Goal: Answer question/provide support: Share knowledge or assist other users

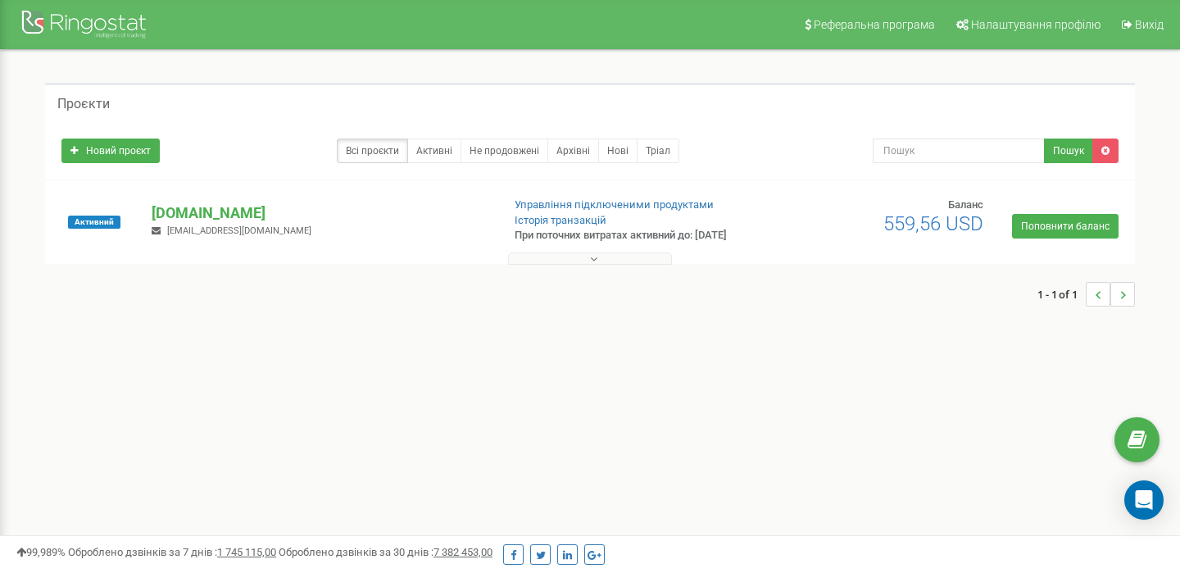
click at [625, 260] on button at bounding box center [590, 258] width 164 height 12
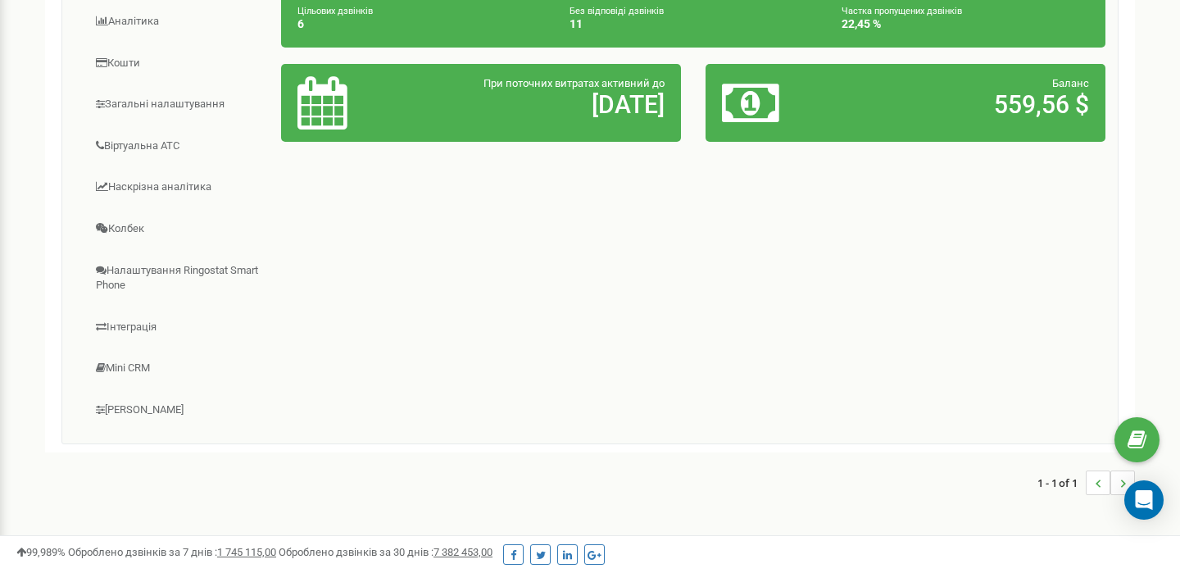
scroll to position [374, 0]
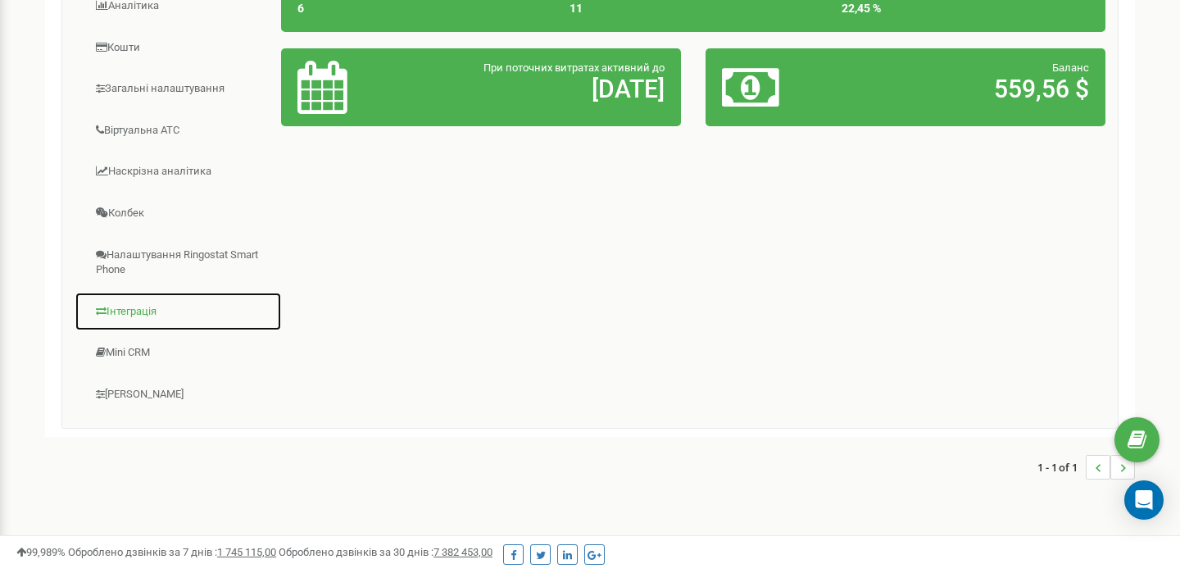
click at [129, 307] on link "Інтеграція" at bounding box center [178, 312] width 207 height 40
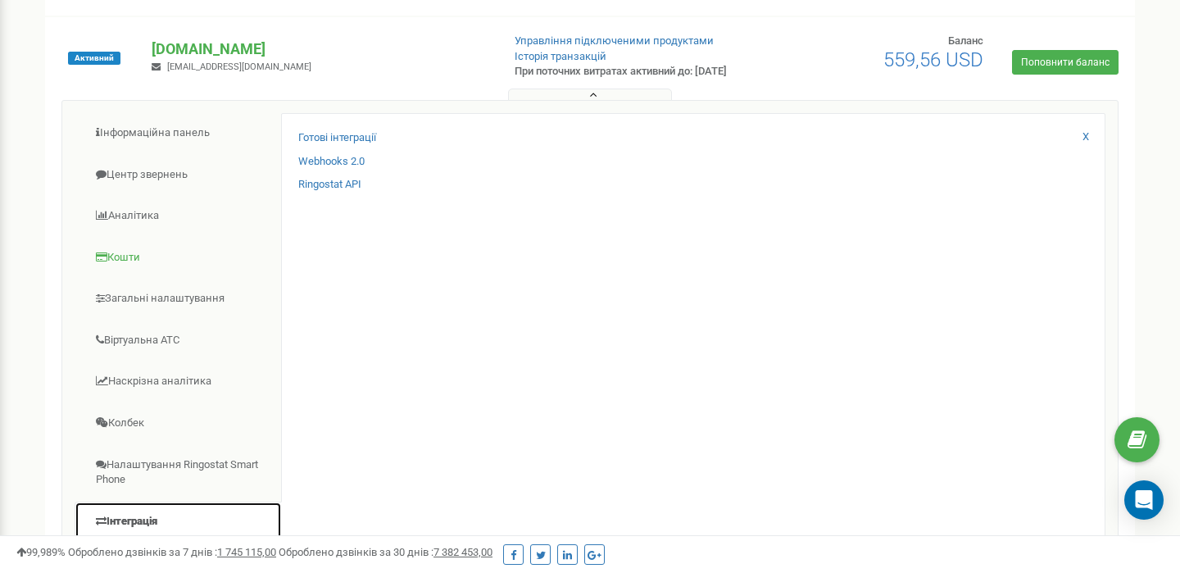
scroll to position [154, 0]
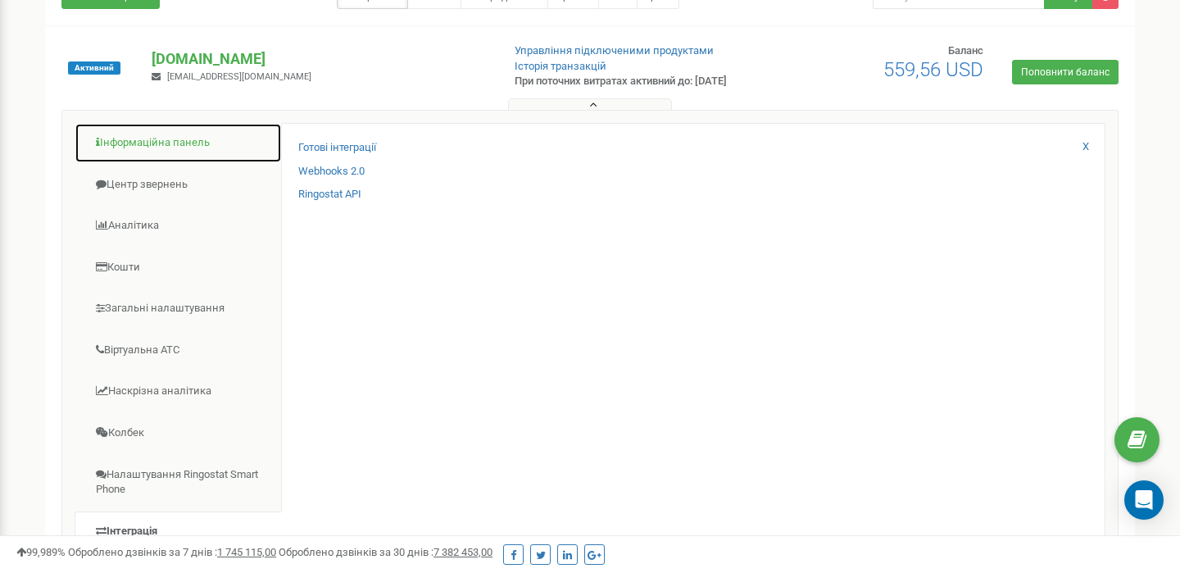
click at [164, 147] on link "Інформаційна панель" at bounding box center [178, 143] width 207 height 40
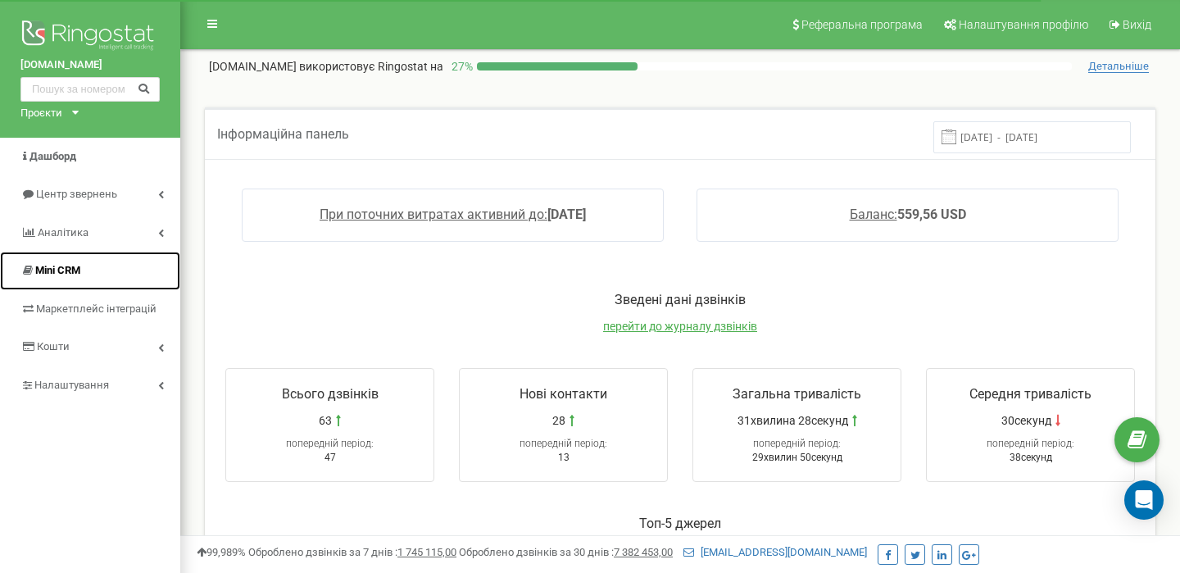
click at [79, 270] on span "Mini CRM" at bounding box center [57, 270] width 45 height 12
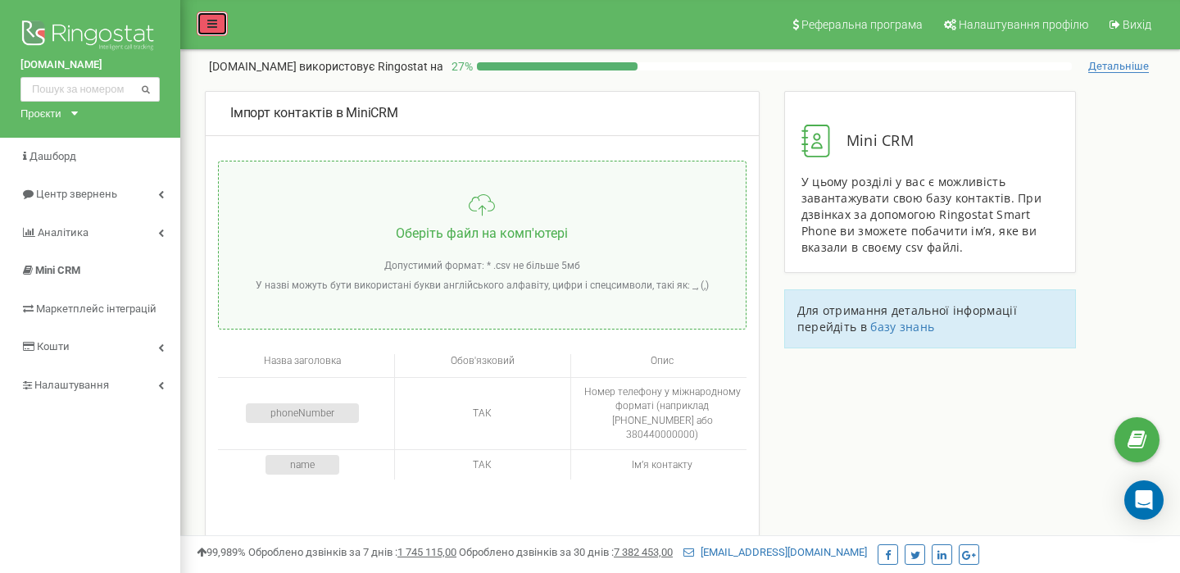
click at [207, 18] on icon at bounding box center [212, 23] width 10 height 11
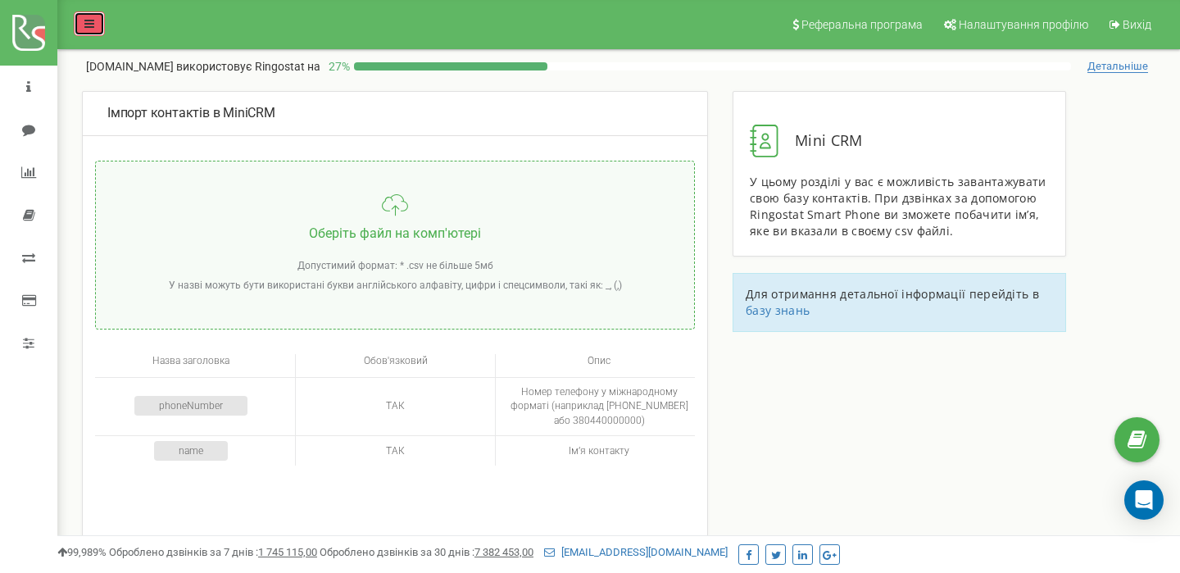
click at [85, 19] on icon at bounding box center [89, 23] width 10 height 11
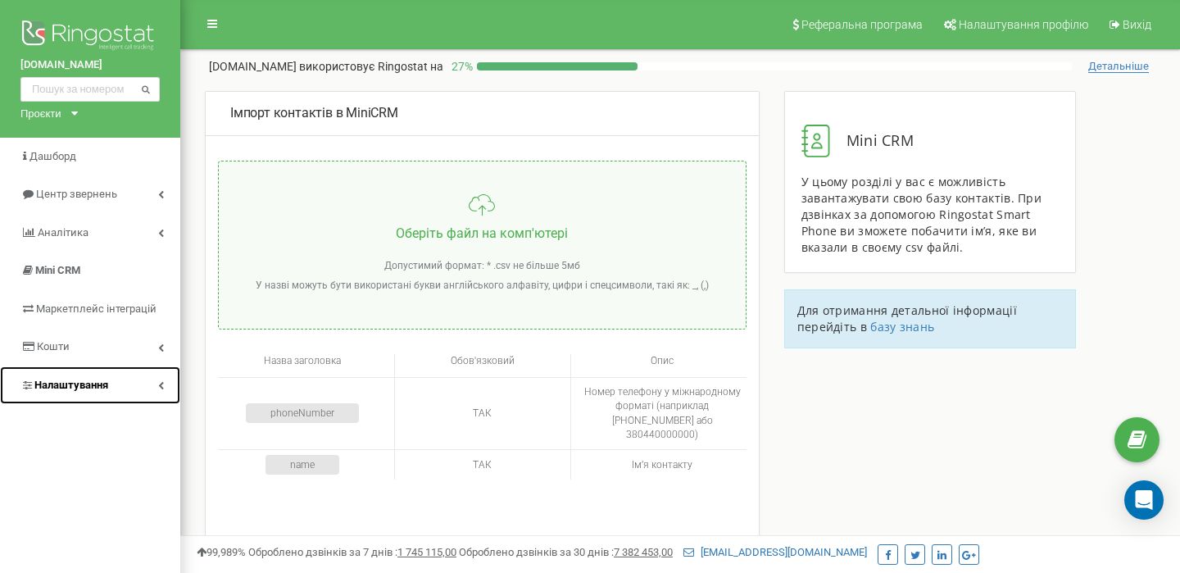
click at [76, 384] on span "Налаштування" at bounding box center [71, 385] width 74 height 12
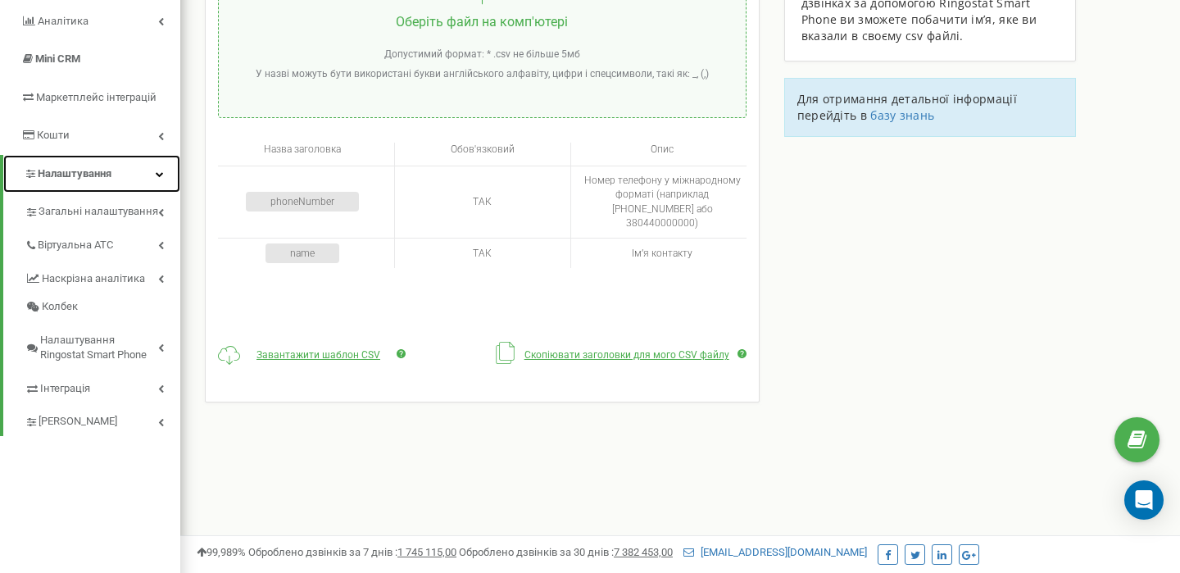
scroll to position [213, 0]
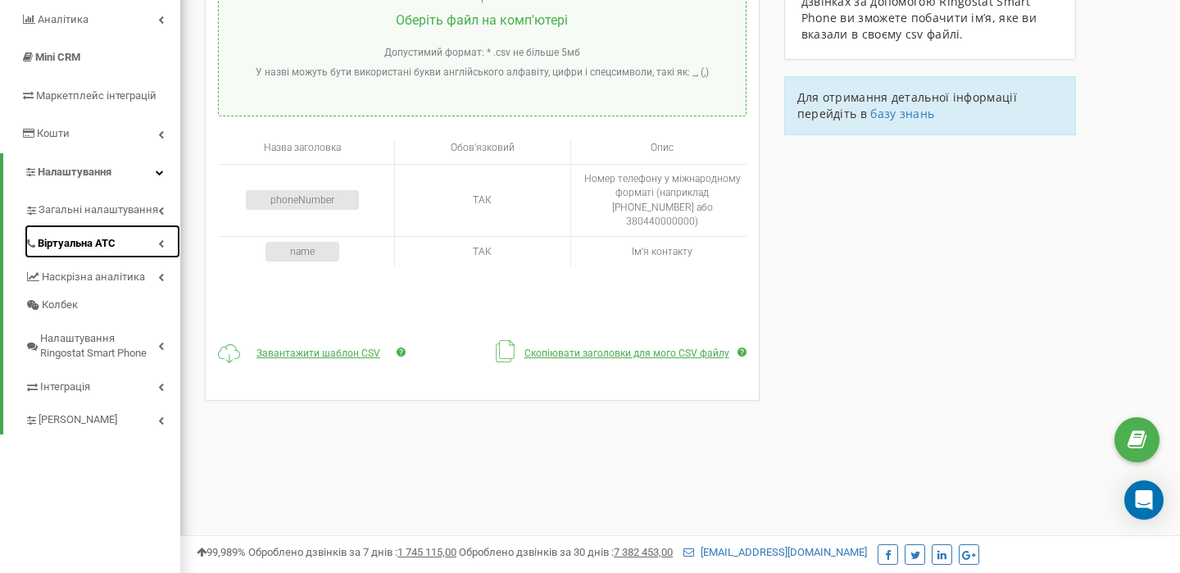
click at [109, 240] on span "Віртуальна АТС" at bounding box center [77, 244] width 78 height 16
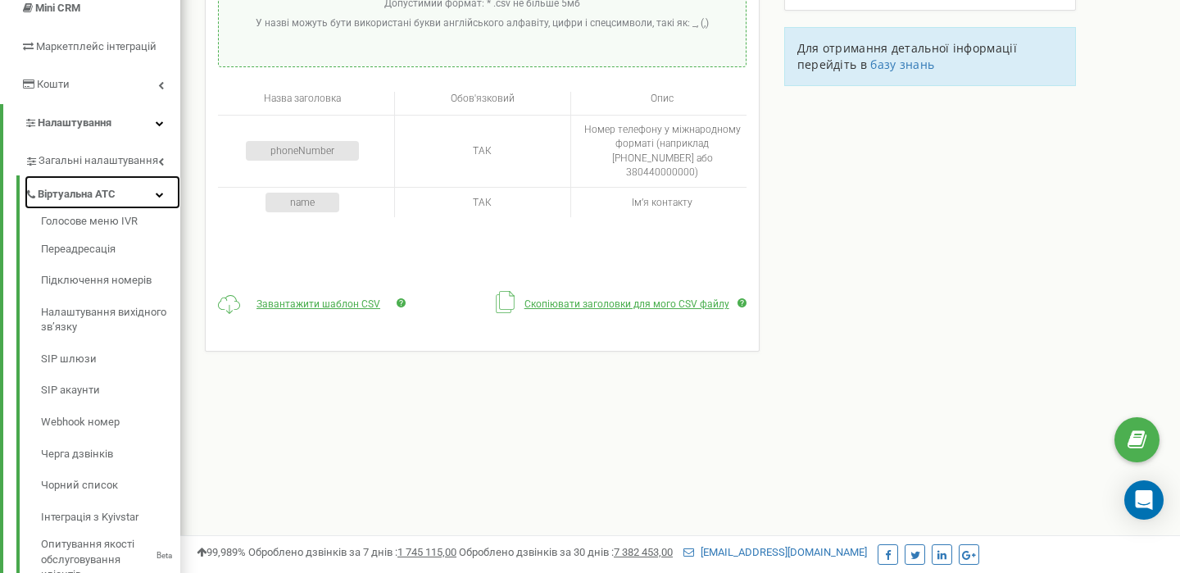
scroll to position [214, 0]
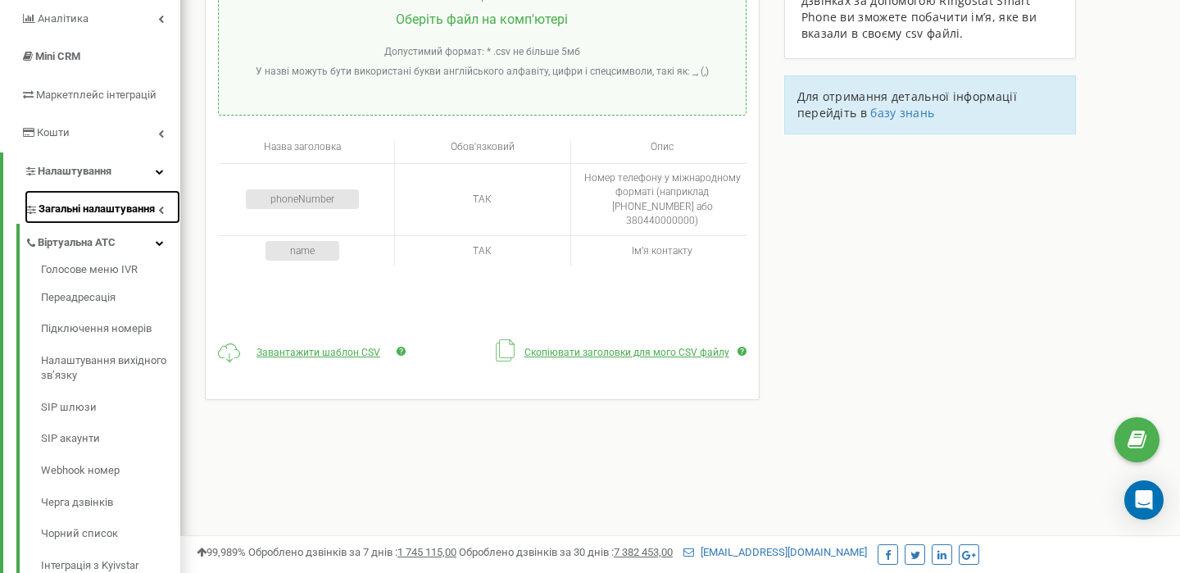
click at [113, 203] on span "Загальні налаштування" at bounding box center [97, 210] width 116 height 16
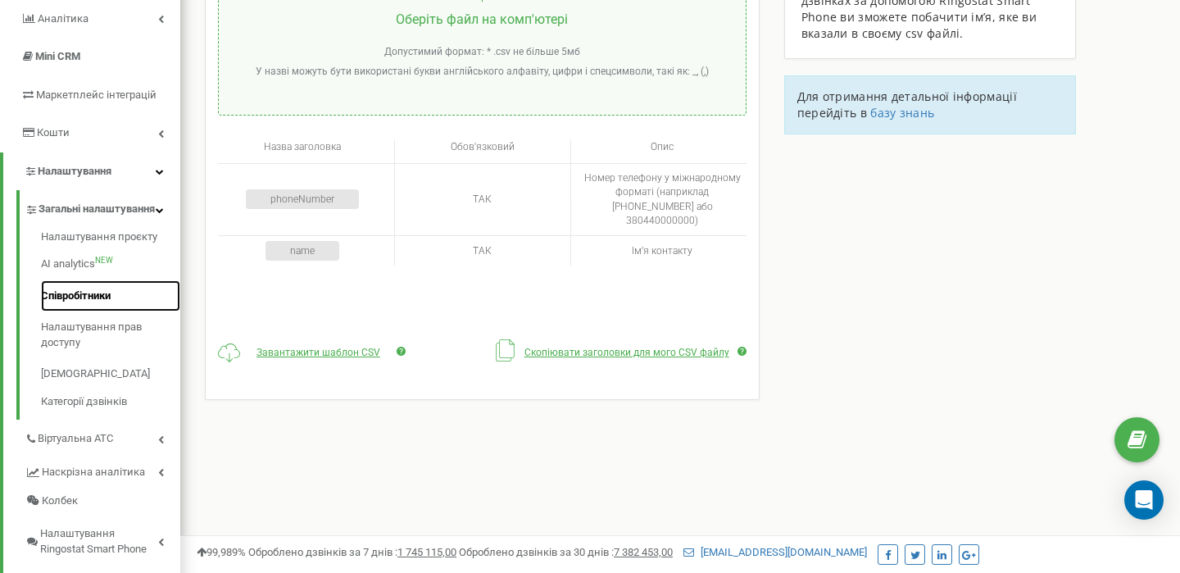
click at [90, 312] on link "Співробітники" at bounding box center [110, 296] width 139 height 32
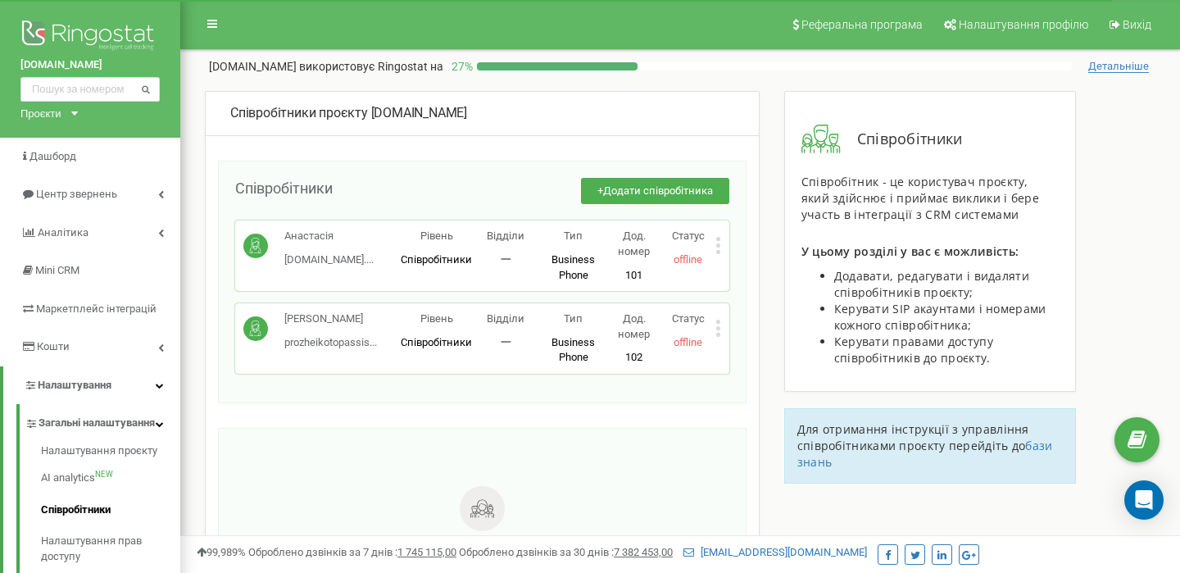
click at [719, 247] on icon at bounding box center [718, 245] width 4 height 4
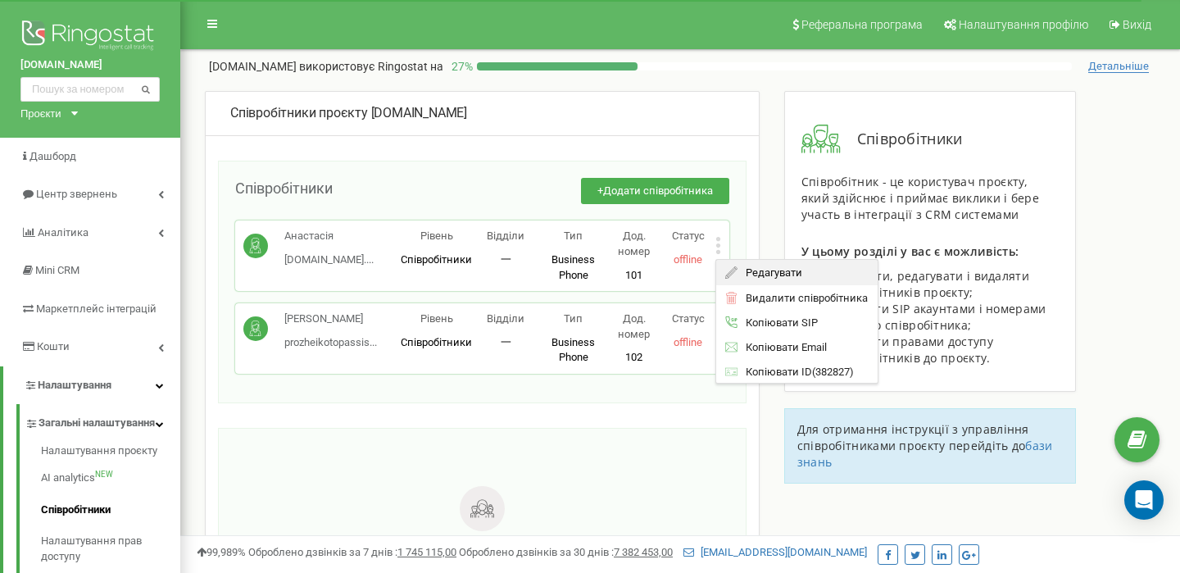
click at [777, 274] on span "Редагувати" at bounding box center [769, 272] width 65 height 11
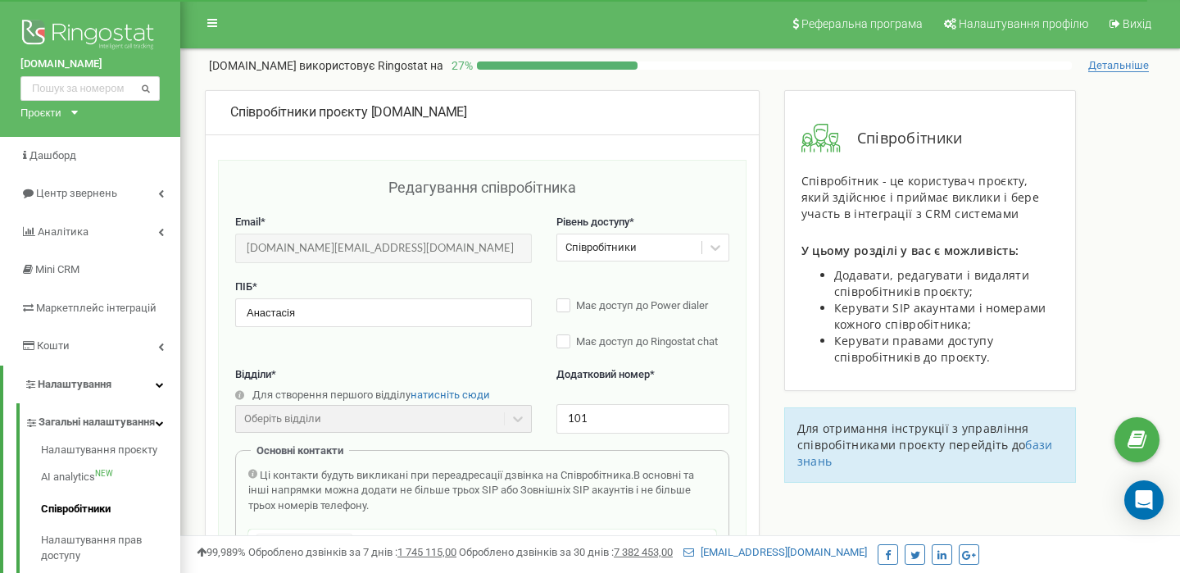
scroll to position [164, 0]
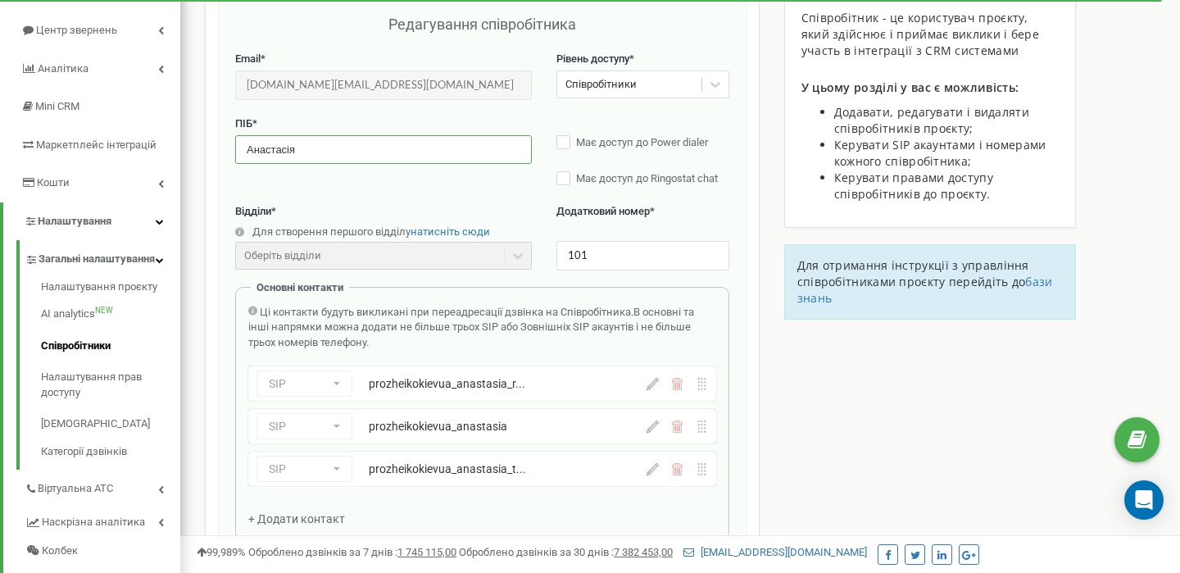
click at [351, 140] on input "Анастасія" at bounding box center [383, 149] width 297 height 29
click at [351, 141] on input "Анастасія" at bounding box center [383, 149] width 297 height 29
type input "Христина"
click at [710, 85] on icon at bounding box center [715, 84] width 16 height 16
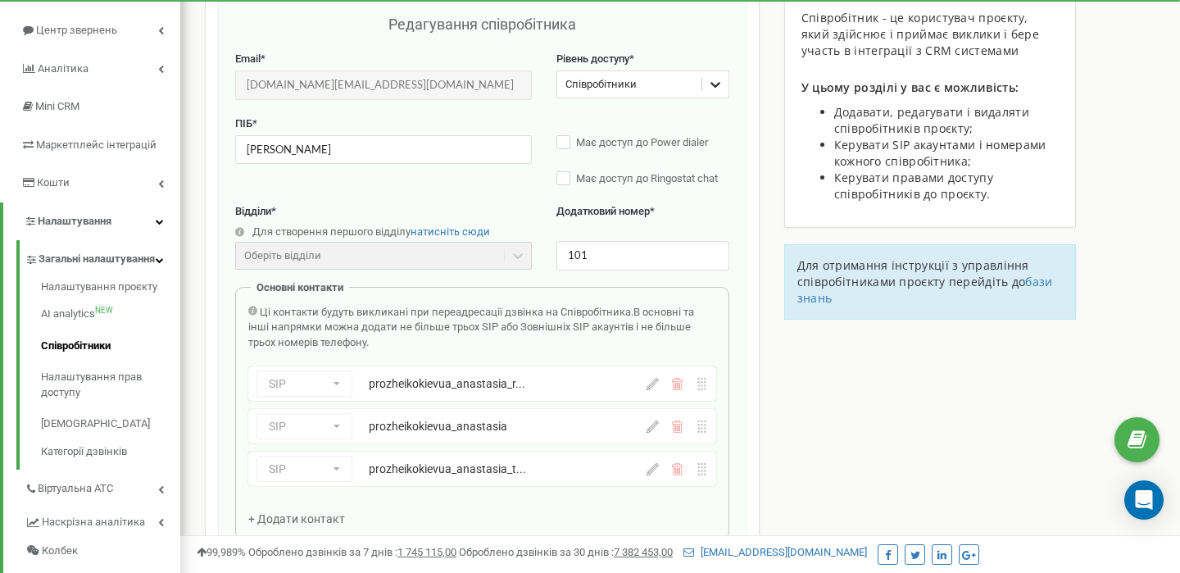
click at [710, 85] on icon at bounding box center [715, 84] width 16 height 16
click at [401, 184] on div "ПІБ * Христина Має доступ до Power dialer Має доступ до Ringostat chat" at bounding box center [482, 160] width 494 height 88
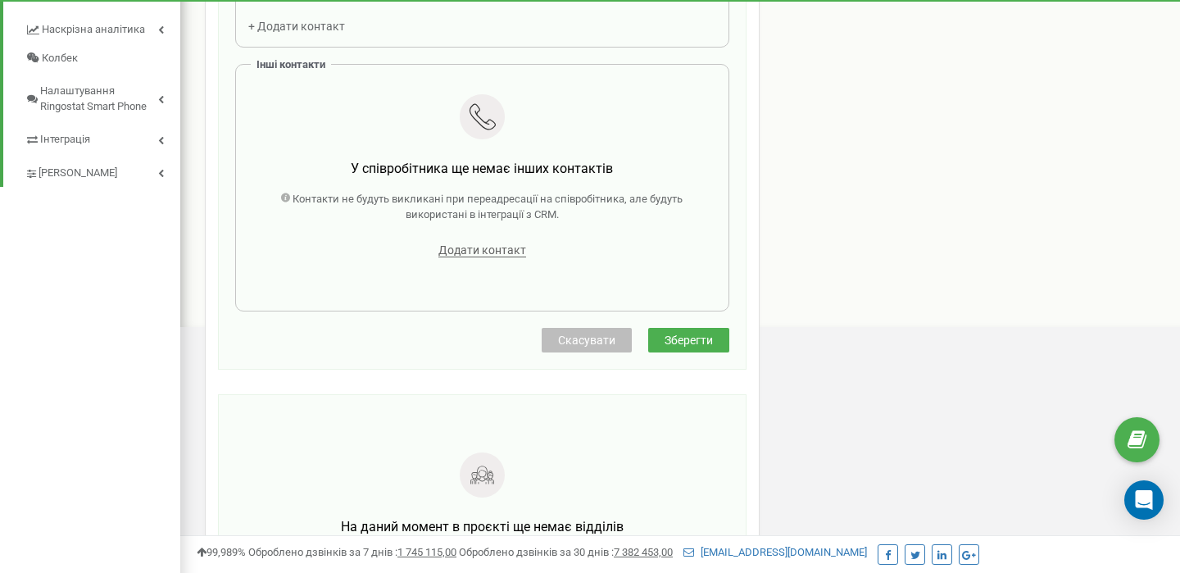
scroll to position [657, 0]
click at [703, 339] on span "Зберегти" at bounding box center [688, 339] width 48 height 13
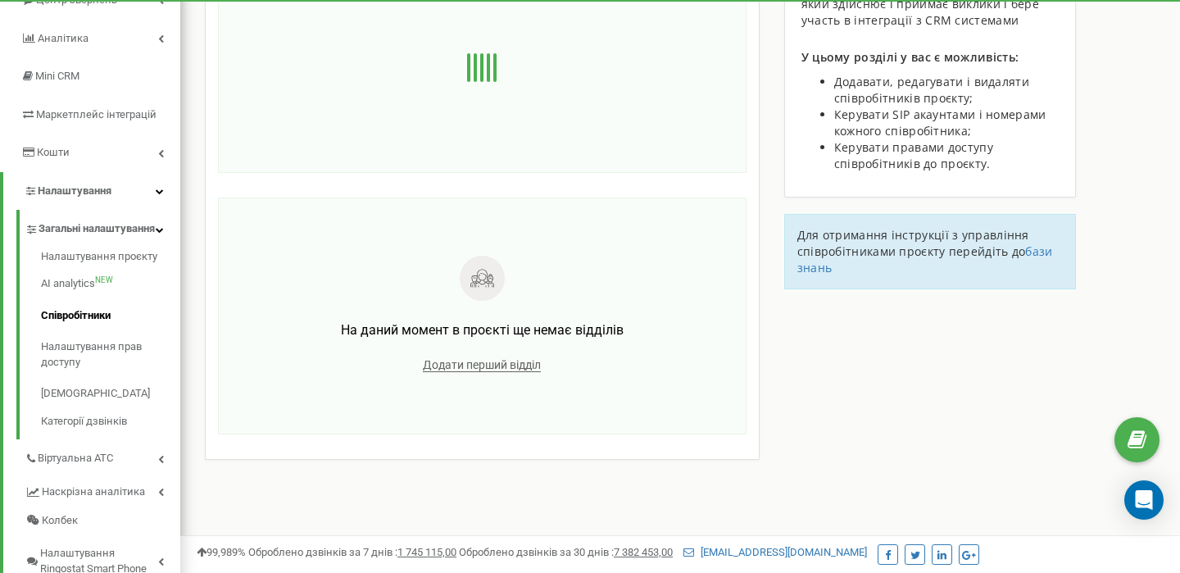
scroll to position [0, 0]
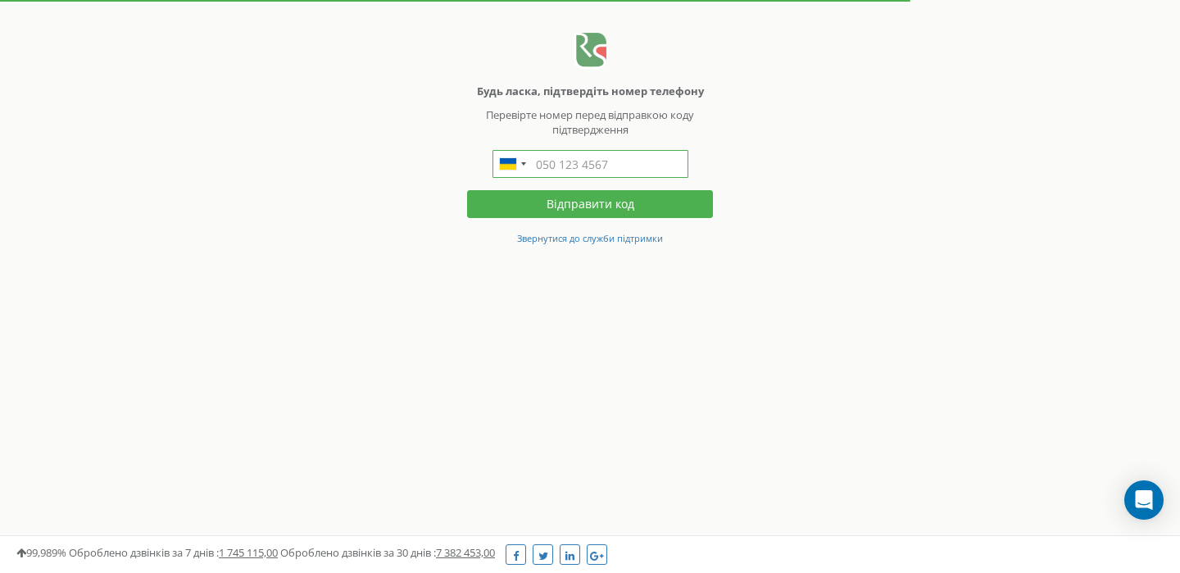
click at [565, 164] on input "text" at bounding box center [590, 164] width 196 height 28
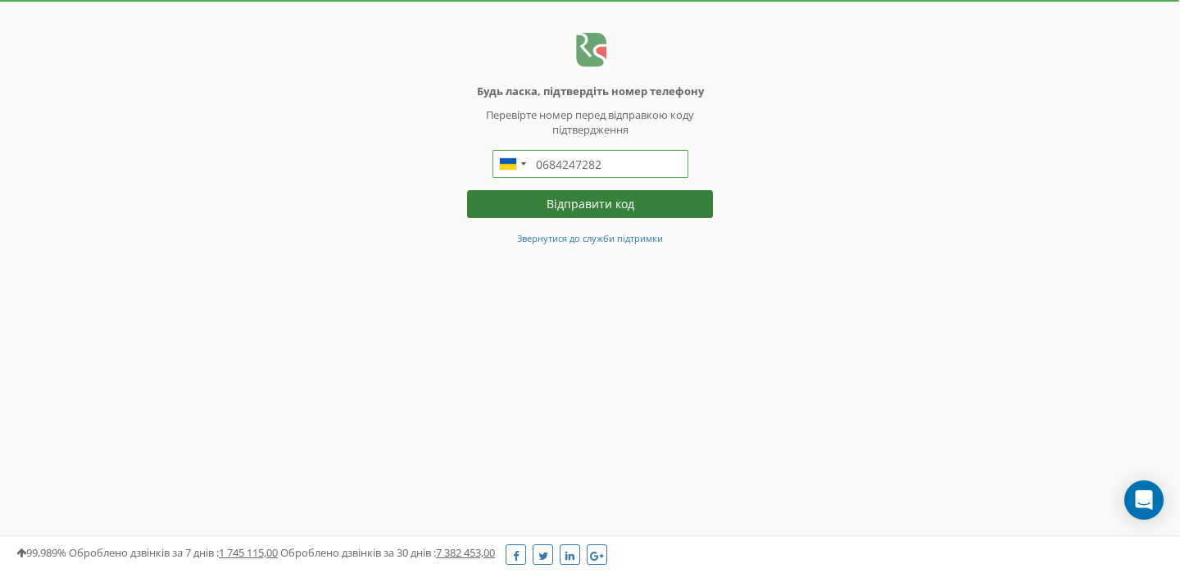
type input "0684247282"
click at [603, 208] on button "Відправити код" at bounding box center [590, 204] width 246 height 28
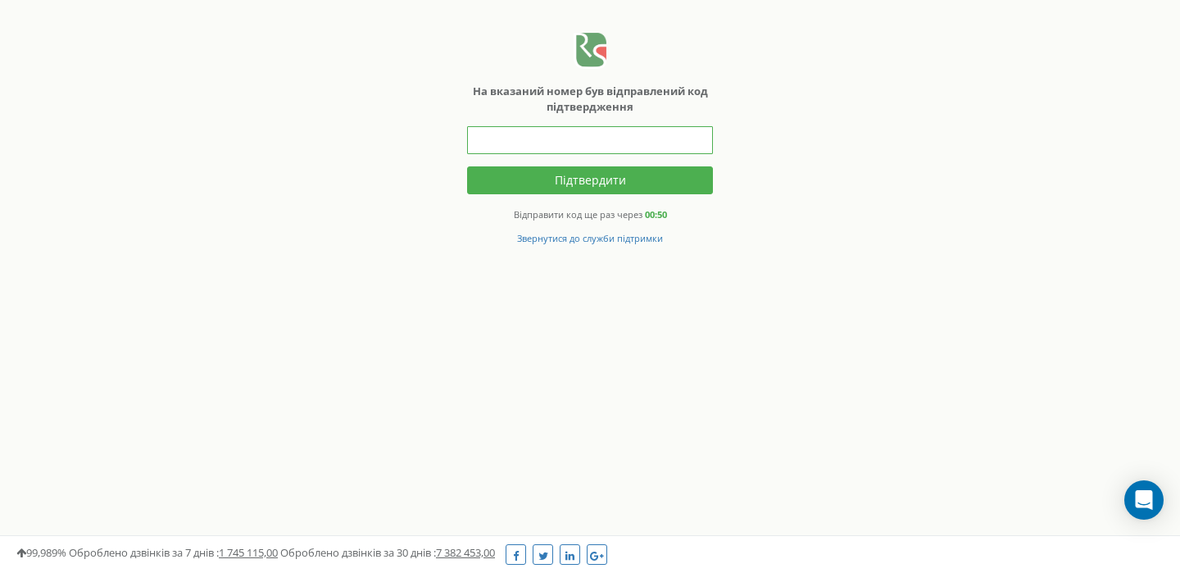
click at [577, 147] on input "text" at bounding box center [590, 140] width 246 height 28
type input "620658"
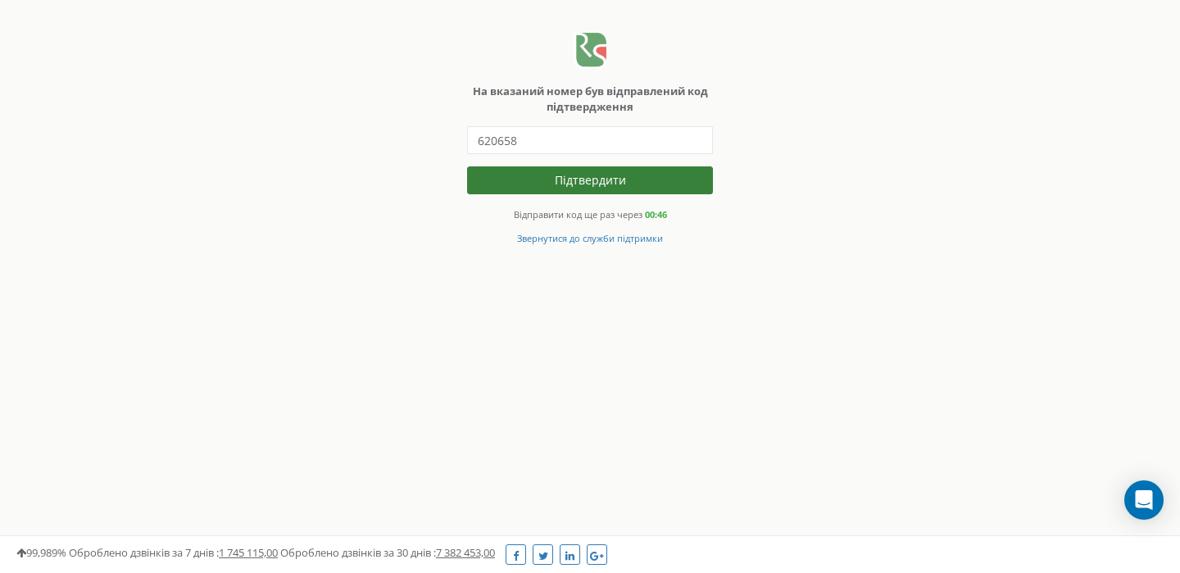
click at [594, 186] on button "Підтвердити" at bounding box center [590, 180] width 246 height 28
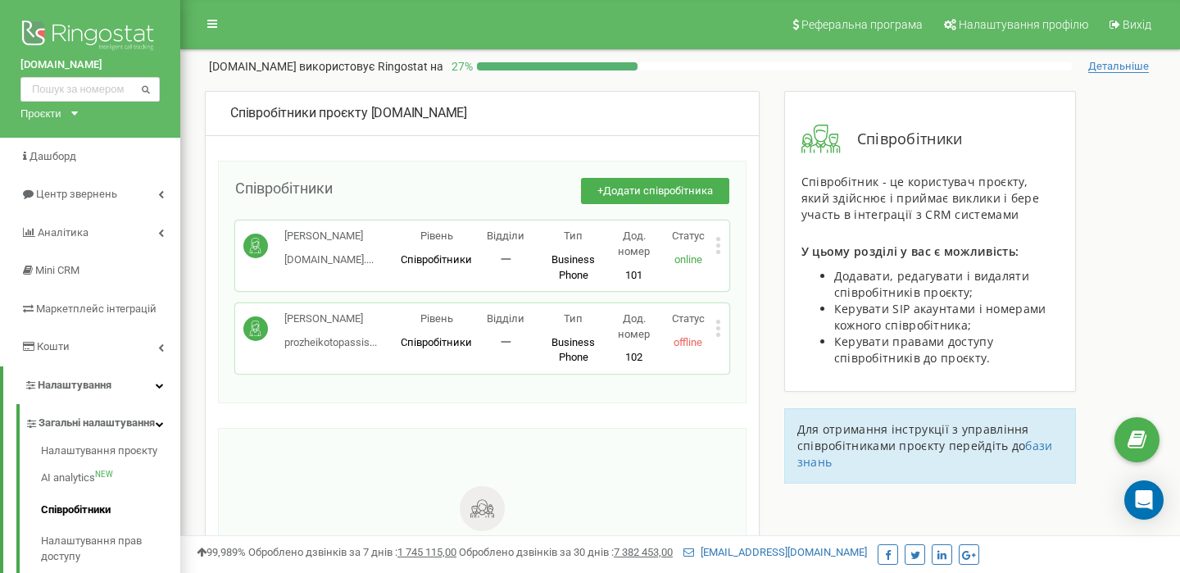
click at [719, 332] on icon at bounding box center [718, 328] width 6 height 17
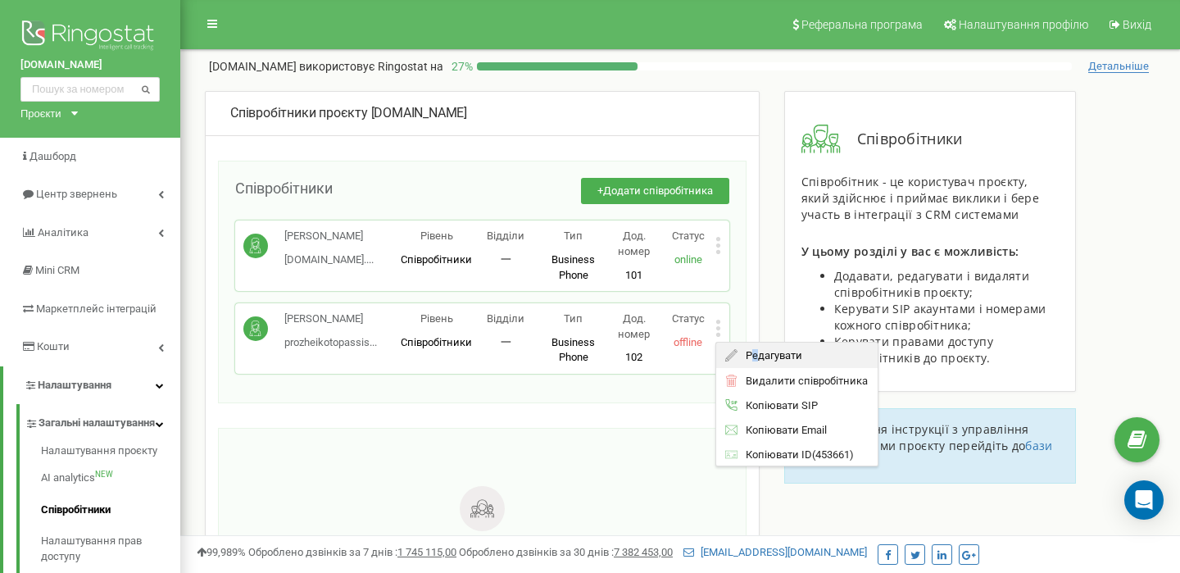
click at [755, 354] on span "Редагувати" at bounding box center [769, 355] width 65 height 11
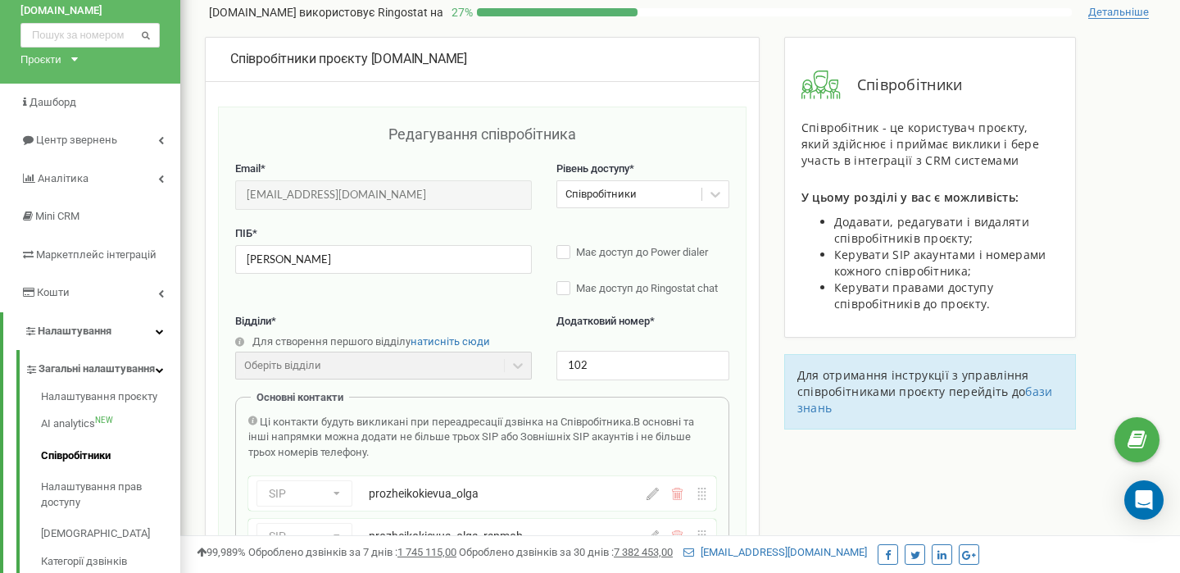
scroll to position [164, 0]
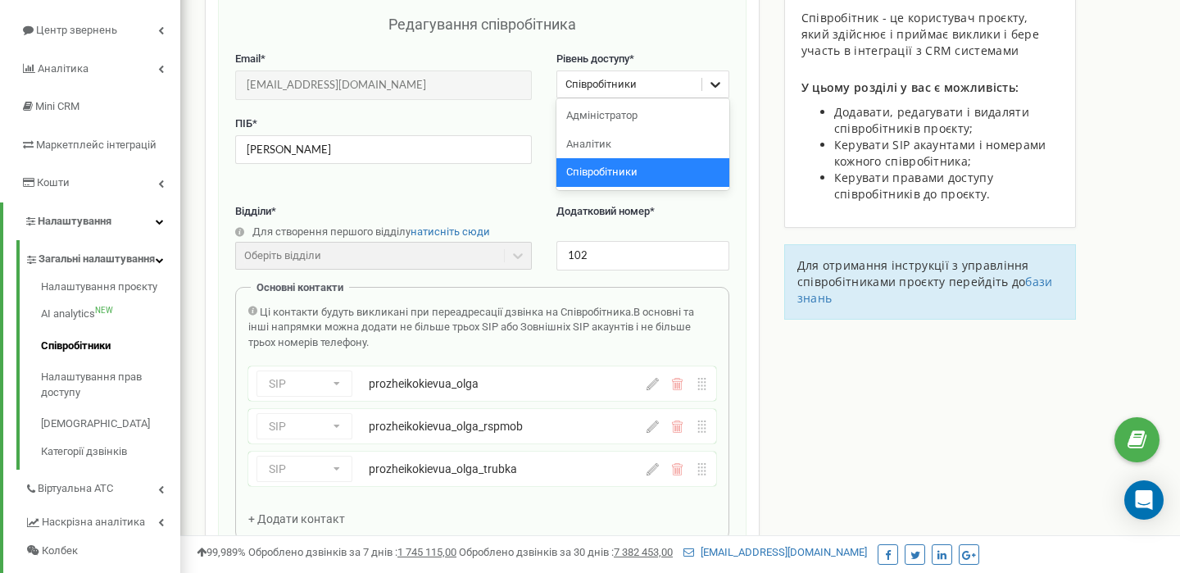
click at [713, 84] on icon at bounding box center [715, 85] width 10 height 6
click at [689, 113] on div "Адміністратор" at bounding box center [642, 116] width 173 height 29
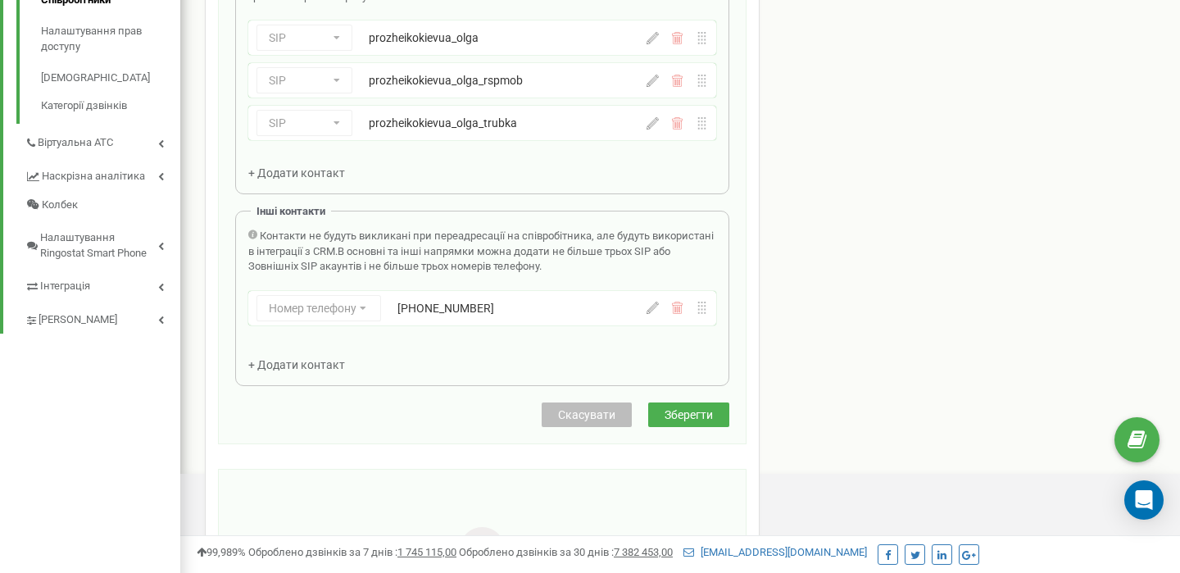
scroll to position [522, 0]
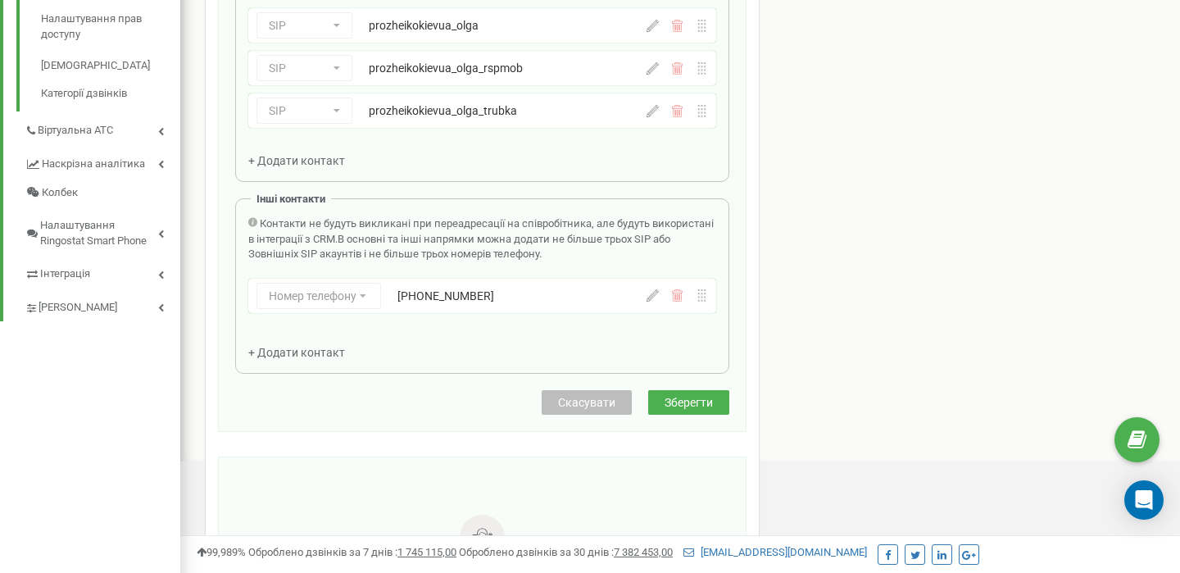
click at [679, 403] on span "Зберегти" at bounding box center [688, 402] width 48 height 13
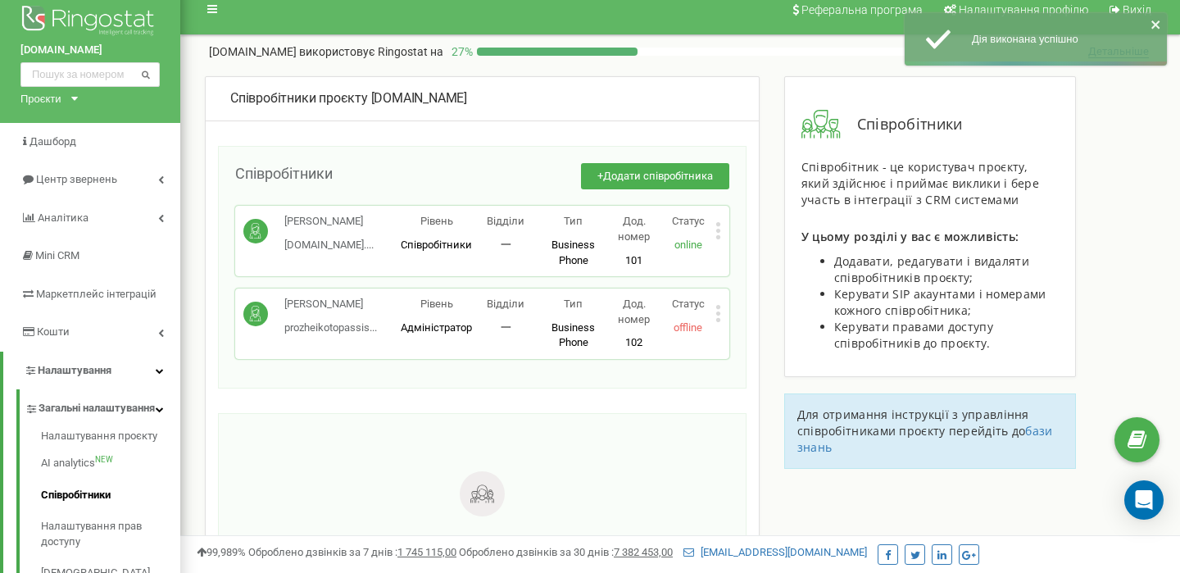
scroll to position [0, 0]
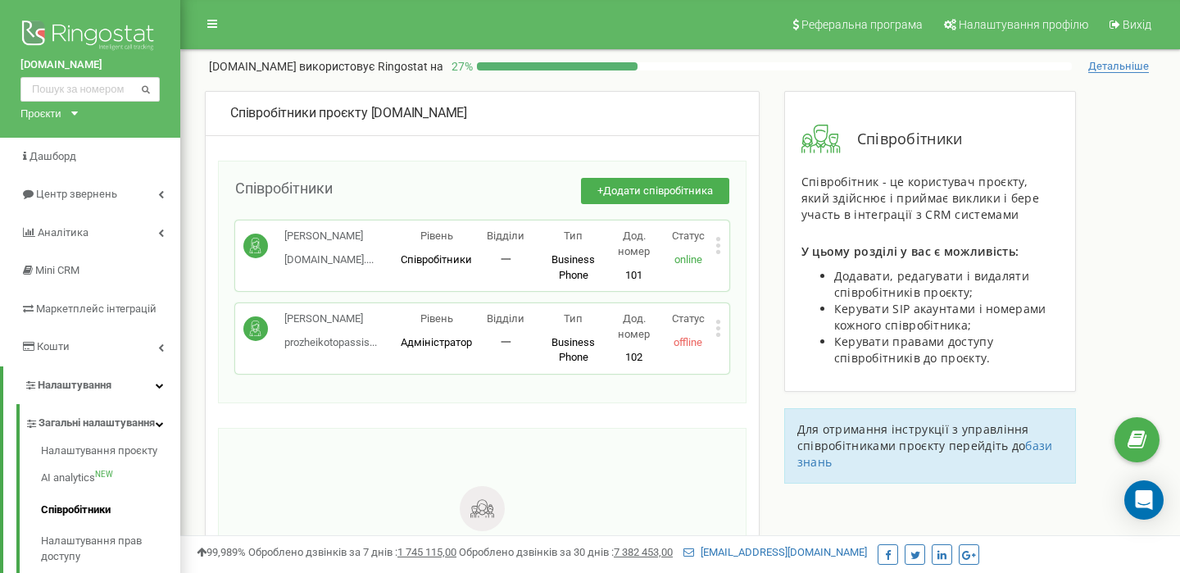
click at [719, 325] on icon at bounding box center [718, 328] width 6 height 17
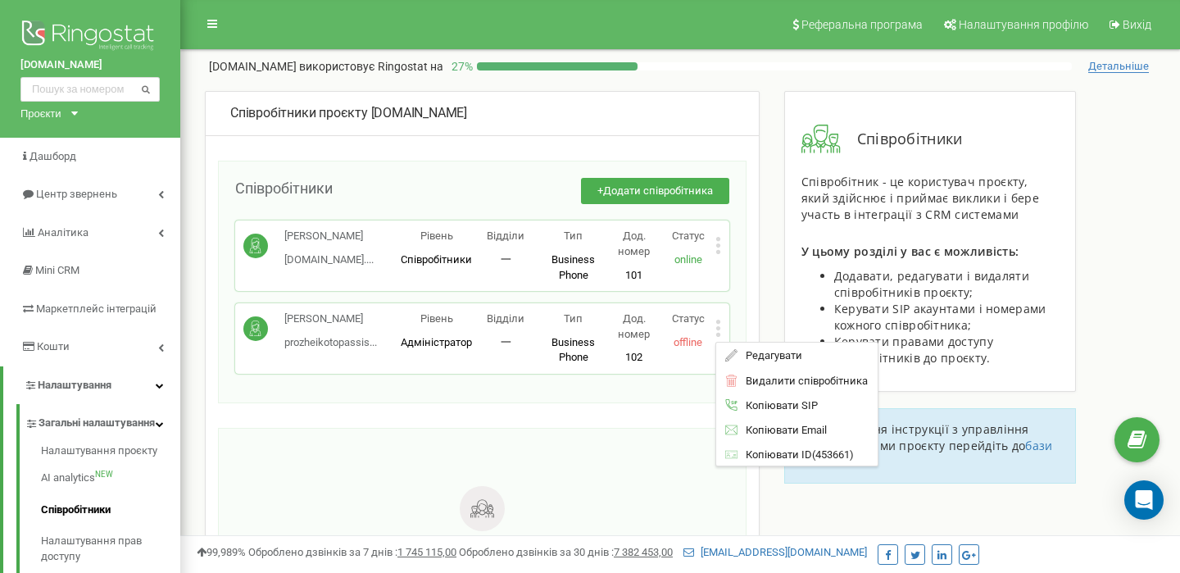
click at [719, 325] on icon at bounding box center [718, 328] width 6 height 17
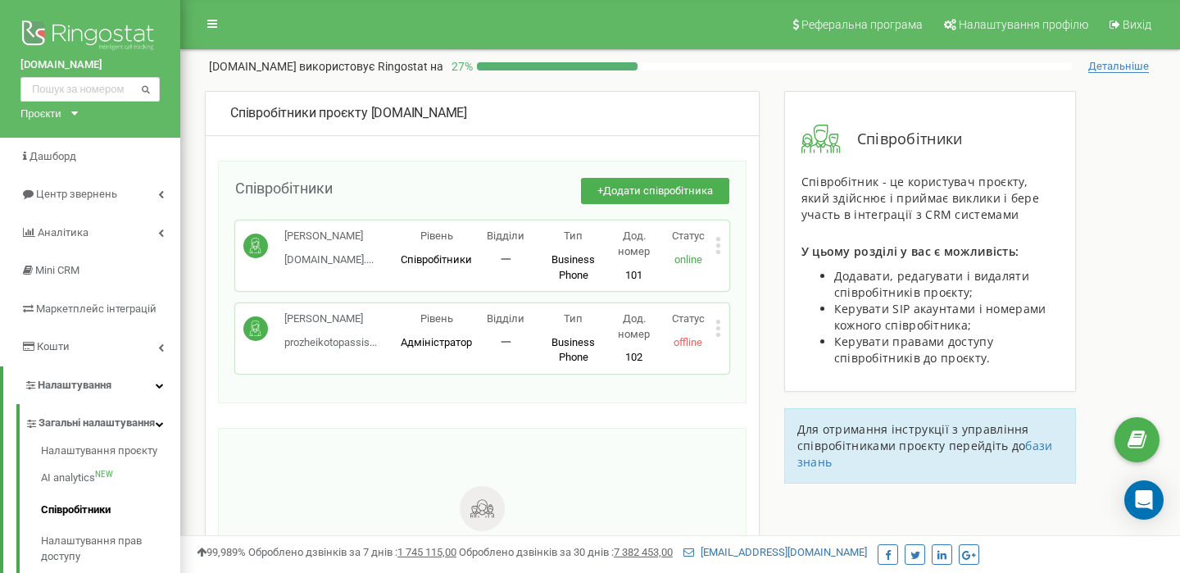
click at [713, 333] on div "Статус offline" at bounding box center [688, 330] width 54 height 39
click at [719, 330] on icon at bounding box center [718, 328] width 6 height 17
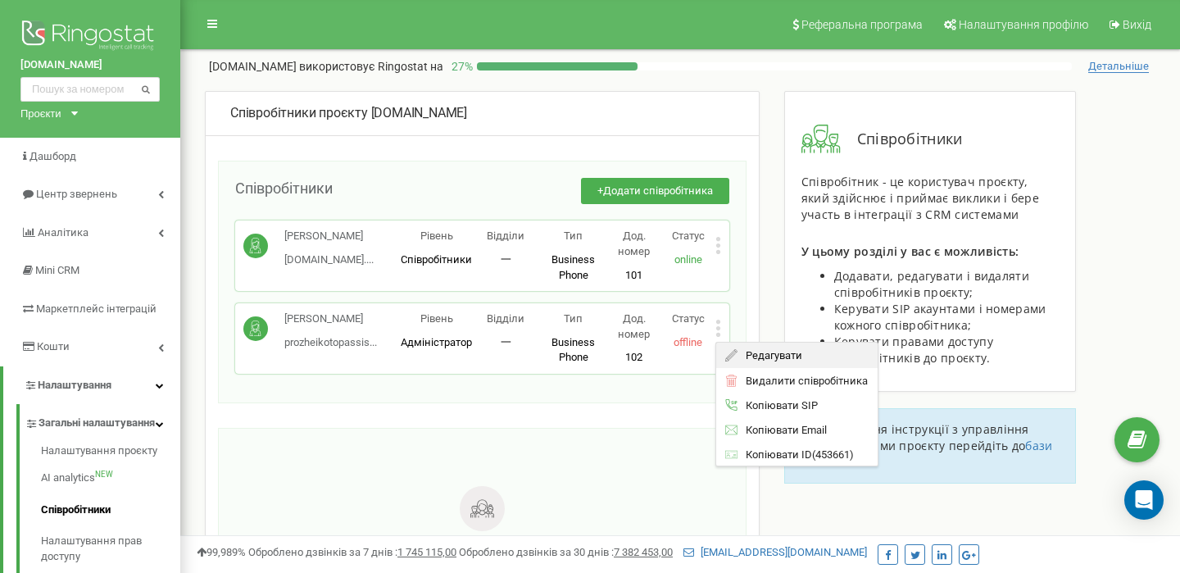
click at [745, 356] on span "Редагувати" at bounding box center [769, 355] width 65 height 11
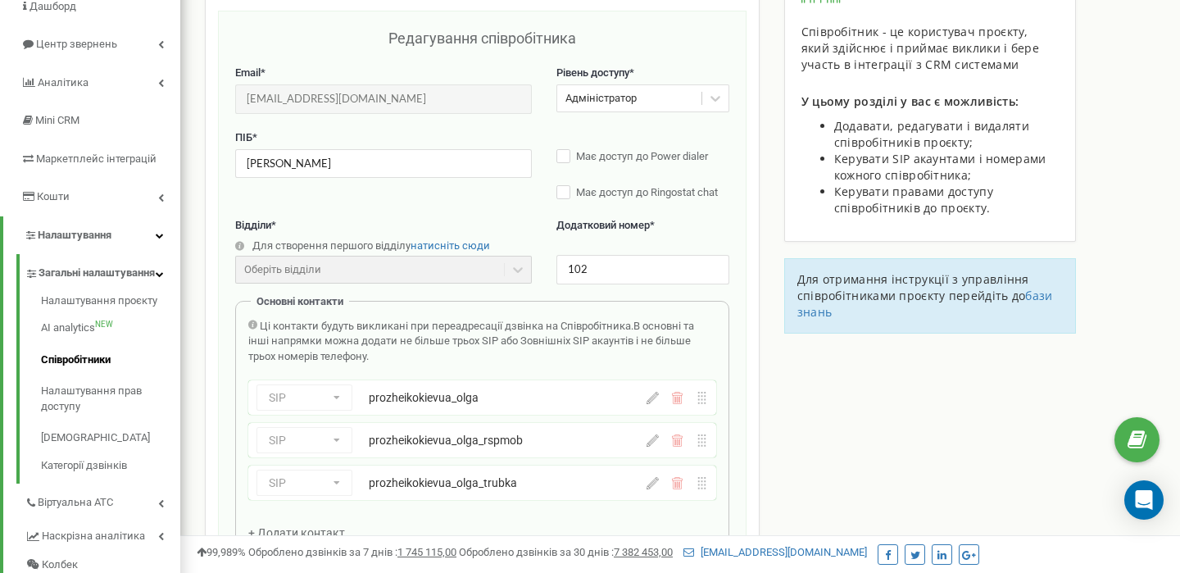
scroll to position [164, 0]
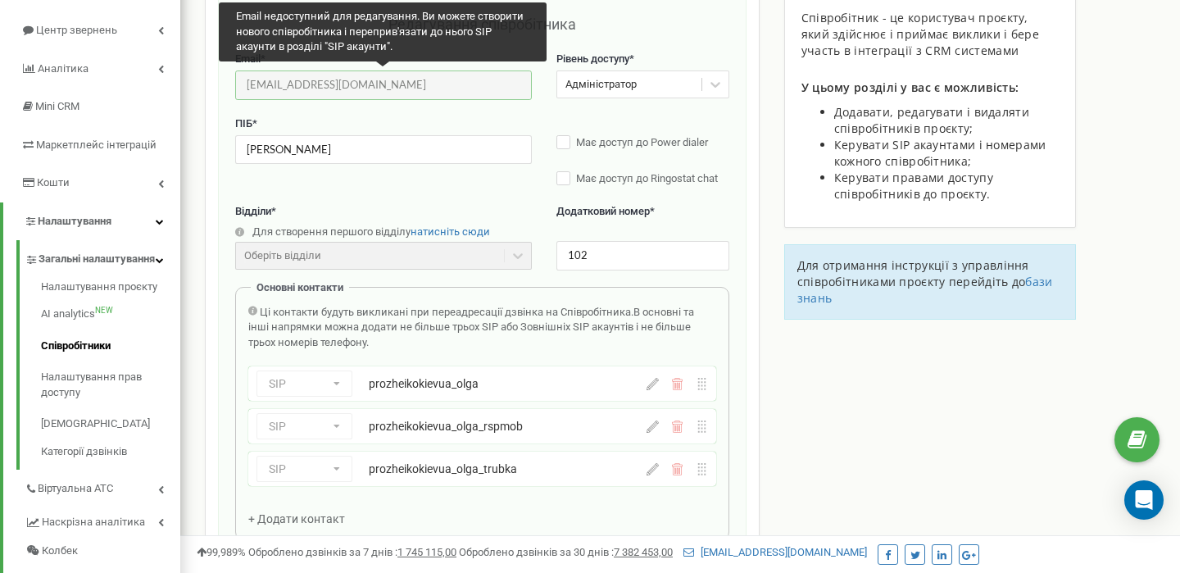
click at [361, 79] on input "[EMAIL_ADDRESS][DOMAIN_NAME]" at bounding box center [383, 84] width 297 height 29
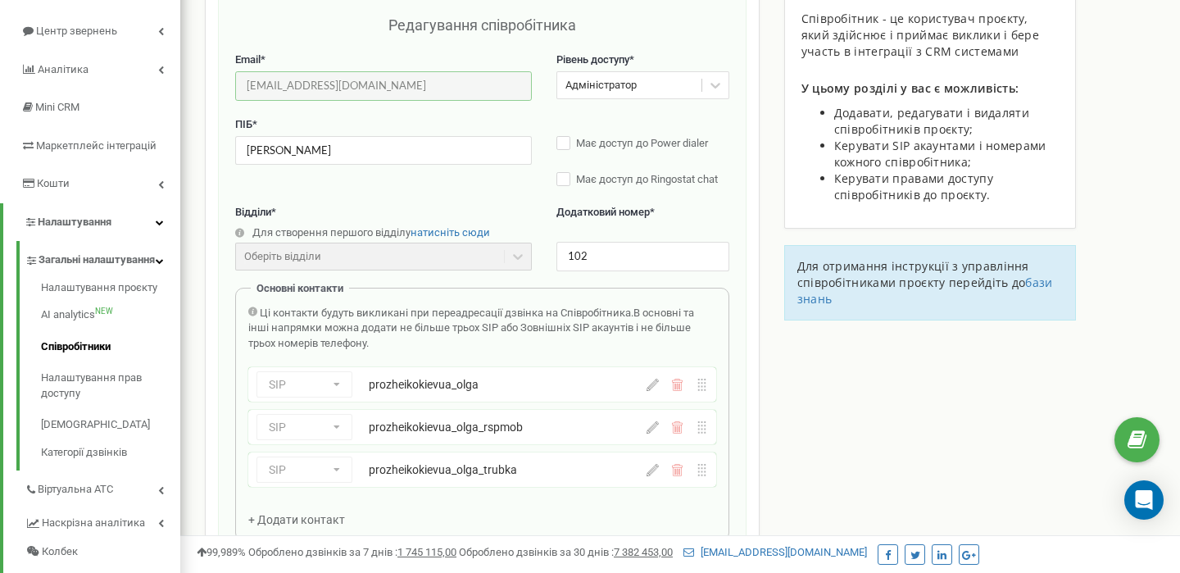
scroll to position [0, 0]
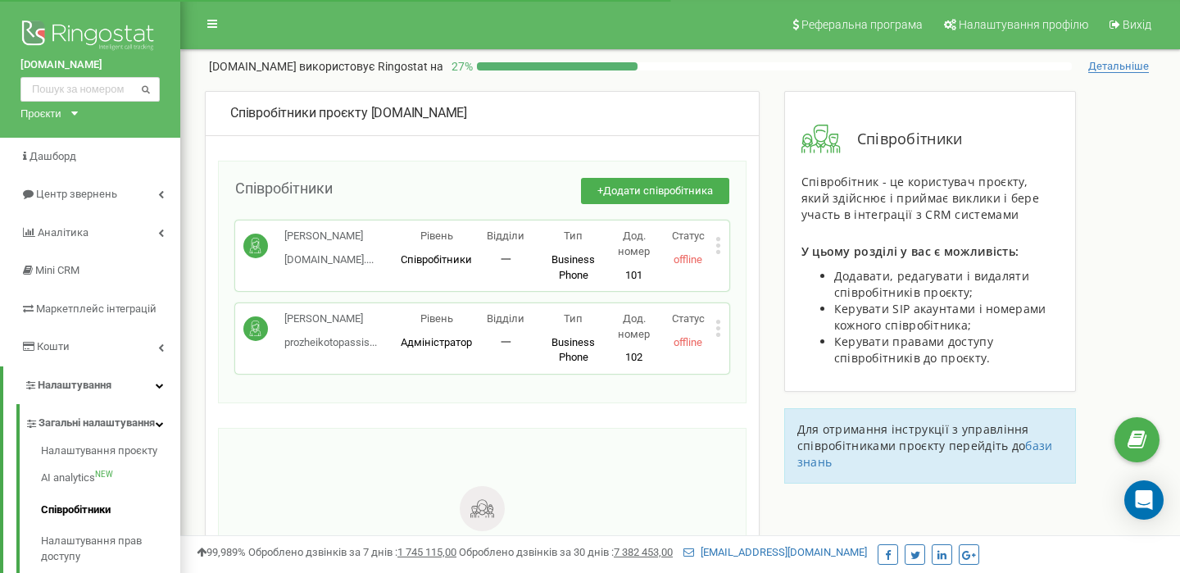
click at [725, 244] on div "Христина prozheiko.dental.... prozheiko.dental.studio@gmail.com Рівень Співробі…" at bounding box center [482, 255] width 494 height 70
click at [719, 245] on icon at bounding box center [718, 245] width 4 height 4
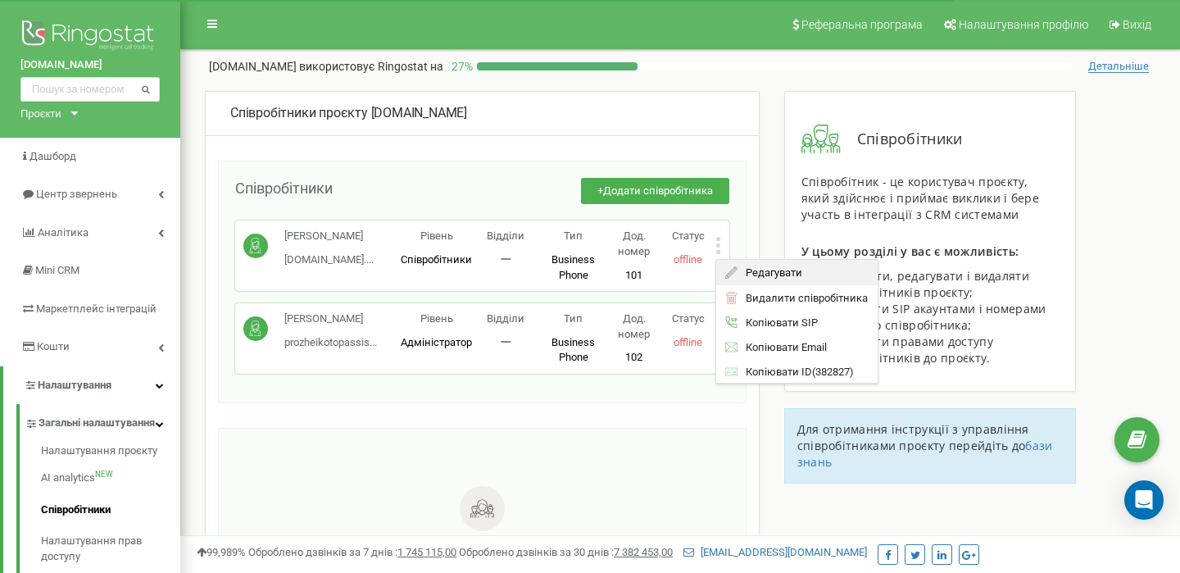
click at [748, 268] on span "Редагувати" at bounding box center [769, 272] width 65 height 11
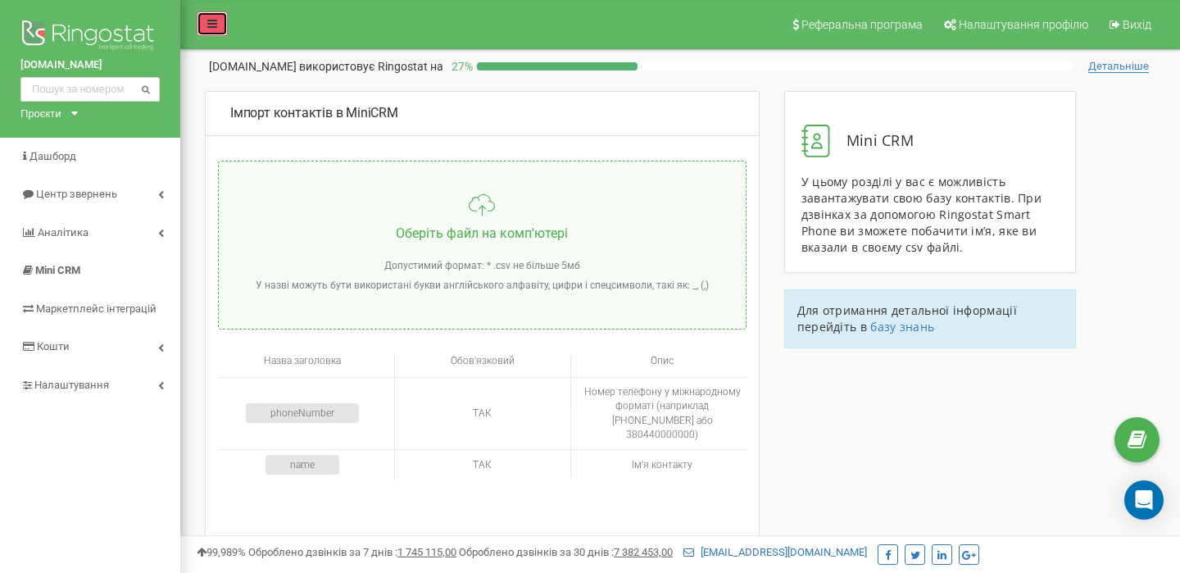
click at [214, 22] on icon at bounding box center [212, 23] width 10 height 11
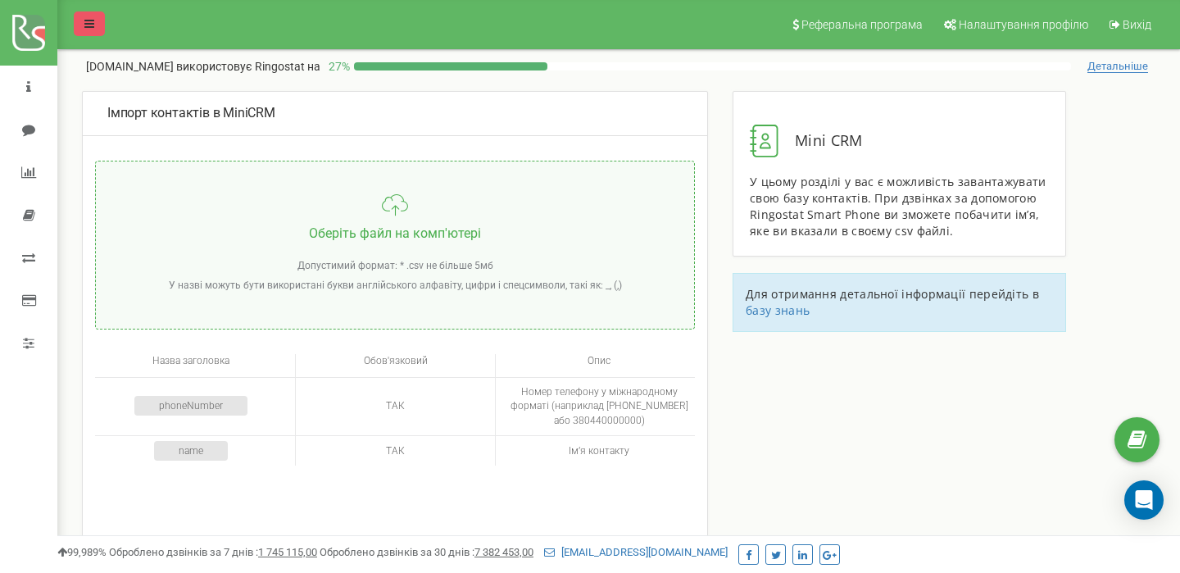
click at [214, 22] on nav "Реферальна програма Налаштування профілю Вихід" at bounding box center [618, 24] width 1123 height 49
click at [80, 24] on link at bounding box center [89, 23] width 31 height 25
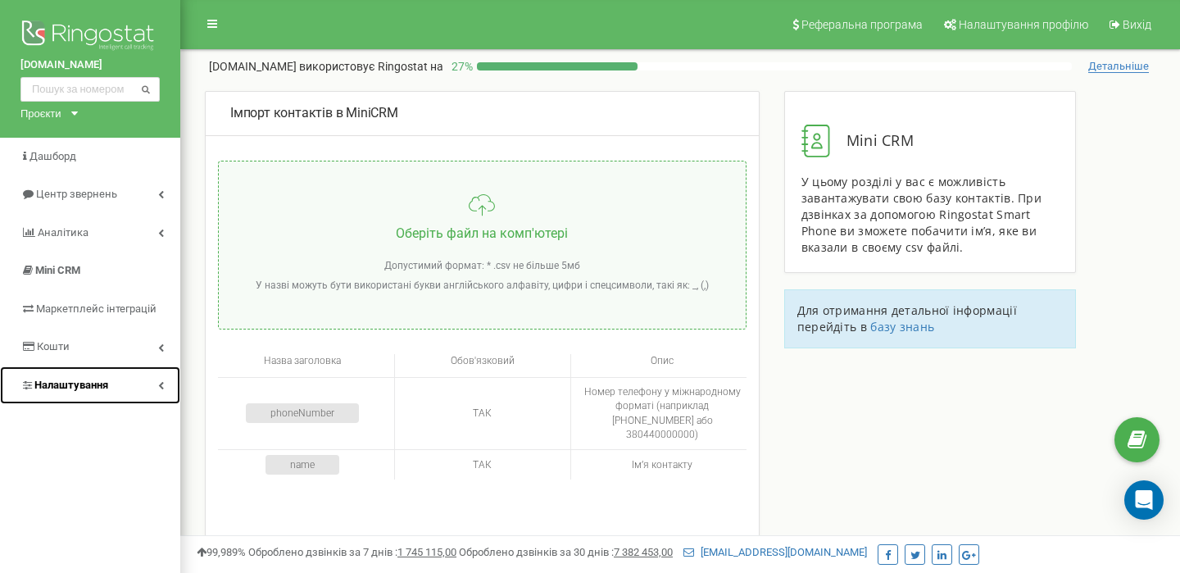
click at [87, 378] on span "Налаштування" at bounding box center [64, 386] width 88 height 16
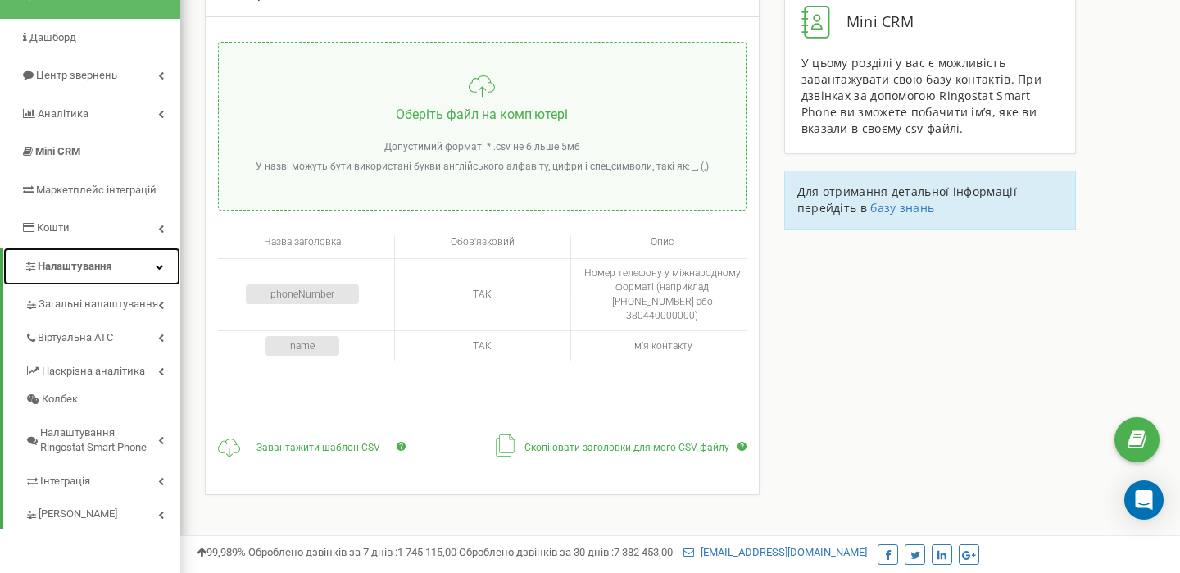
scroll to position [144, 0]
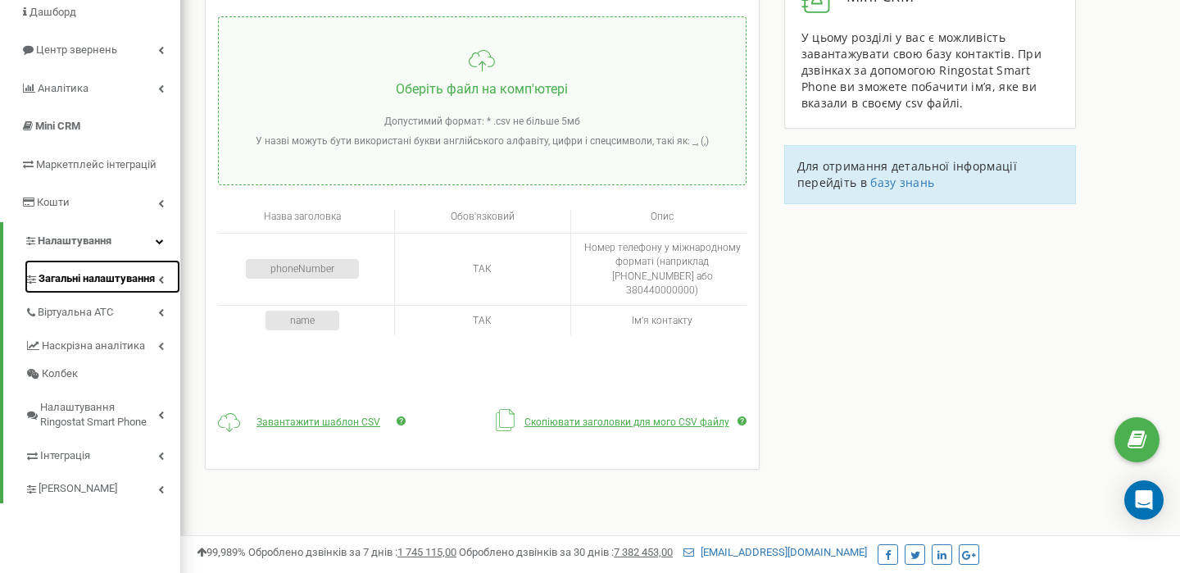
click at [115, 279] on span "Загальні налаштування" at bounding box center [97, 279] width 116 height 16
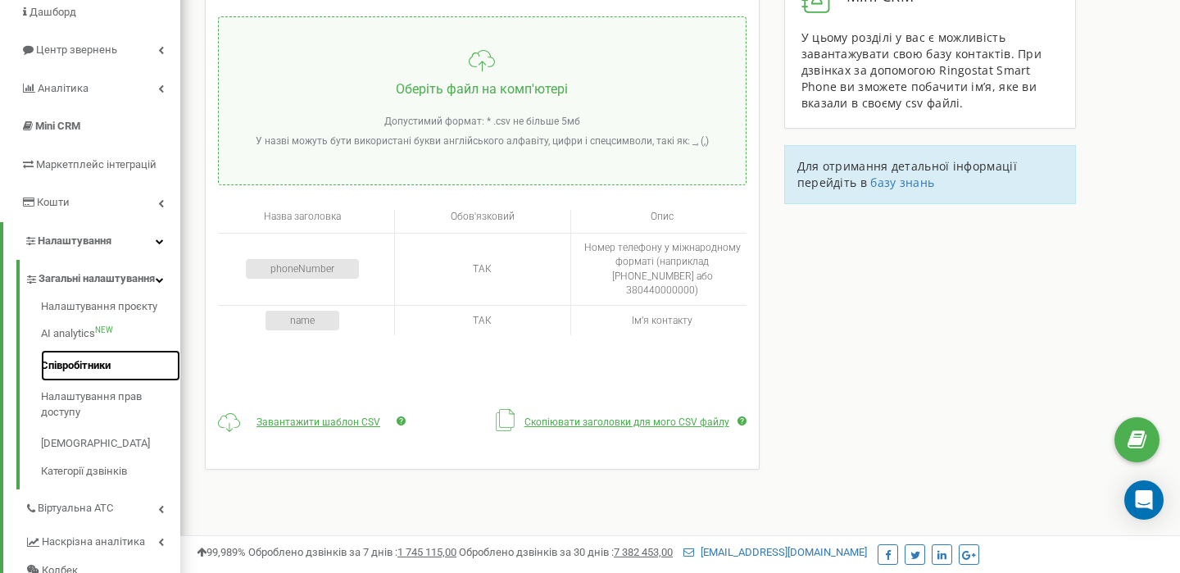
click at [98, 382] on link "Співробітники" at bounding box center [110, 366] width 139 height 32
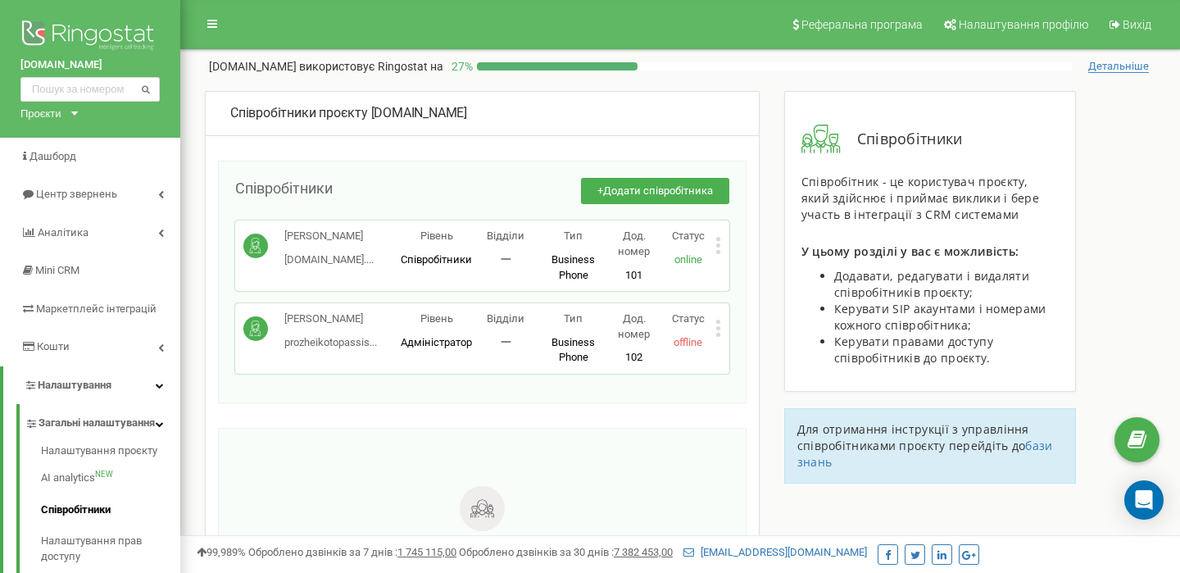
click at [719, 252] on icon at bounding box center [718, 252] width 4 height 4
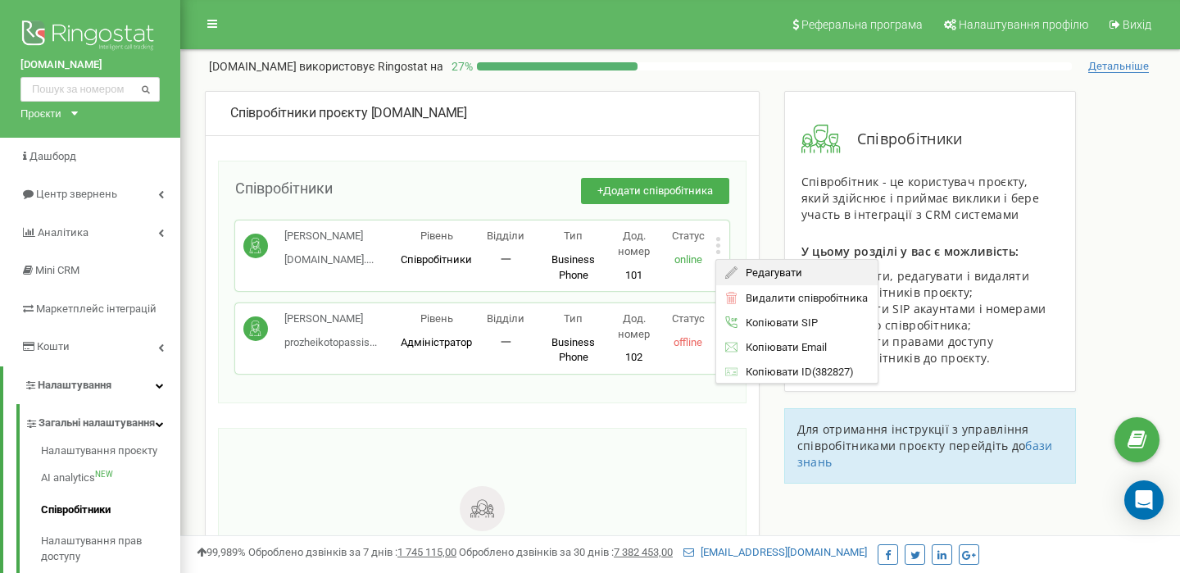
click at [737, 275] on span "Редагувати" at bounding box center [769, 272] width 65 height 11
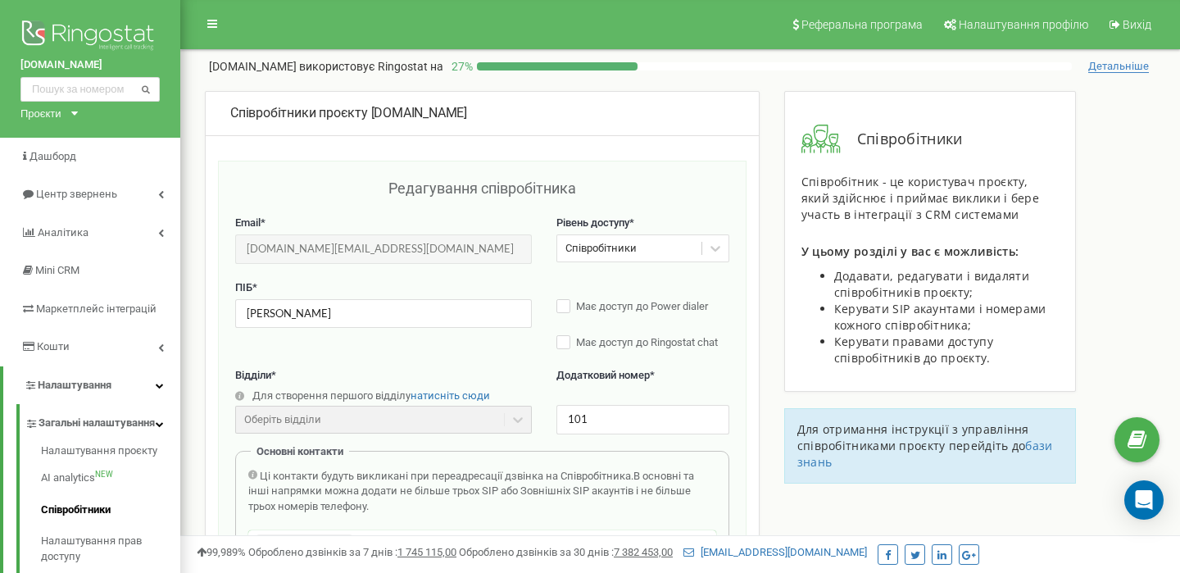
scroll to position [164, 0]
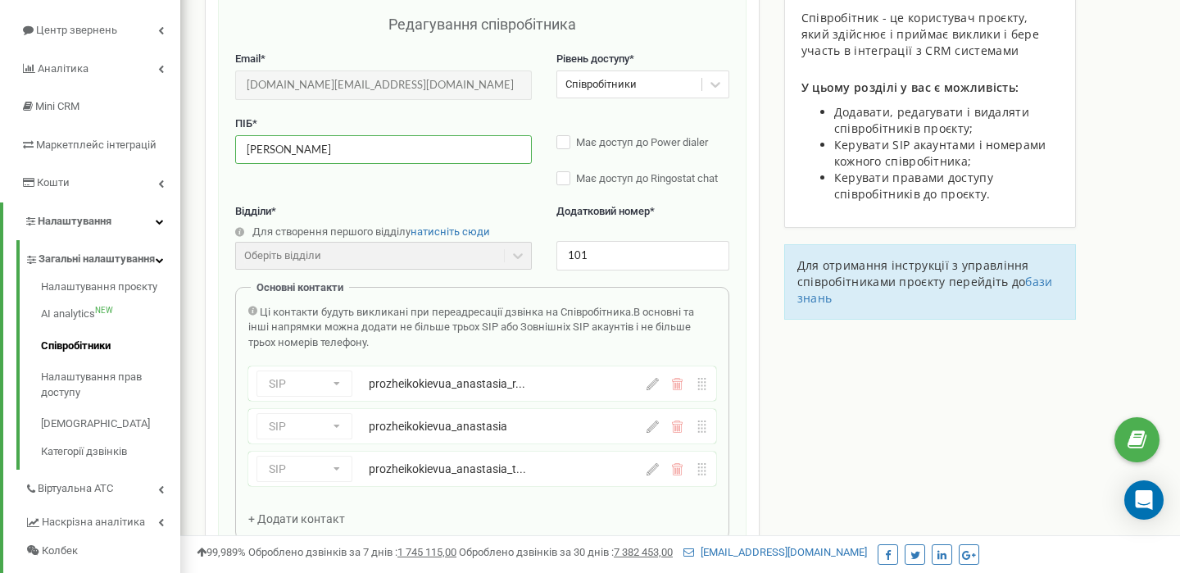
click at [252, 150] on input "Христина" at bounding box center [383, 149] width 297 height 29
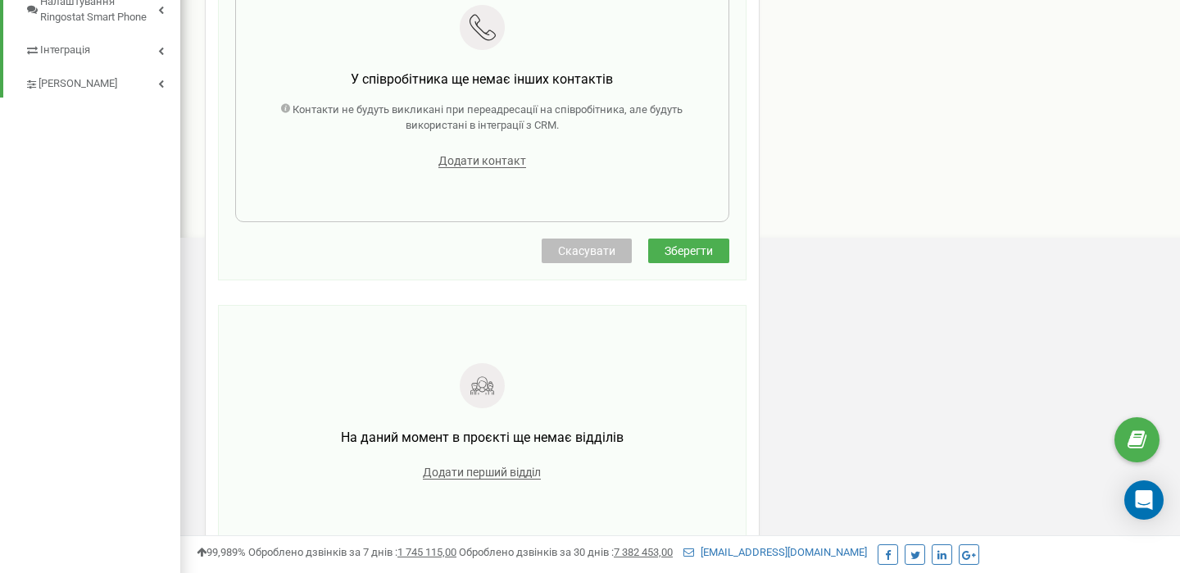
type input "Кристина"
click at [677, 257] on span "Зберегти" at bounding box center [688, 250] width 48 height 13
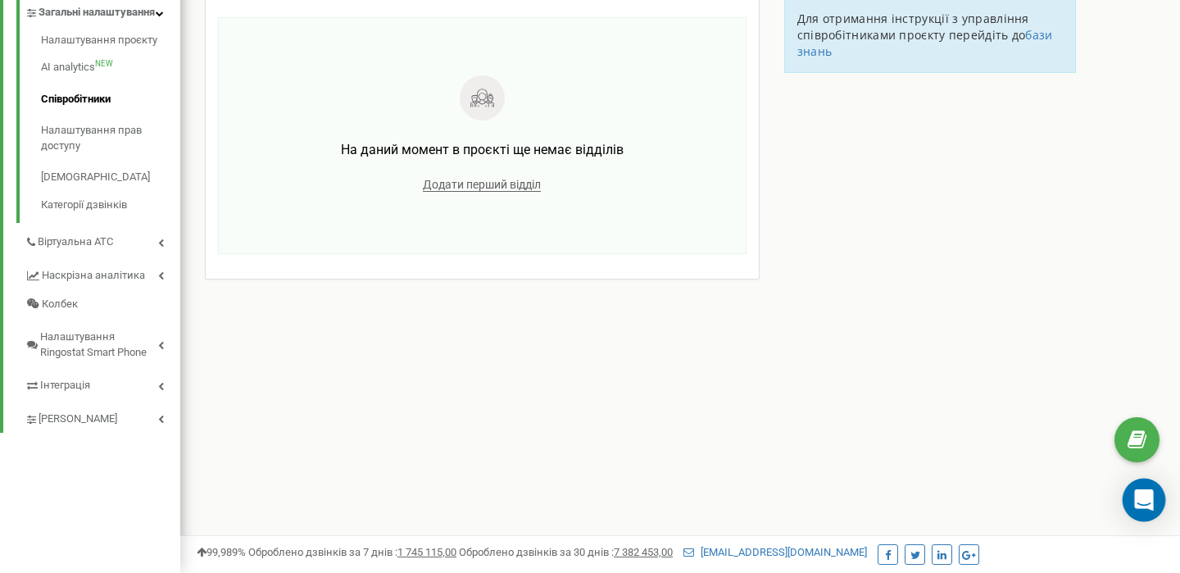
click at [1146, 497] on icon "Open Intercom Messenger" at bounding box center [1143, 499] width 19 height 21
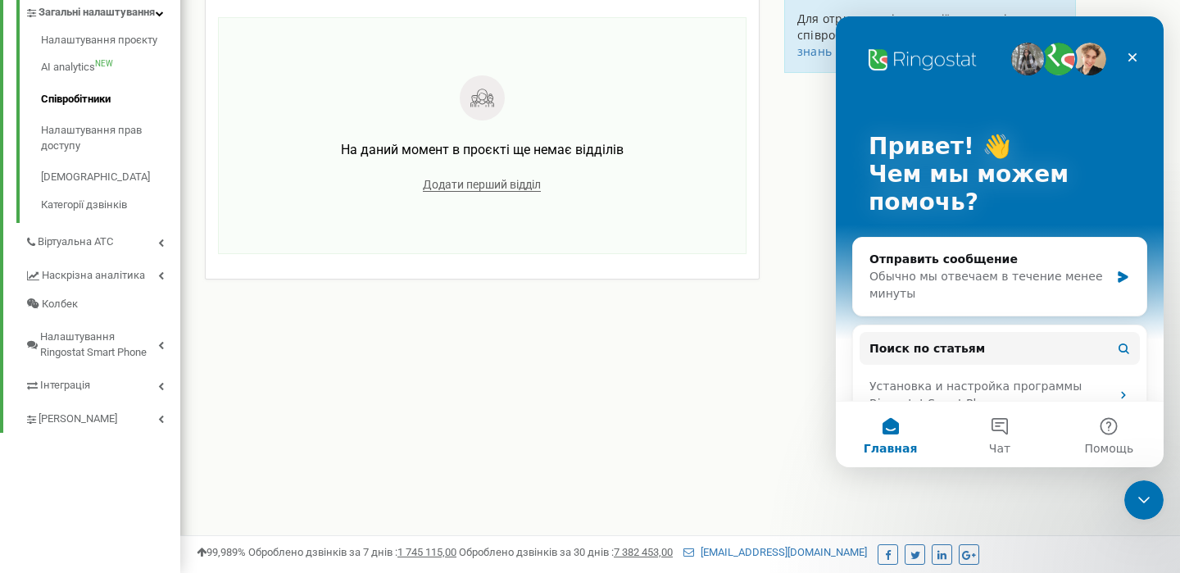
scroll to position [0, 0]
click at [1002, 422] on button "Чат" at bounding box center [999, 434] width 109 height 66
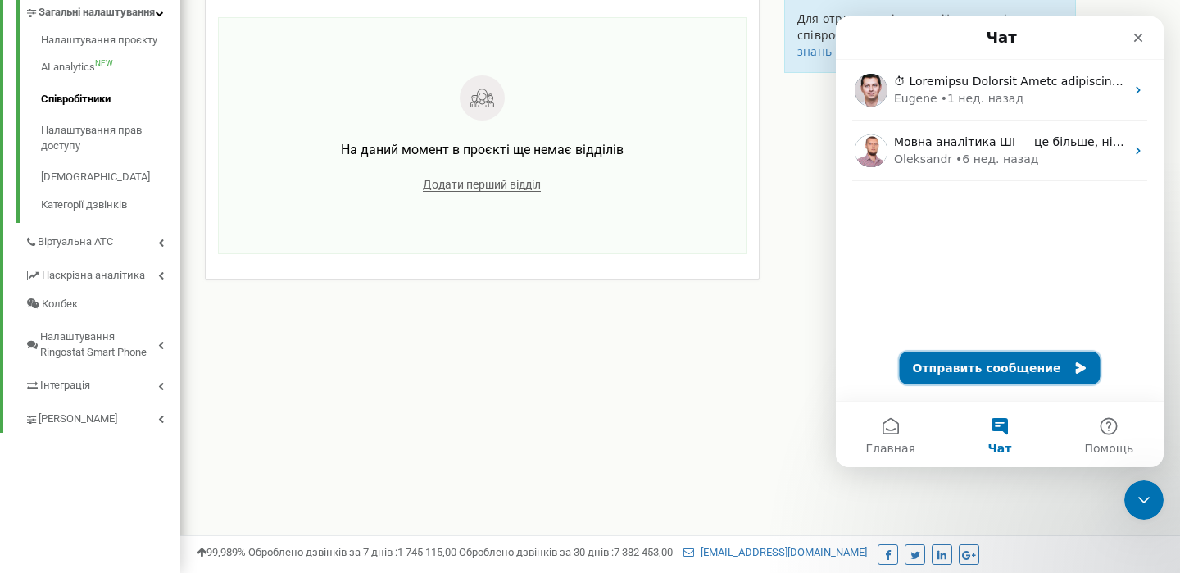
click at [991, 364] on button "Отправить сообщение" at bounding box center [1000, 368] width 201 height 33
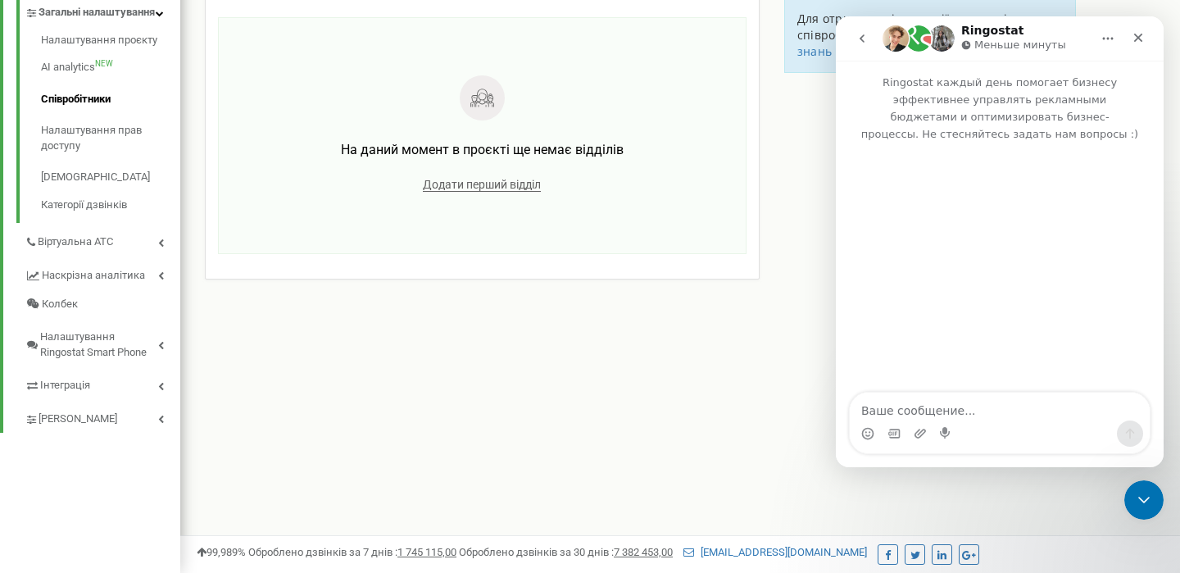
click at [903, 415] on textarea "Ваше сообщение..." at bounding box center [1000, 406] width 300 height 28
type textarea "Доброго дня, є птання по нашому проекту"
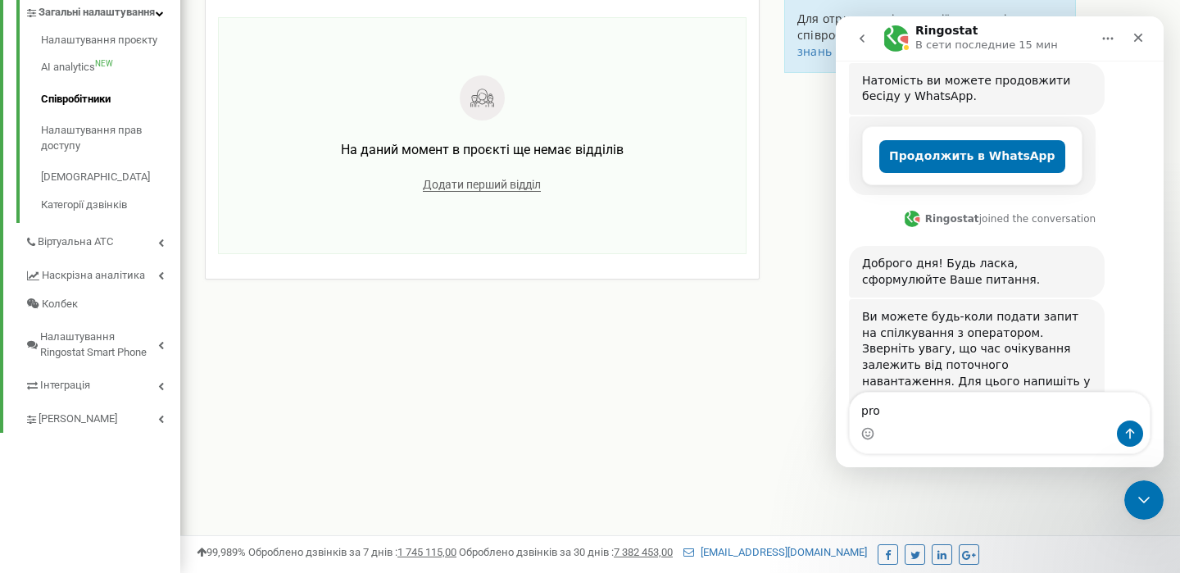
scroll to position [331, 0]
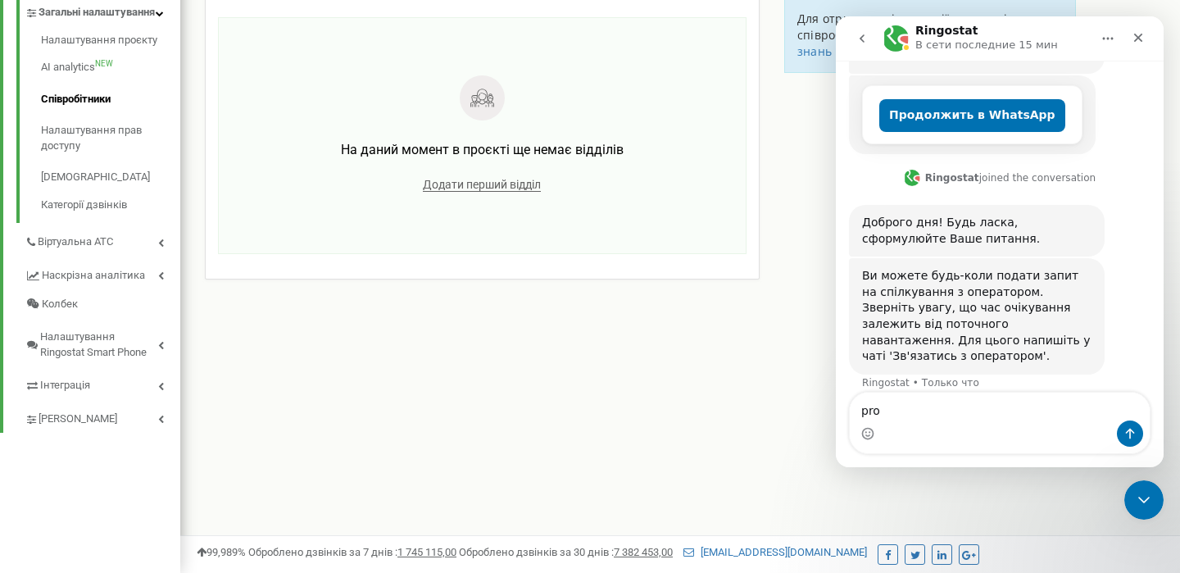
click at [883, 413] on textarea "pro" at bounding box center [1000, 406] width 300 height 28
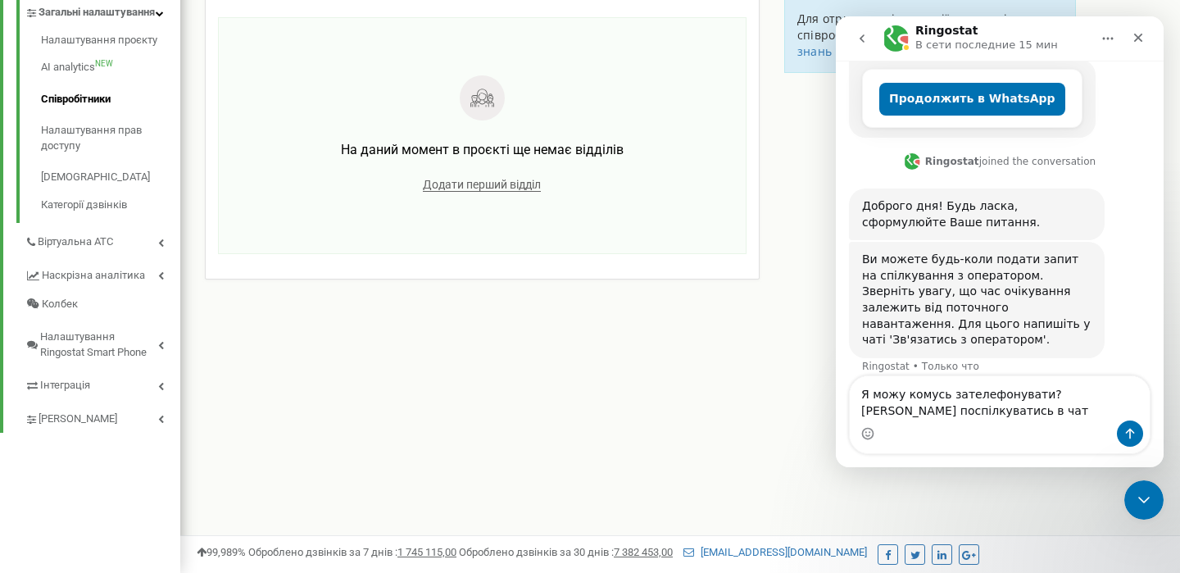
type textarea "Я можу комусь зателефонувати? Або поспілкуватись в чаті"
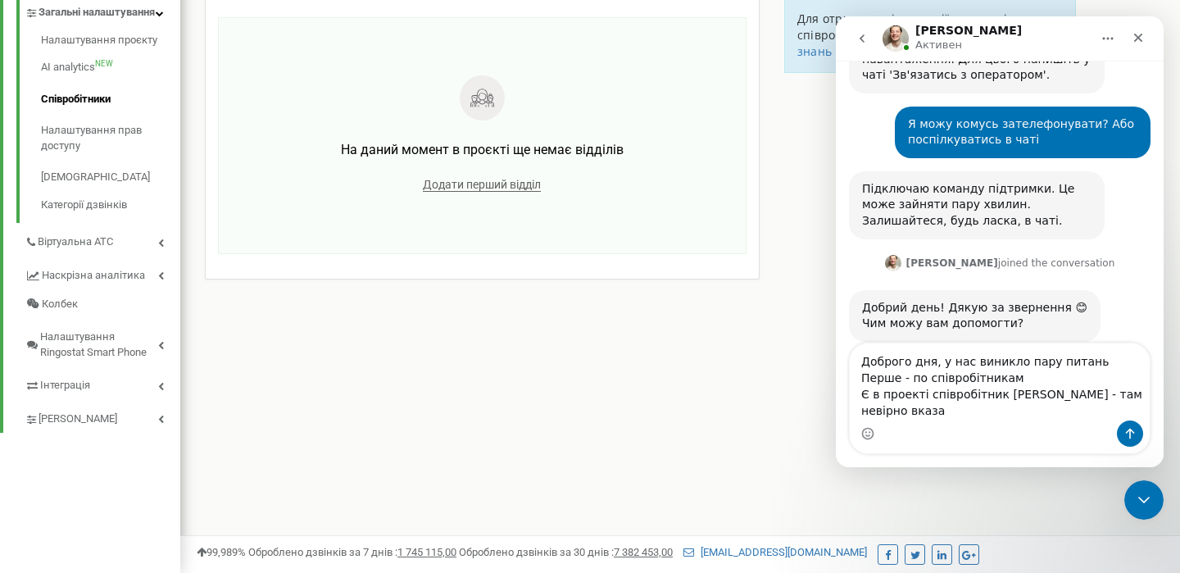
scroll to position [628, 0]
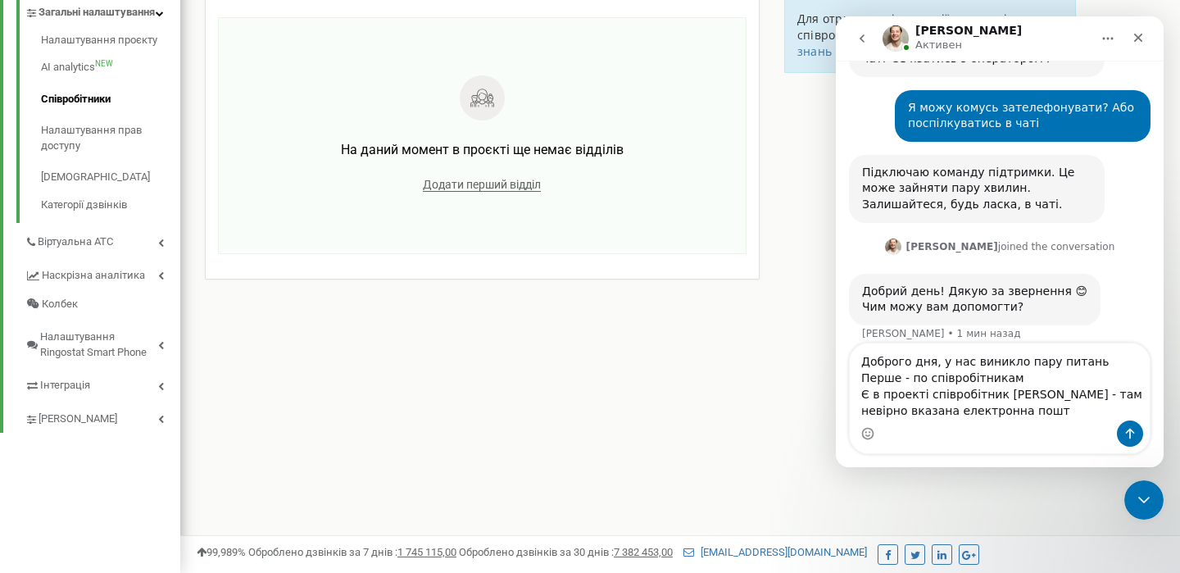
type textarea "Доброго дня, у нас виникло пару питань Перше - по співробітникам Є в проекті сп…"
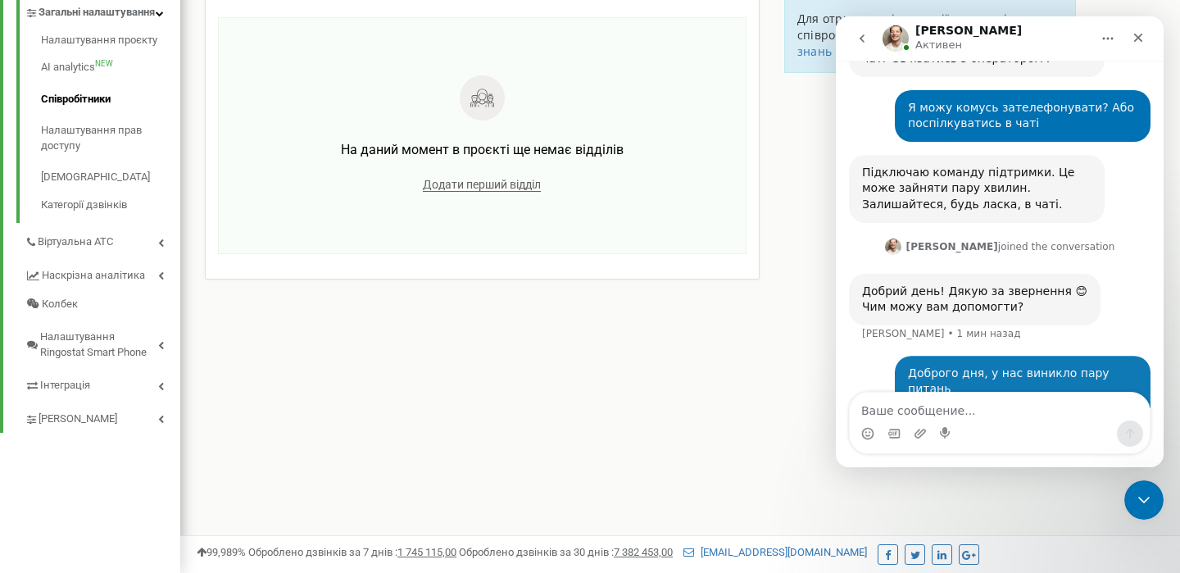
scroll to position [676, 0]
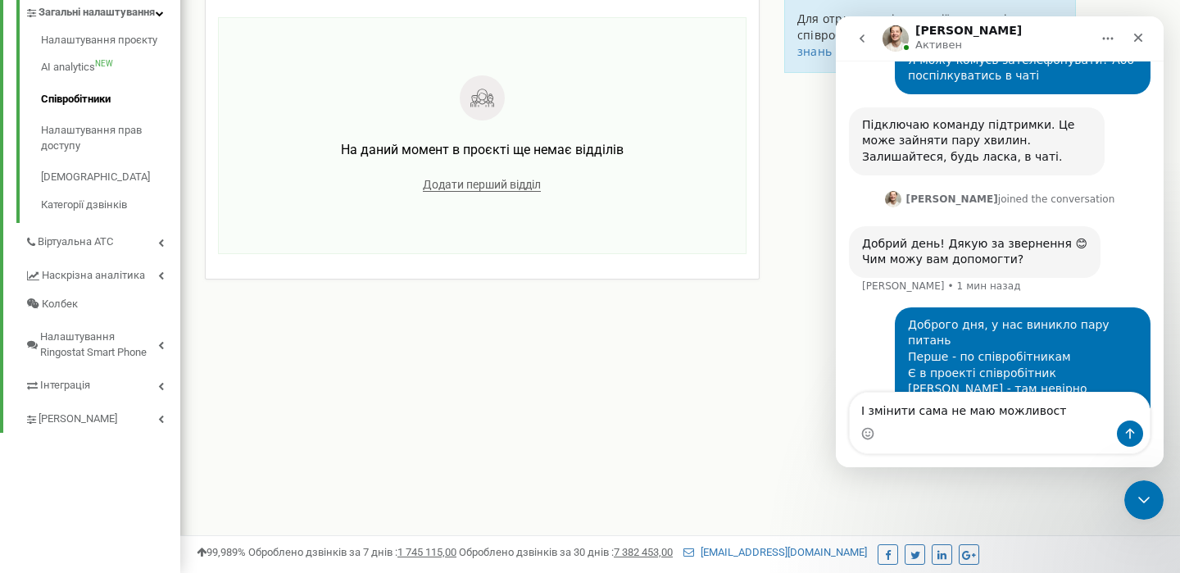
type textarea "І змінити сама не маю можливості"
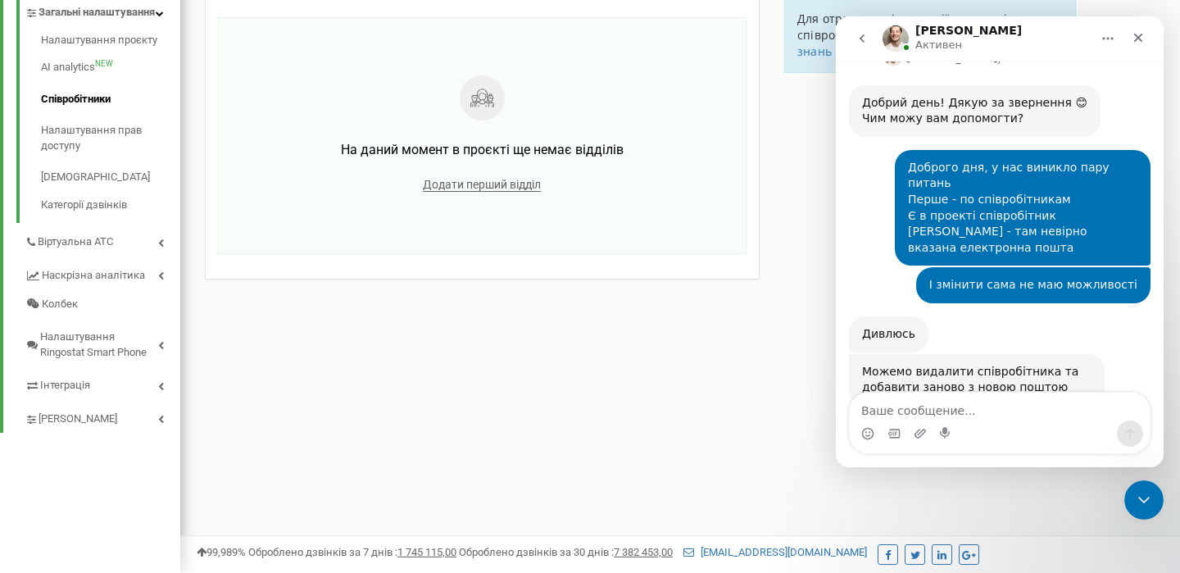
scroll to position [816, 0]
click at [874, 412] on textarea "Ваше сообщение..." at bounding box center [1000, 406] width 300 height 28
type textarea "давайте"
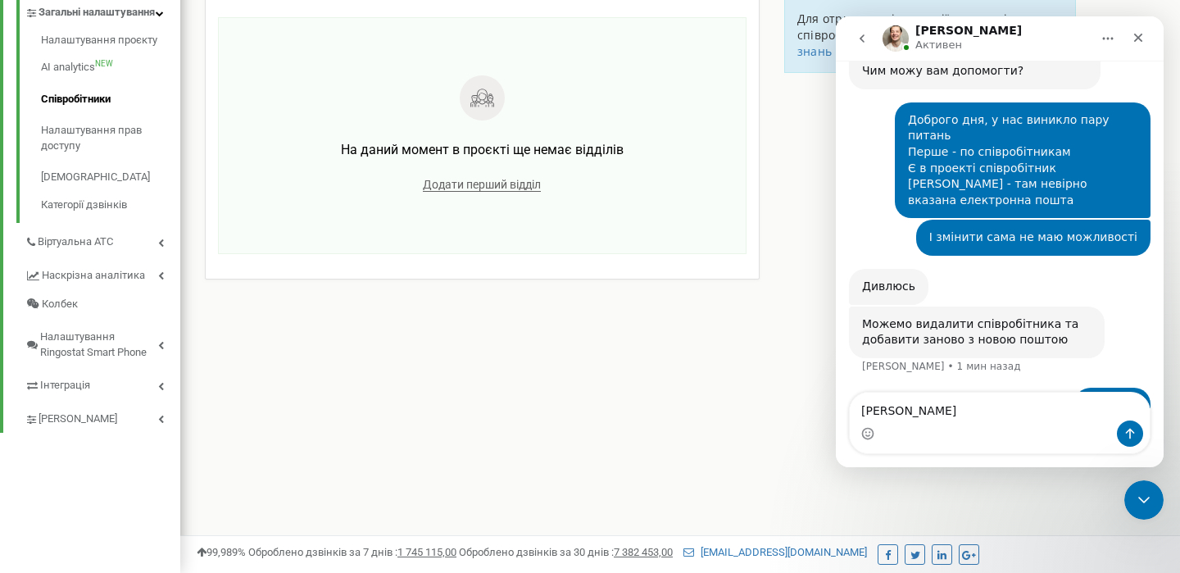
scroll to position [881, 0]
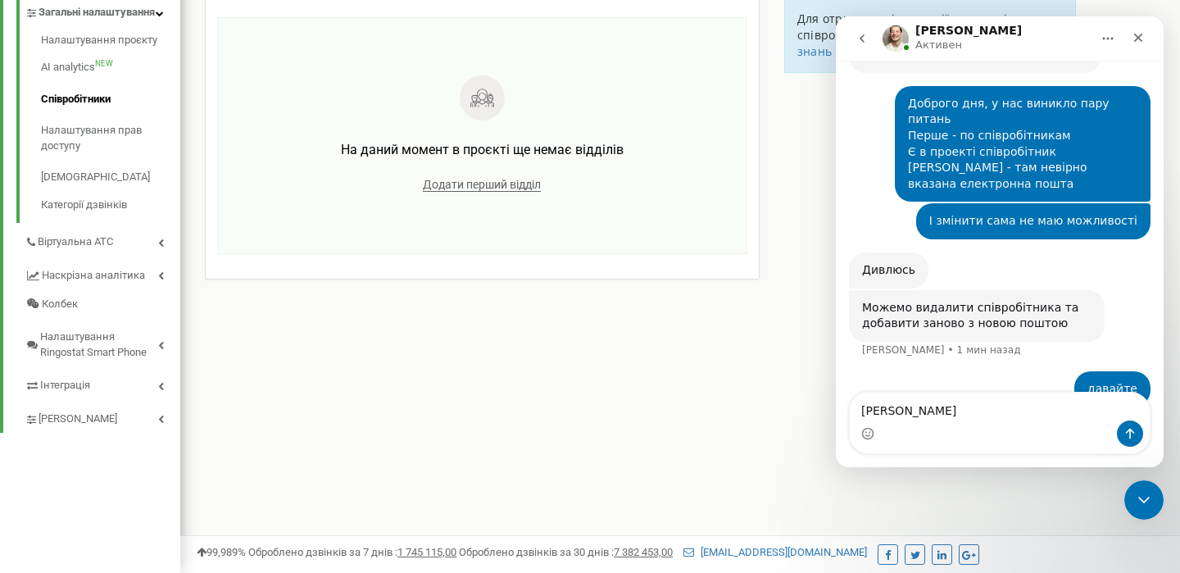
click at [607, 369] on div "Співробітники проєкту prozheiko.kiev.ua Співробітники + Додати співробітника Кр…" at bounding box center [680, 32] width 975 height 705
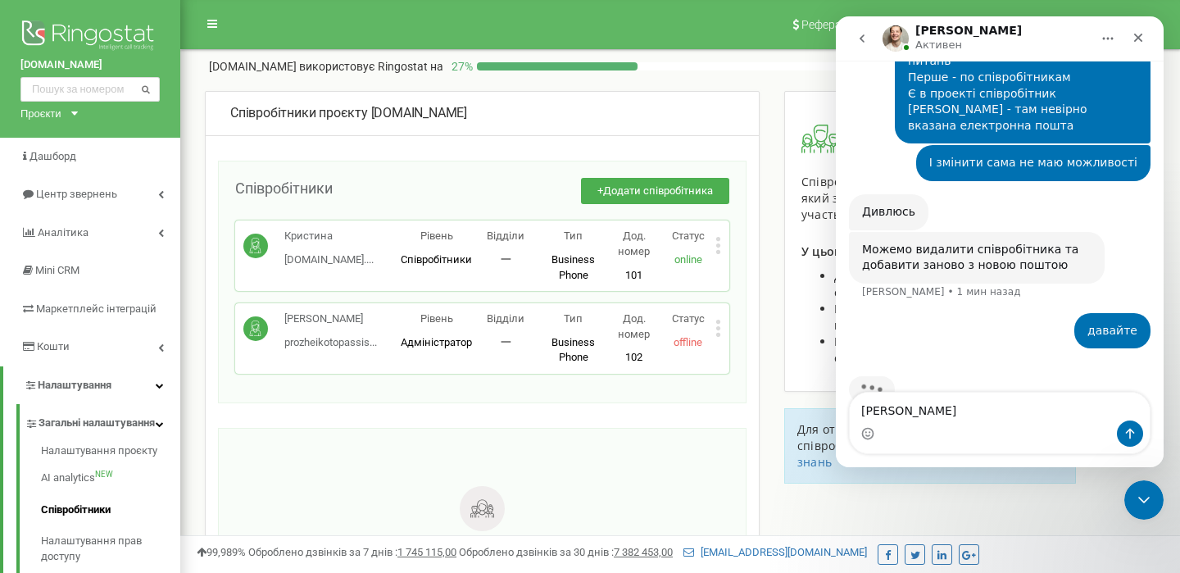
scroll to position [944, 0]
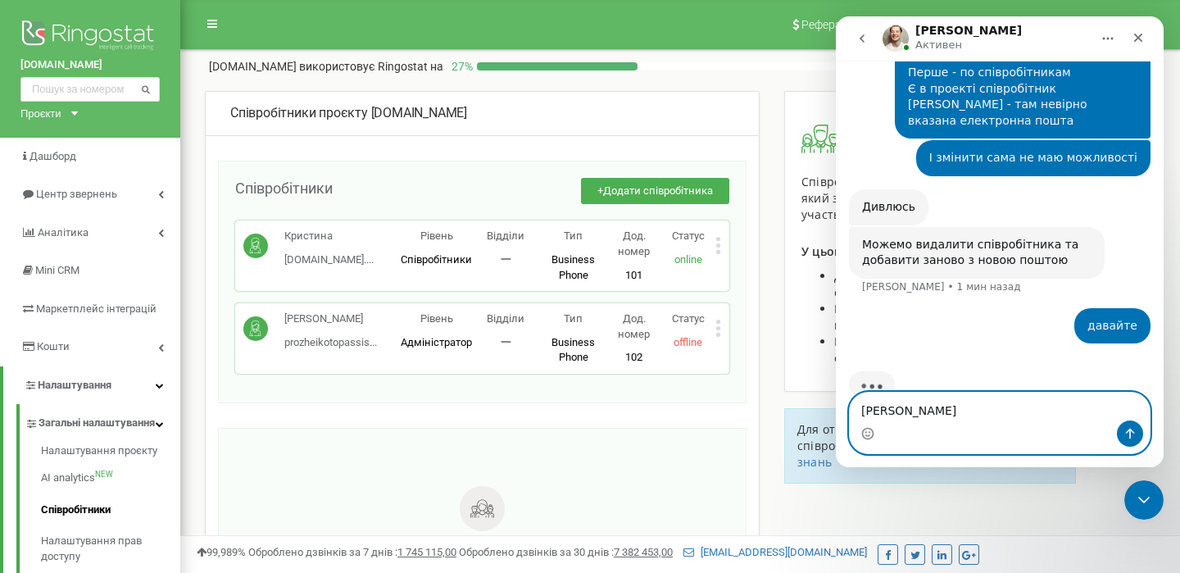
click at [905, 399] on textarea "[PERSON_NAME]" at bounding box center [1000, 406] width 300 height 28
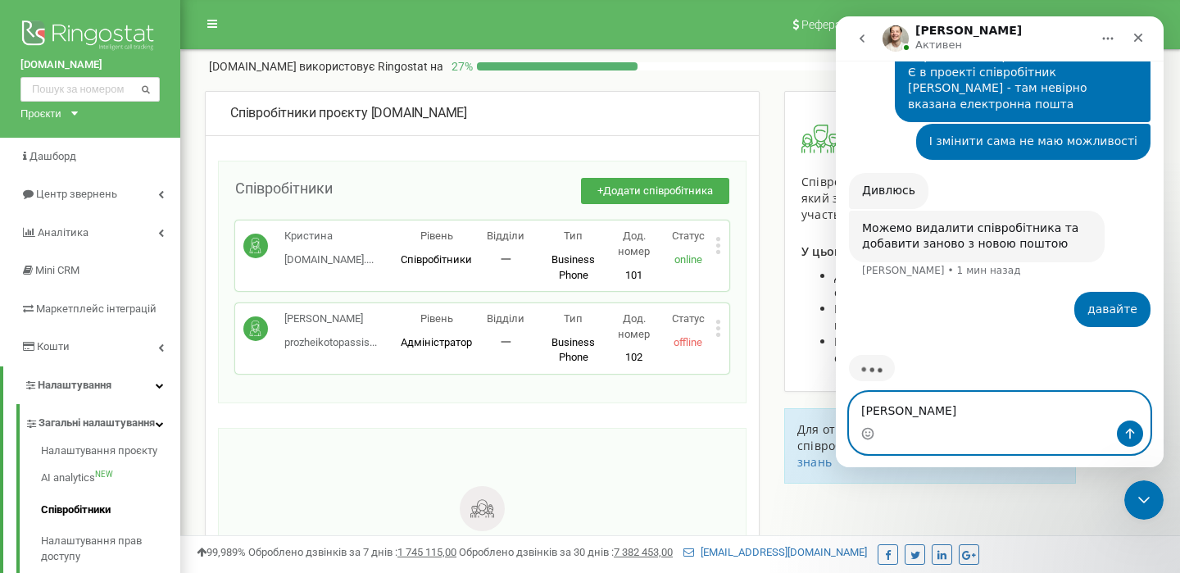
type textarea "[PERSON_NAME]"
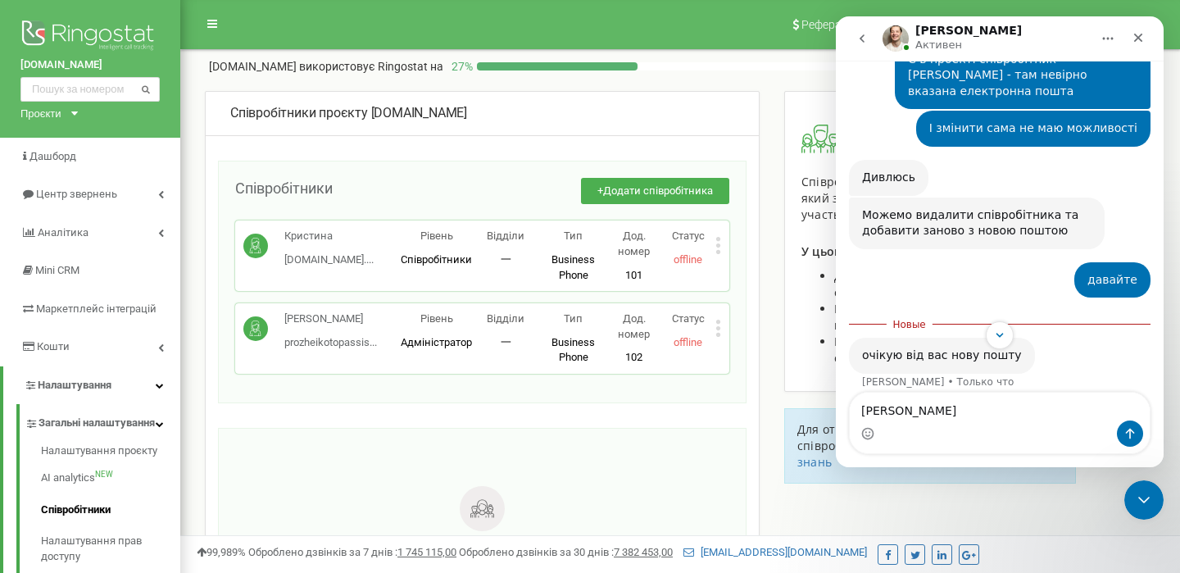
scroll to position [2, 0]
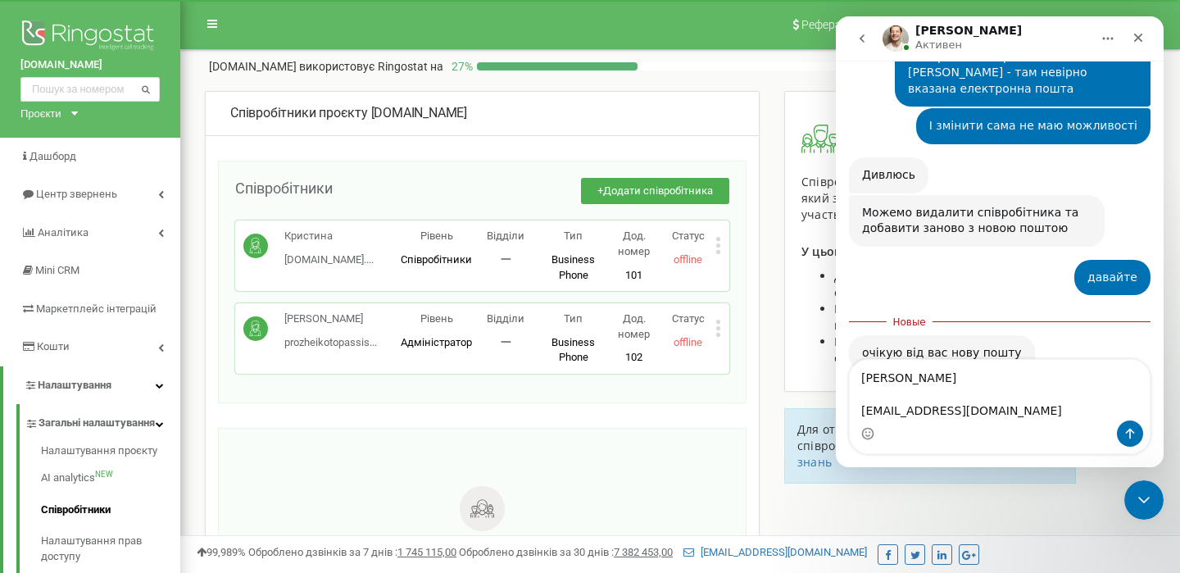
type textarea "[PERSON_NAME] [EMAIL_ADDRESS][DOMAIN_NAME]"
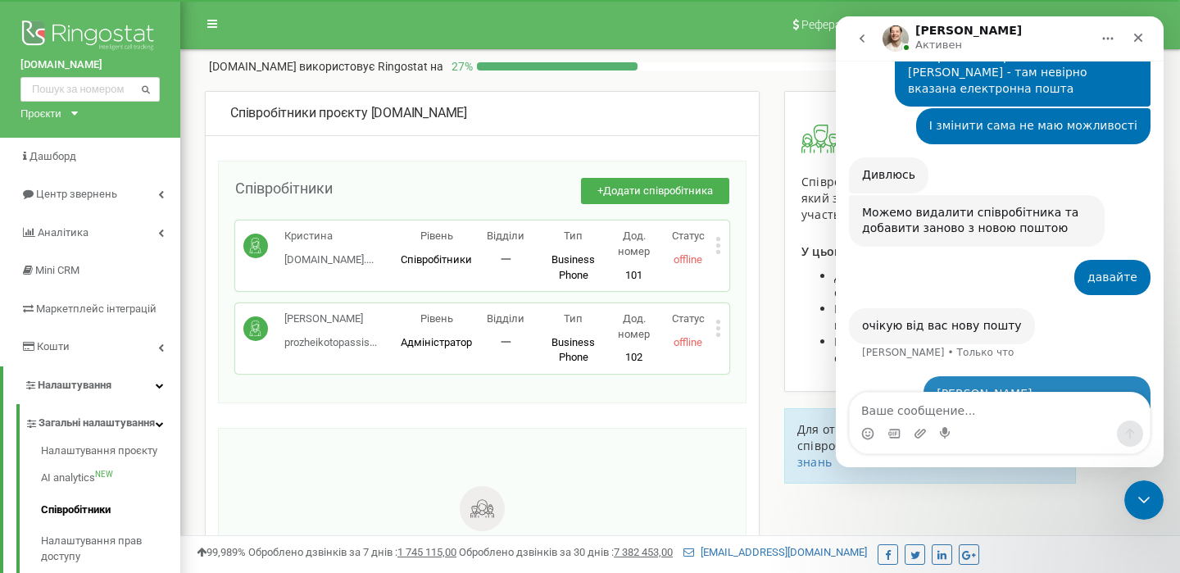
scroll to position [987, 0]
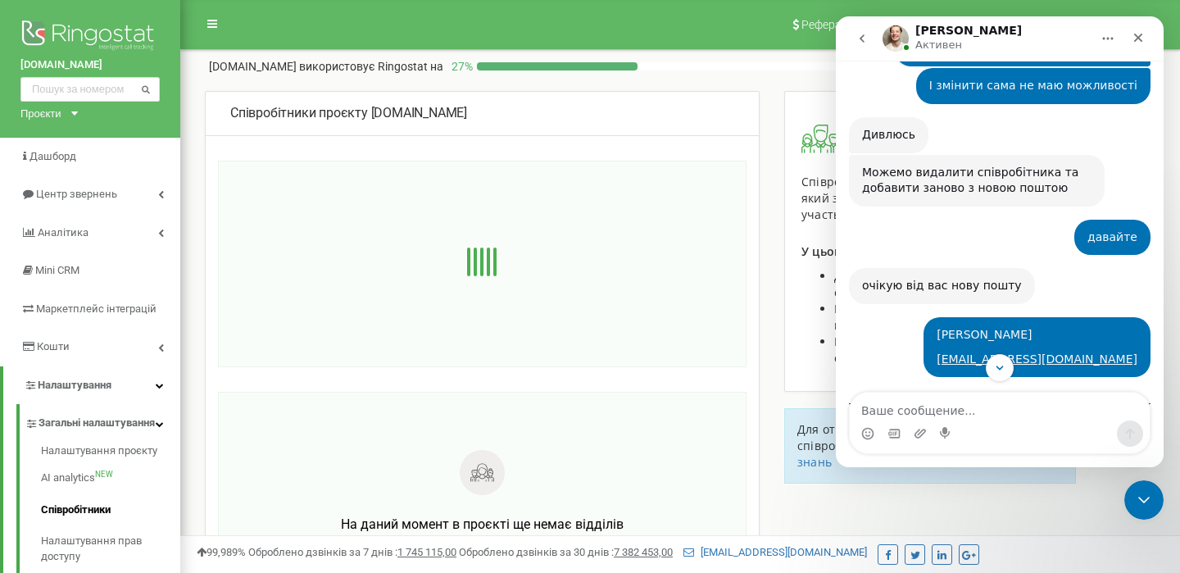
scroll to position [1135, 0]
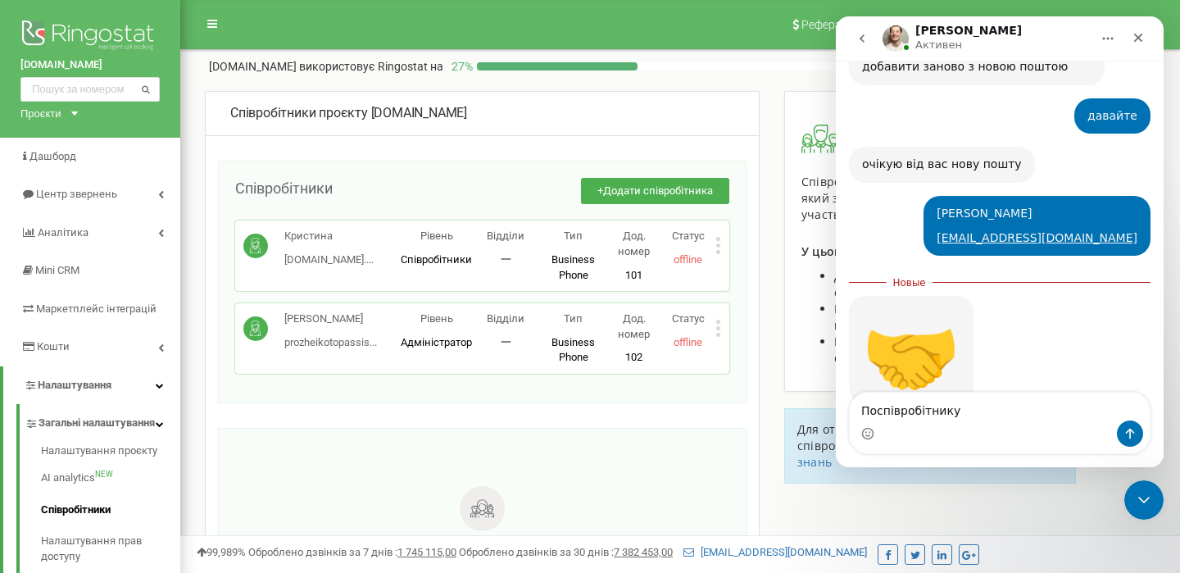
click at [878, 413] on textarea "Поспівробітнику" at bounding box center [1000, 406] width 300 height 28
click at [971, 419] on textarea "По співробітнику" at bounding box center [1000, 406] width 300 height 28
type textarea "П"
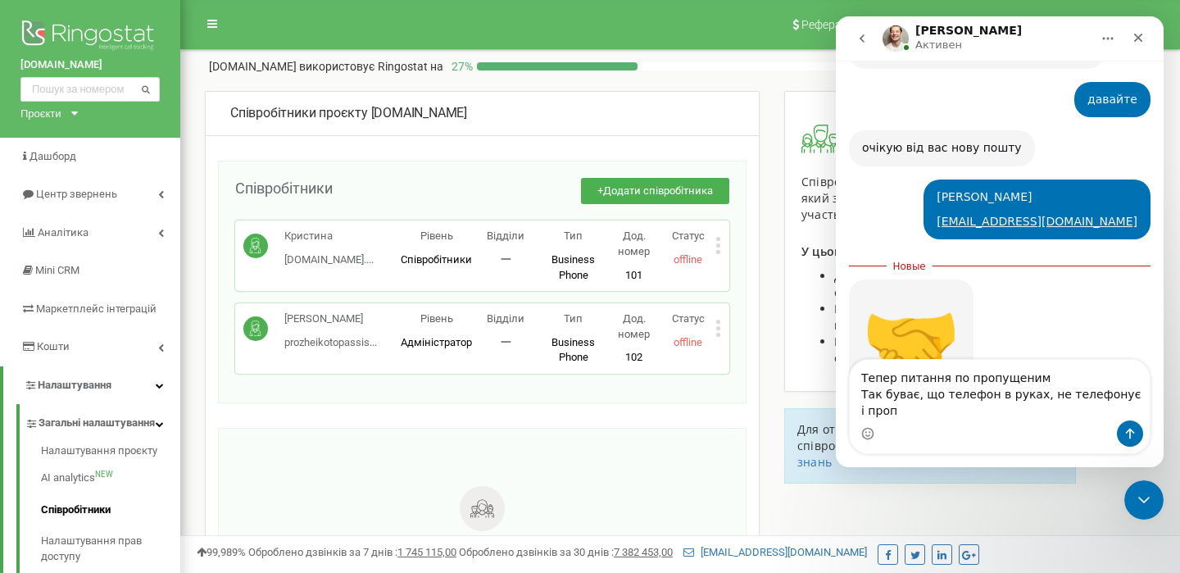
scroll to position [1168, 0]
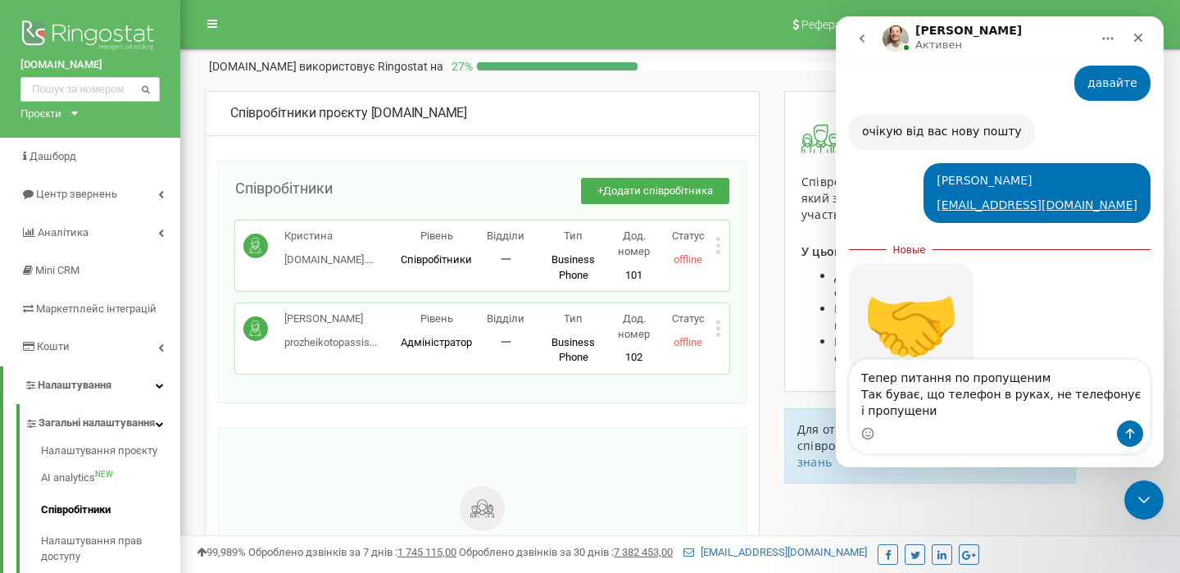
type textarea "Тепер питання по пропущеним Так буває, що телефон в руках, не телефонує і пропу…"
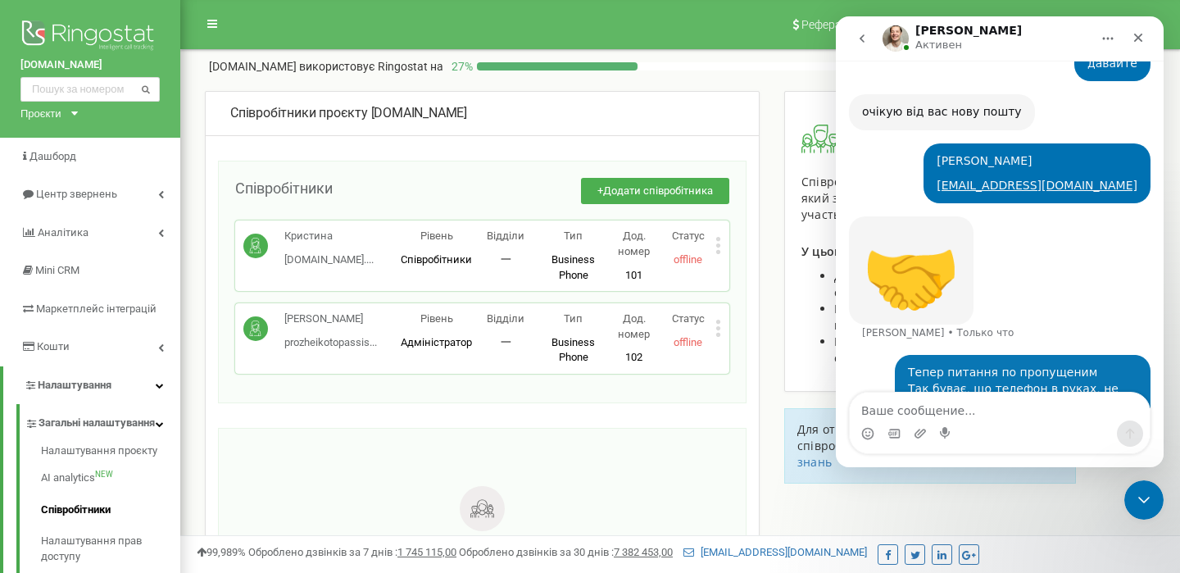
scroll to position [1189, 0]
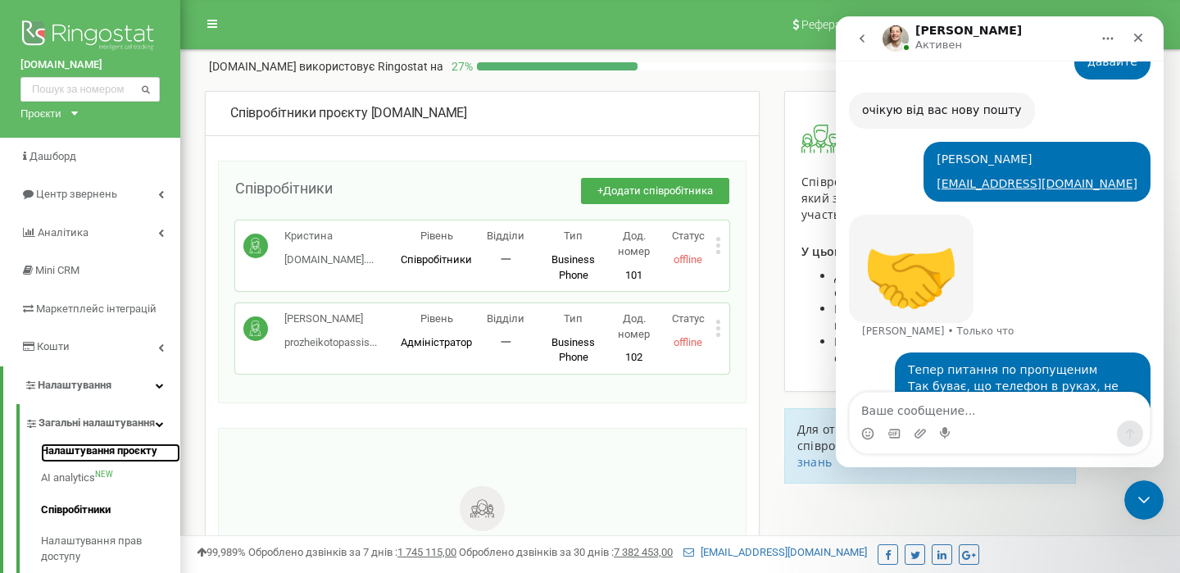
click at [70, 463] on link "Налаштування проєкту" at bounding box center [110, 453] width 139 height 20
click at [117, 463] on link "Налаштування проєкту" at bounding box center [110, 453] width 139 height 20
click at [114, 463] on link "Налаштування проєкту" at bounding box center [110, 453] width 139 height 20
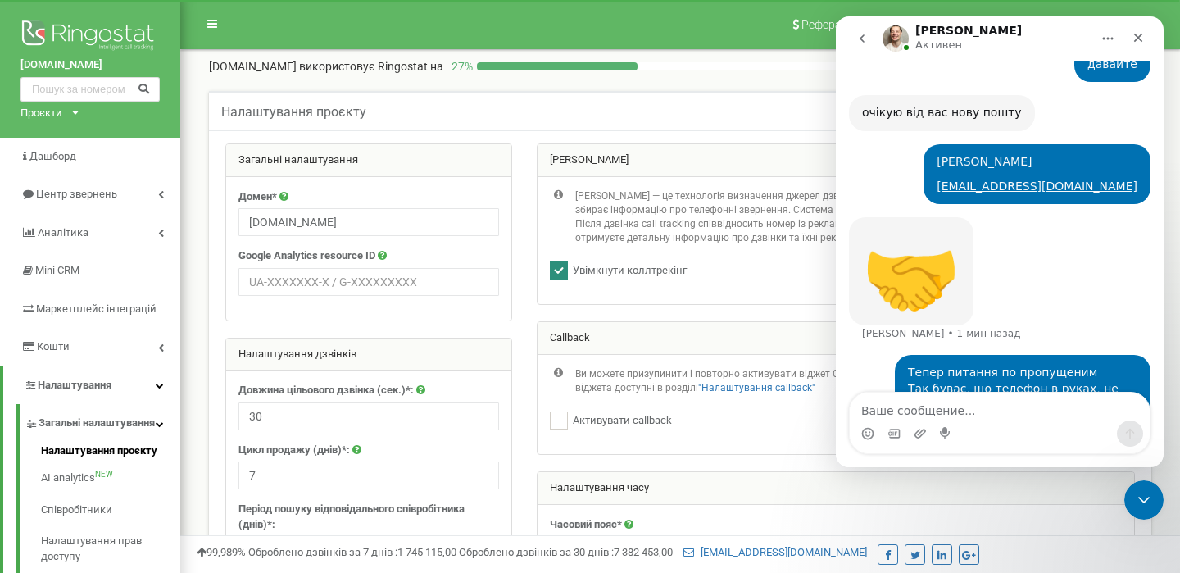
scroll to position [57, 0]
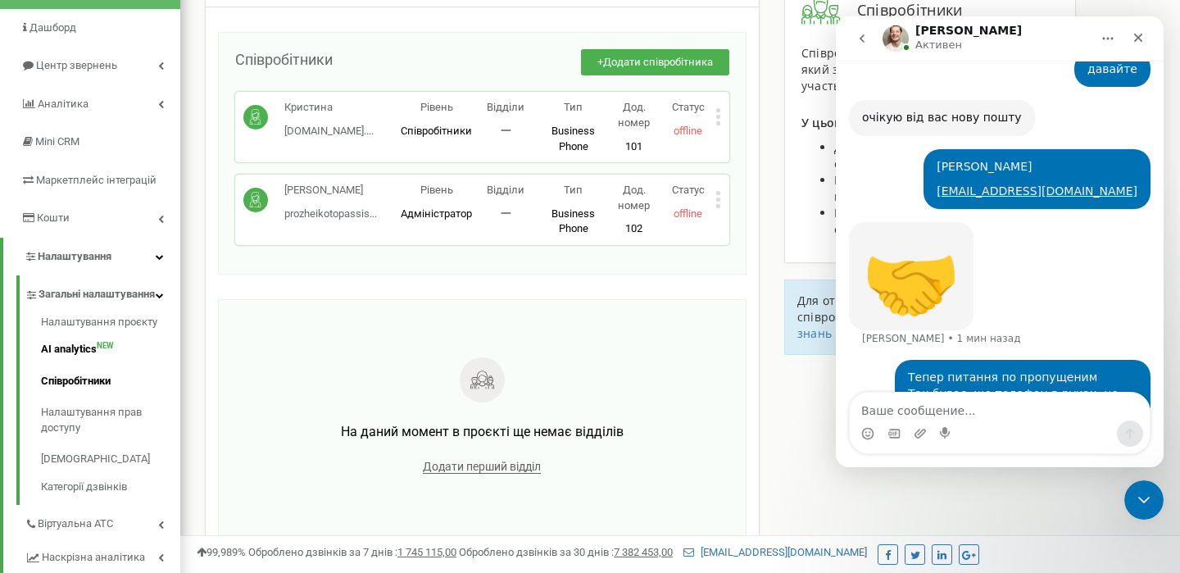
scroll to position [1189, 0]
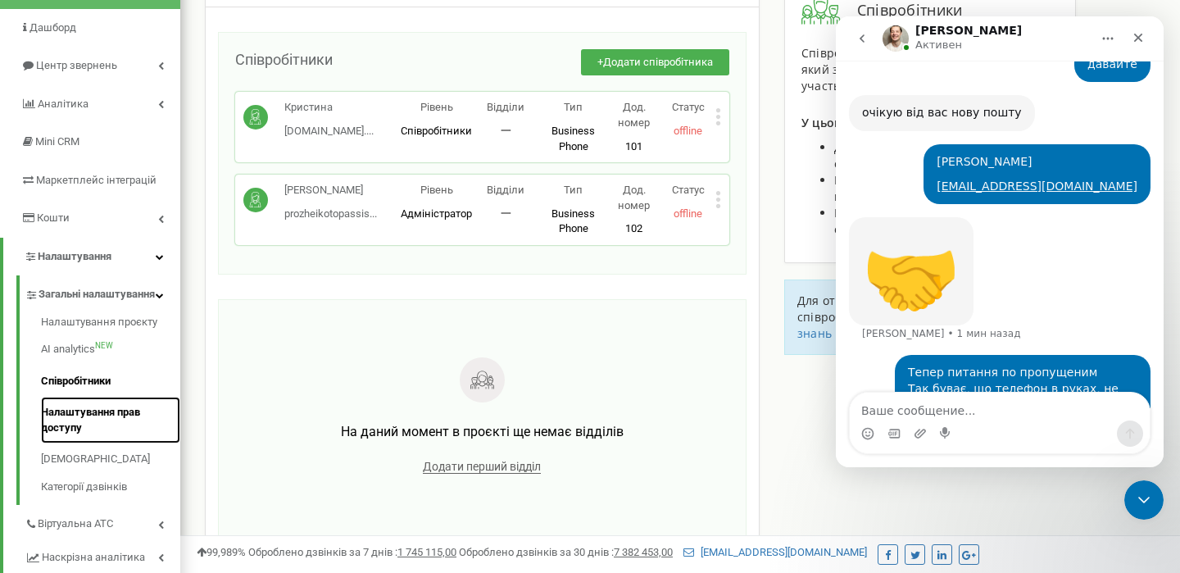
click at [63, 441] on link "Налаштування прав доступу" at bounding box center [110, 420] width 139 height 47
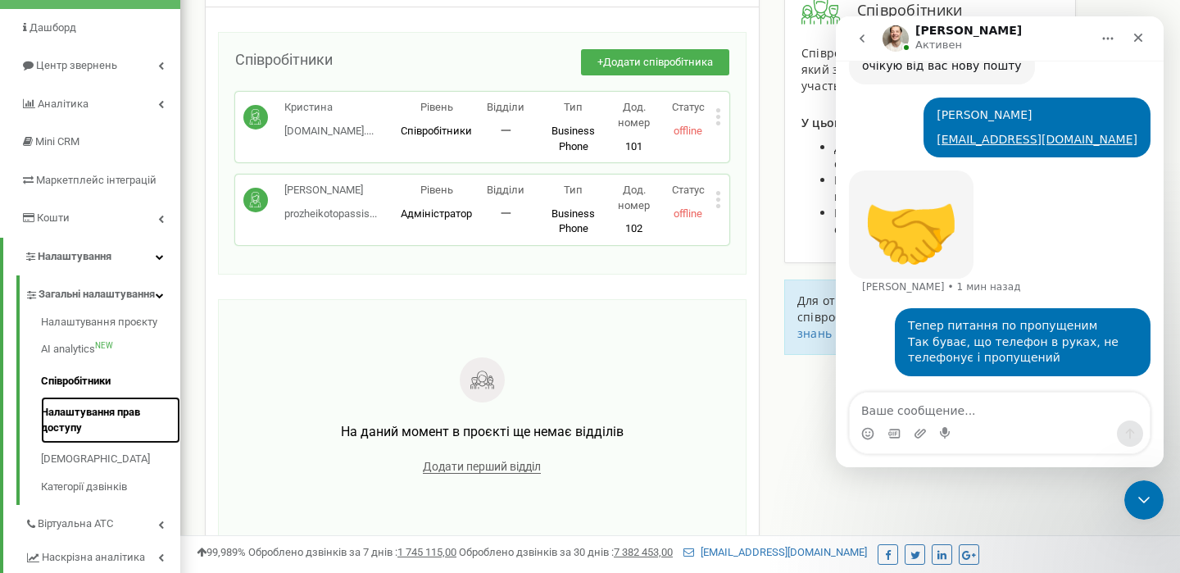
scroll to position [1252, 0]
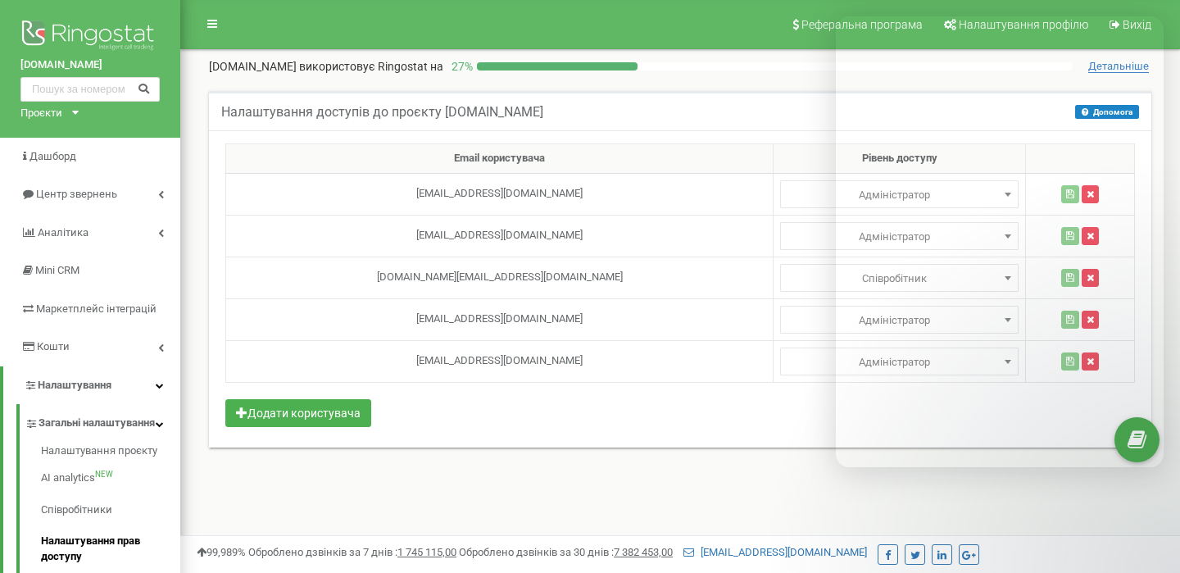
click at [720, 428] on div "Email користувача Рівень доступу [EMAIL_ADDRESS][DOMAIN_NAME] Адміністратор Ана…" at bounding box center [680, 288] width 942 height 317
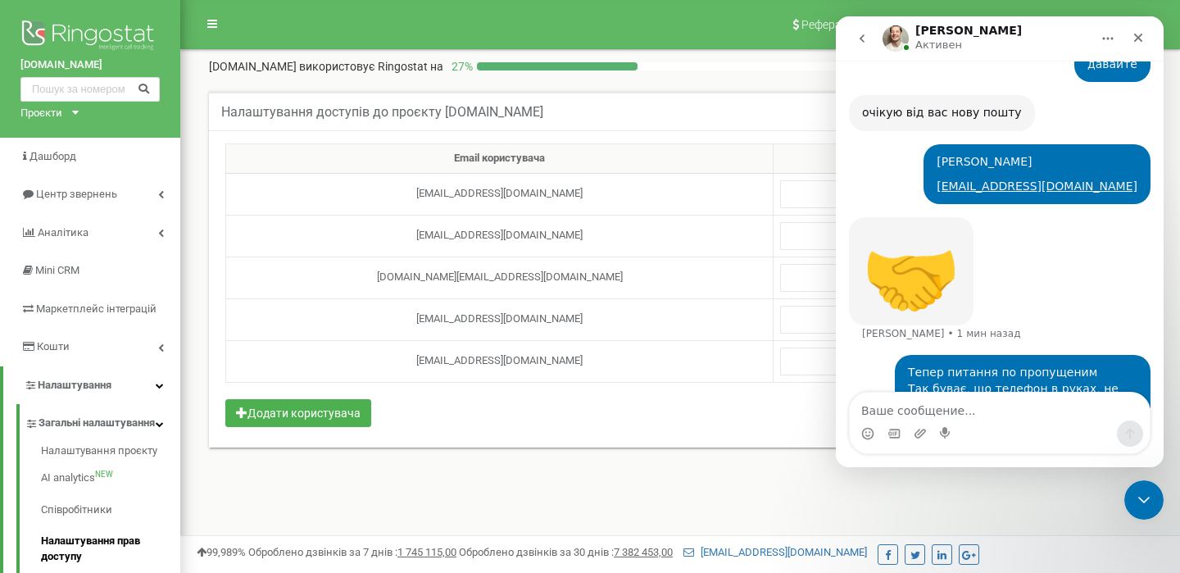
click at [720, 428] on div "Email користувача Рівень доступу [EMAIL_ADDRESS][DOMAIN_NAME] Адміністратор Ана…" at bounding box center [680, 288] width 942 height 317
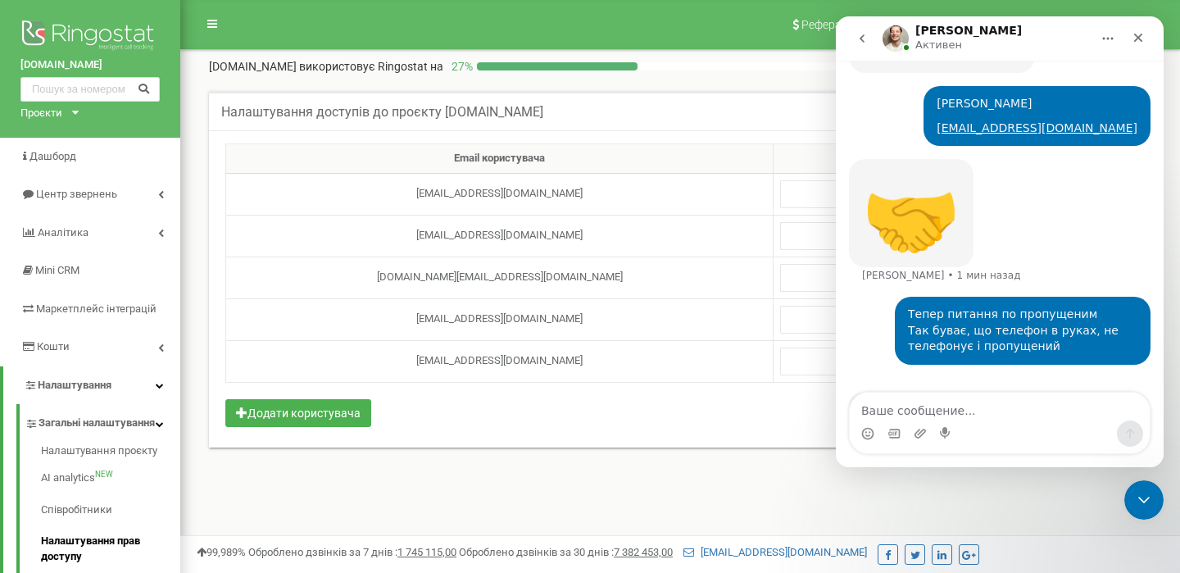
scroll to position [1252, 0]
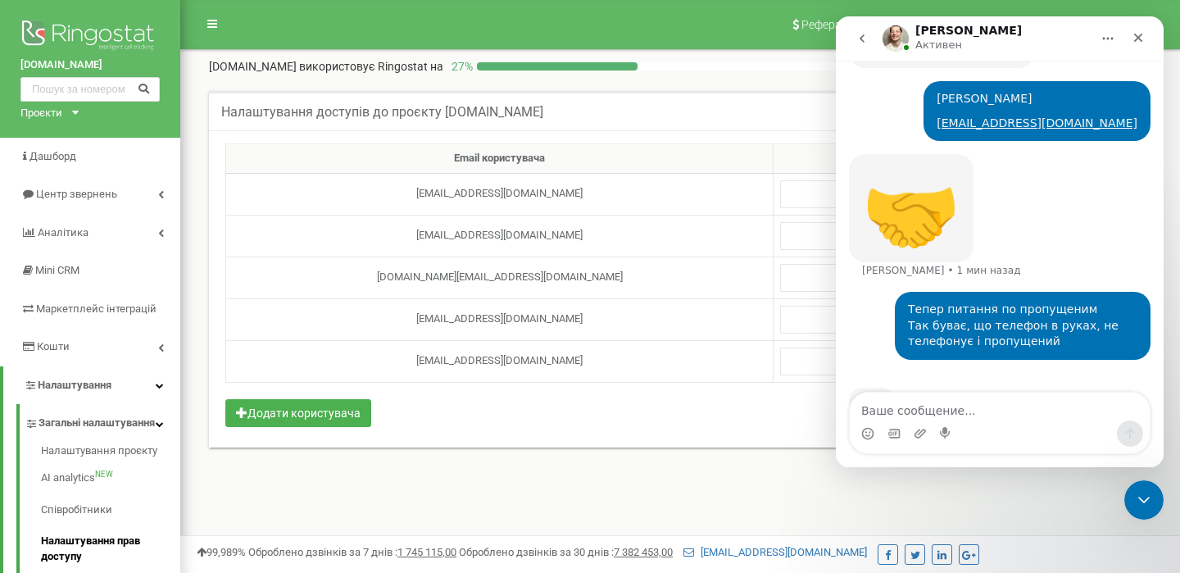
click at [720, 428] on div "Email користувача Рівень доступу [EMAIL_ADDRESS][DOMAIN_NAME] Адміністратор Ана…" at bounding box center [680, 288] width 942 height 317
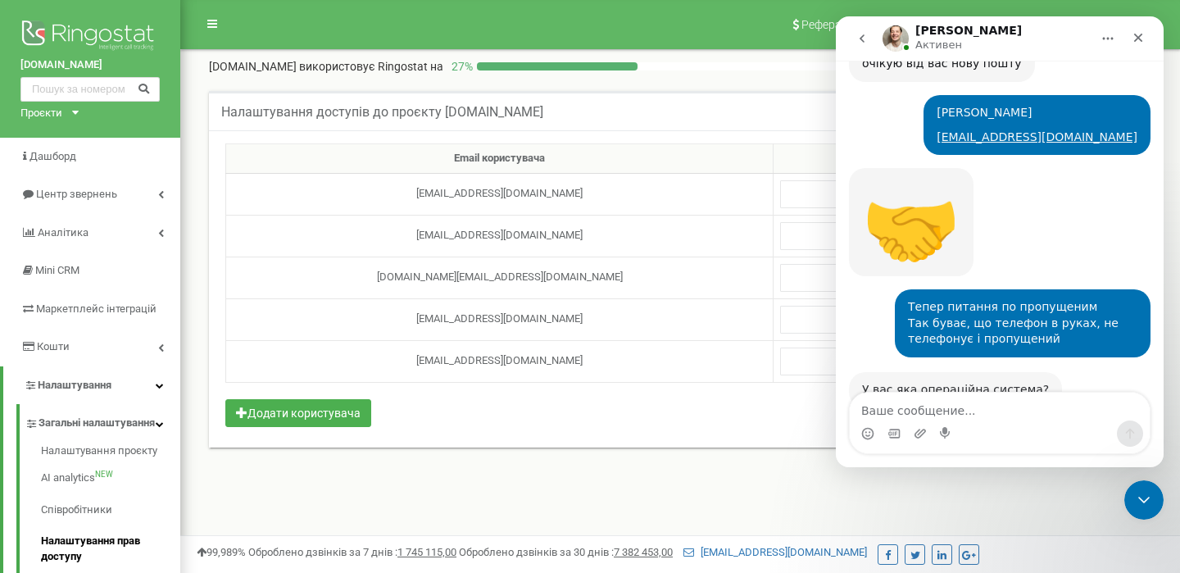
scroll to position [1238, 0]
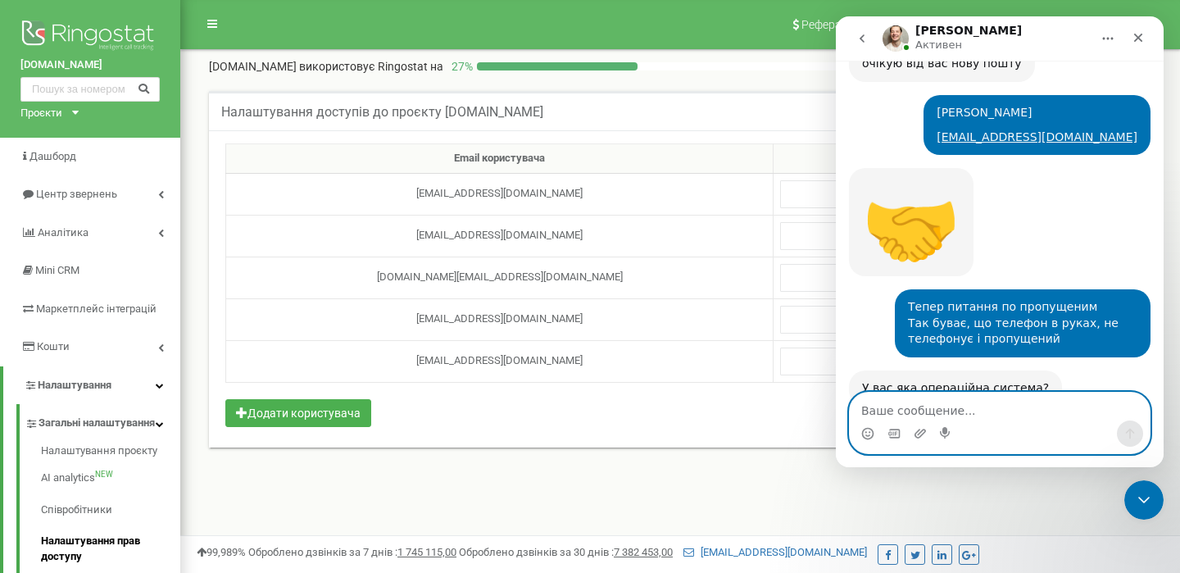
click at [870, 417] on textarea "Ваше сообщение..." at bounding box center [1000, 406] width 300 height 28
type textarea "це на телефоні [PERSON_NAME]"
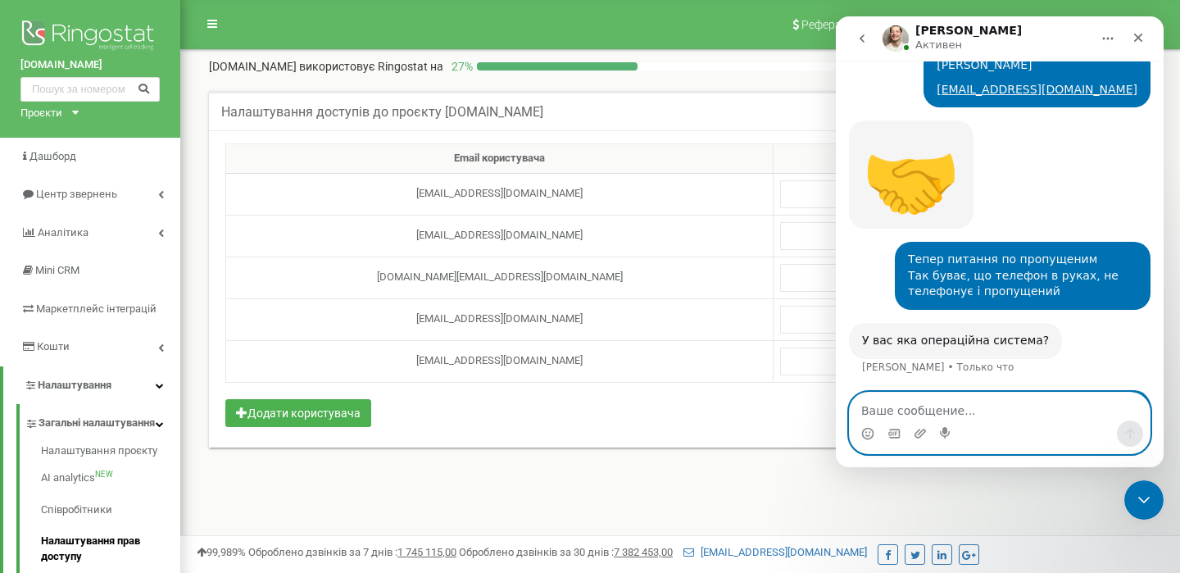
scroll to position [1286, 0]
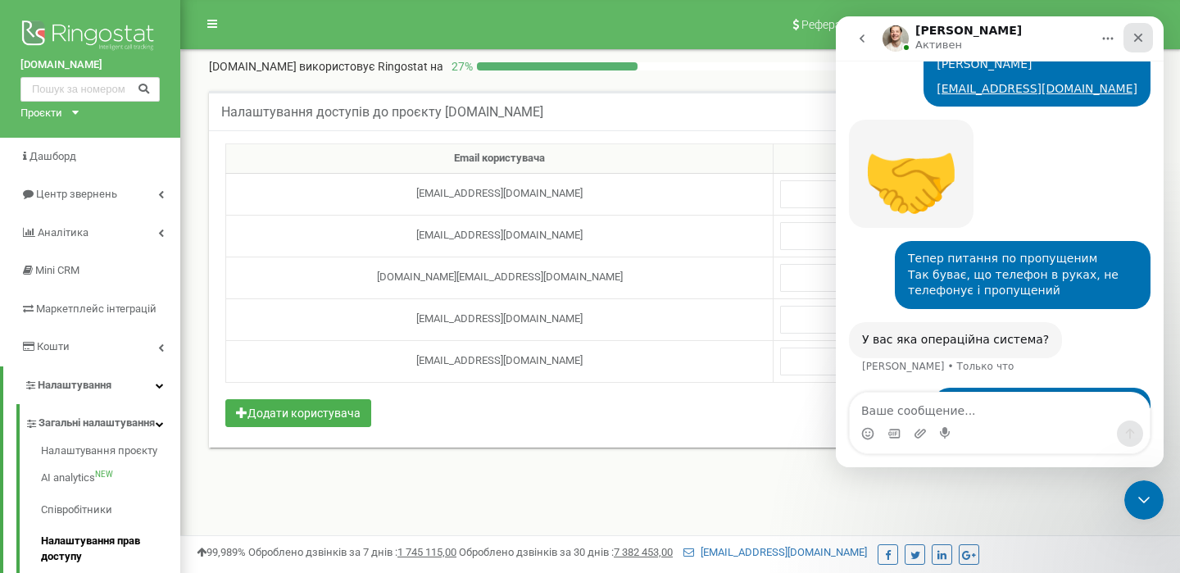
click at [1143, 39] on icon "Закрыть" at bounding box center [1138, 37] width 13 height 13
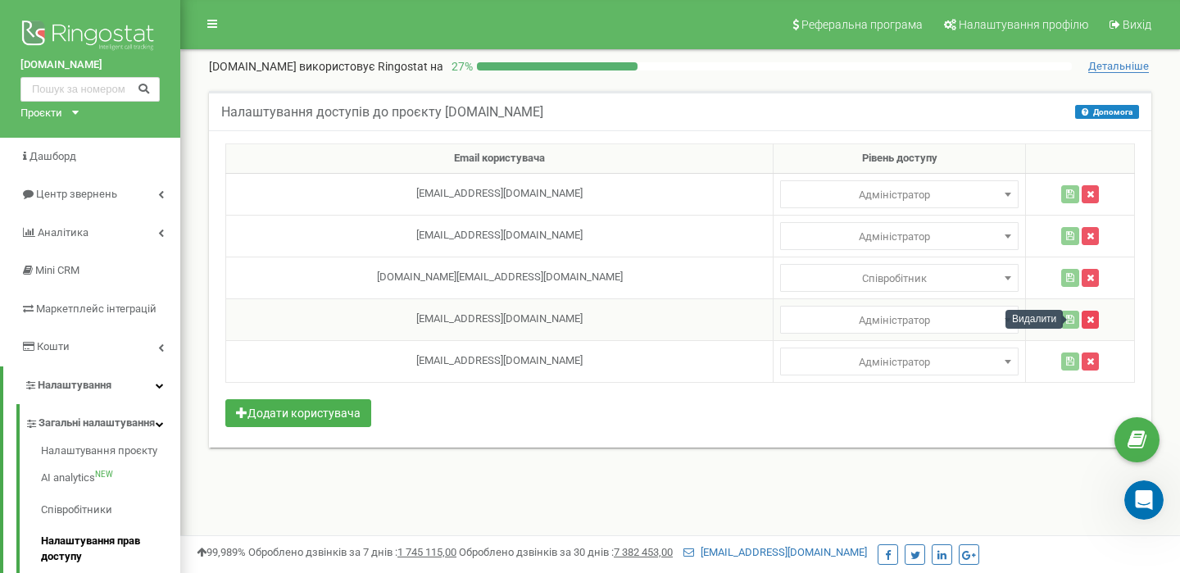
click at [1086, 320] on icon "button" at bounding box center [1089, 320] width 7 height 10
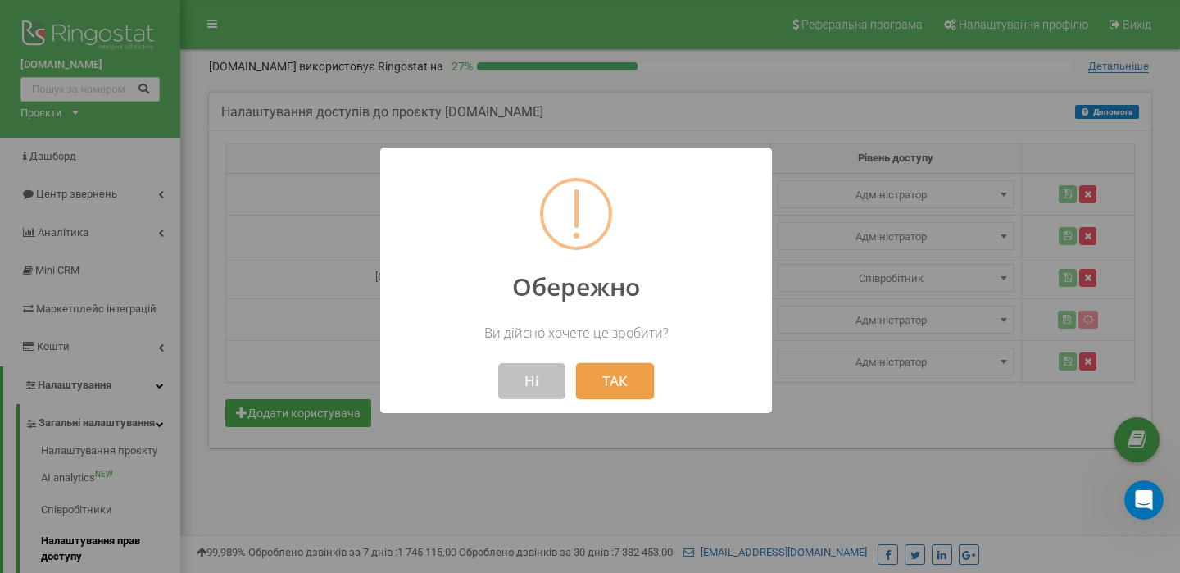
click at [624, 367] on button "ТАК" at bounding box center [615, 381] width 78 height 36
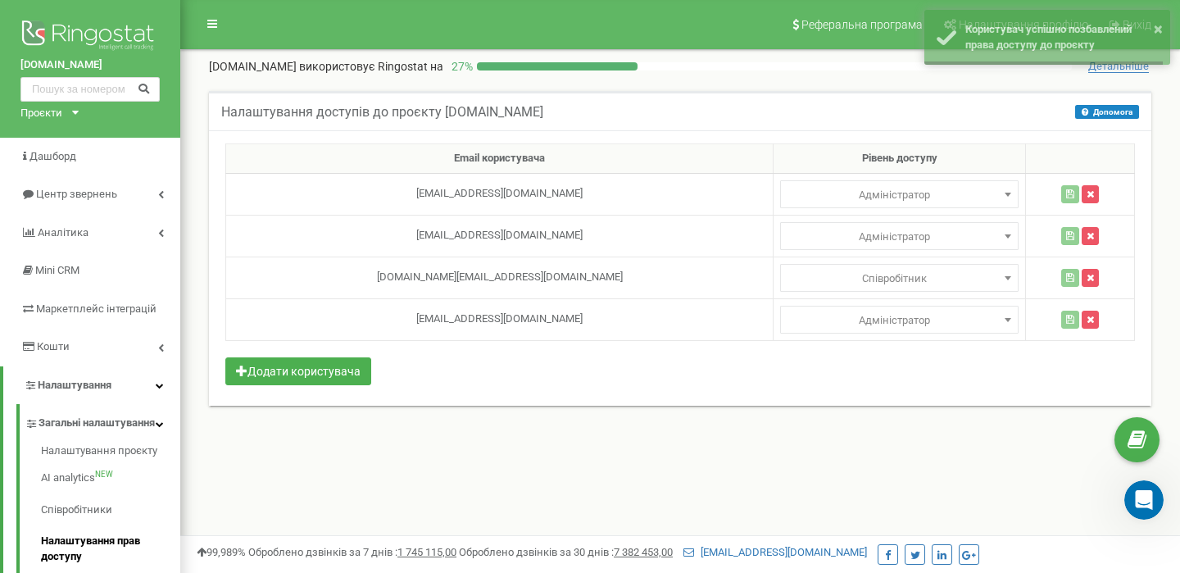
scroll to position [1349, 0]
click at [1086, 317] on icon "button" at bounding box center [1089, 320] width 7 height 10
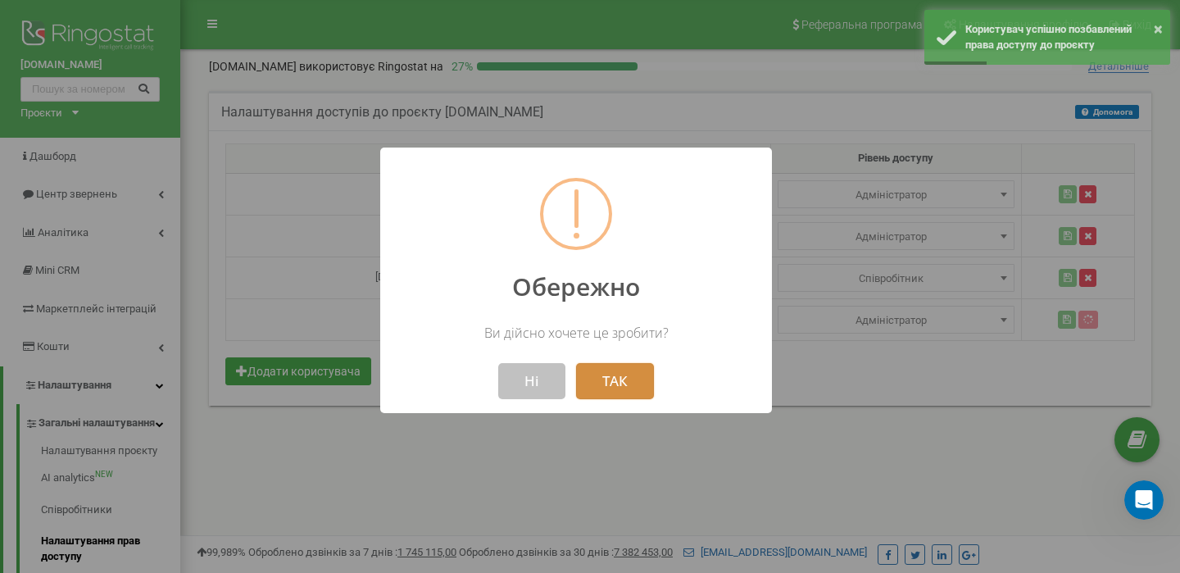
click at [628, 383] on button "ТАК" at bounding box center [615, 381] width 78 height 36
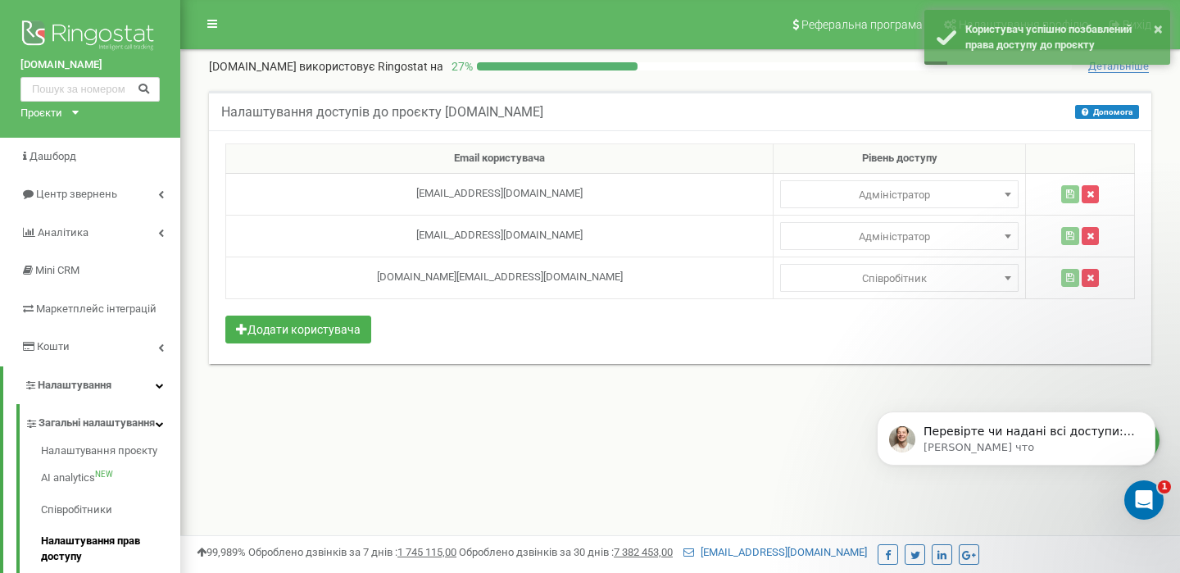
scroll to position [1351, 0]
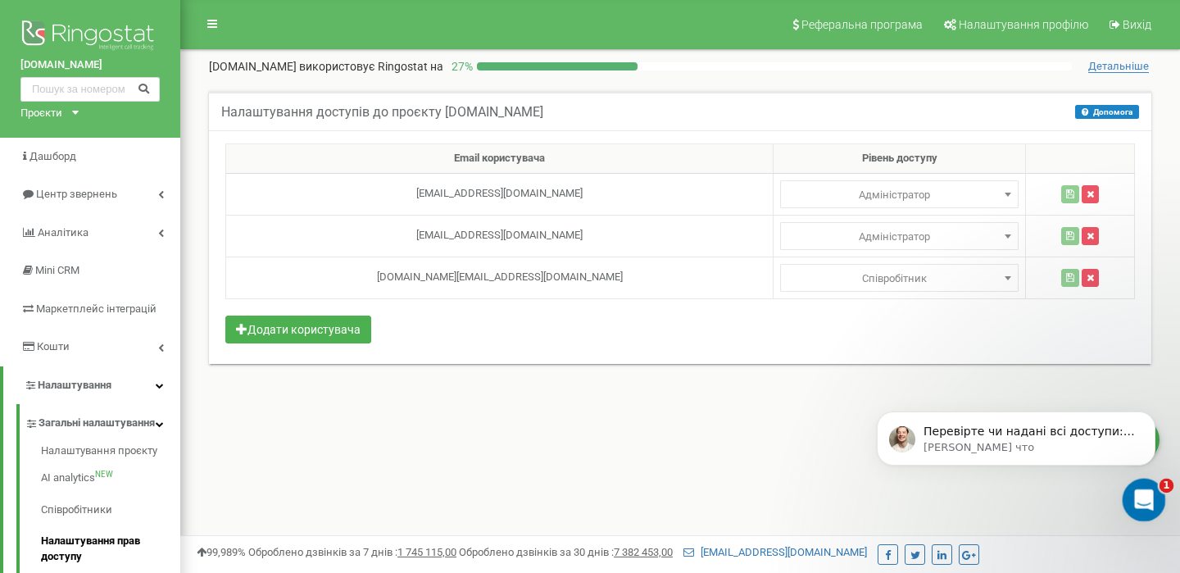
click at [1147, 505] on icon "Открыть службу сообщений Intercom" at bounding box center [1141, 497] width 27 height 27
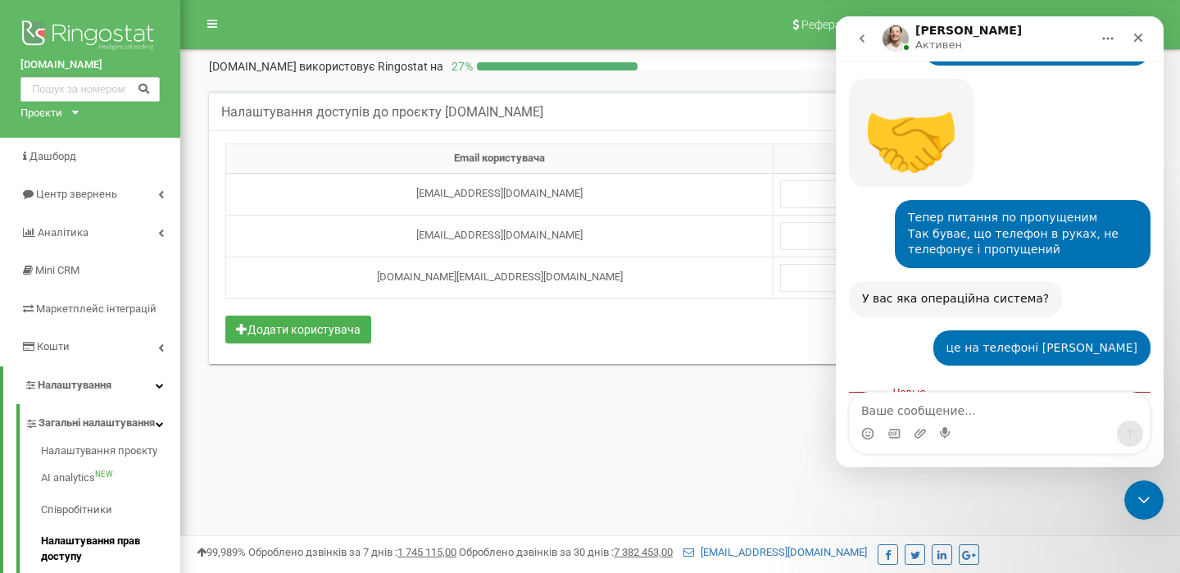
scroll to position [1378, 0]
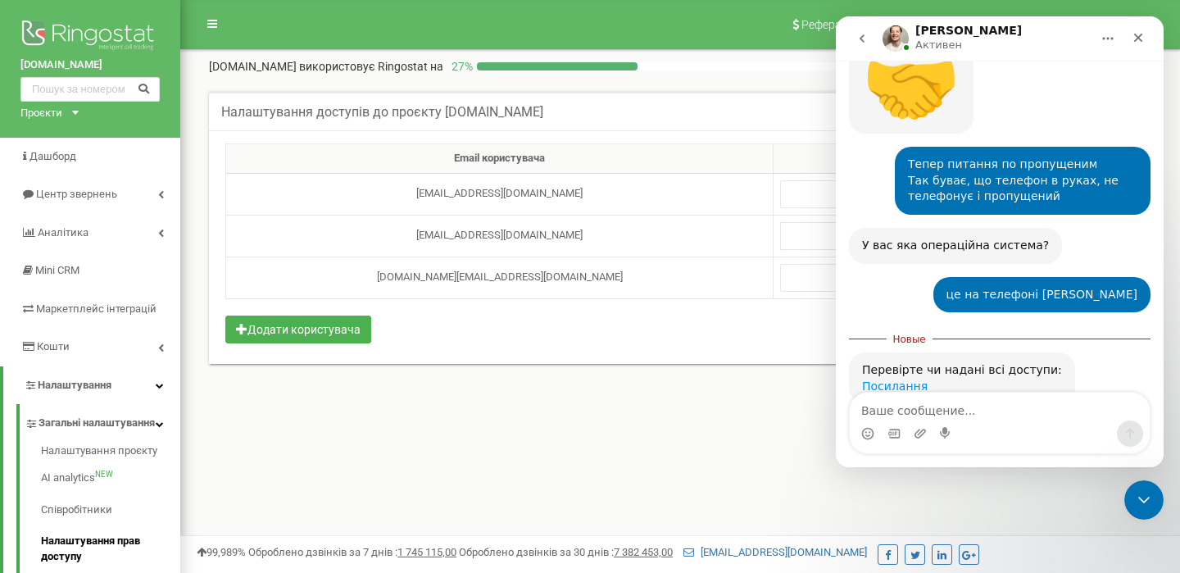
click at [883, 379] on link "Посилання" at bounding box center [895, 385] width 66 height 13
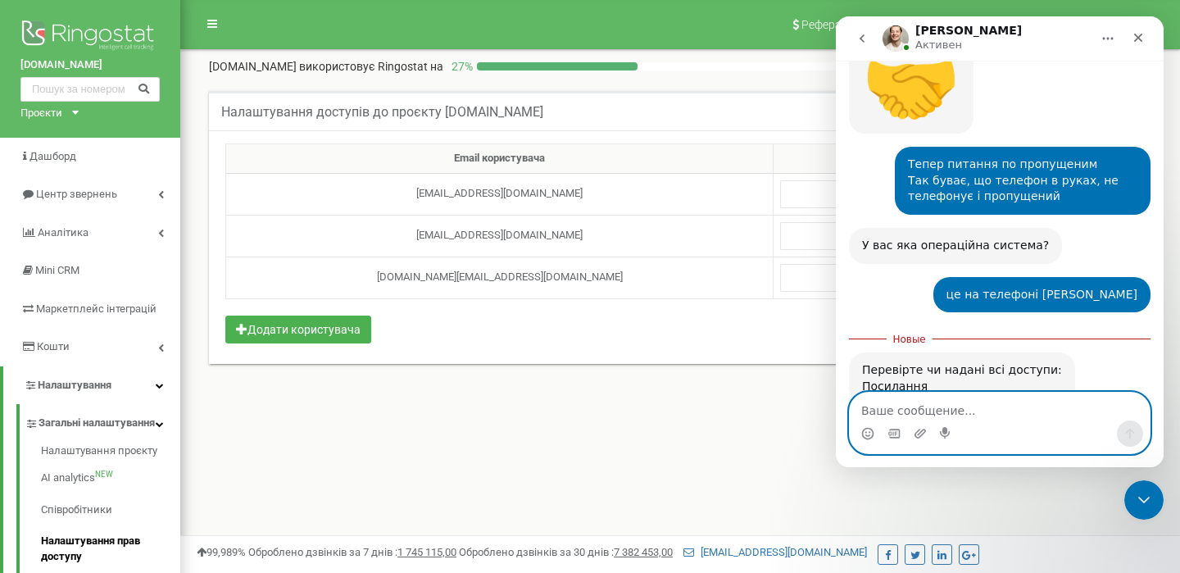
click at [918, 411] on textarea "Ваше сообщение..." at bounding box center [1000, 406] width 300 height 28
type textarea "Додали співробітника?"
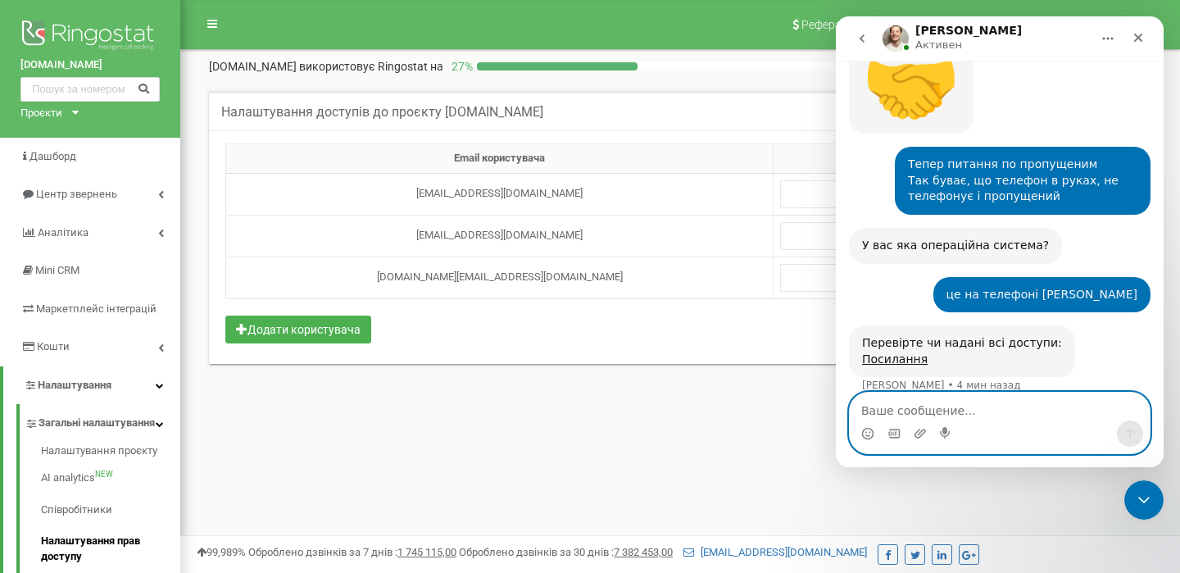
scroll to position [1400, 0]
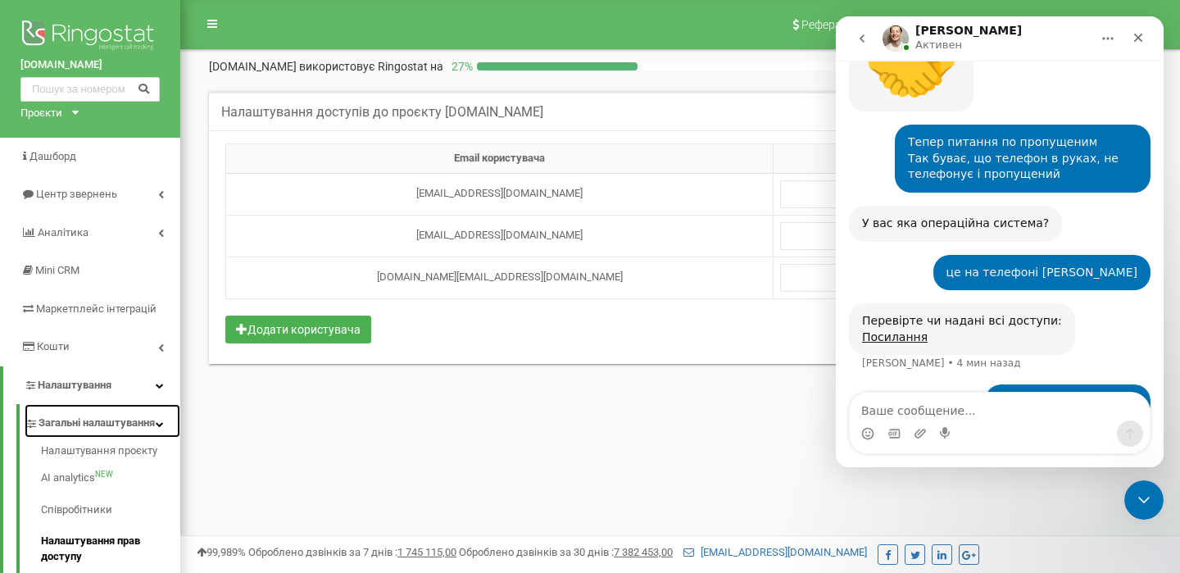
click at [105, 431] on span "Загальні налаштування" at bounding box center [97, 423] width 116 height 16
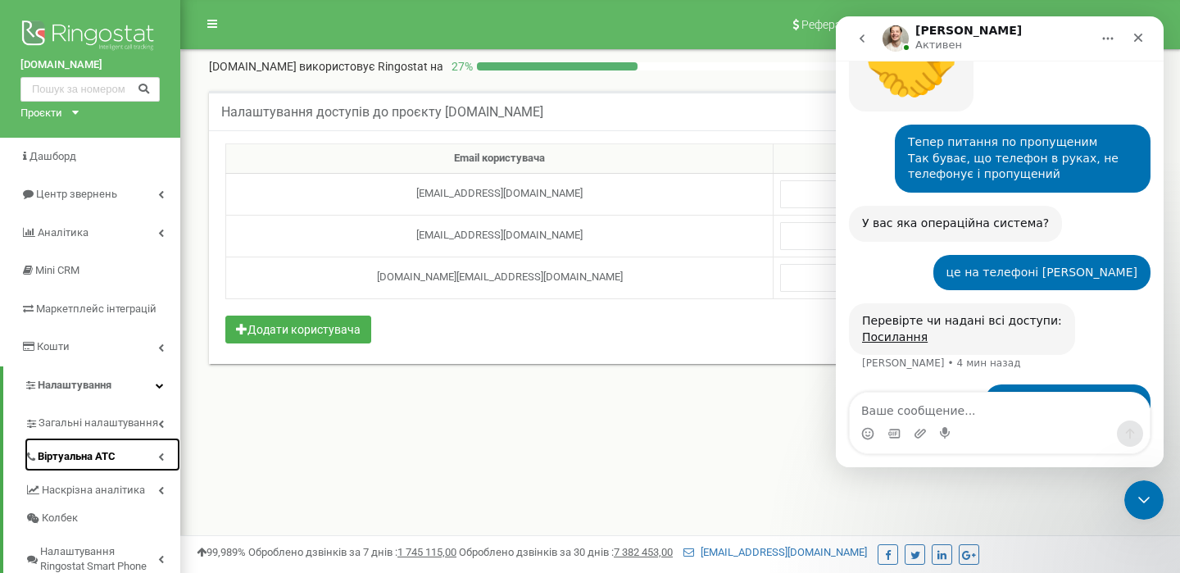
click at [105, 444] on link "Віртуальна АТС" at bounding box center [103, 455] width 156 height 34
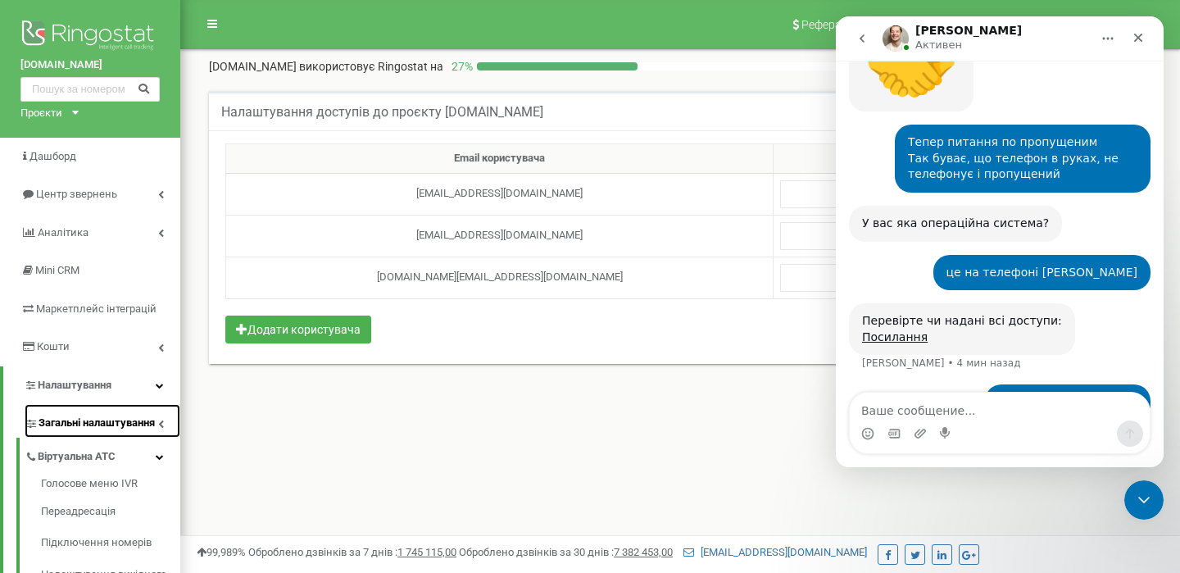
click at [103, 426] on span "Загальні налаштування" at bounding box center [97, 423] width 116 height 16
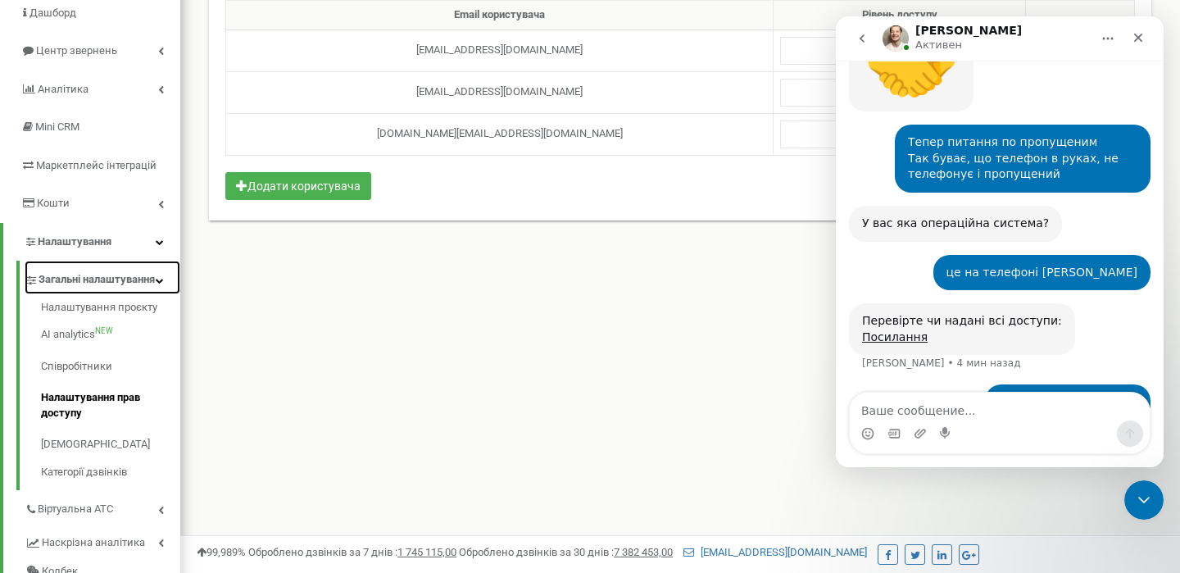
scroll to position [151, 0]
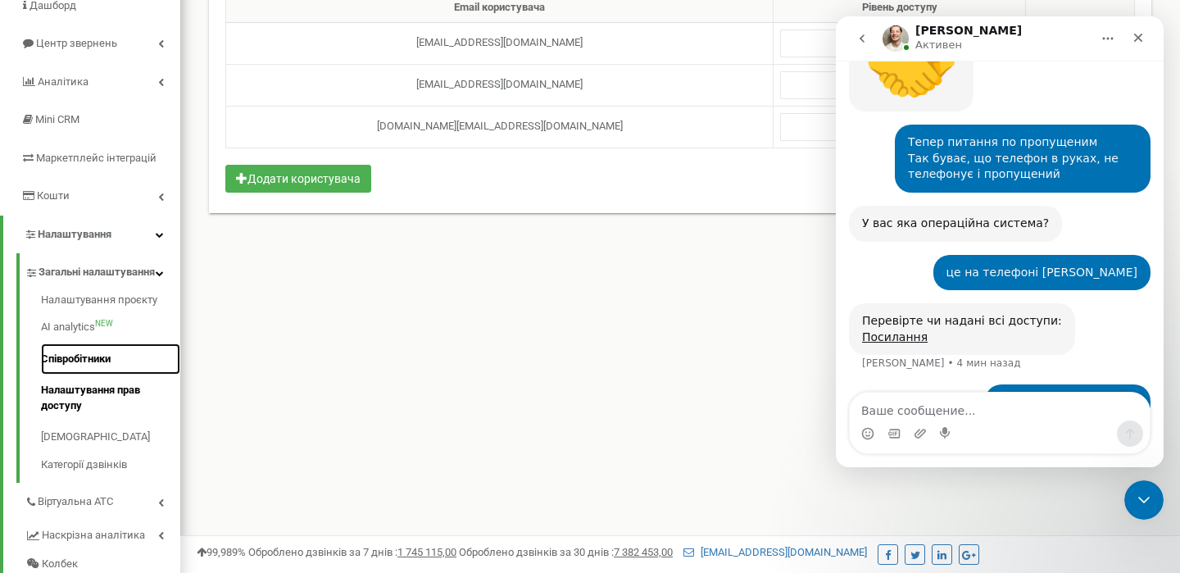
click at [98, 372] on link "Співробітники" at bounding box center [110, 359] width 139 height 32
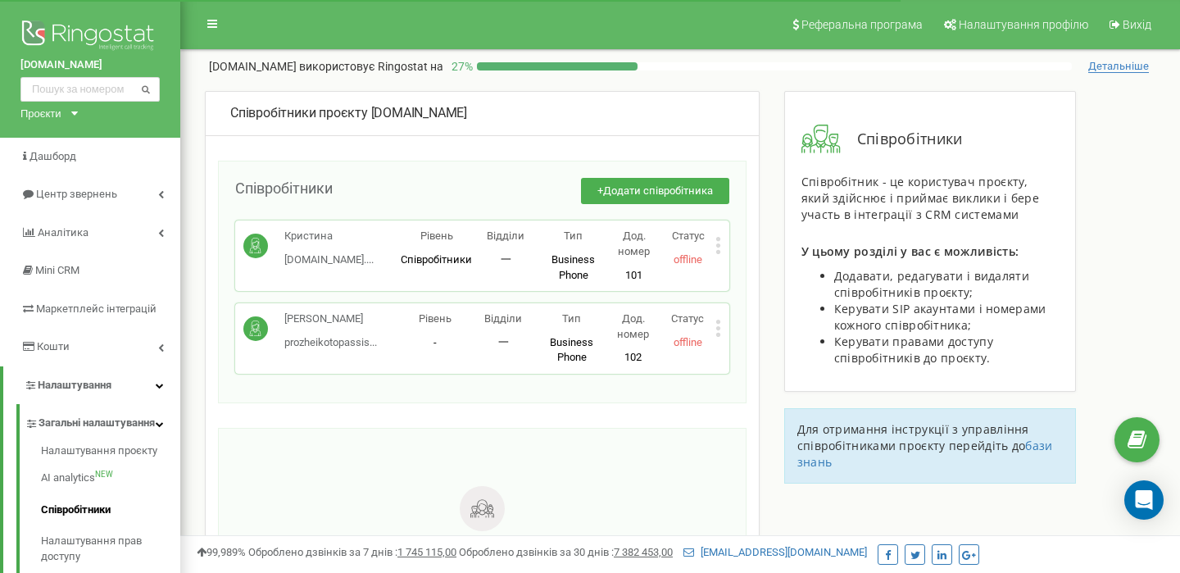
click at [716, 325] on icon at bounding box center [718, 328] width 6 height 17
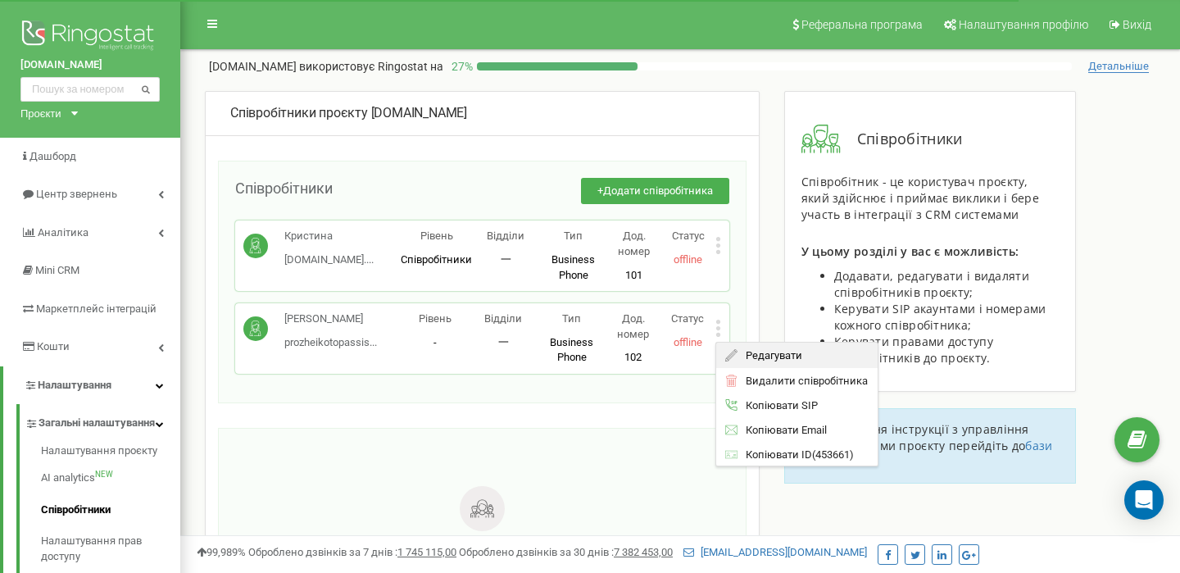
click at [762, 352] on span "Редагувати" at bounding box center [769, 355] width 65 height 11
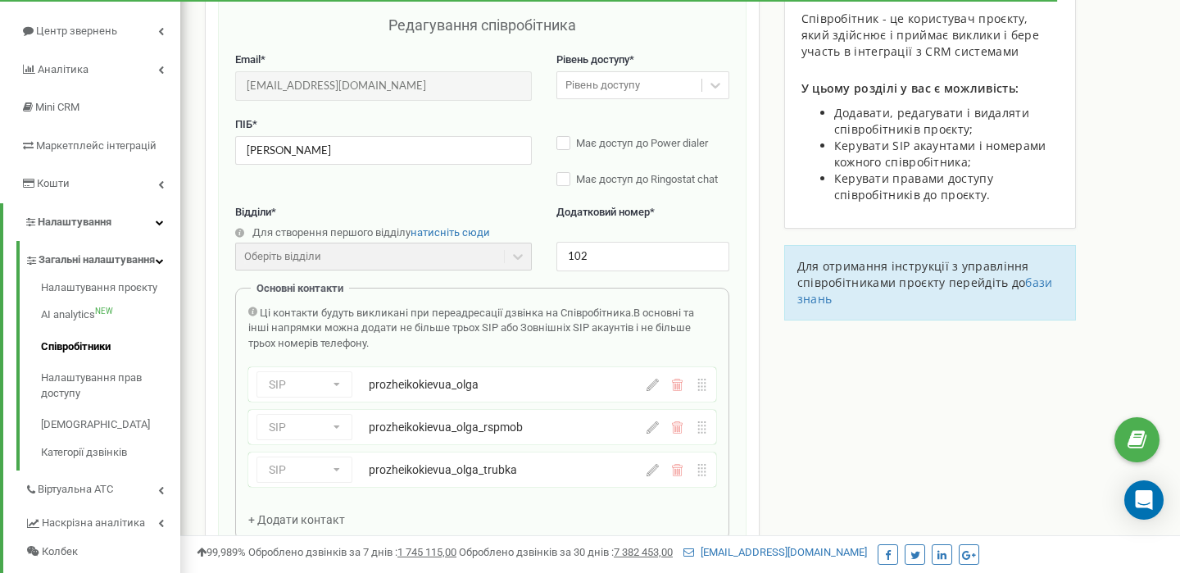
scroll to position [164, 0]
click at [352, 81] on input "[EMAIL_ADDRESS][DOMAIN_NAME]" at bounding box center [383, 84] width 297 height 29
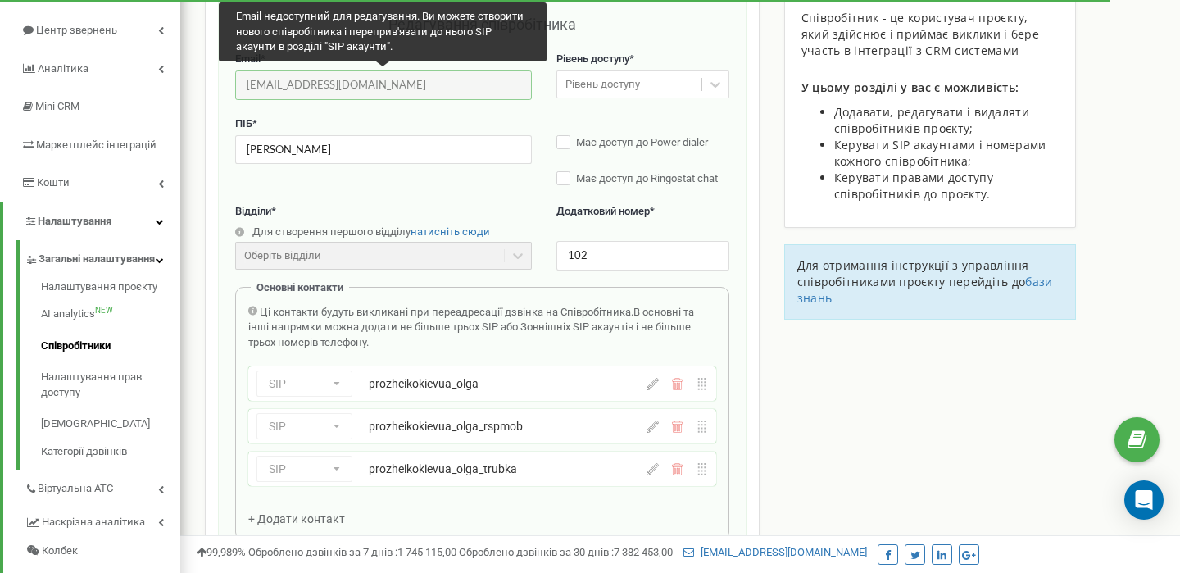
click at [352, 81] on input "[EMAIL_ADDRESS][DOMAIN_NAME]" at bounding box center [383, 84] width 297 height 29
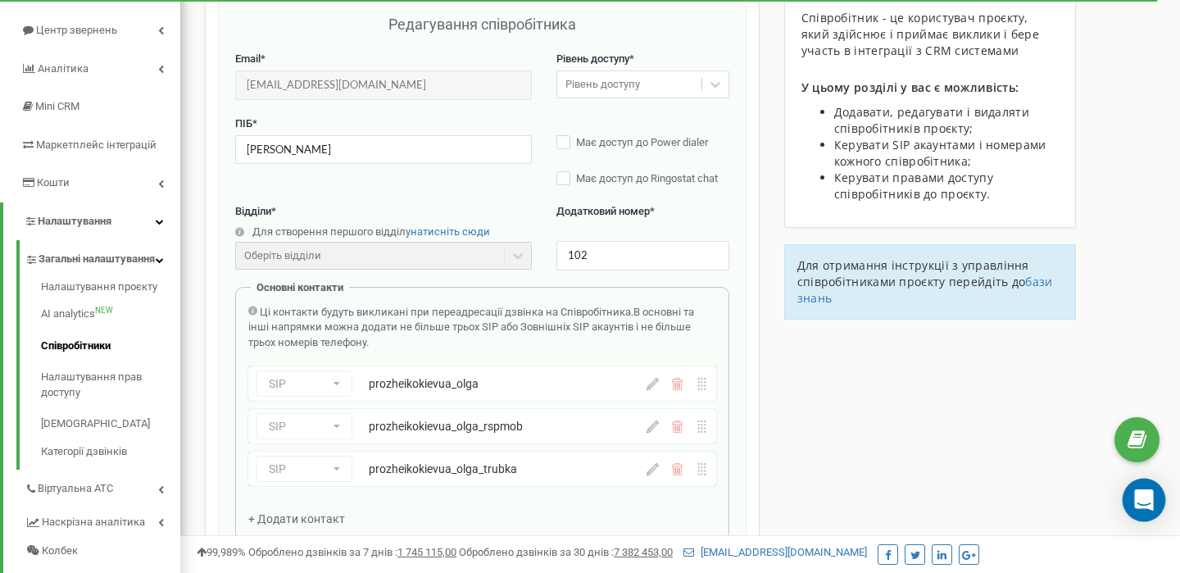
click at [1154, 502] on div "Open Intercom Messenger" at bounding box center [1144, 500] width 43 height 43
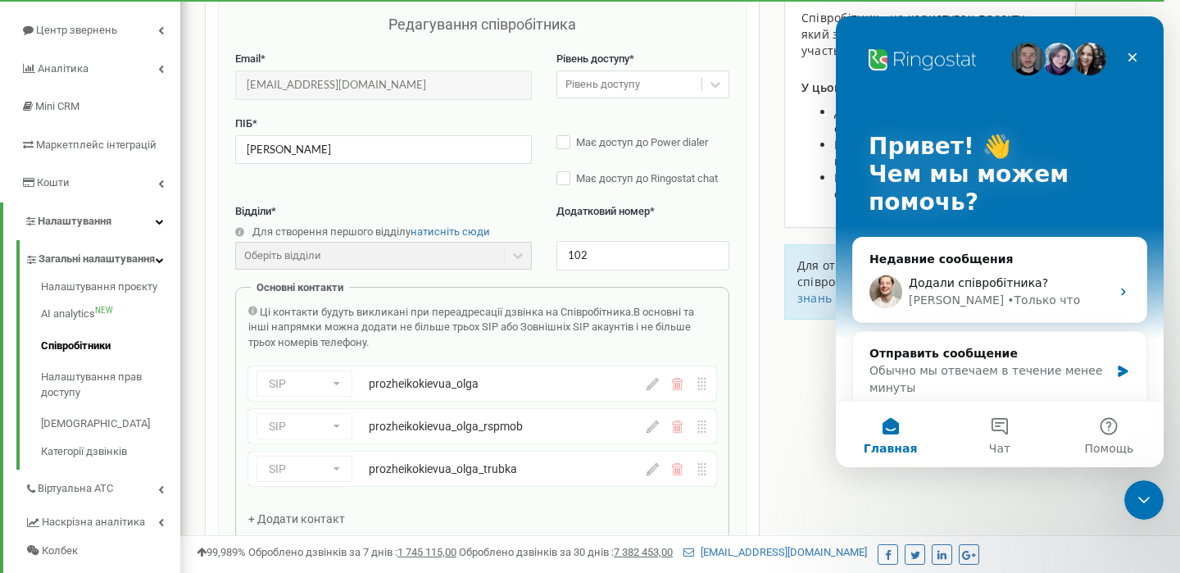
scroll to position [0, 0]
click at [1072, 281] on div "Додали співробітника?" at bounding box center [1010, 282] width 202 height 17
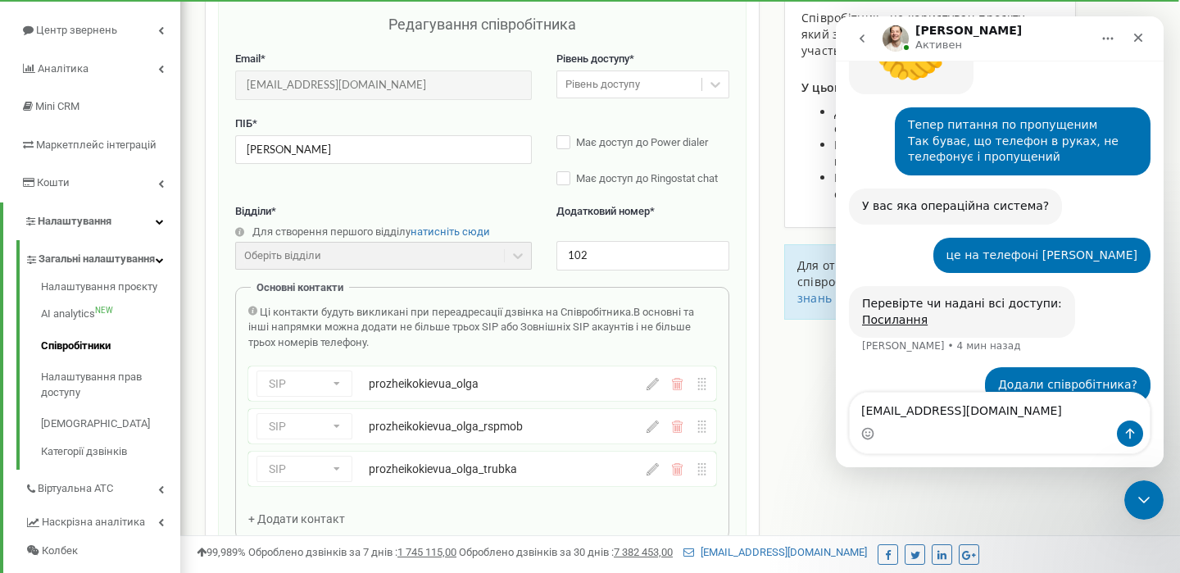
scroll to position [1433, 0]
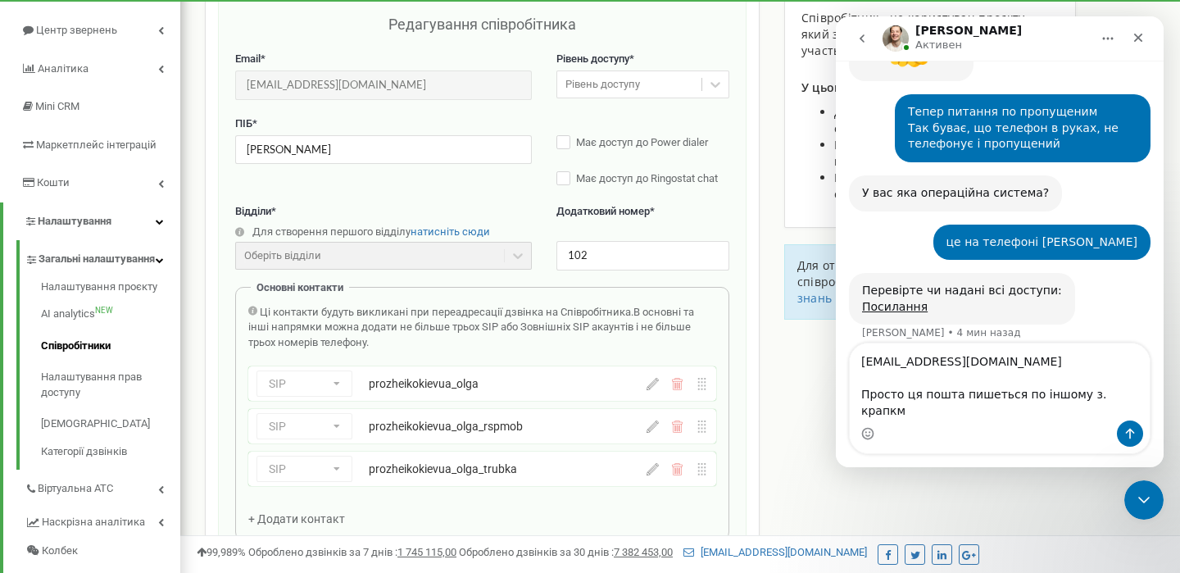
type textarea "prozheikotopassistant@gmail.com Просто ця пошта пишеться по іншому з. крапкми"
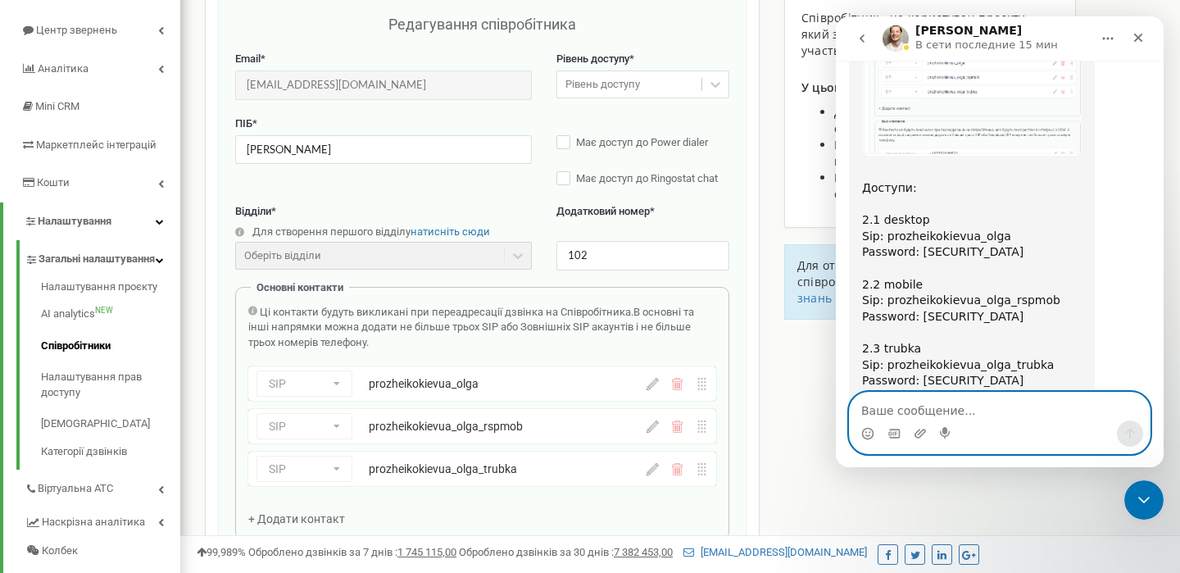
scroll to position [2048, 0]
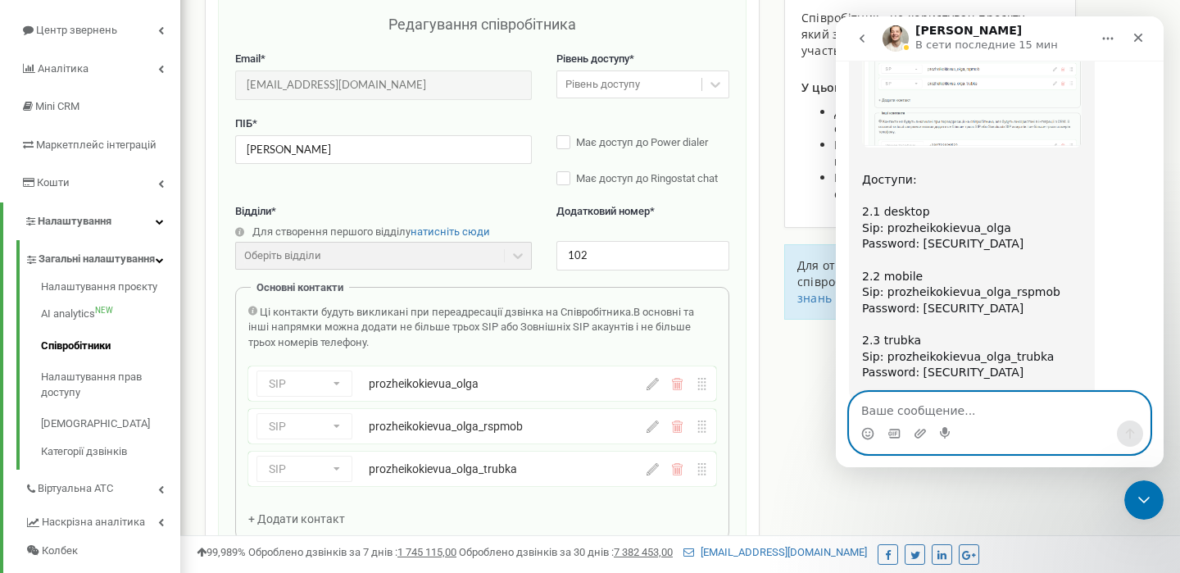
click at [923, 406] on textarea "Ваше сообщение..." at bounding box center [1000, 406] width 300 height 28
type textarea "а що це значить"
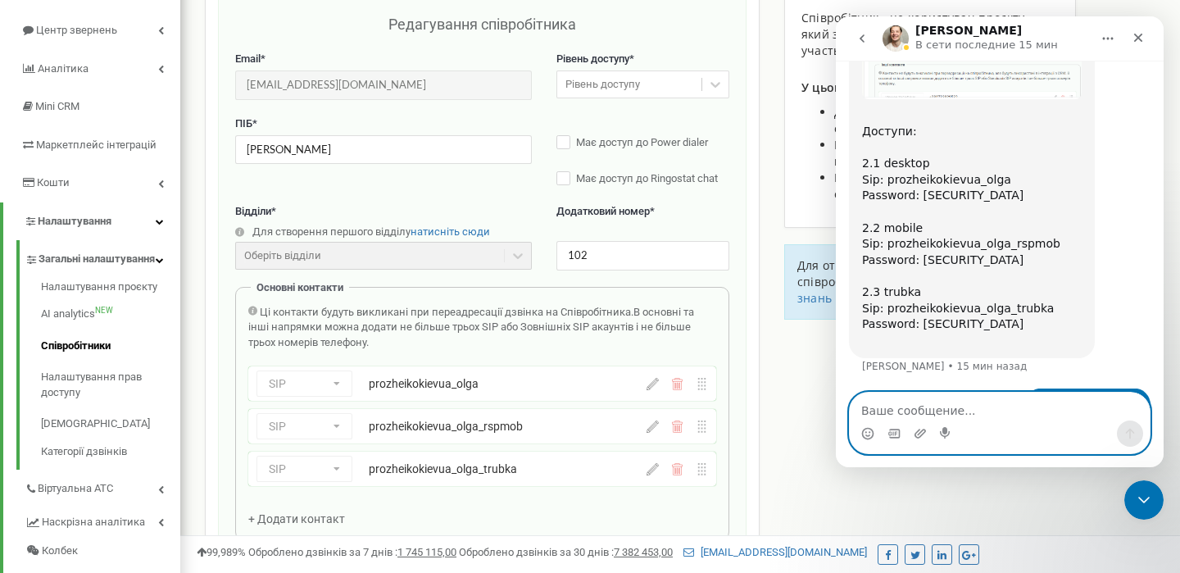
scroll to position [2098, 0]
type textarea "ці 3 доступи?"
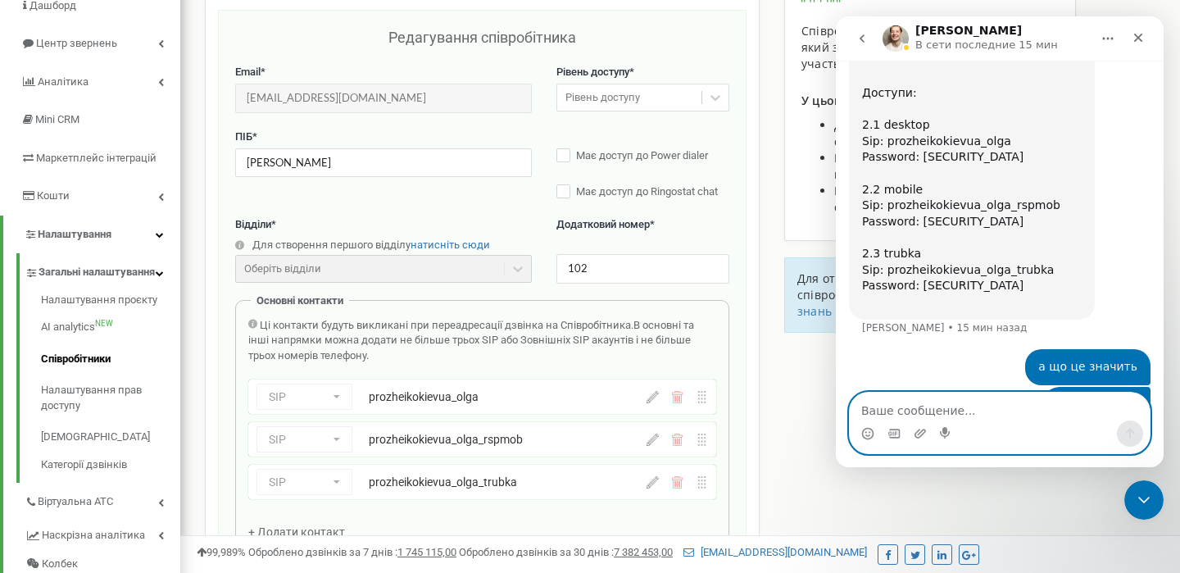
scroll to position [152, 0]
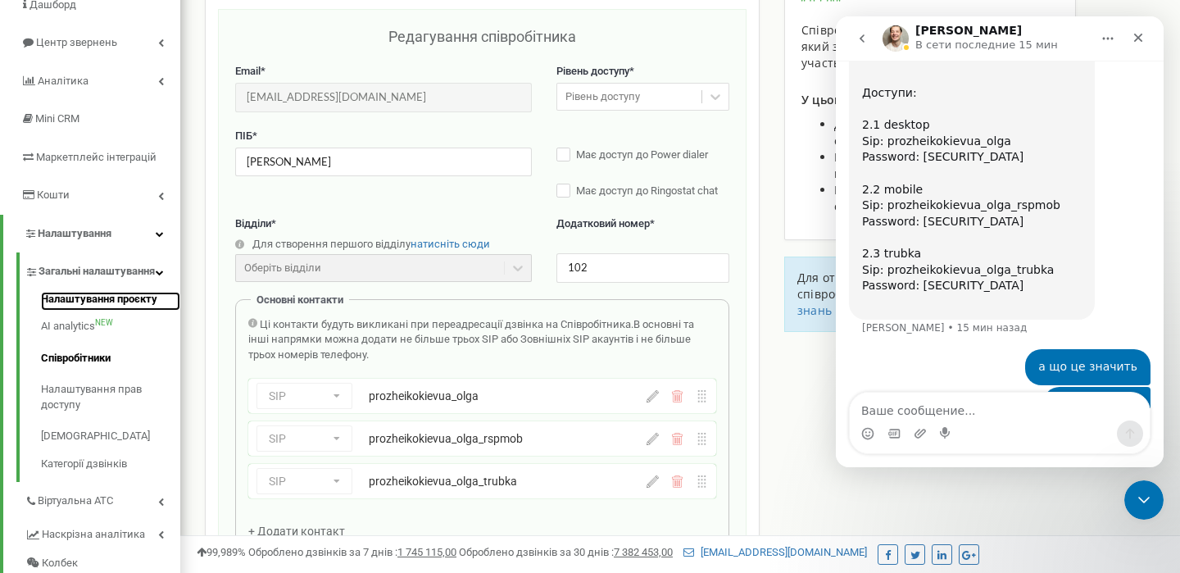
click at [94, 311] on link "Налаштування проєкту" at bounding box center [110, 302] width 139 height 20
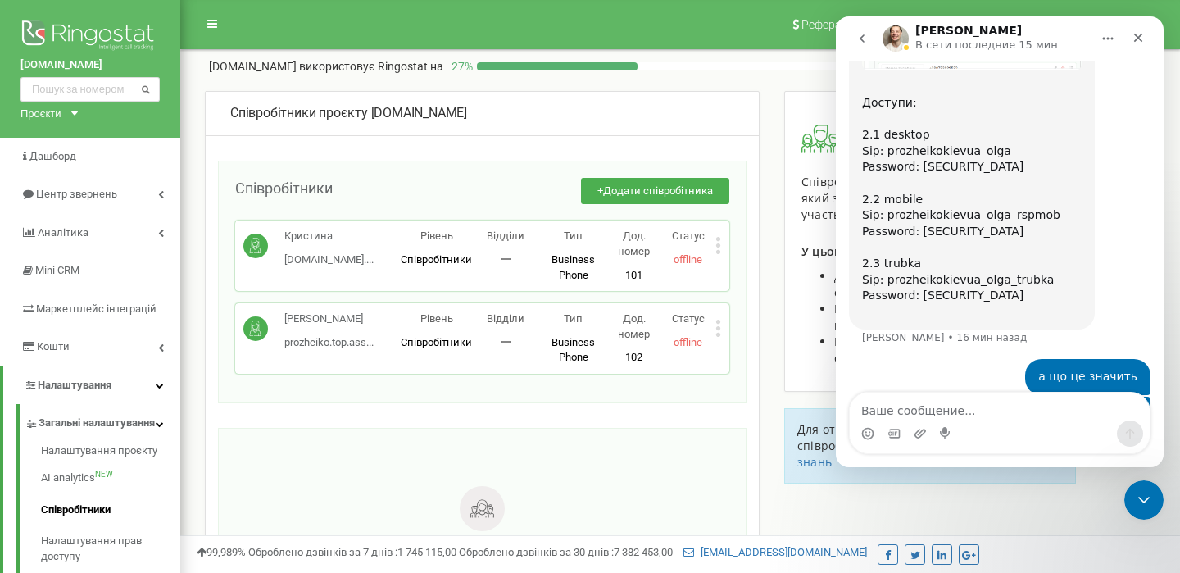
scroll to position [2135, 0]
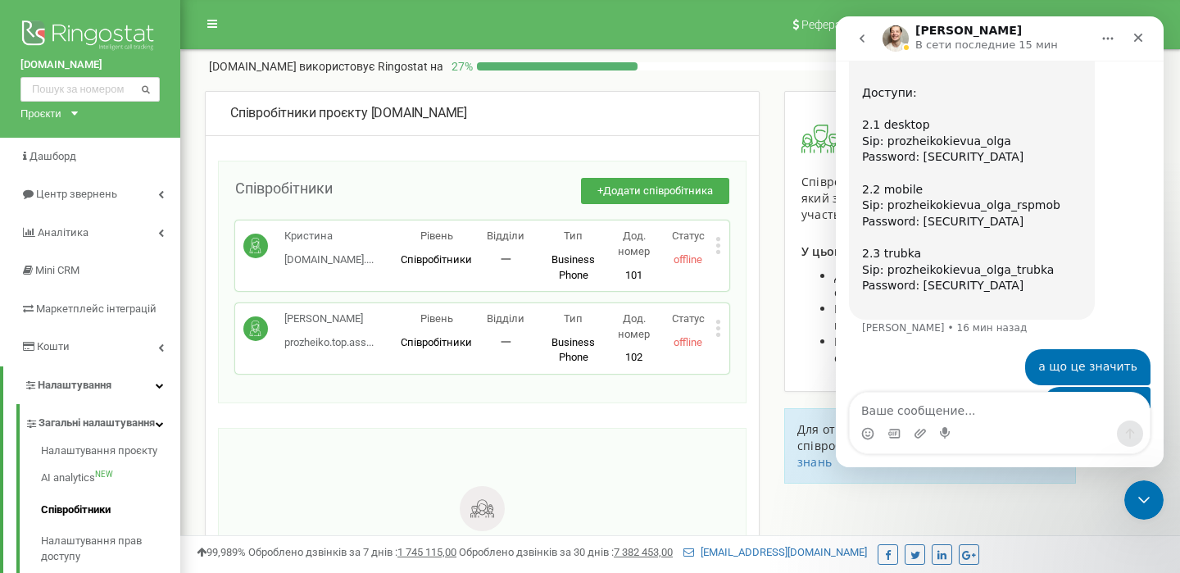
click at [716, 245] on icon at bounding box center [718, 245] width 4 height 4
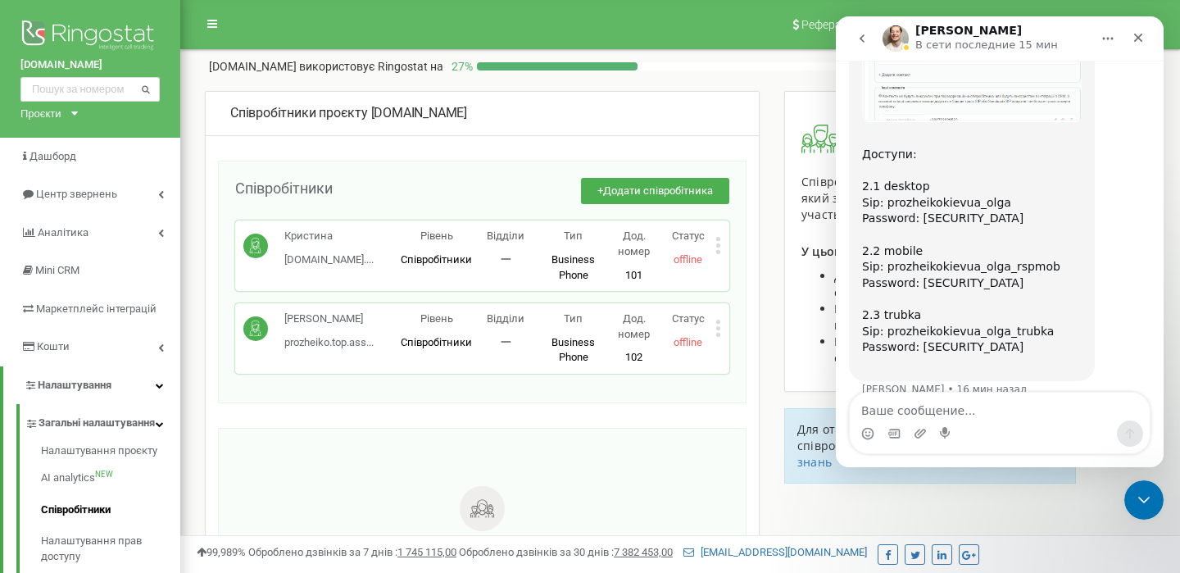
scroll to position [2066, 0]
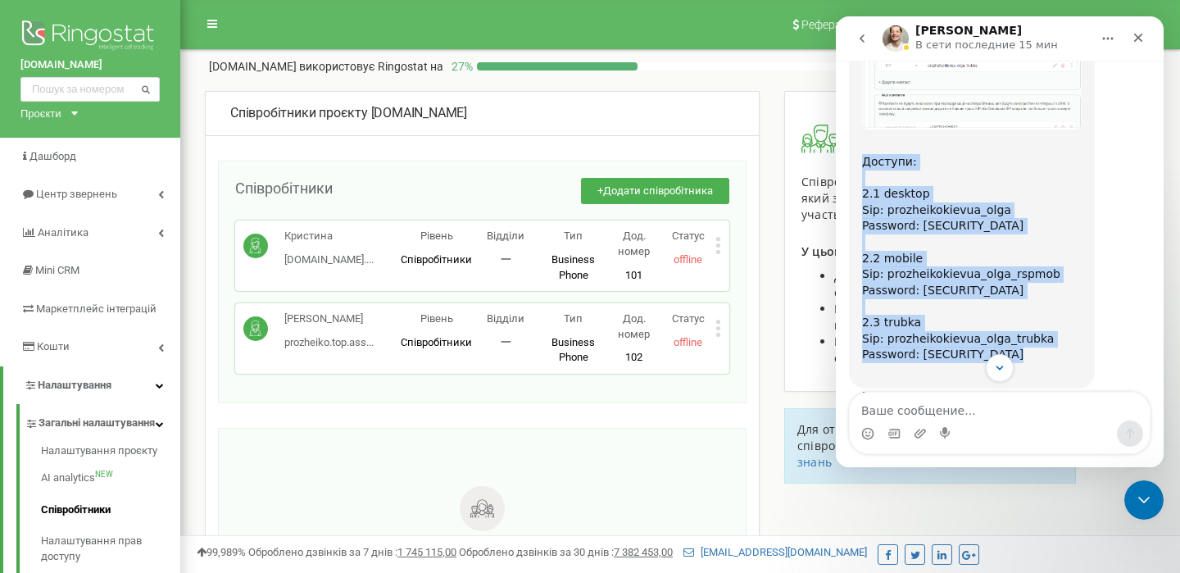
drag, startPoint x: 862, startPoint y: 116, endPoint x: 1042, endPoint y: 309, distance: 264.4
click at [1043, 310] on div "Доступи: 2.1 desktop Sip: prozheikokievua_olga Password: [SECURITY_DATA] 2.2 mo…" at bounding box center [972, 258] width 220 height 241
copy div "Доступи: 2.1 desktop Sip: prozheikokievua_olga Password: [SECURITY_DATA] 2.2 mo…"
click at [992, 363] on icon "Scroll to bottom" at bounding box center [999, 368] width 15 height 15
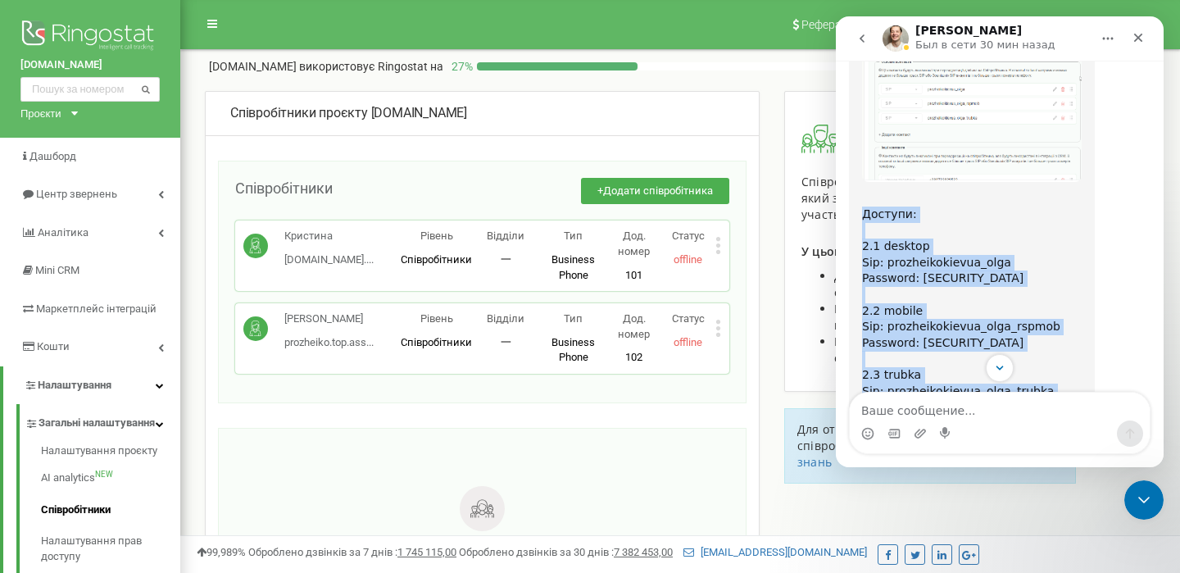
scroll to position [2027, 0]
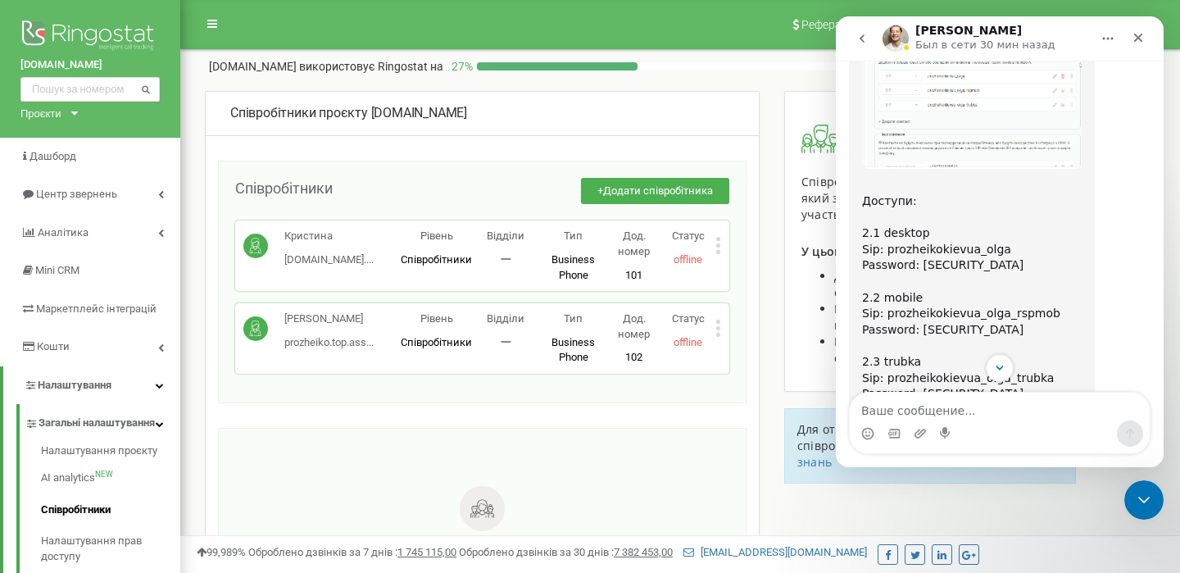
click at [1095, 307] on div "Співробітника добавив Доступи: 2.1 desktop Sip: prozheikokievua_olga Password: …" at bounding box center [1000, 191] width 302 height 534
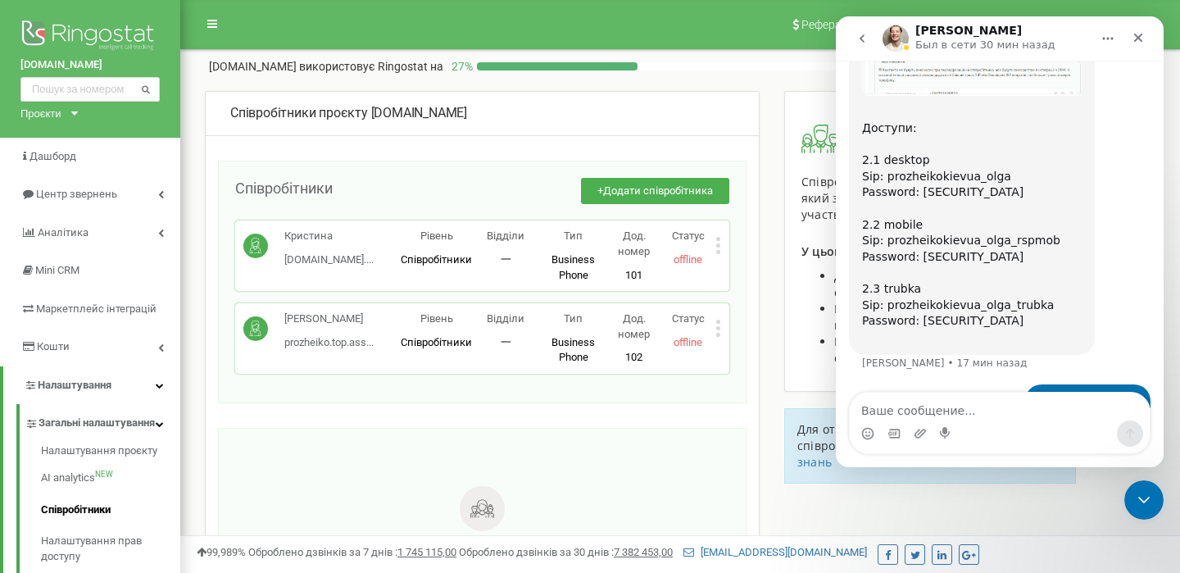
scroll to position [2135, 0]
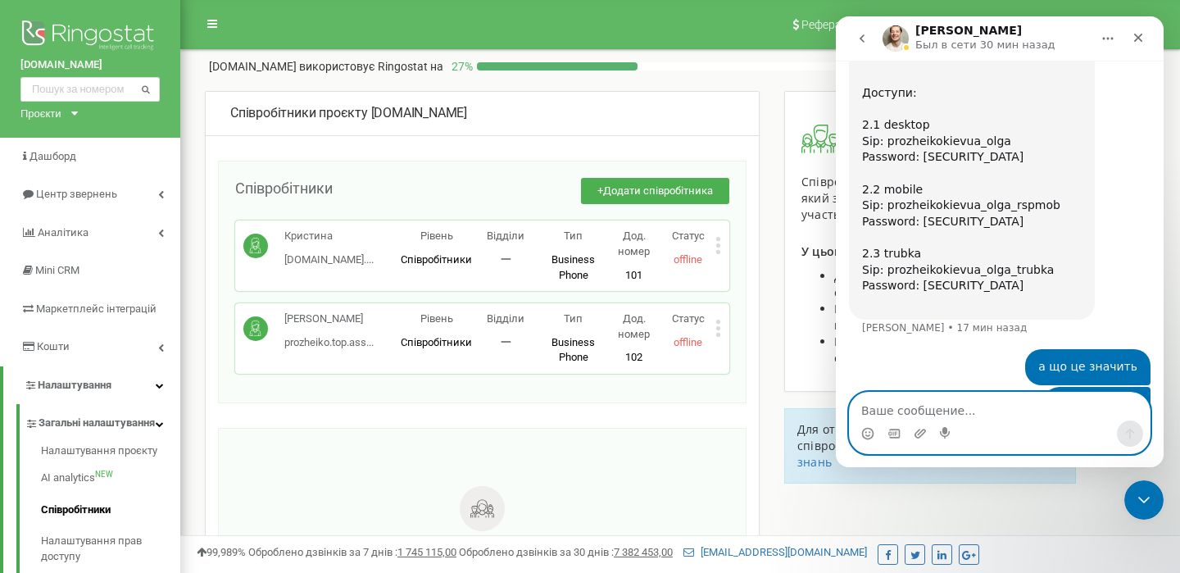
click at [871, 409] on textarea "Ваше сообщение..." at bounding box center [1000, 406] width 300 height 28
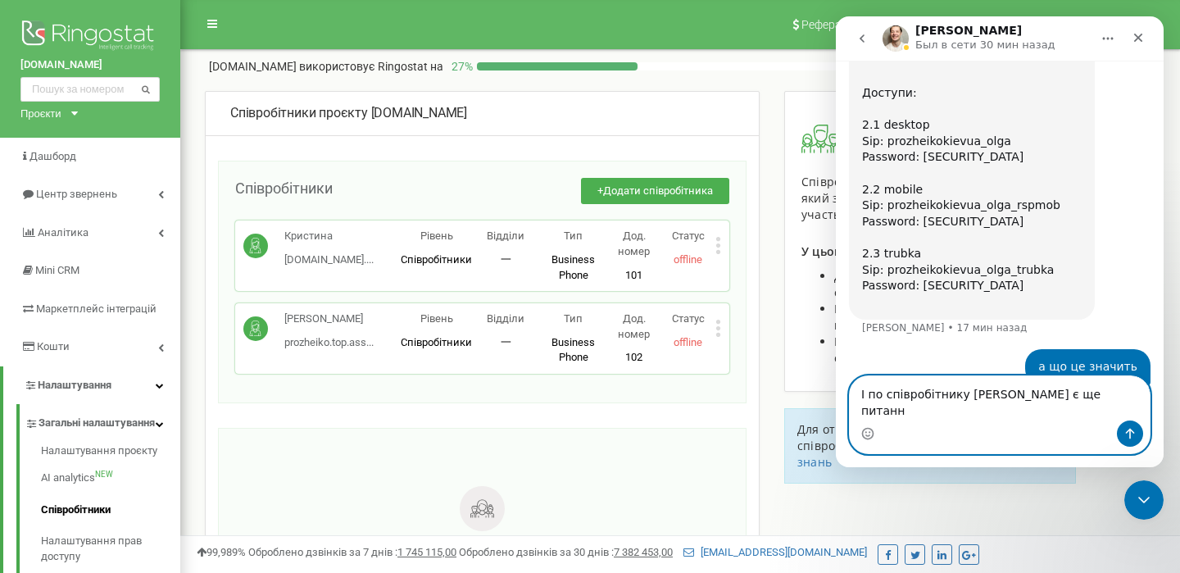
type textarea "І по співробітнику [PERSON_NAME] є ще питання"
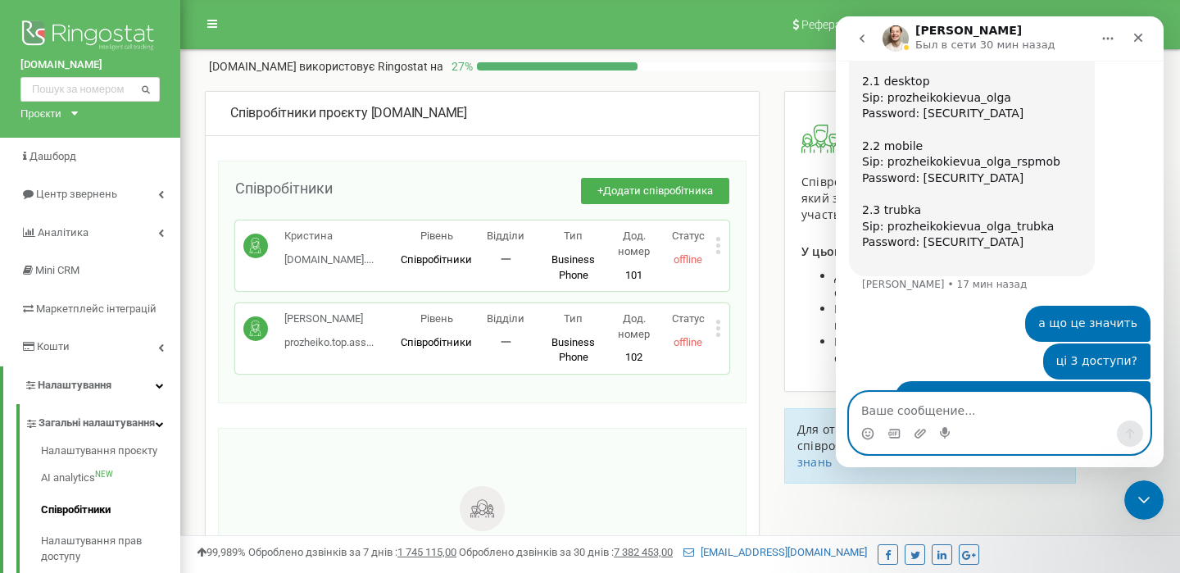
scroll to position [2188, 0]
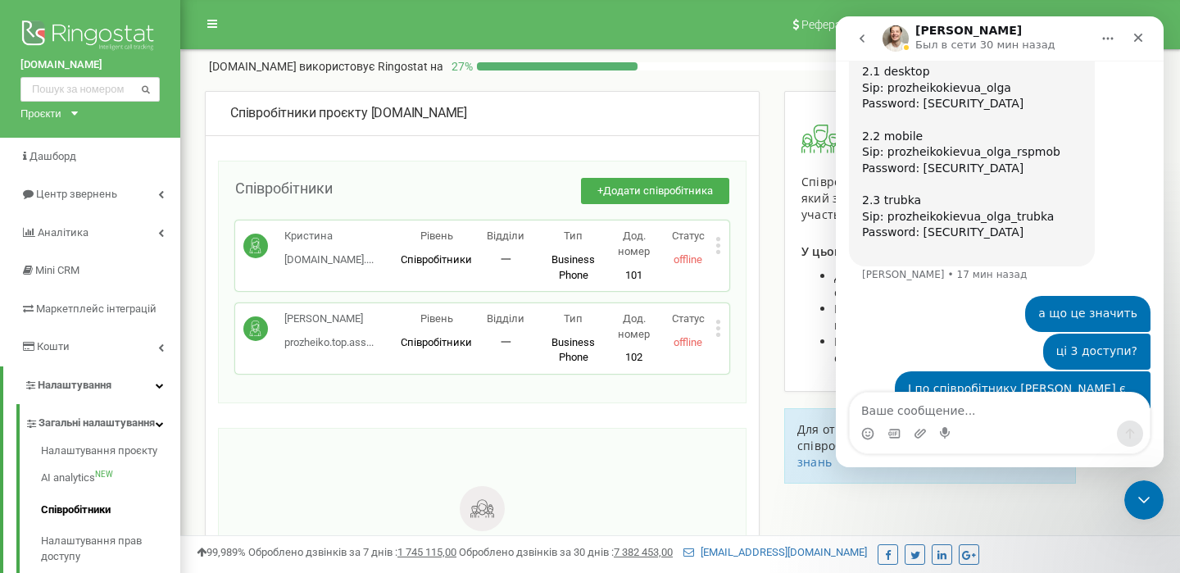
click at [716, 246] on icon at bounding box center [718, 245] width 4 height 4
click at [772, 270] on span "Редагувати" at bounding box center [769, 272] width 65 height 11
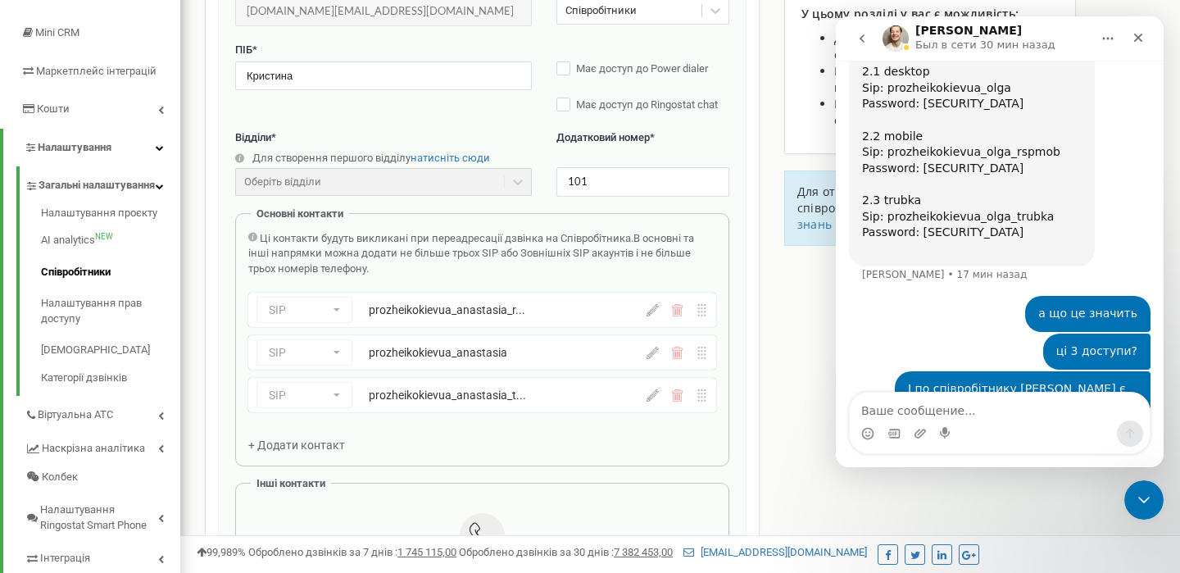
scroll to position [244, 0]
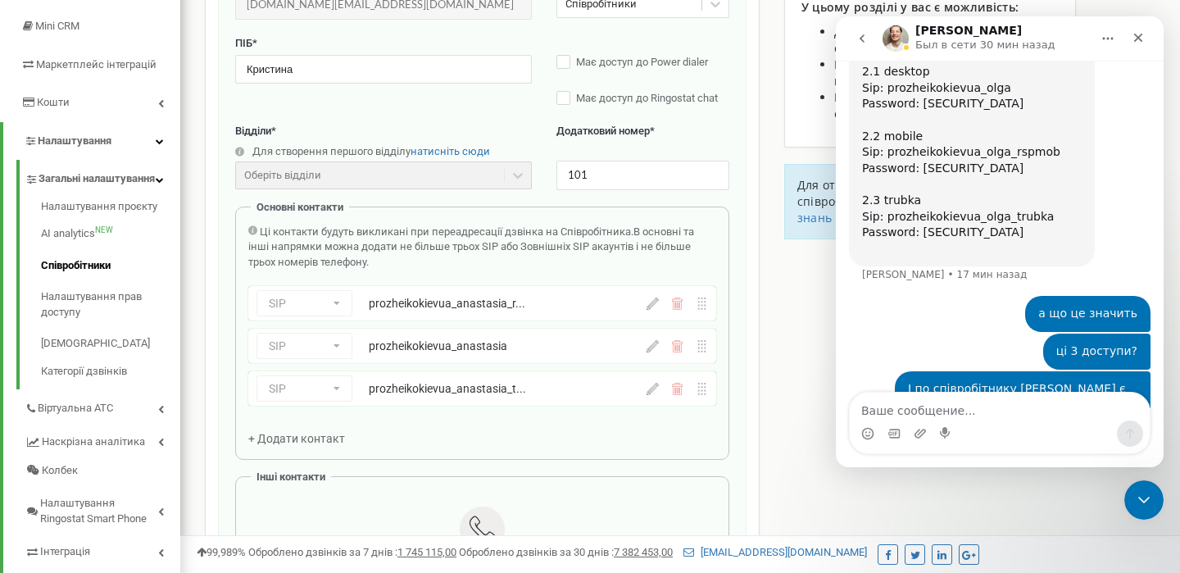
click at [649, 308] on icon at bounding box center [652, 303] width 12 height 12
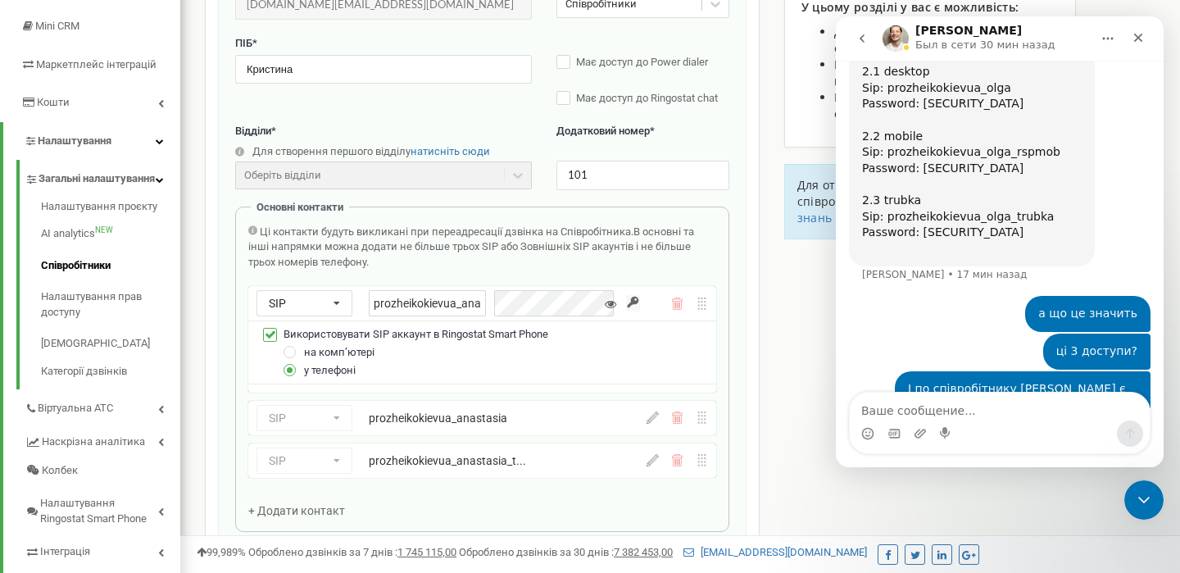
click at [651, 422] on icon at bounding box center [652, 417] width 12 height 12
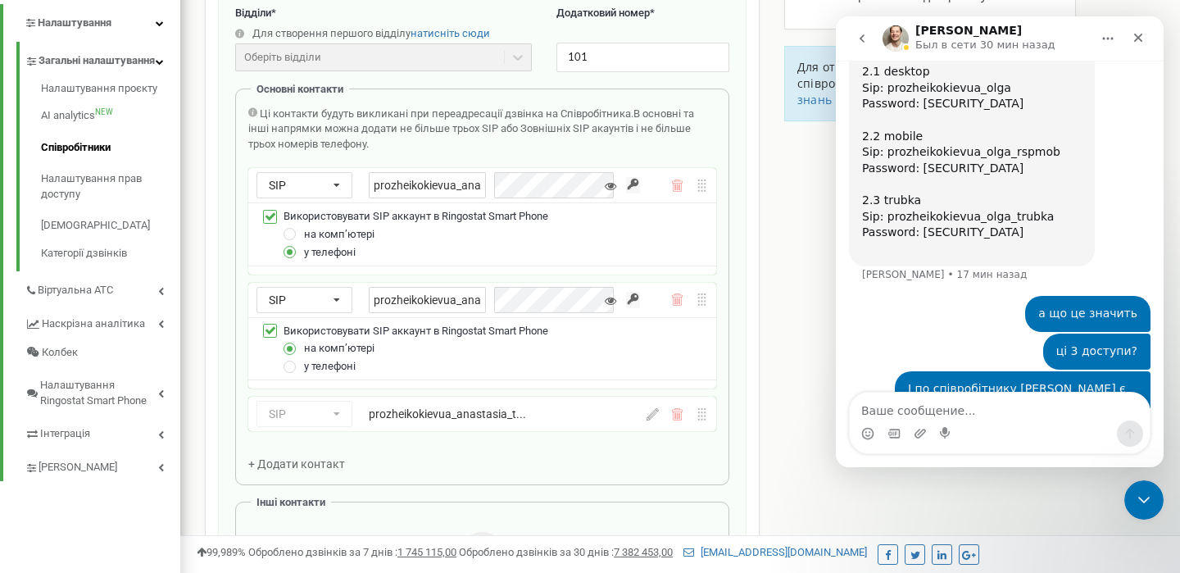
scroll to position [373, 0]
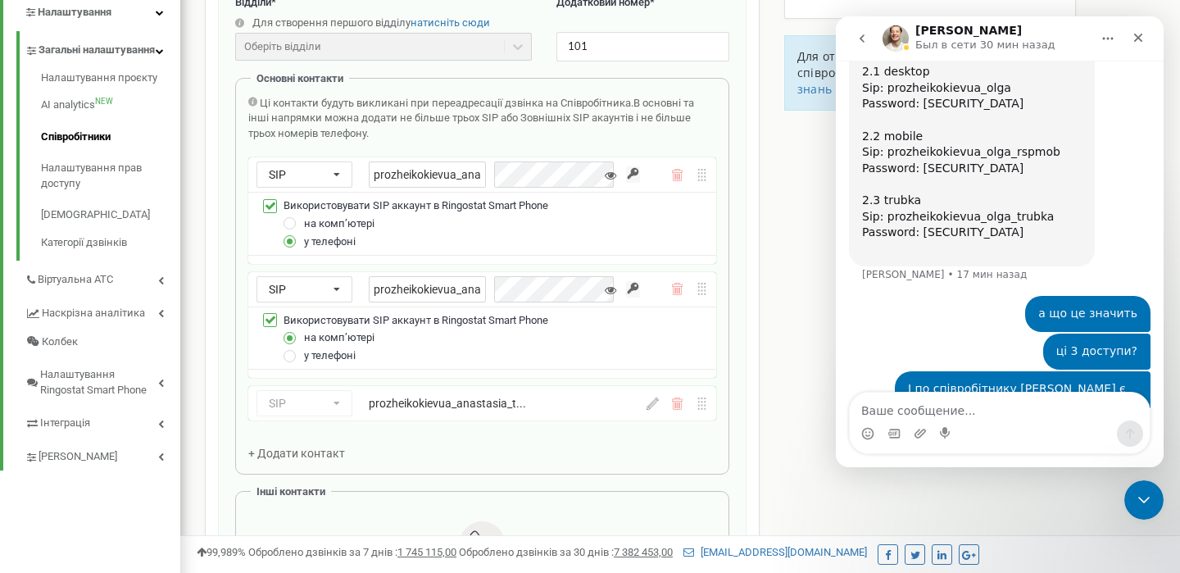
click at [652, 410] on icon at bounding box center [652, 403] width 12 height 12
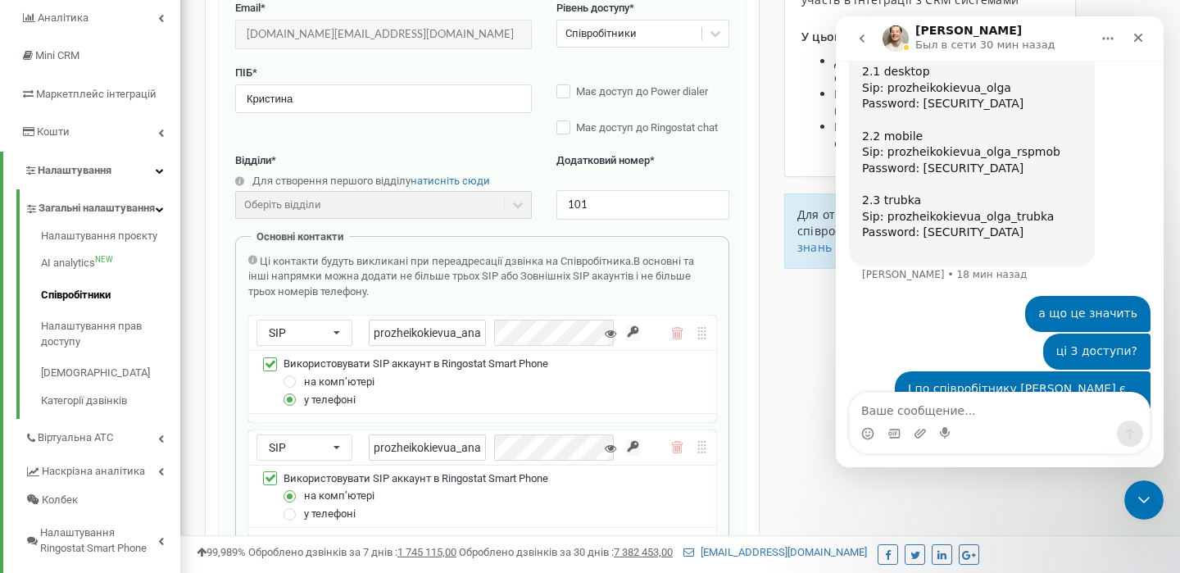
scroll to position [201, 0]
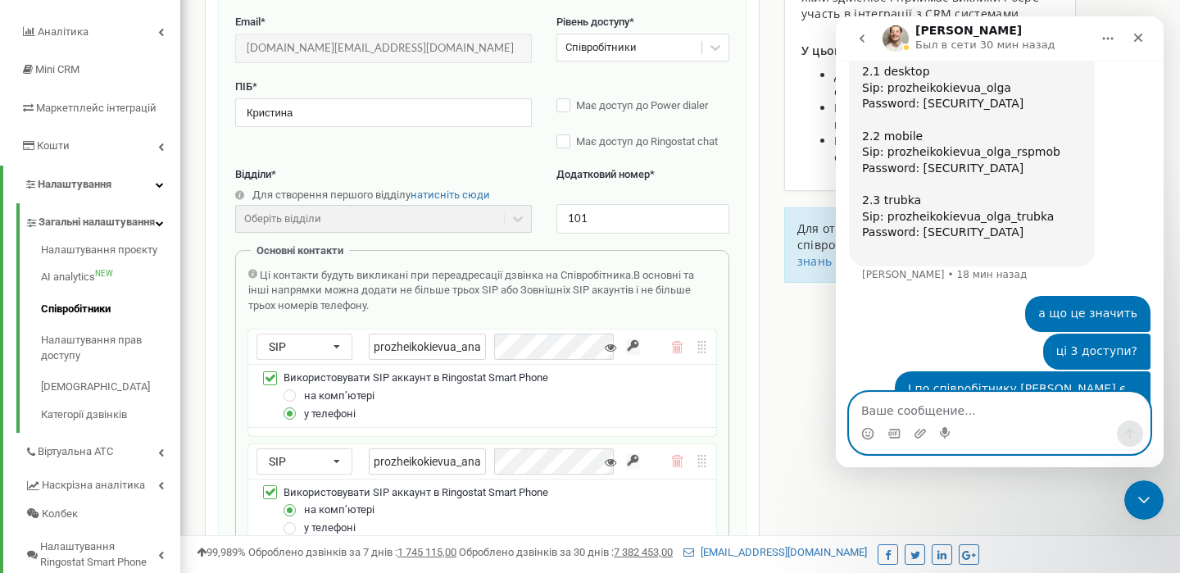
click at [880, 408] on textarea "Ваше сообщение..." at bounding box center [1000, 406] width 300 height 28
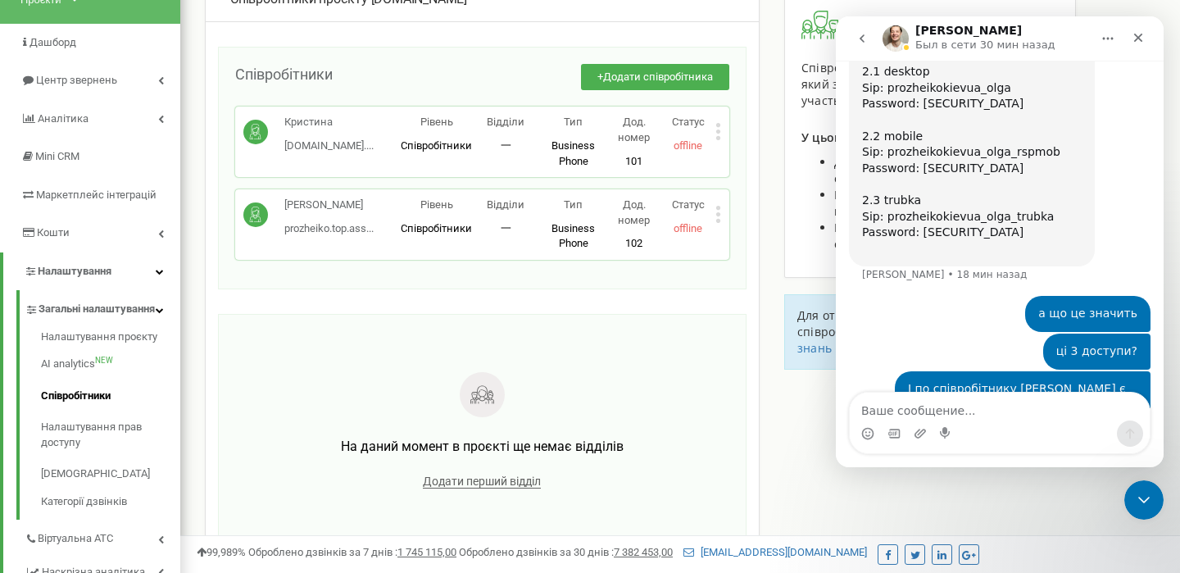
scroll to position [111, 0]
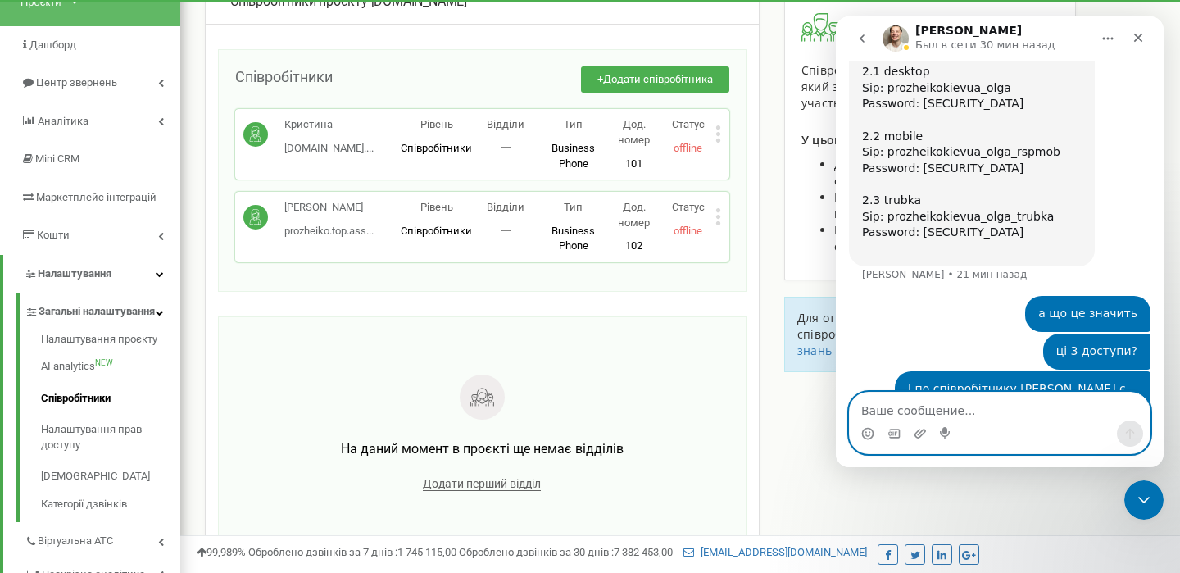
type textarea "˜"
click at [674, 307] on div "Співробітники проєкту prozheiko.kiev.ua Співробітники + Додати співробітника Кр…" at bounding box center [482, 279] width 555 height 599
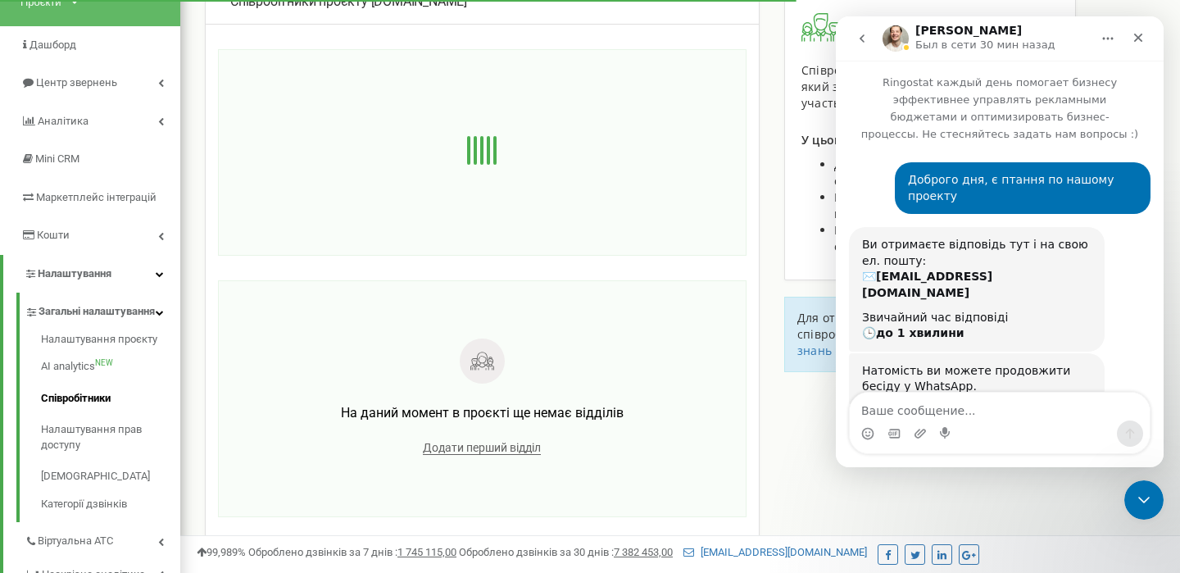
scroll to position [2188, 0]
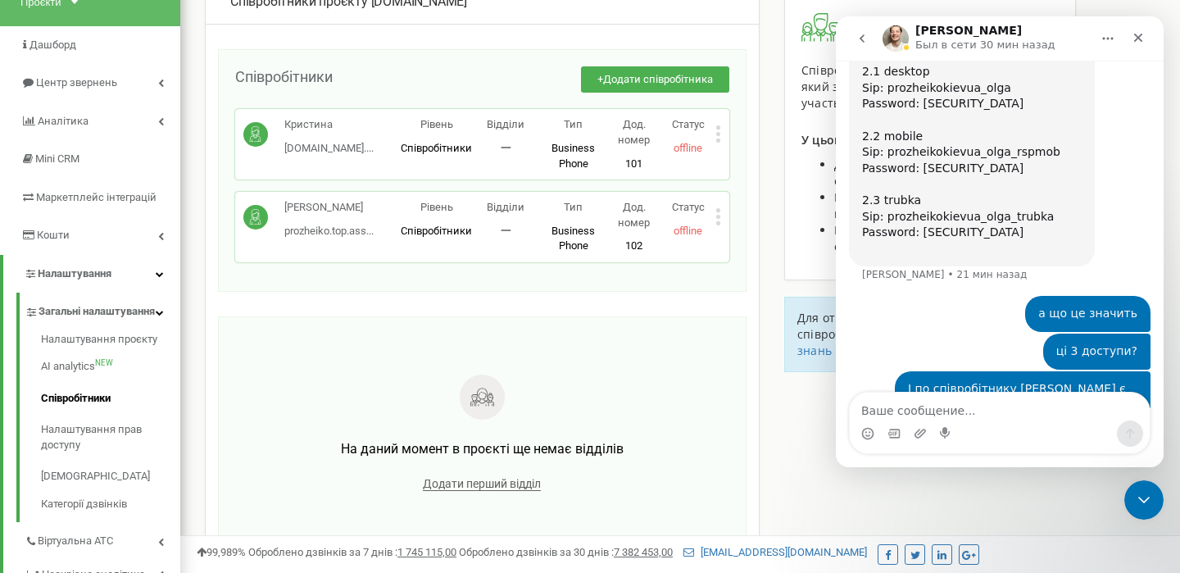
click at [717, 211] on icon at bounding box center [718, 210] width 4 height 4
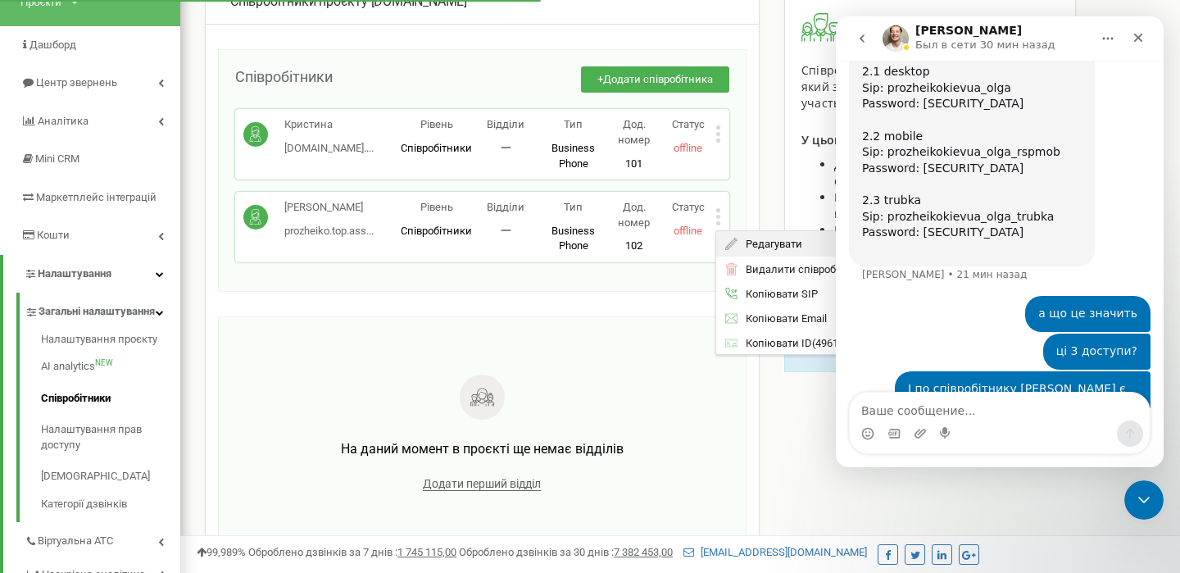
click at [750, 245] on span "Редагувати" at bounding box center [769, 243] width 65 height 11
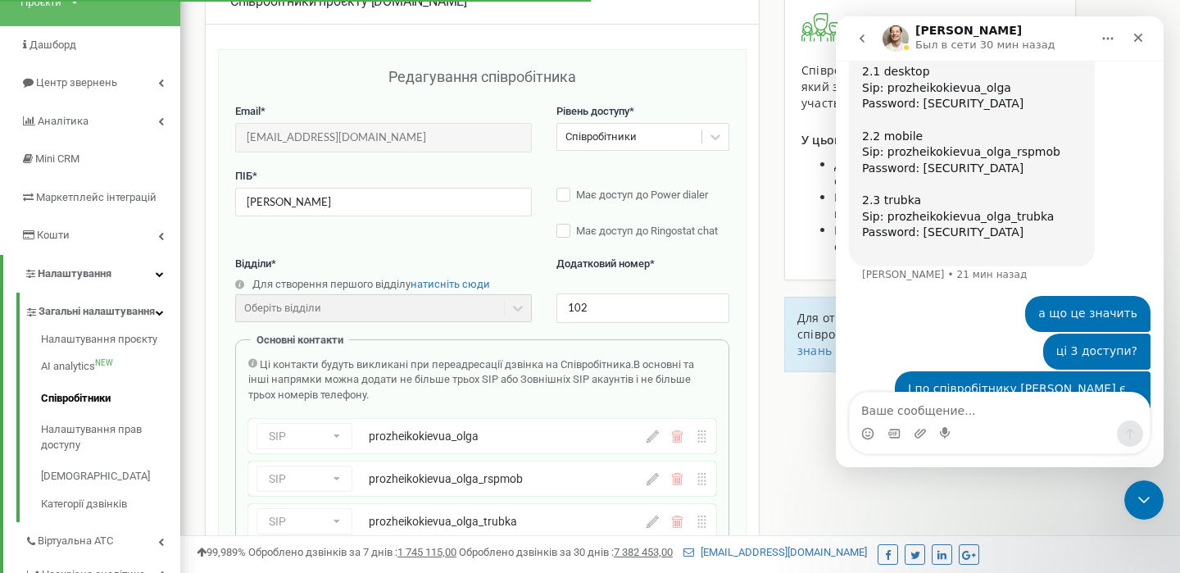
scroll to position [164, 0]
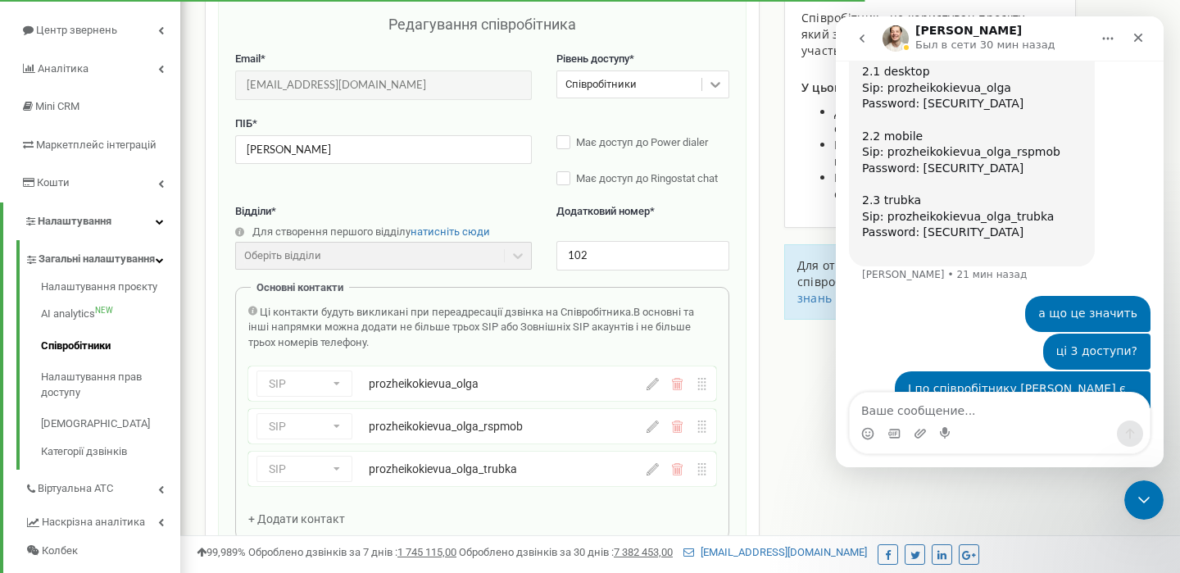
click at [716, 84] on icon at bounding box center [715, 85] width 10 height 6
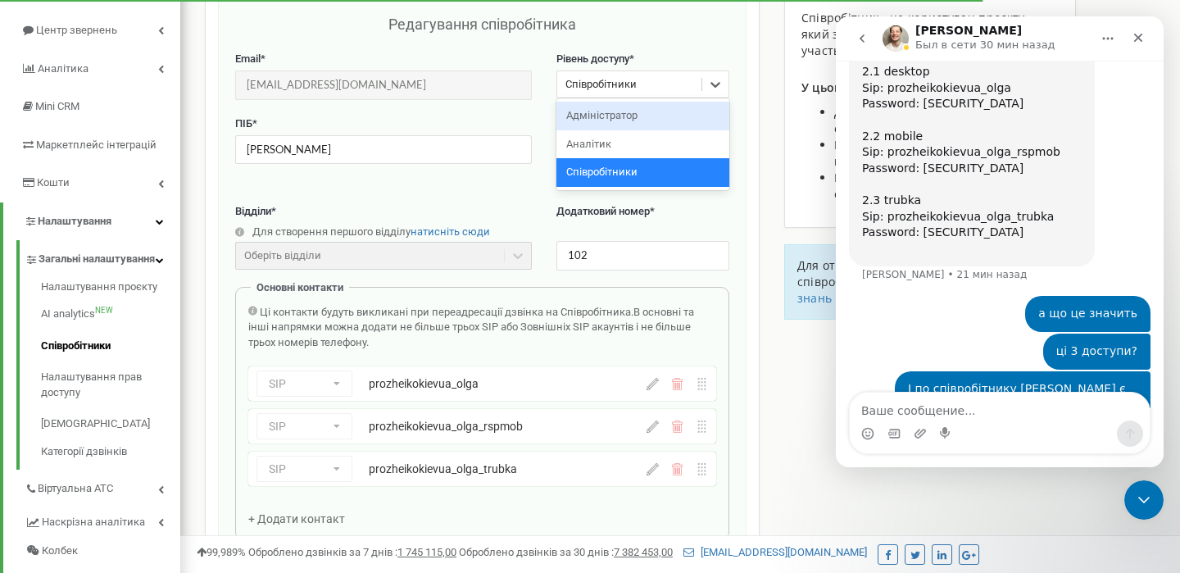
click at [681, 111] on div "Адміністратор" at bounding box center [642, 116] width 173 height 29
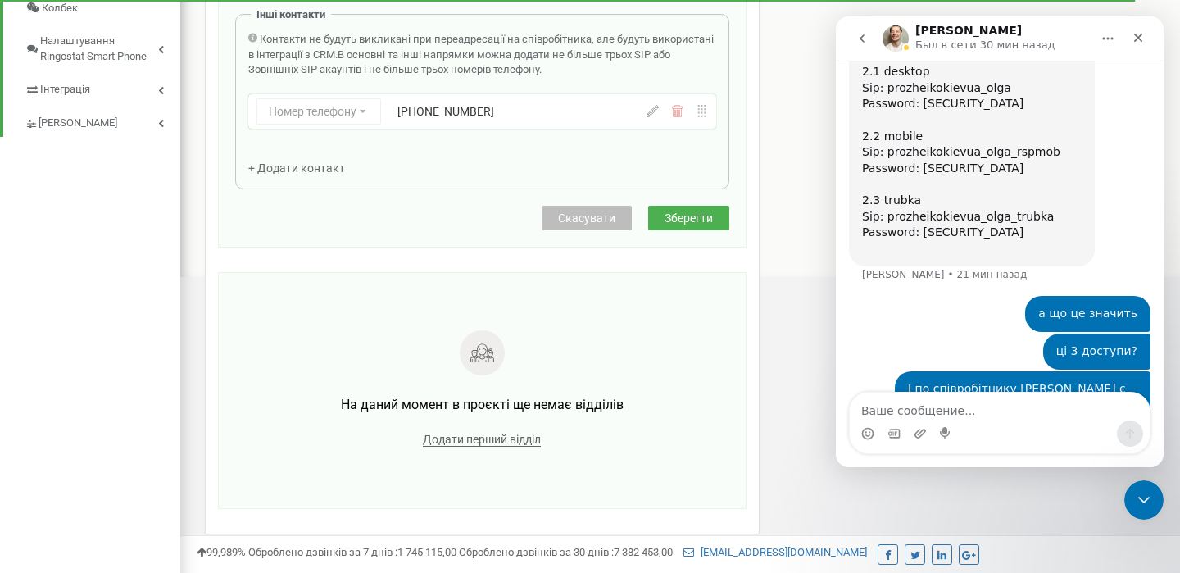
click at [709, 225] on span "Зберегти" at bounding box center [688, 217] width 48 height 13
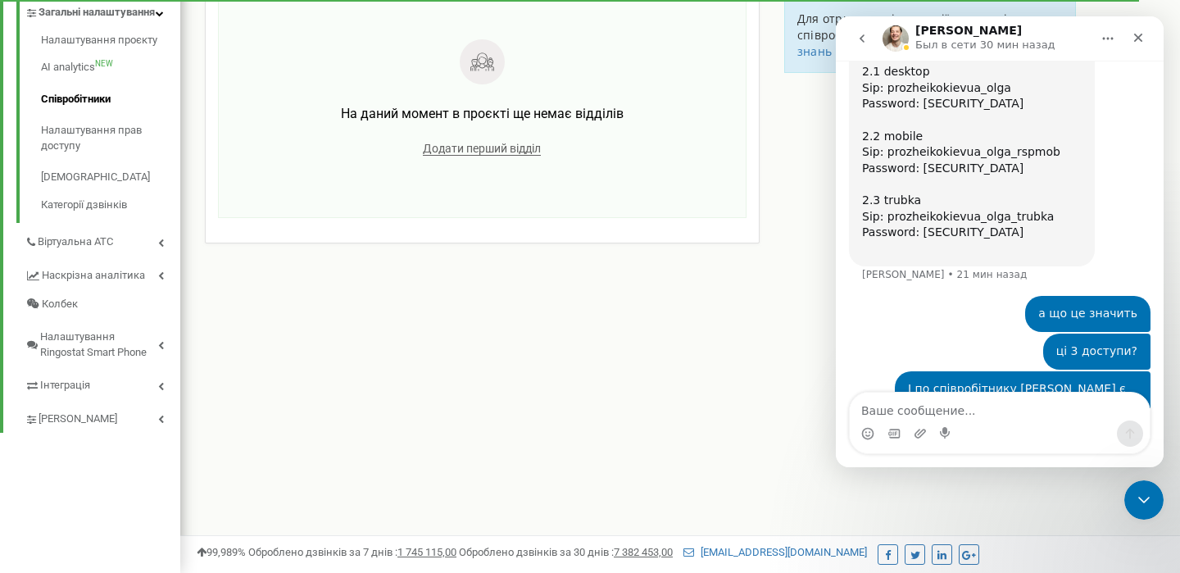
scroll to position [410, 0]
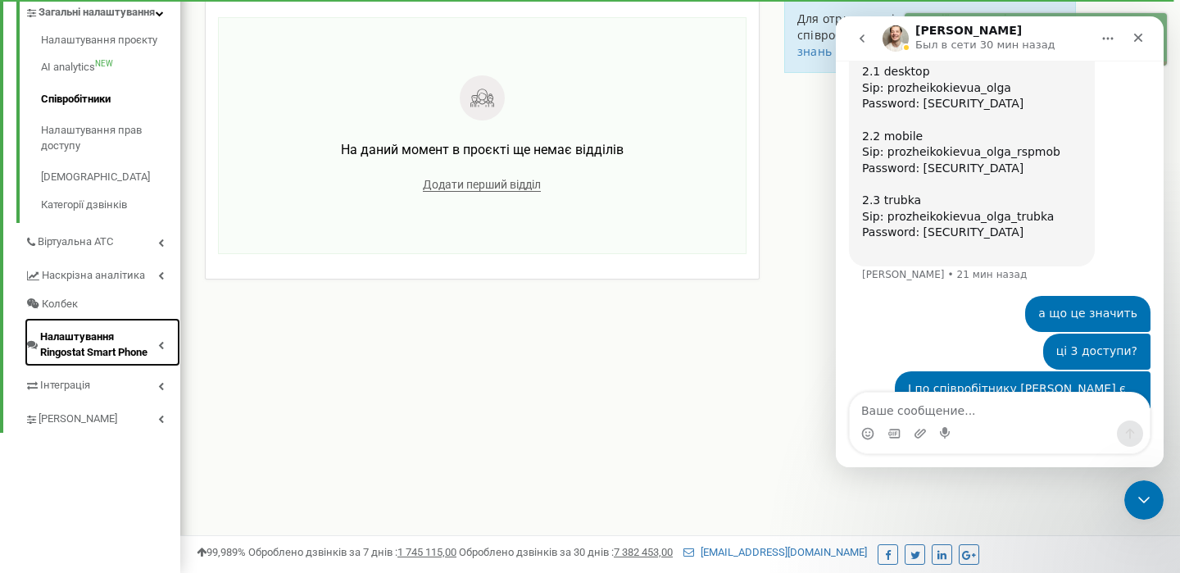
click at [116, 360] on span "Налаштування Ringostat Smart Phone" at bounding box center [99, 344] width 118 height 30
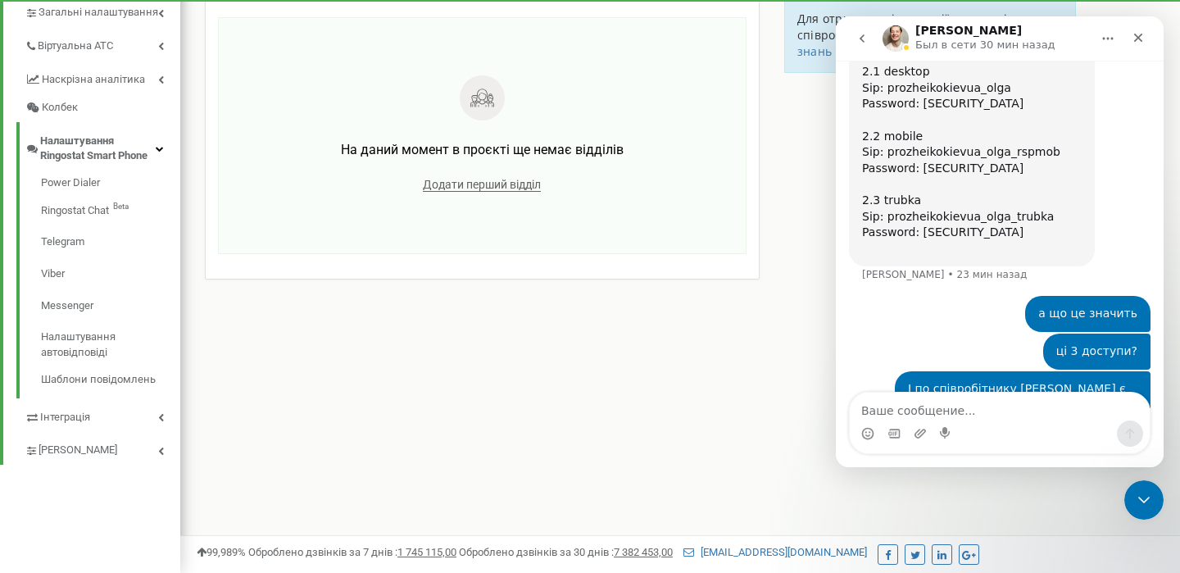
click at [1114, 32] on icon "Главная" at bounding box center [1107, 38] width 13 height 13
click at [860, 39] on icon "go back" at bounding box center [862, 38] width 5 height 8
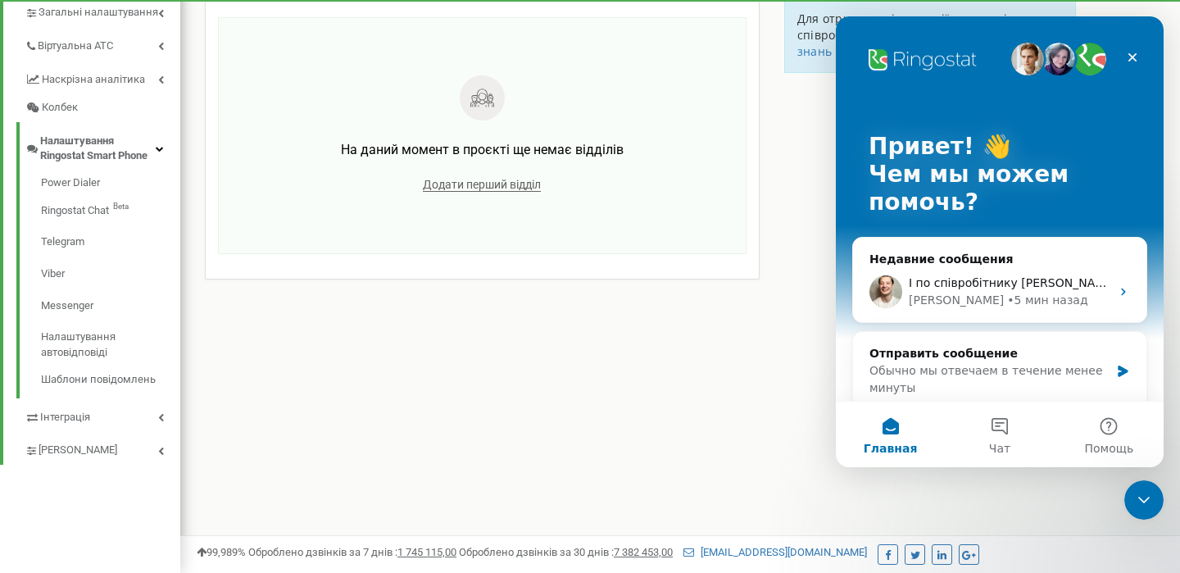
scroll to position [0, 0]
click at [1059, 297] on div "Vladyslav • 5 мин назад" at bounding box center [1010, 300] width 202 height 17
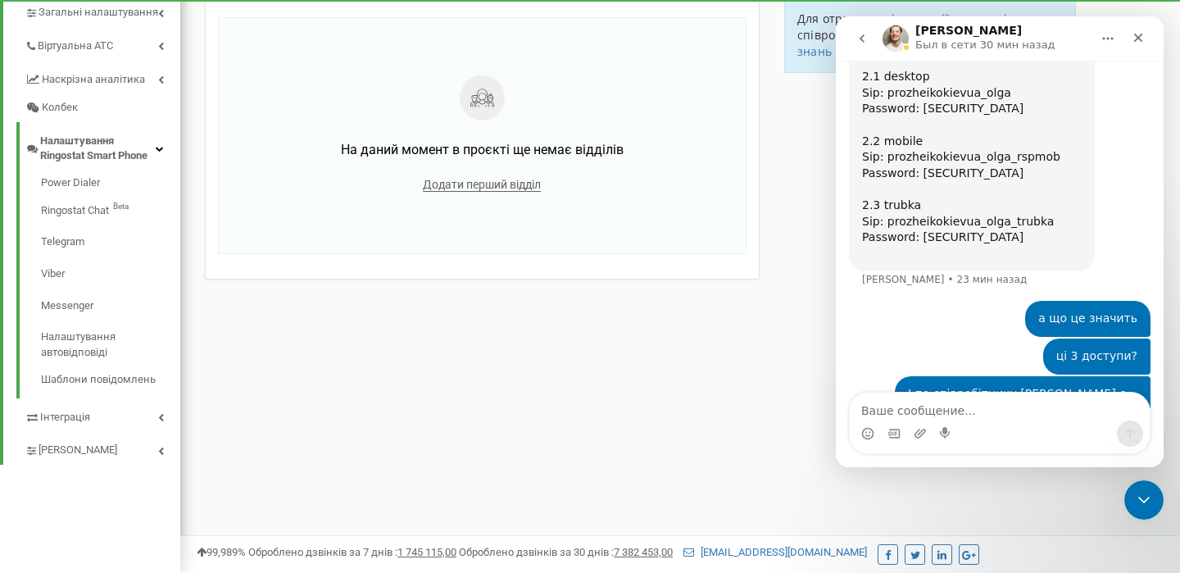
scroll to position [2188, 0]
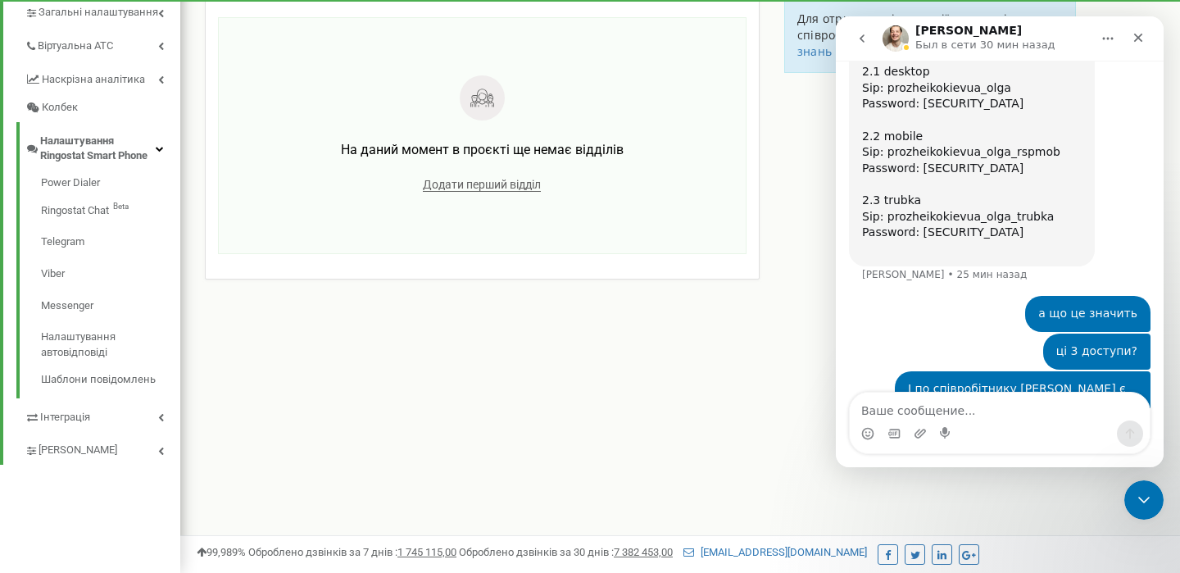
click at [861, 38] on icon "go back" at bounding box center [862, 38] width 5 height 8
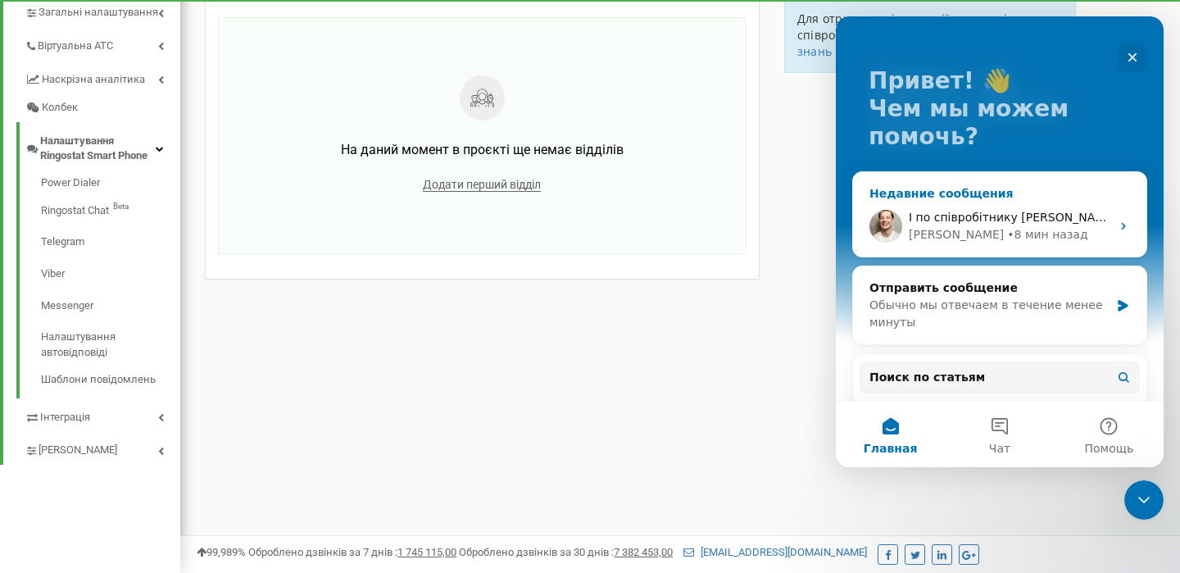
scroll to position [85, 0]
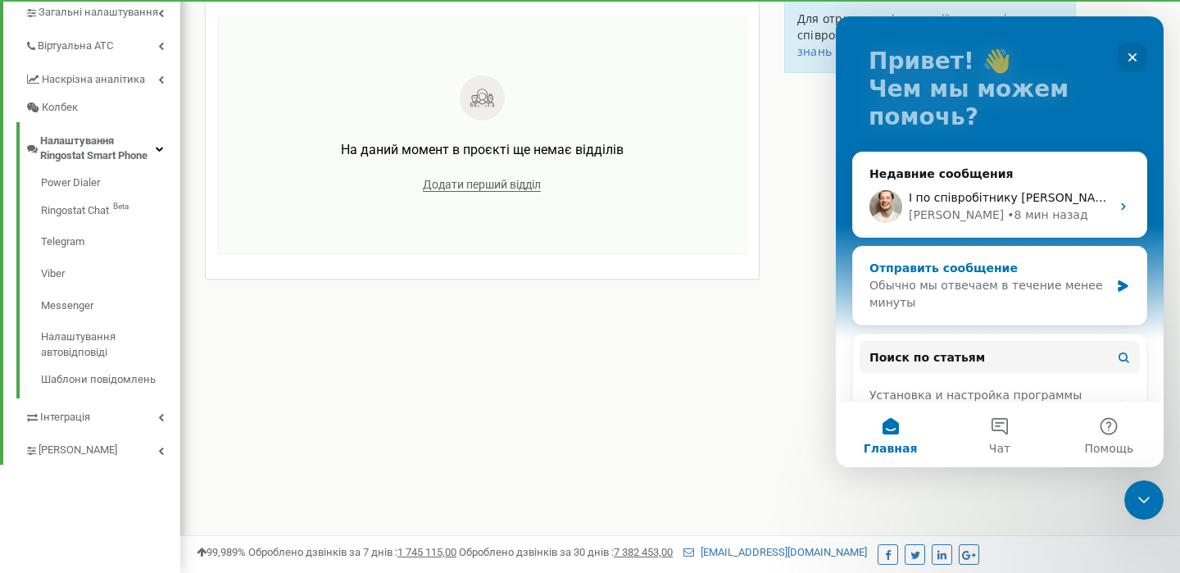
click at [1015, 297] on div "Обычно мы отвечаем в течение менее минуты" at bounding box center [989, 294] width 240 height 34
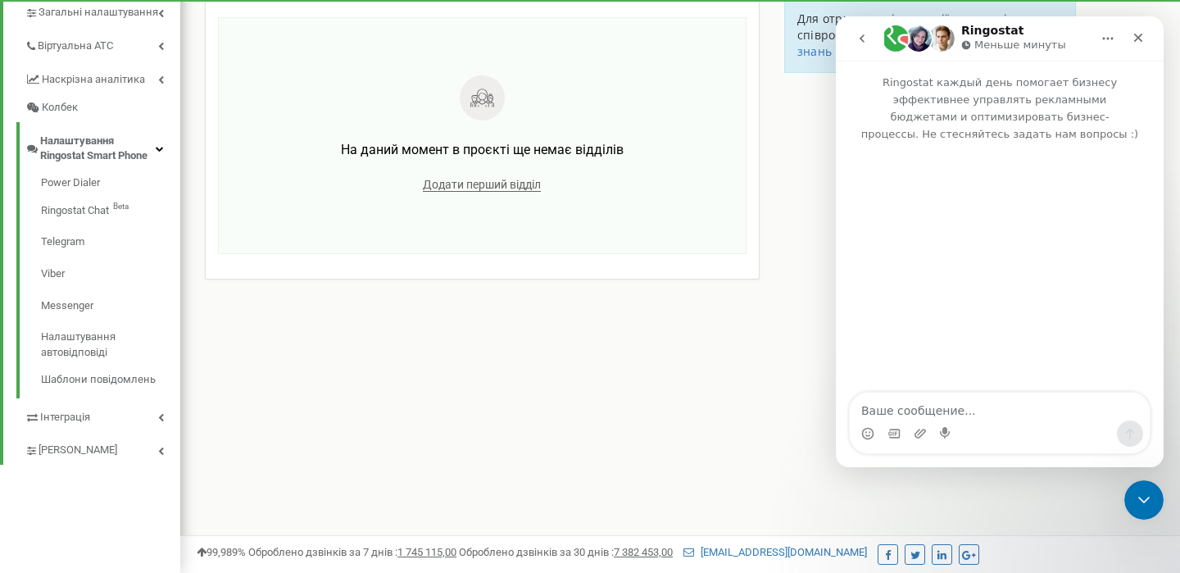
click at [878, 411] on textarea "Ваше сообщение..." at bounding box center [1000, 406] width 300 height 28
type textarea "G"
type textarea "Підключіть ще будь ласка менеджера"
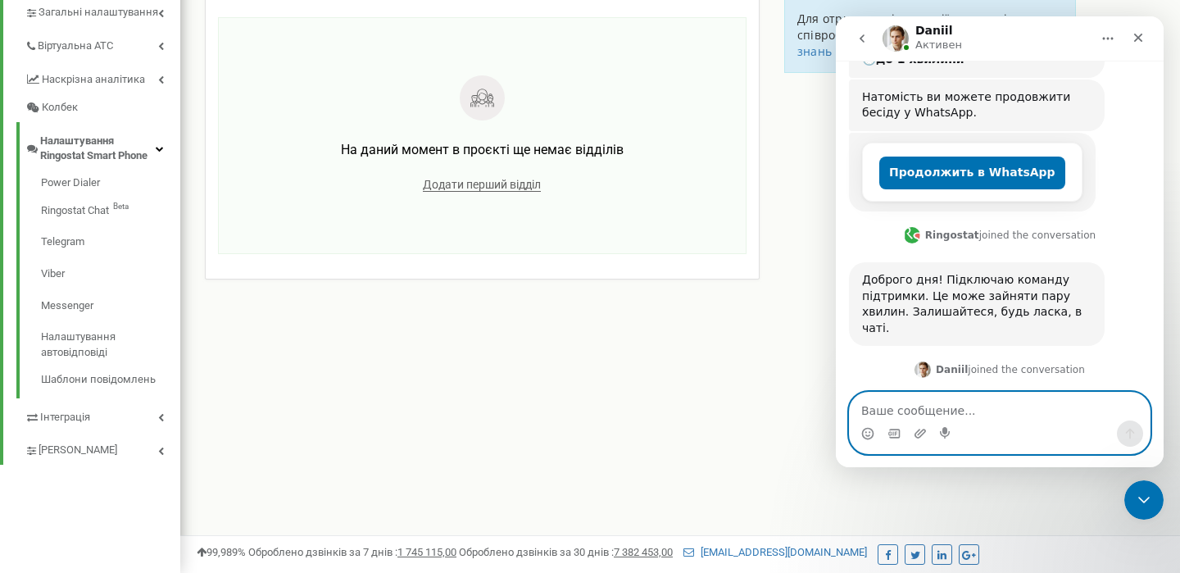
scroll to position [364, 0]
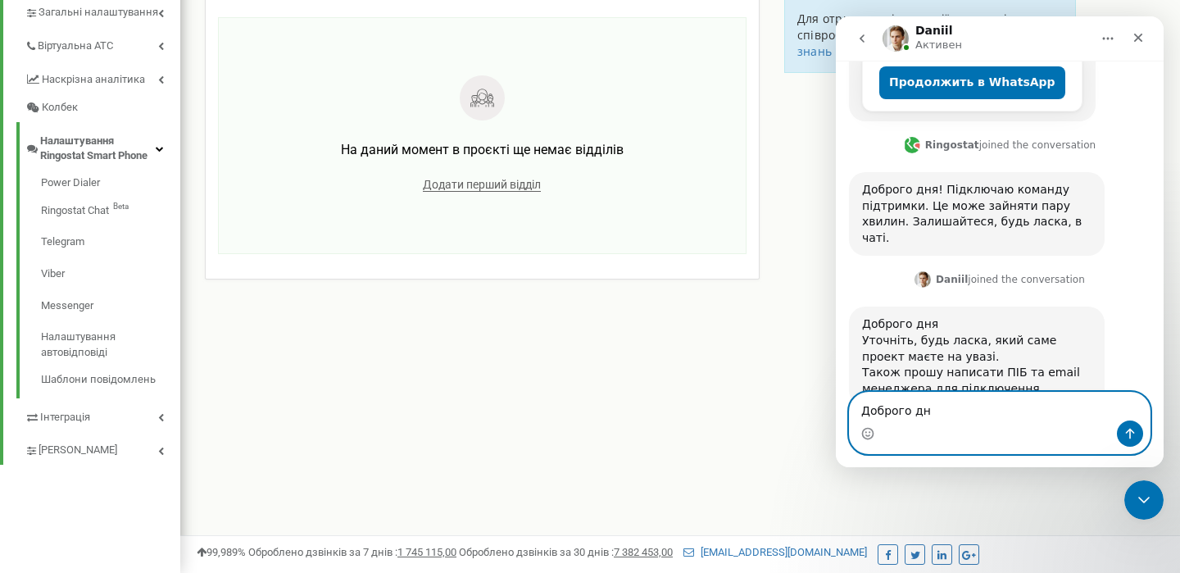
type textarea "Доброго дня"
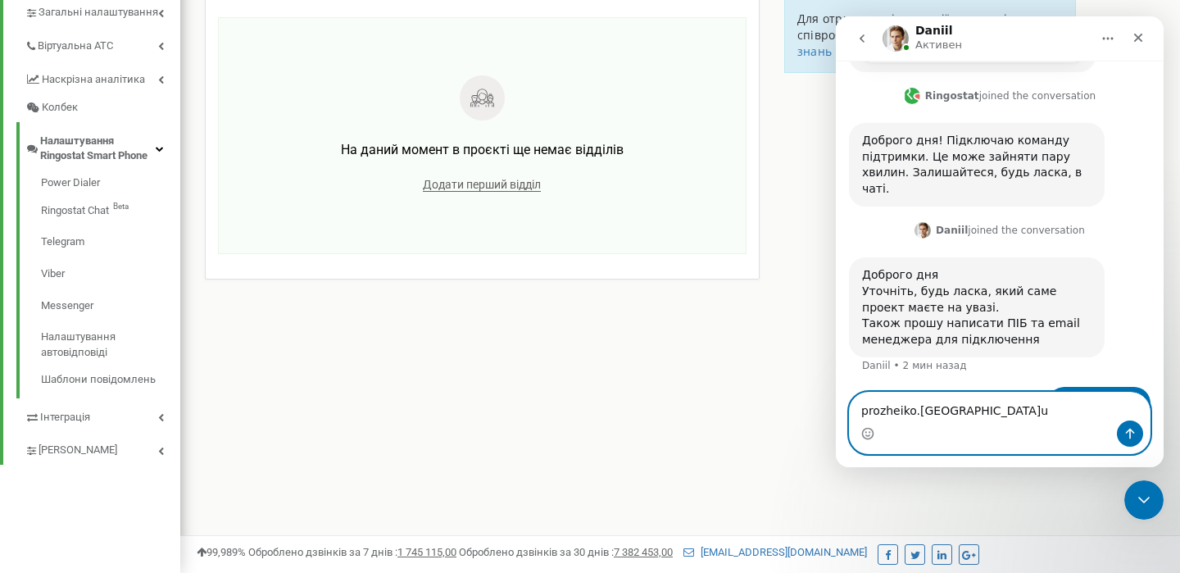
type textarea "[DOMAIN_NAME]"
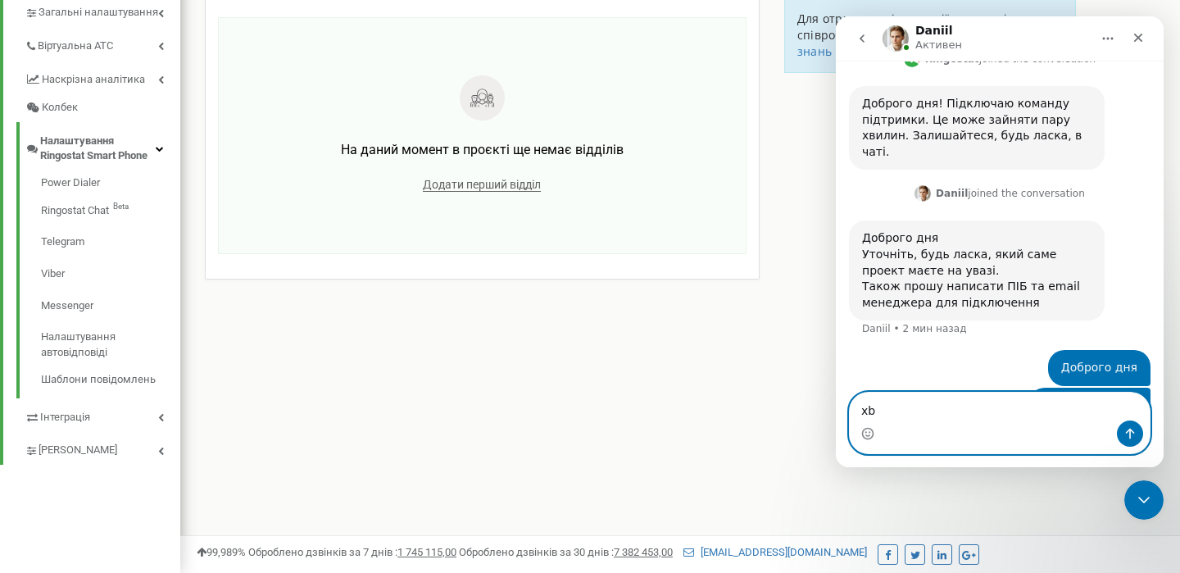
type textarea "x"
type textarea "чи можу я поспілкуватись телефоном?"
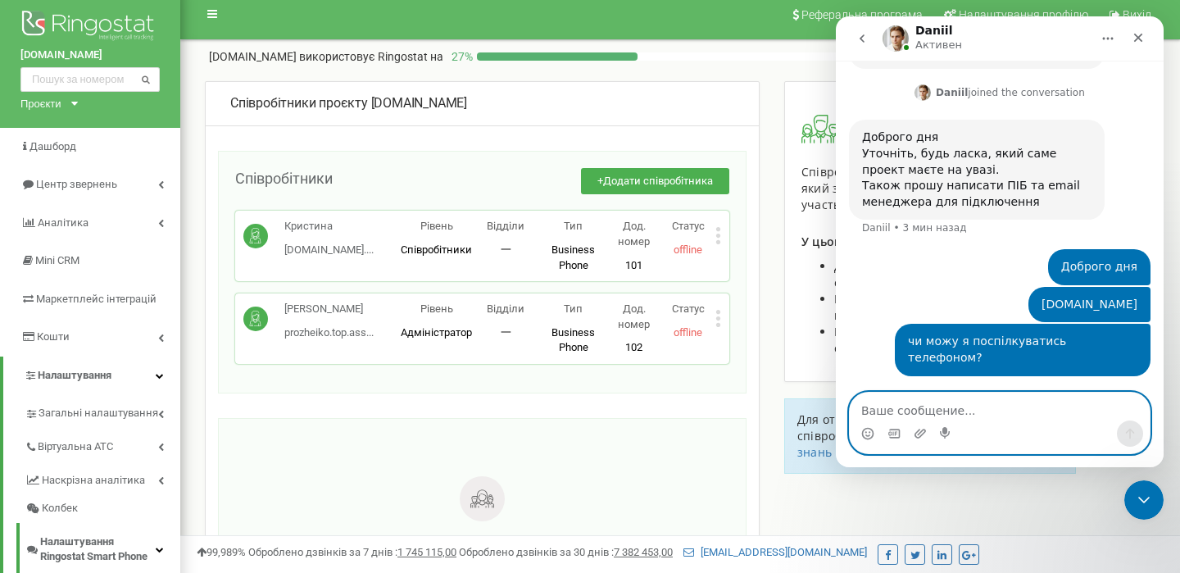
scroll to position [8, 0]
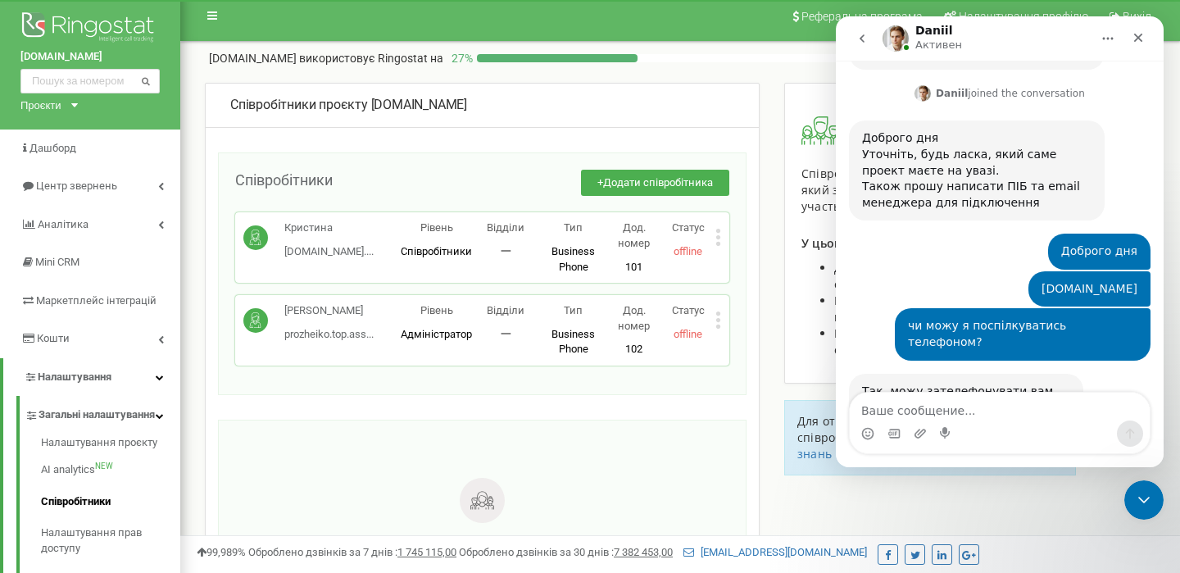
scroll to position [552, 0]
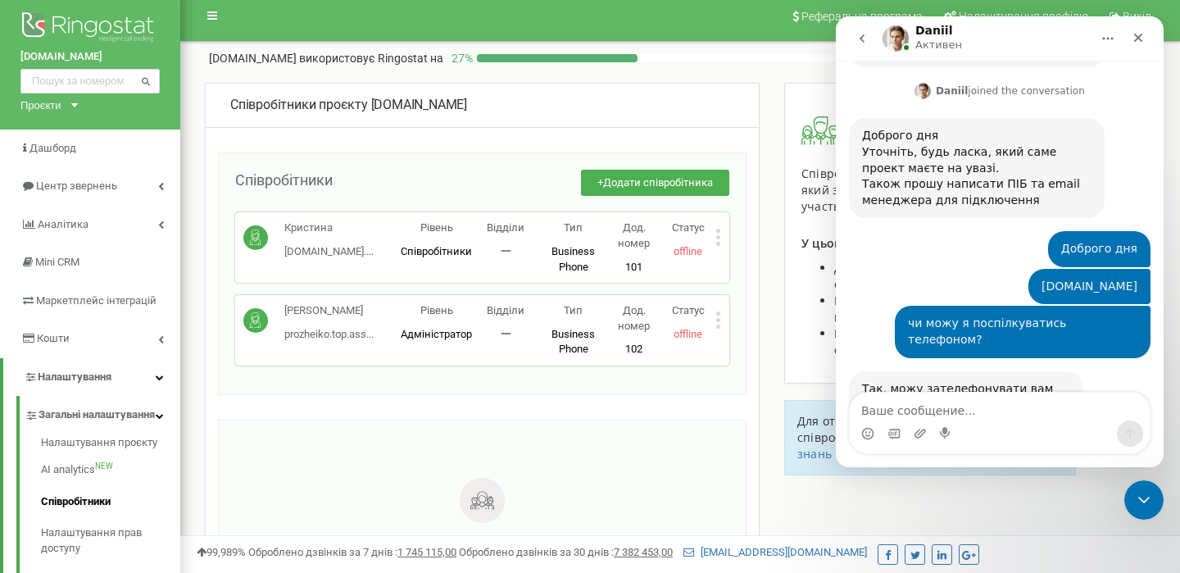
click at [891, 406] on textarea "Ваше сообщение..." at bounding box center [1000, 406] width 300 height 28
type textarea "0684247282"
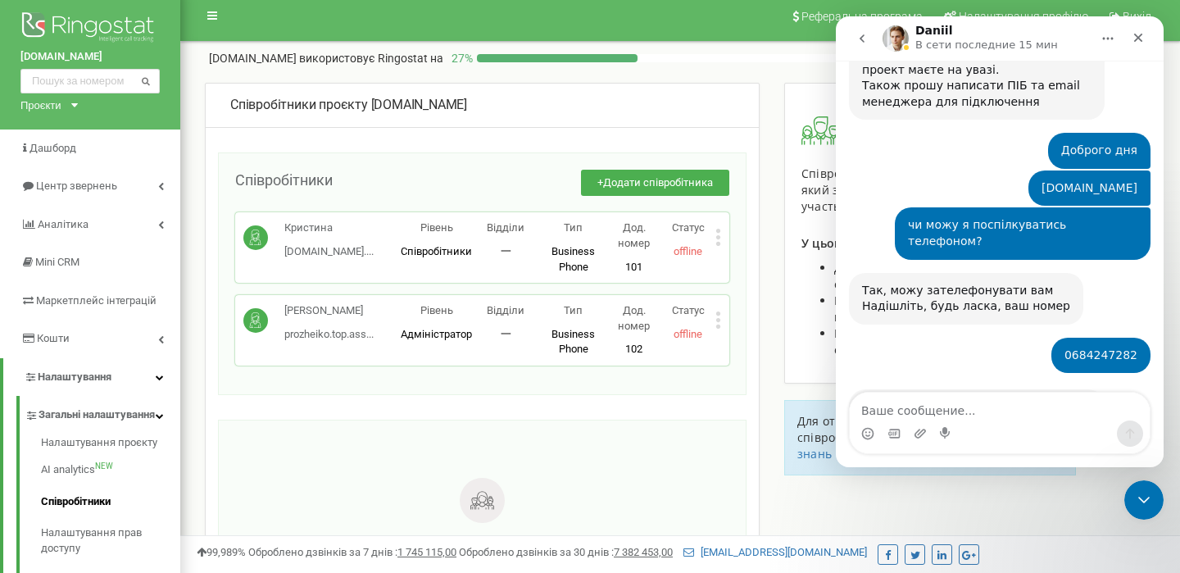
scroll to position [650, 0]
click at [717, 238] on icon at bounding box center [718, 237] width 4 height 4
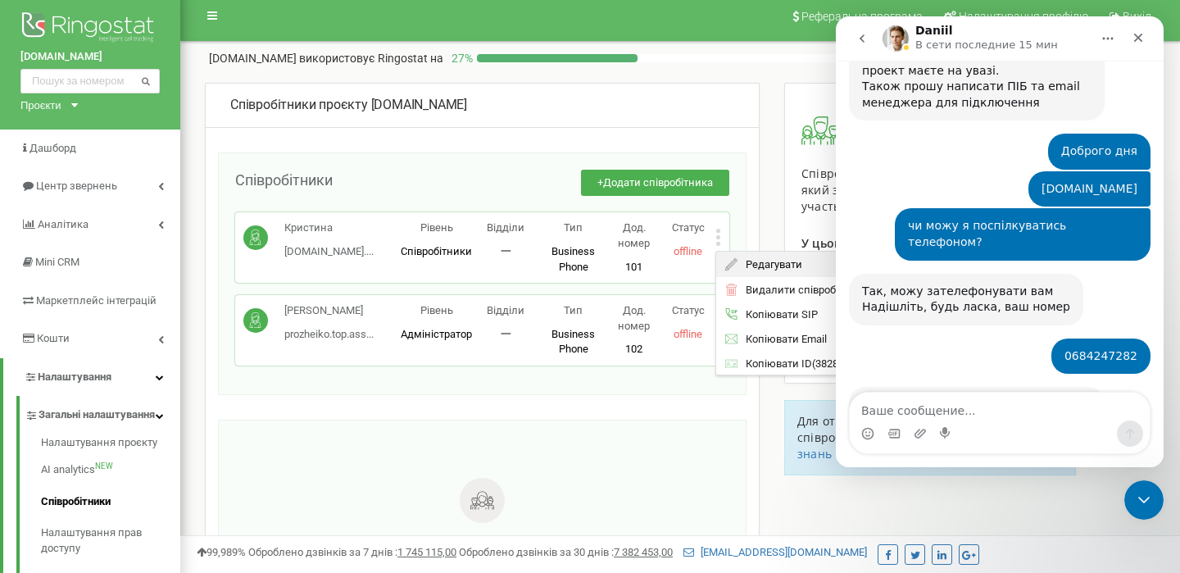
click at [750, 262] on span "Редагувати" at bounding box center [769, 264] width 65 height 11
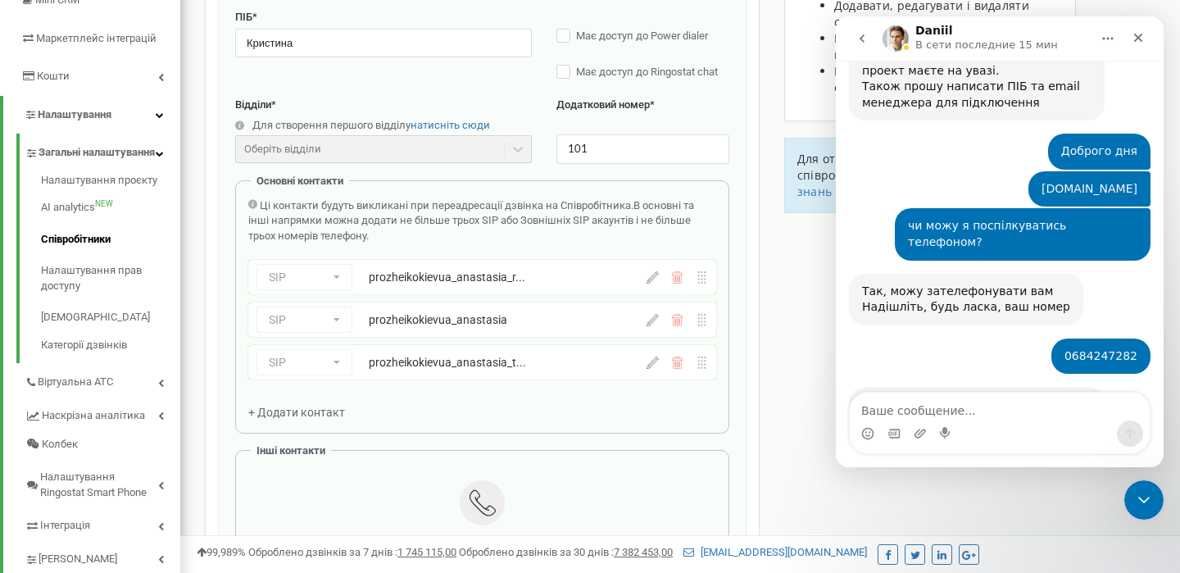
scroll to position [276, 0]
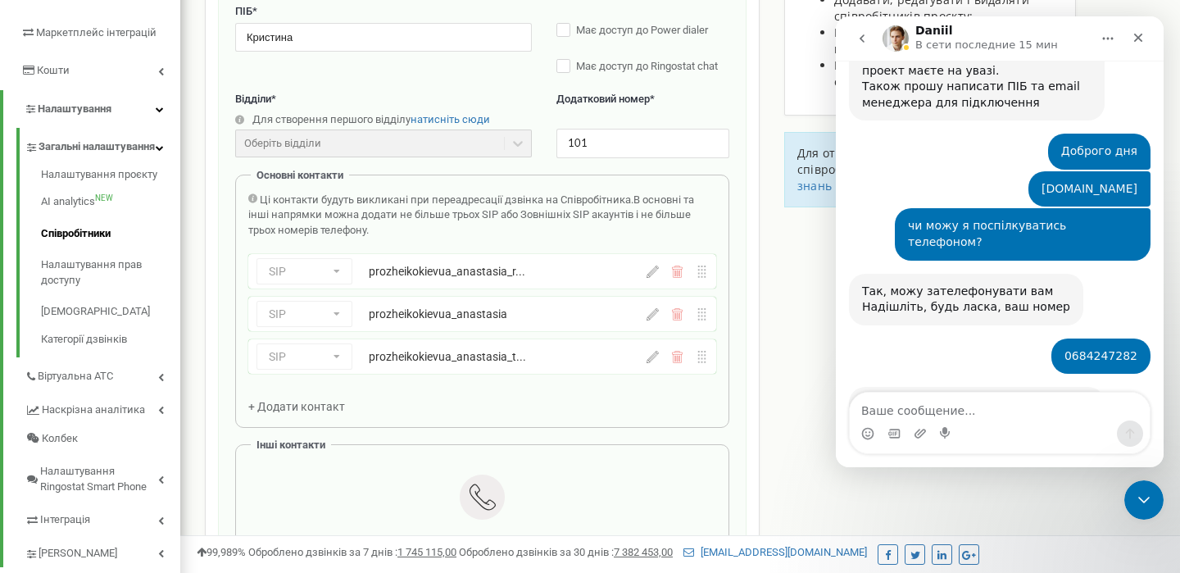
click at [650, 281] on div "SIP Номер телефону SIP Зовнішній SIP prozheikokievua_anastasia_r... prozheikoki…" at bounding box center [482, 271] width 468 height 34
click at [654, 278] on icon at bounding box center [652, 271] width 12 height 12
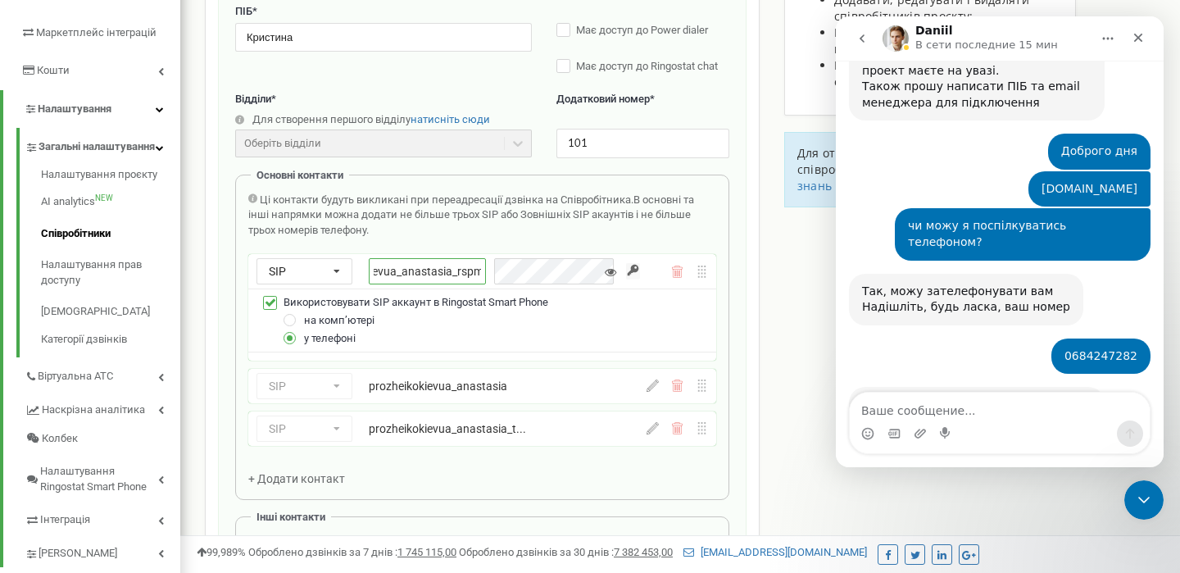
scroll to position [0, 66]
click at [460, 273] on input "prozheikokievua_anastasia_rspmob" at bounding box center [427, 271] width 117 height 26
click at [441, 275] on input "prozheikokievua_anastasia_rspmob" at bounding box center [427, 271] width 117 height 26
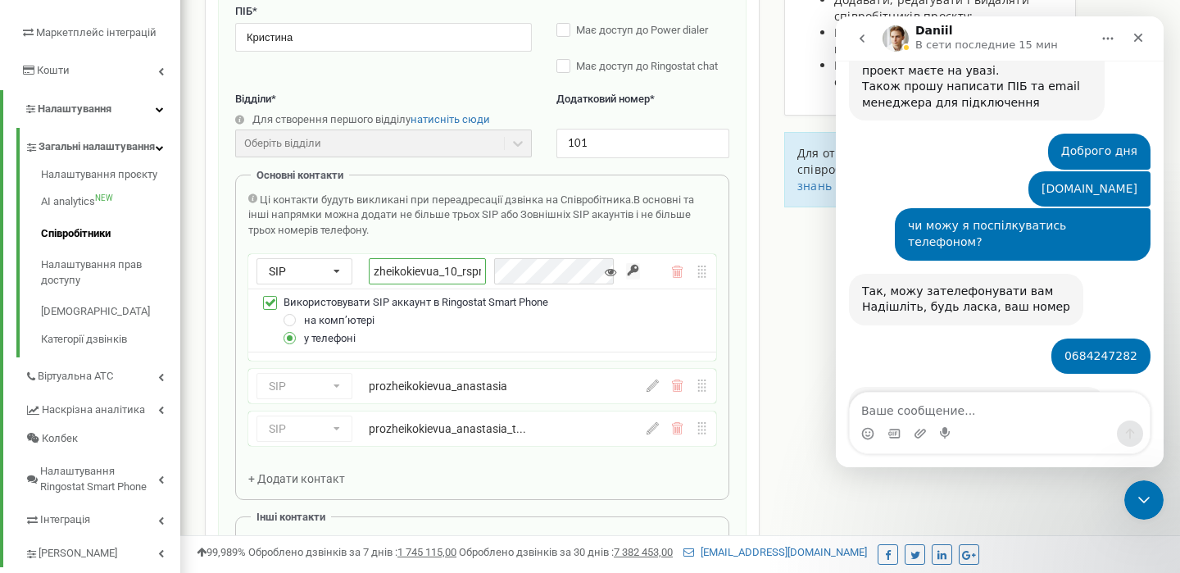
type input "prozheikokievua_101_rspmob"
click at [655, 392] on icon at bounding box center [652, 385] width 12 height 12
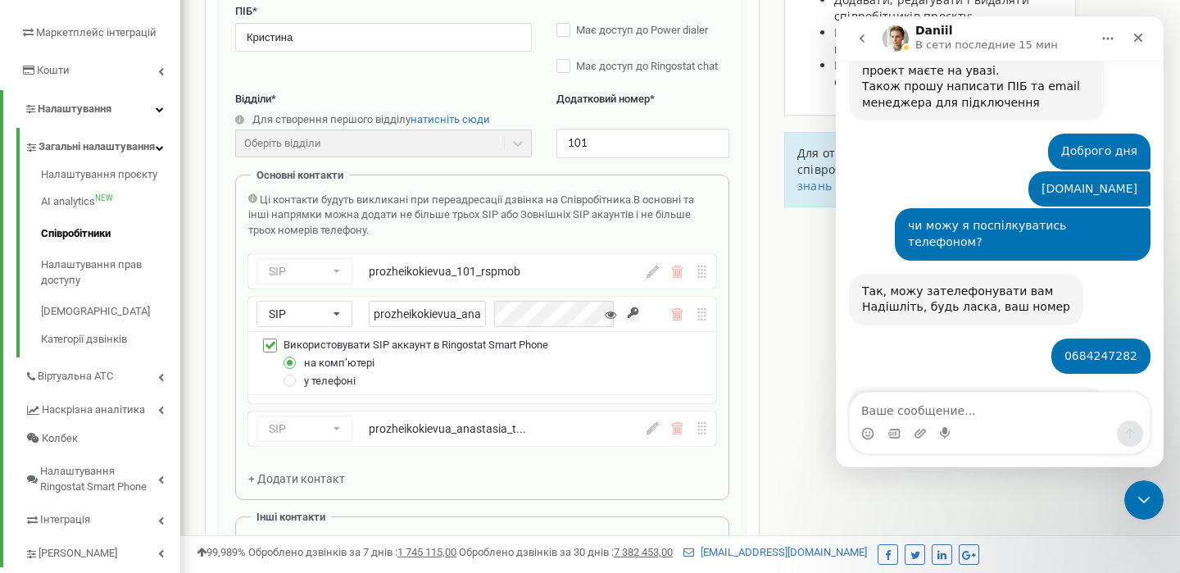
click at [465, 390] on div "SIP Номер телефону SIP Зовнішній SIP prozheikokievua_anastasia Використовувати …" at bounding box center [482, 350] width 468 height 106
click at [473, 311] on input "prozheikokievua_anastasia" at bounding box center [427, 314] width 117 height 26
type input "prozheikokievua_101"
click at [634, 315] on input "button" at bounding box center [633, 314] width 14 height 16
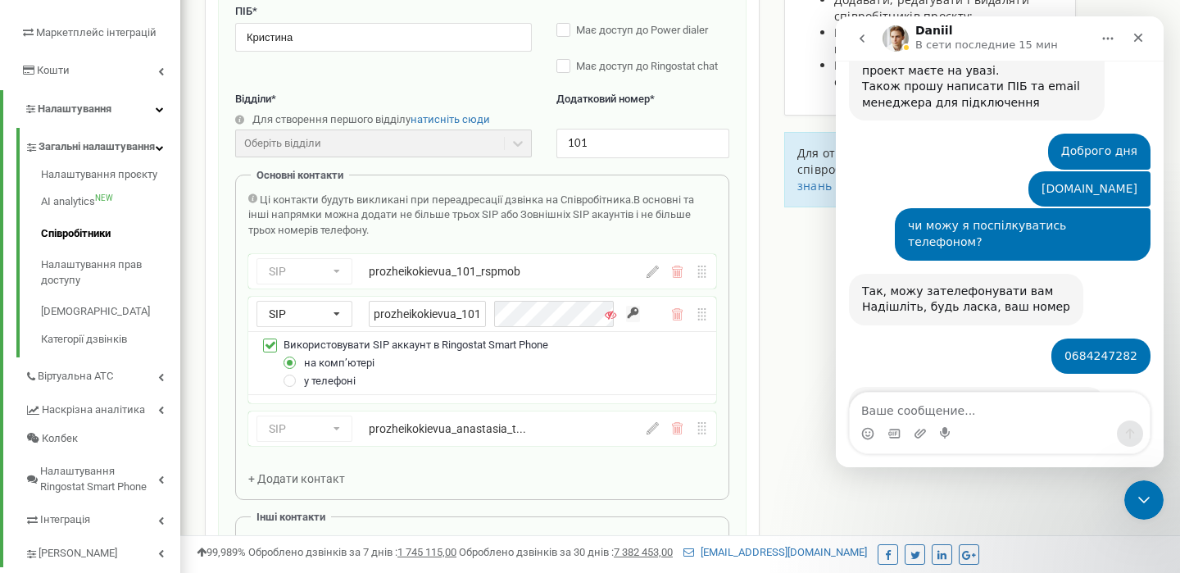
click at [559, 269] on div "prozheikokievua_101_rspmob" at bounding box center [484, 271] width 230 height 16
click at [653, 276] on icon at bounding box center [652, 271] width 12 height 12
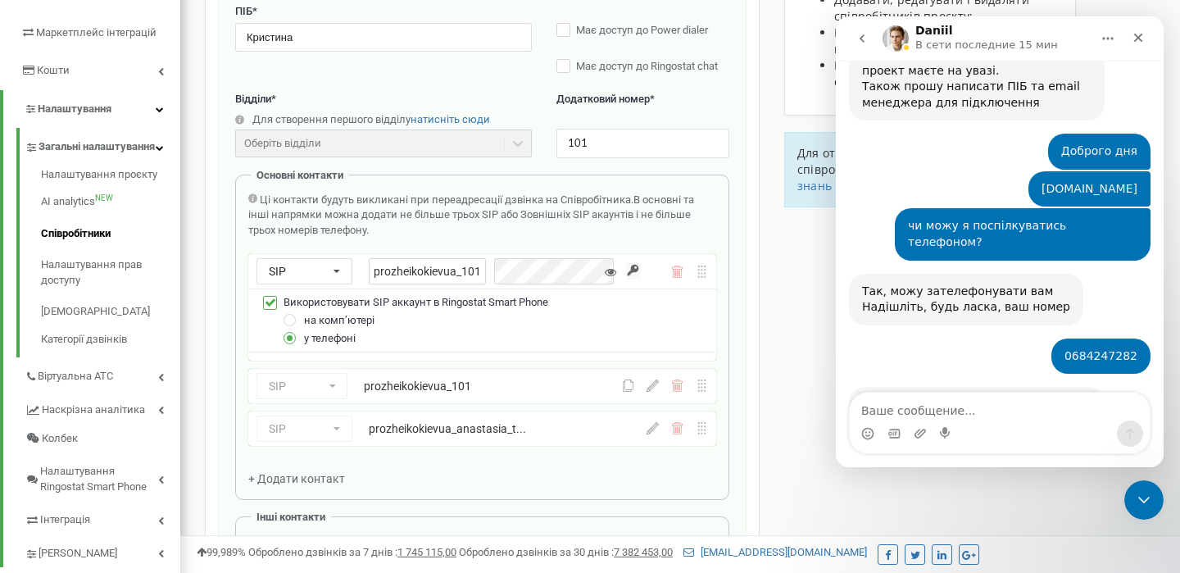
click at [631, 272] on input "button" at bounding box center [633, 271] width 14 height 16
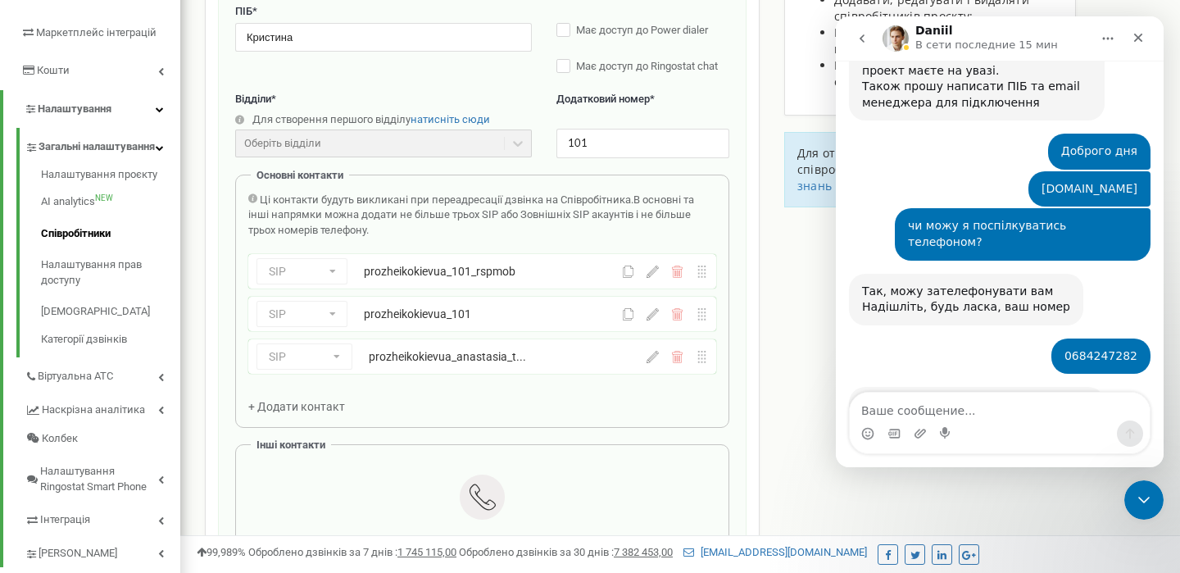
click at [648, 361] on icon at bounding box center [652, 357] width 12 height 12
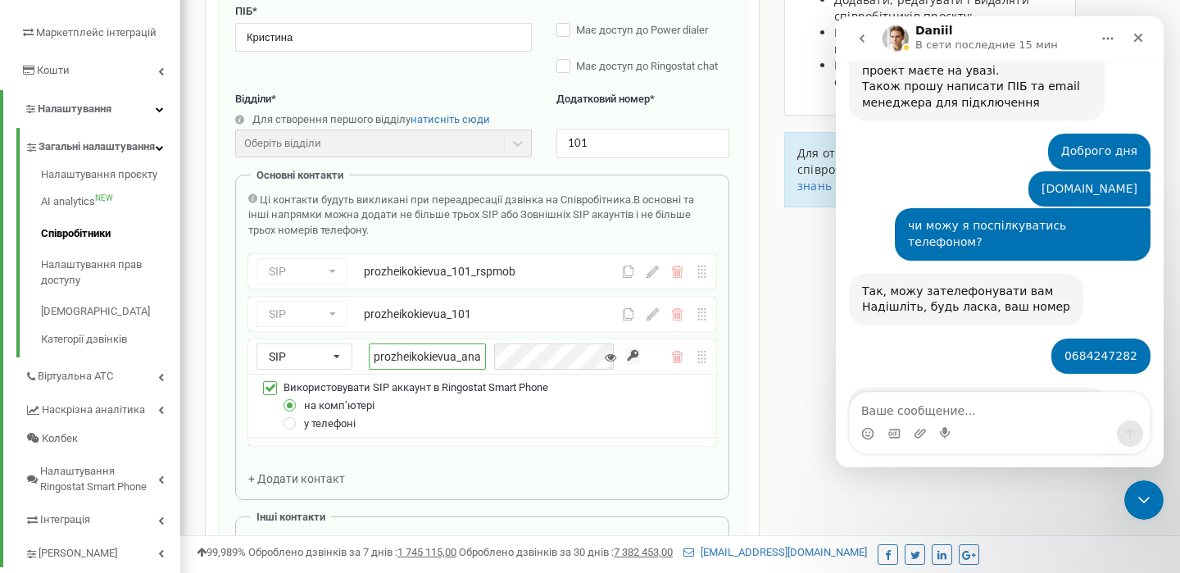
click at [486, 357] on input "prozheikokievua_anastasia_trubka" at bounding box center [427, 356] width 117 height 26
type input "prozheikokievua_101_trubka"
click at [633, 356] on input "button" at bounding box center [633, 356] width 14 height 16
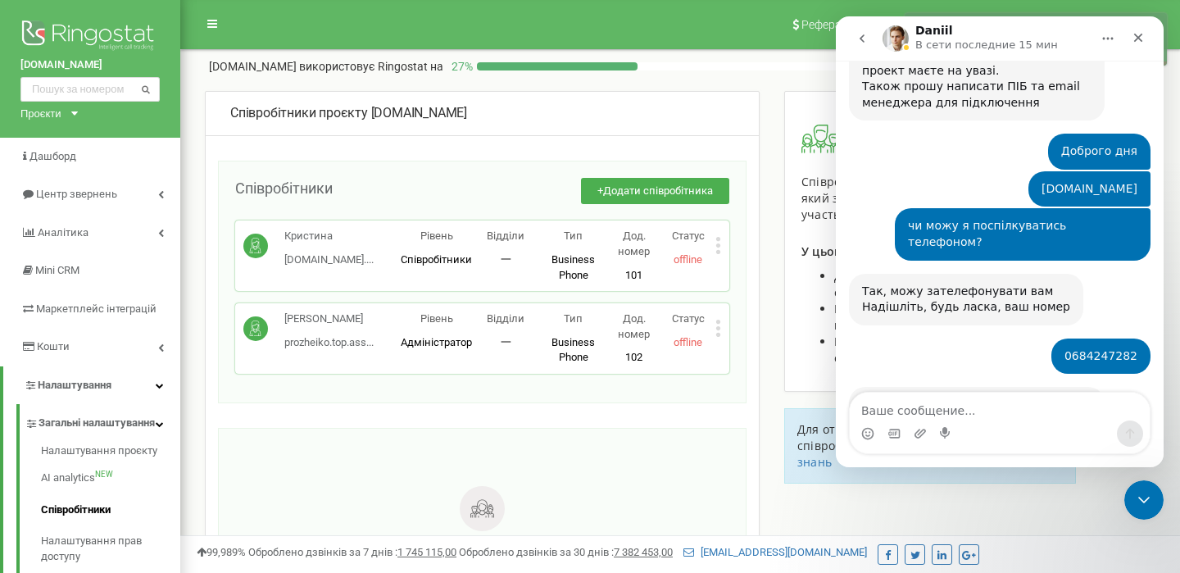
click at [717, 243] on icon at bounding box center [718, 245] width 6 height 17
click at [760, 270] on span "Редагувати" at bounding box center [769, 272] width 65 height 11
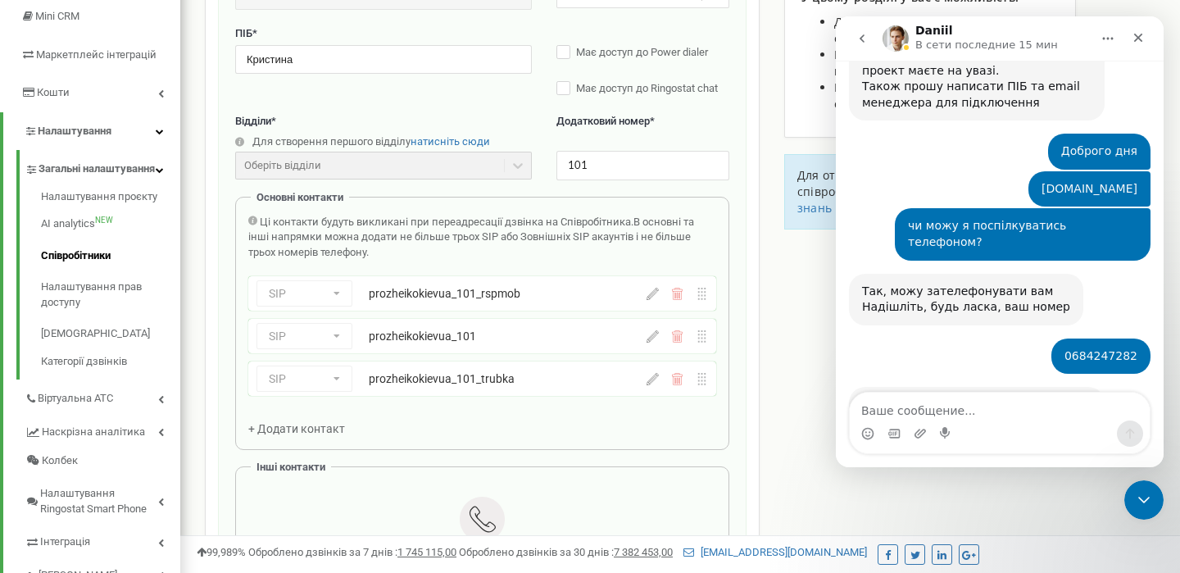
scroll to position [271, 0]
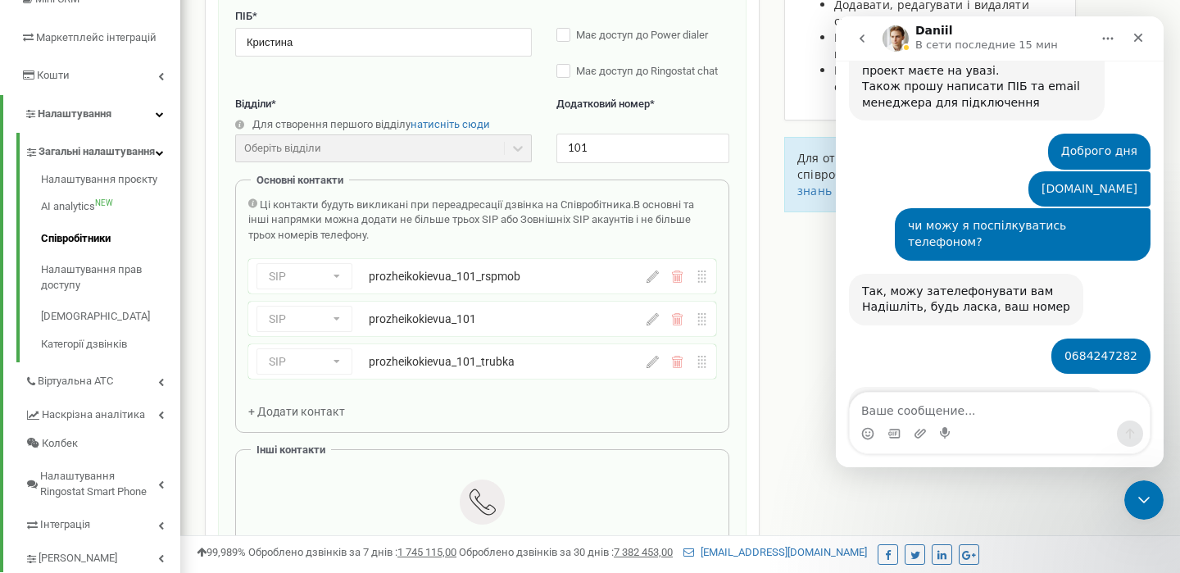
click at [577, 285] on div "SIP Номер телефону SIP Зовнішній SIP prozheikokievua_101_rspmob" at bounding box center [447, 276] width 383 height 26
click at [701, 282] on icon at bounding box center [700, 276] width 7 height 12
click at [757, 274] on div "Співробітники проєкту prozheiko.kiev.ua Редагування співробітника Email * prozh…" at bounding box center [482, 431] width 555 height 1222
click at [706, 281] on icon at bounding box center [702, 276] width 12 height 12
click at [652, 280] on icon at bounding box center [652, 276] width 12 height 12
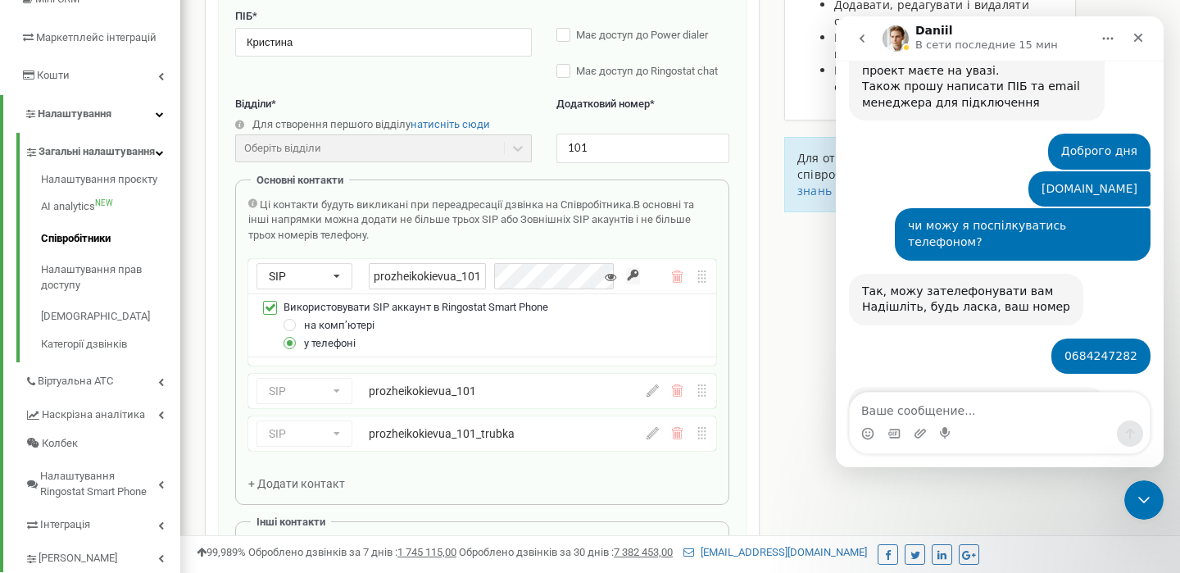
click at [606, 279] on icon at bounding box center [610, 276] width 11 height 11
click at [610, 279] on icon at bounding box center [610, 276] width 11 height 11
click at [632, 278] on input "button" at bounding box center [633, 276] width 14 height 16
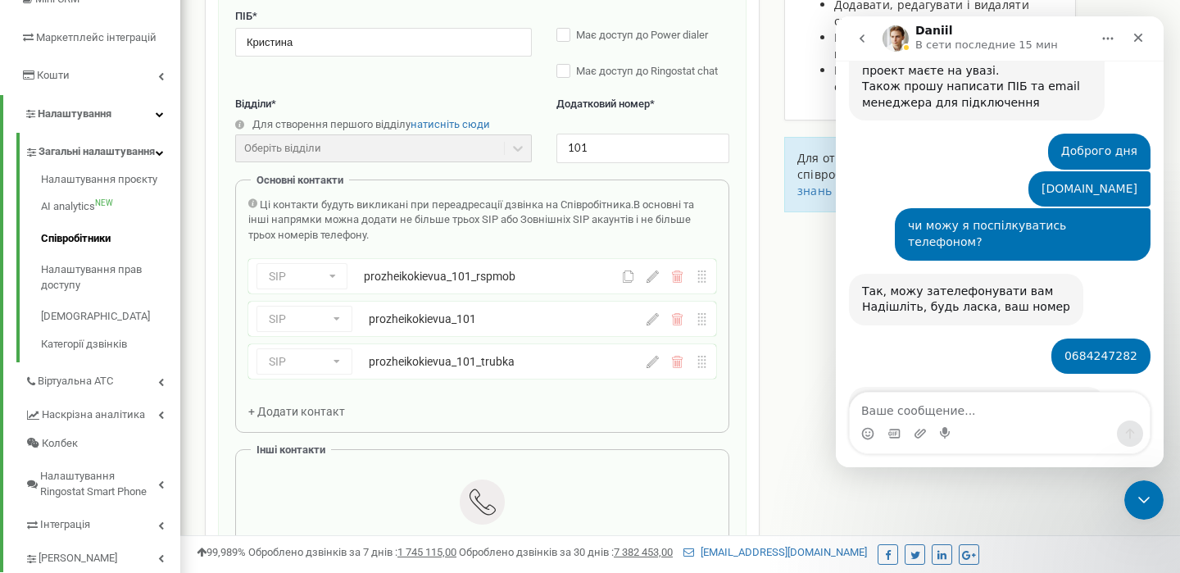
click at [631, 280] on icon at bounding box center [628, 276] width 12 height 12
click at [628, 278] on icon at bounding box center [628, 276] width 12 height 12
click at [628, 276] on icon at bounding box center [628, 276] width 12 height 12
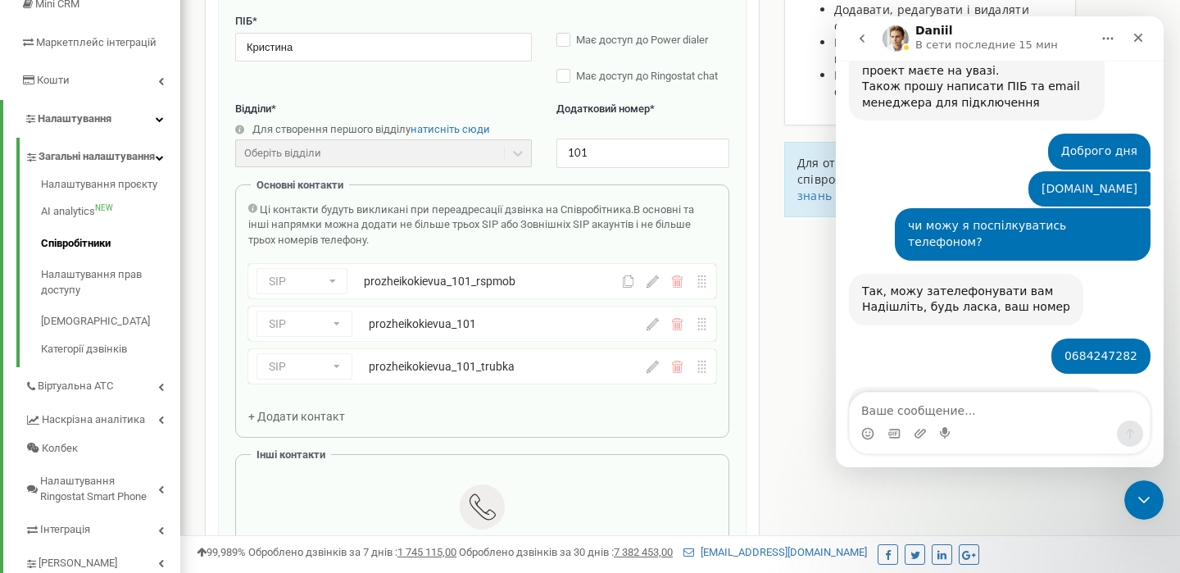
scroll to position [267, 0]
click at [738, 405] on div "Редагування співробітника Email * prozheiko.dental.studio@gmail.com Email недос…" at bounding box center [482, 325] width 528 height 865
click at [627, 280] on icon at bounding box center [628, 280] width 12 height 12
click at [627, 279] on icon at bounding box center [628, 280] width 12 height 12
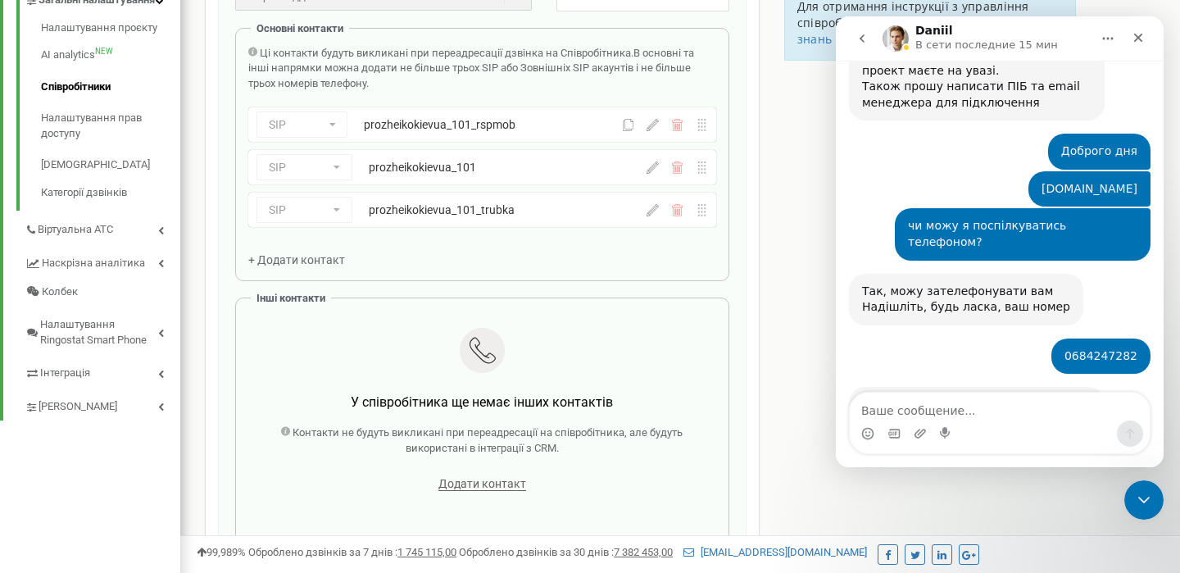
scroll to position [426, 0]
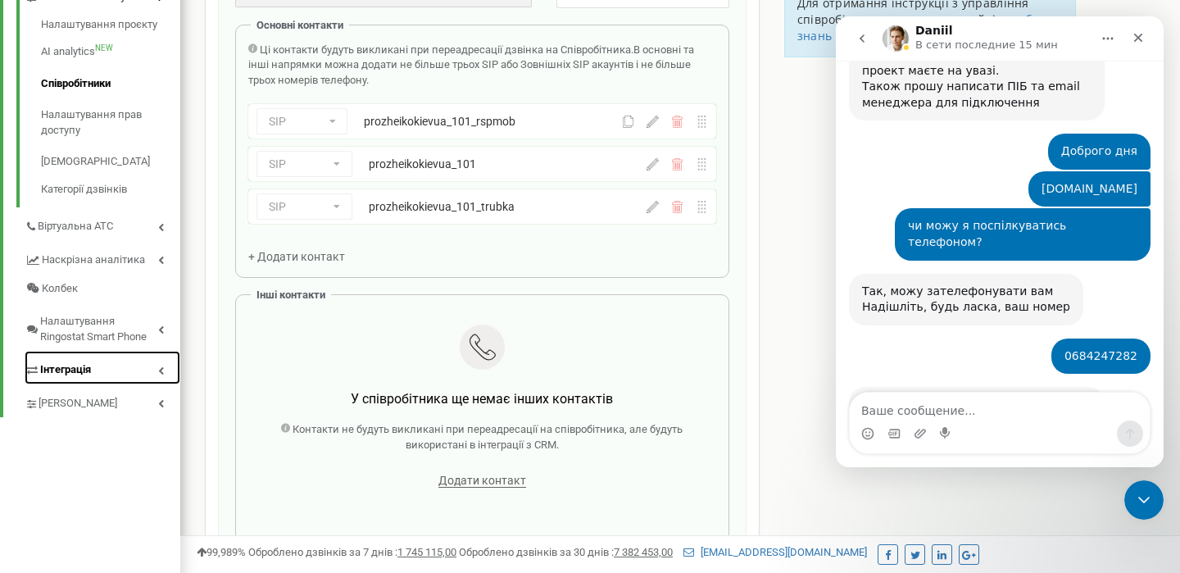
click at [94, 383] on link "Інтеграція" at bounding box center [103, 368] width 156 height 34
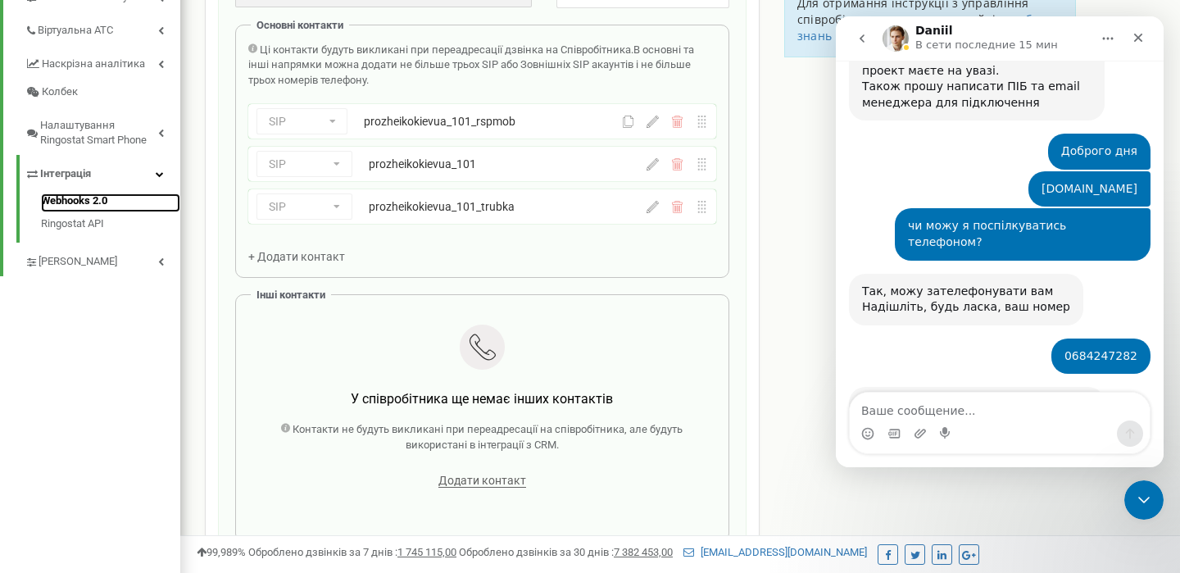
click at [87, 202] on link "Webhooks 2.0" at bounding box center [110, 203] width 139 height 20
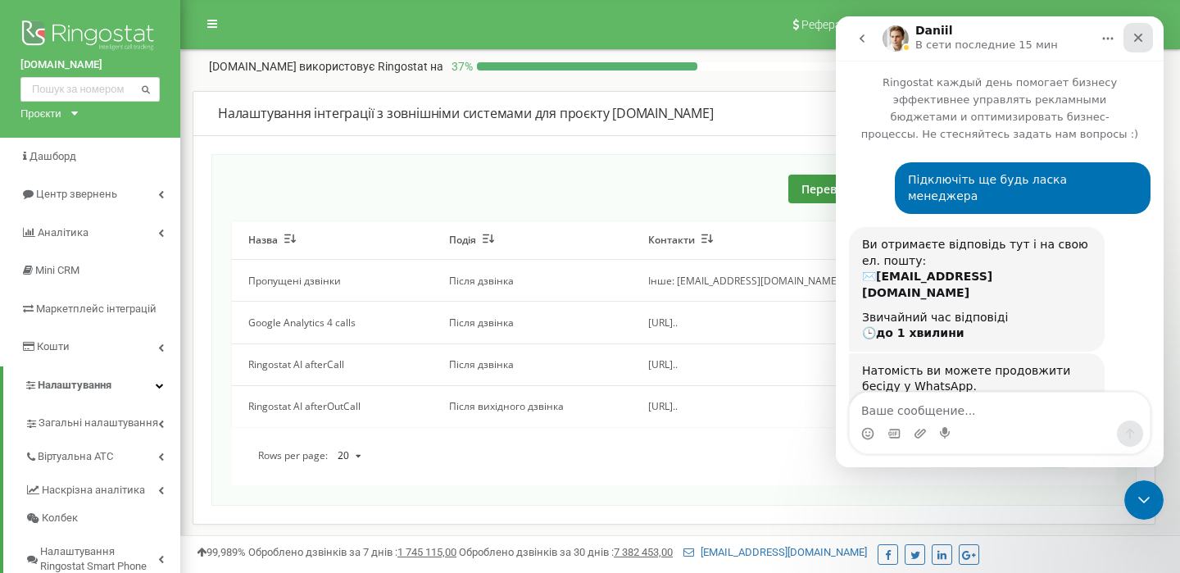
scroll to position [650, 0]
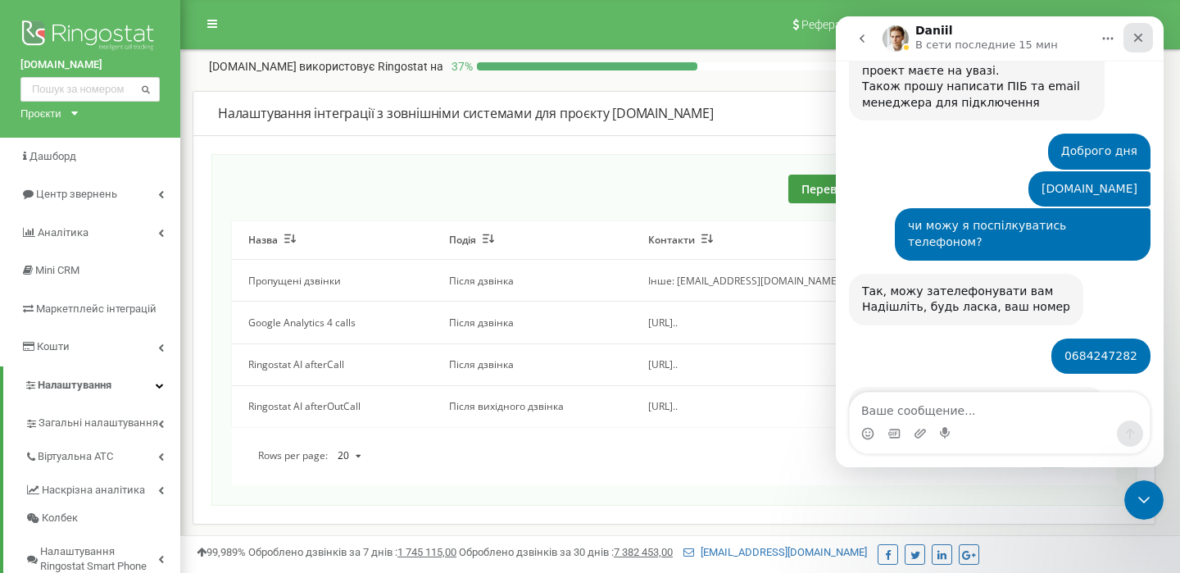
click at [1139, 35] on icon "Закрыть" at bounding box center [1138, 37] width 13 height 13
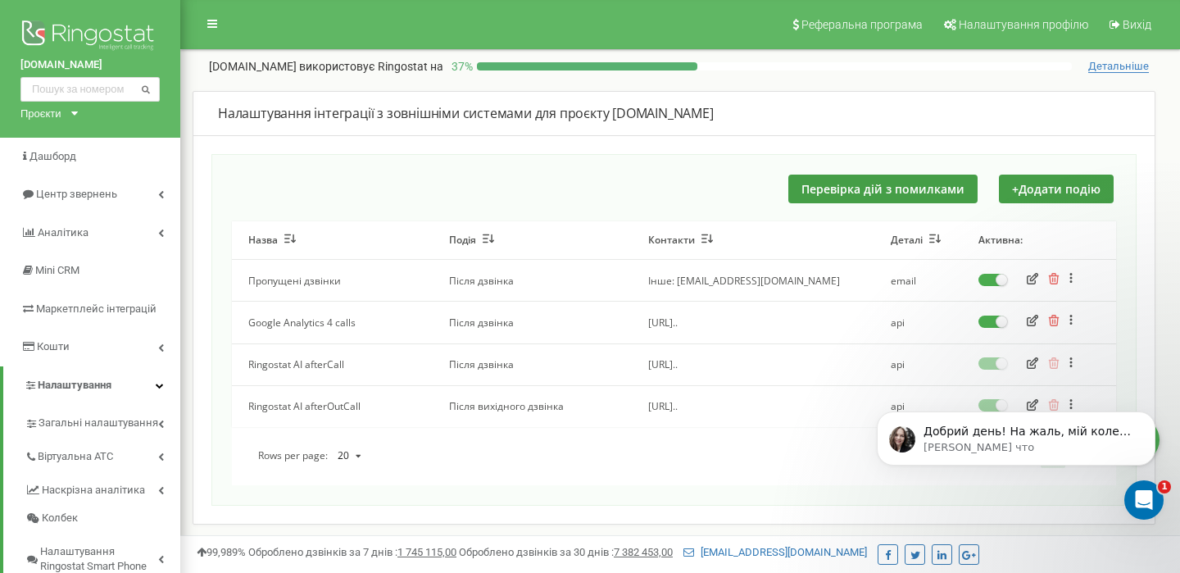
click at [1034, 280] on icon "button" at bounding box center [1032, 278] width 11 height 11
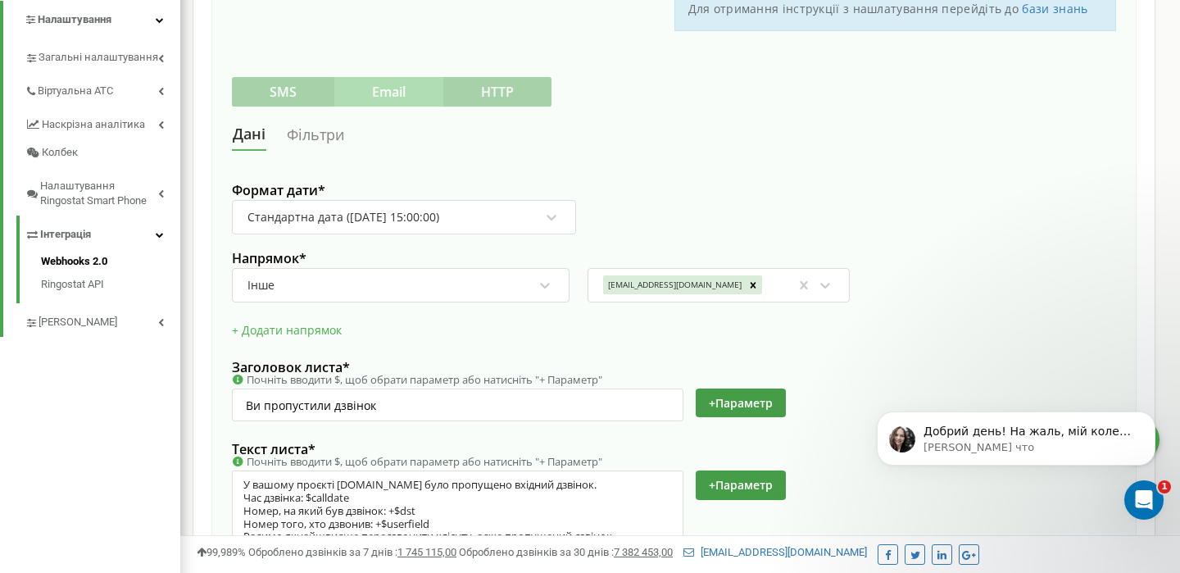
scroll to position [376, 0]
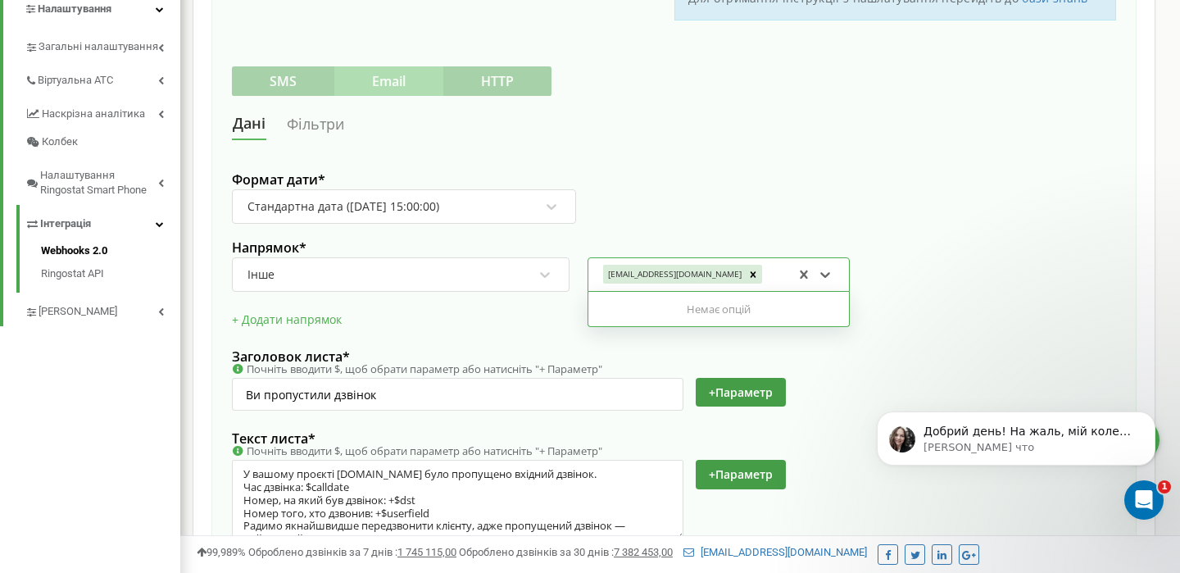
click at [759, 276] on div "[EMAIL_ADDRESS][DOMAIN_NAME]" at bounding box center [697, 274] width 192 height 31
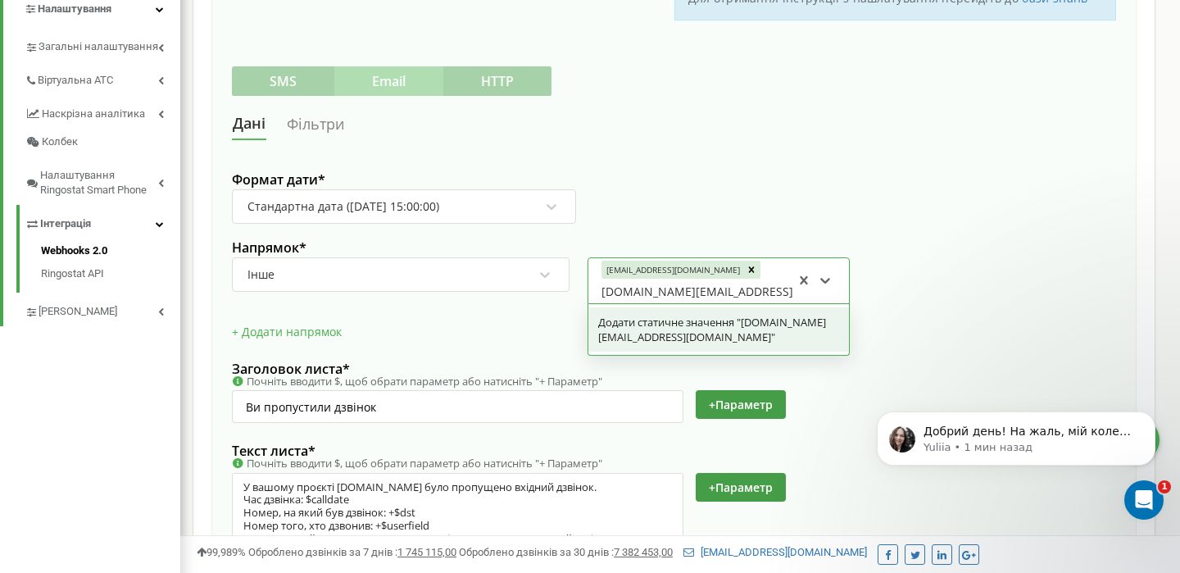
scroll to position [0, 5]
type input "prozheiko.dental.studio@gmail.com"
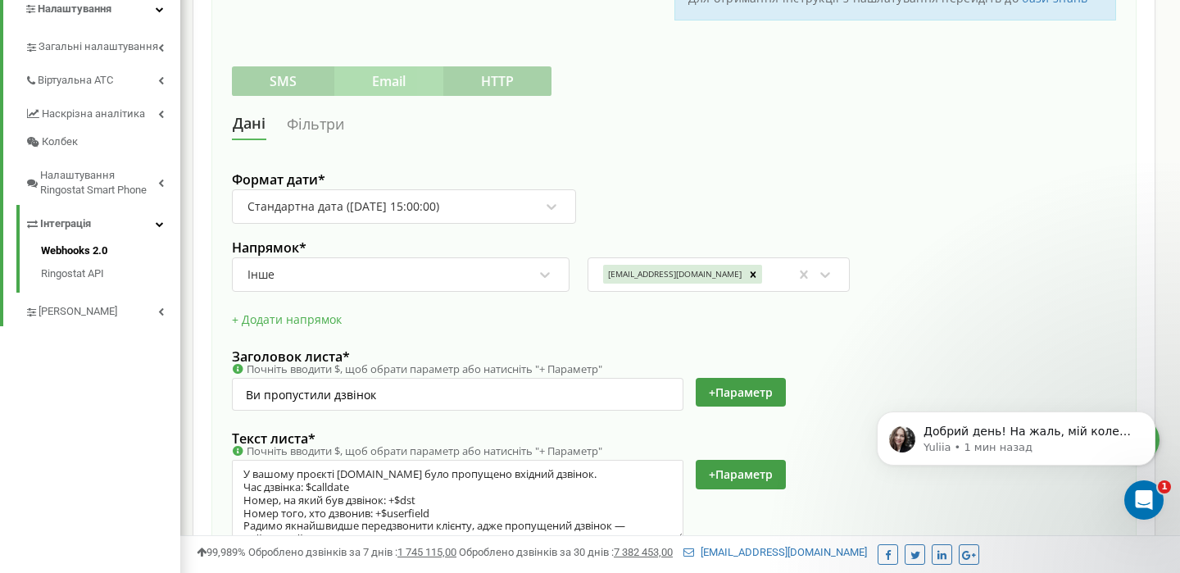
click at [860, 431] on body "Добрий день! На жаль, мій колега не може вам зараз відповісти, оскільки ненадов…" at bounding box center [1016, 452] width 315 height 138
click at [748, 275] on div "[EMAIL_ADDRESS][DOMAIN_NAME]" at bounding box center [697, 274] width 192 height 31
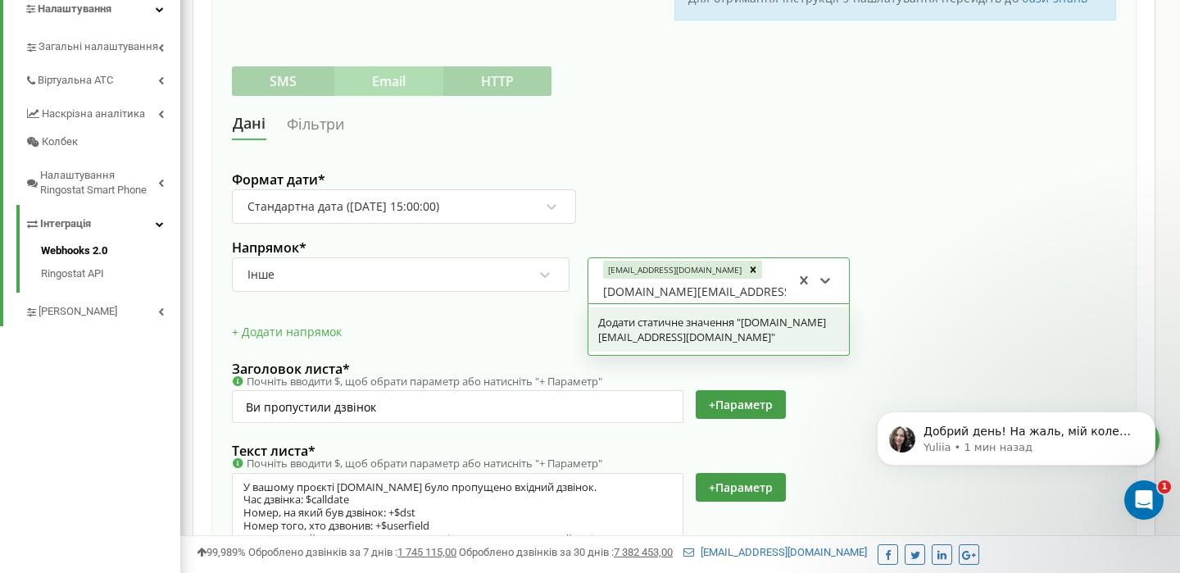
type input "[DOMAIN_NAME][EMAIL_ADDRESS][DOMAIN_NAME]"
click at [737, 338] on div "Додати статичне значення "prozheiko.dental.studio@gmail.com"" at bounding box center [718, 329] width 261 height 44
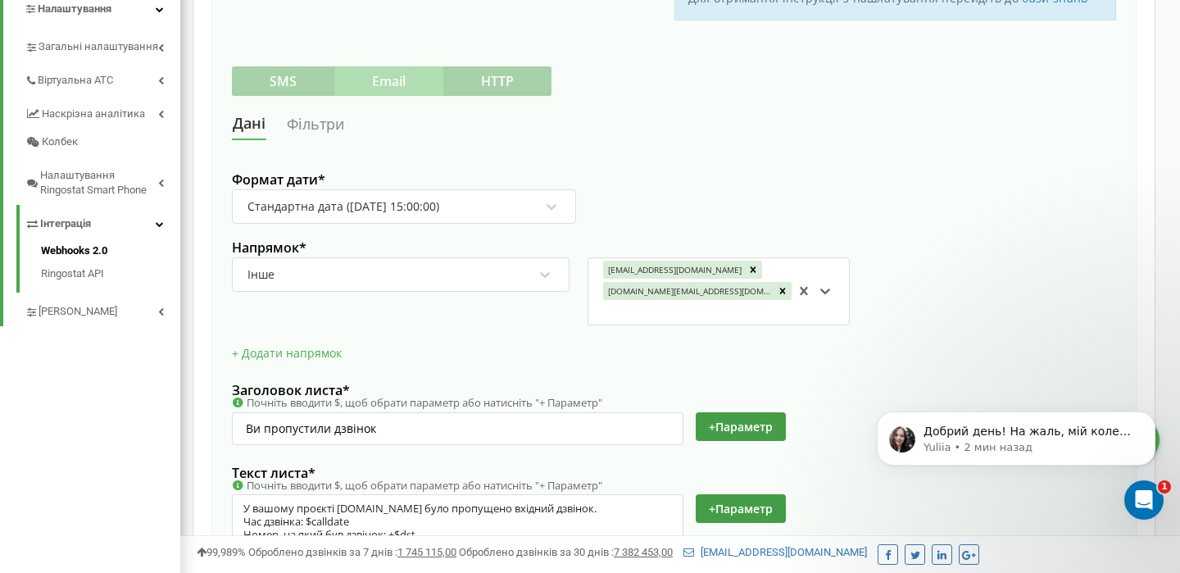
paste input "[EMAIL_ADDRESS][DOMAIN_NAME]"
type input "[EMAIL_ADDRESS][DOMAIN_NAME]"
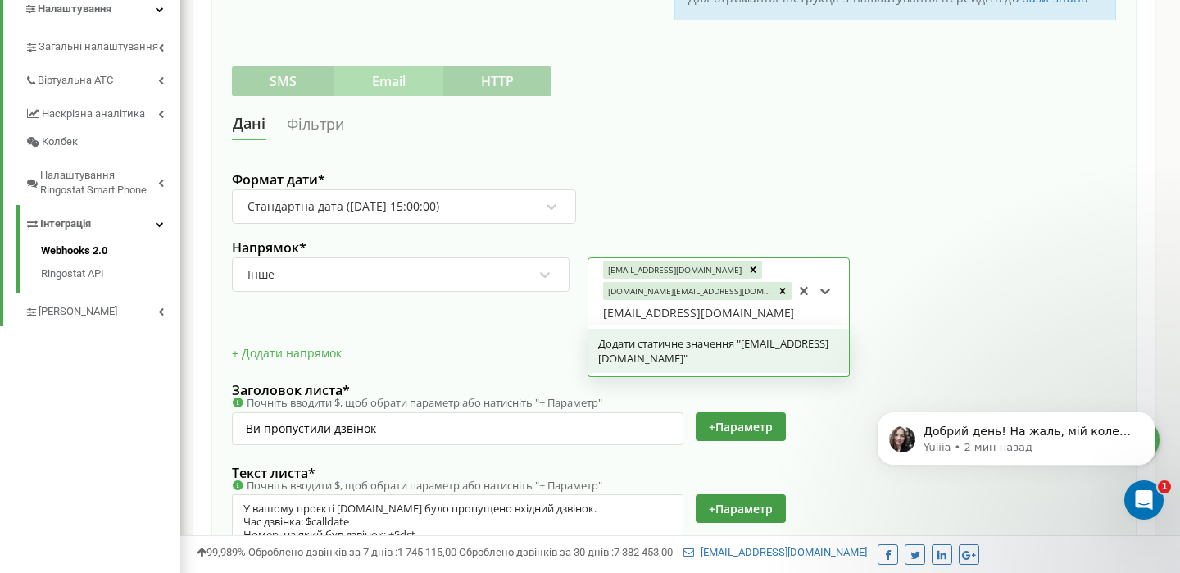
click at [795, 342] on div "Додати статичне значення "prozheiko.top.assistant@gmail.com"" at bounding box center [718, 351] width 261 height 44
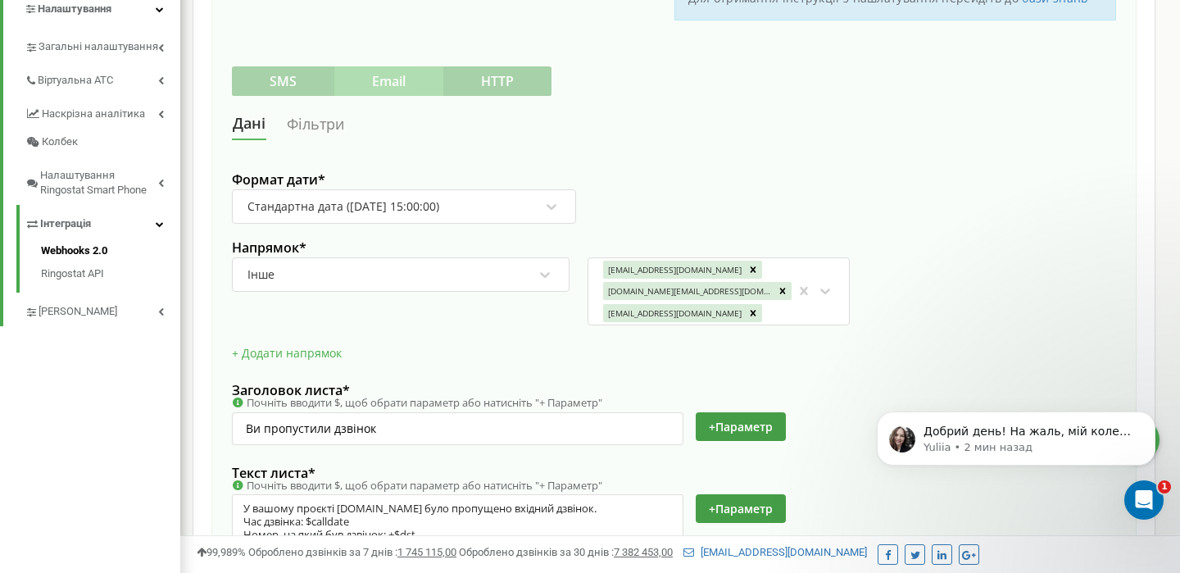
click at [826, 396] on div "Почніть вводити $, щоб обрати параметр або натисніть "+ Параметр"" at bounding box center [555, 403] width 646 height 16
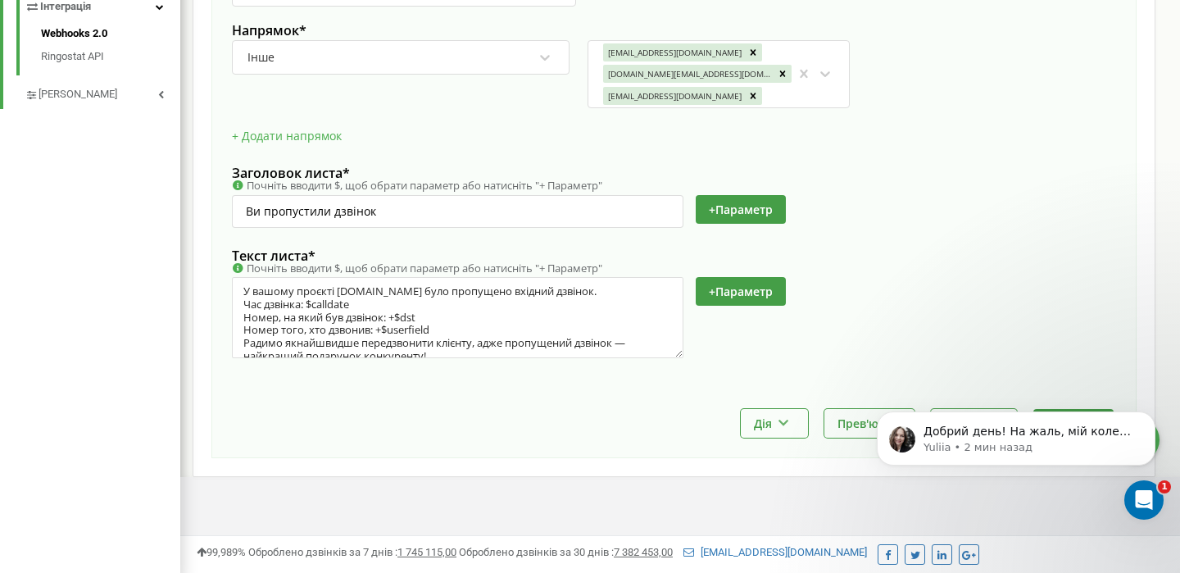
scroll to position [604, 0]
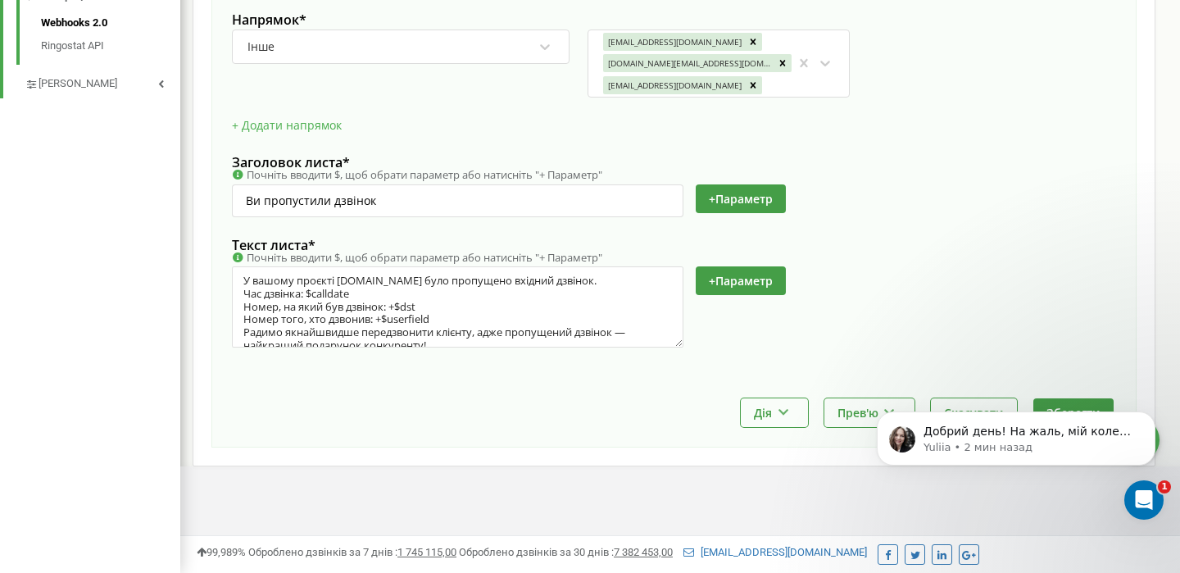
click at [1077, 405] on div "Добрий день! На жаль, мій колега не може вам зараз відповісти, оскільки ненадов…" at bounding box center [1016, 363] width 302 height 205
click at [1078, 408] on div "Добрий день! На жаль, мій колега не може вам зараз відповісти, оскільки ненадов…" at bounding box center [1016, 363] width 302 height 205
click at [1079, 434] on p "Добрий день! На жаль, мій колега не може вам зараз відповісти, оскільки ненадов…" at bounding box center [1028, 432] width 211 height 16
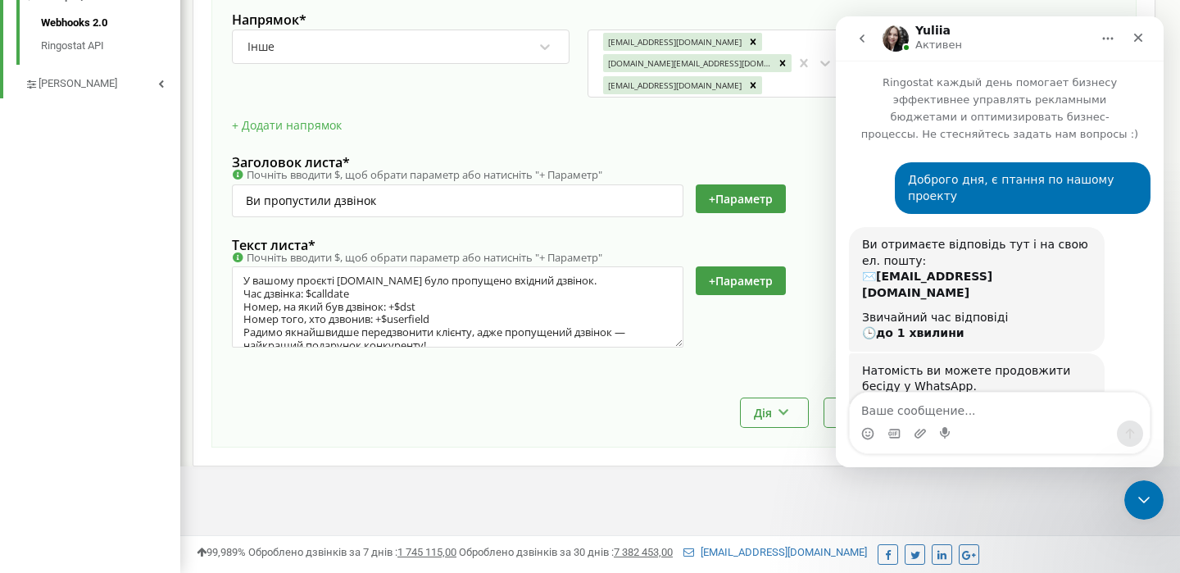
scroll to position [101, 0]
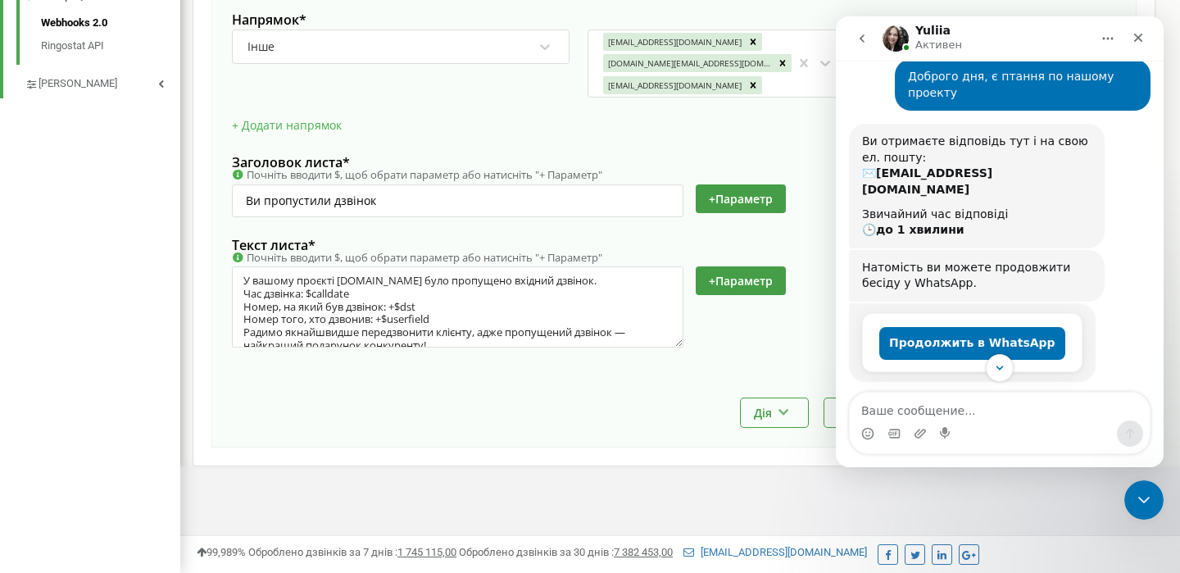
click at [974, 417] on textarea "Ваше сообщение..." at bounding box center [1000, 406] width 300 height 28
click at [1002, 365] on icon "Scroll to bottom" at bounding box center [1000, 367] width 8 height 5
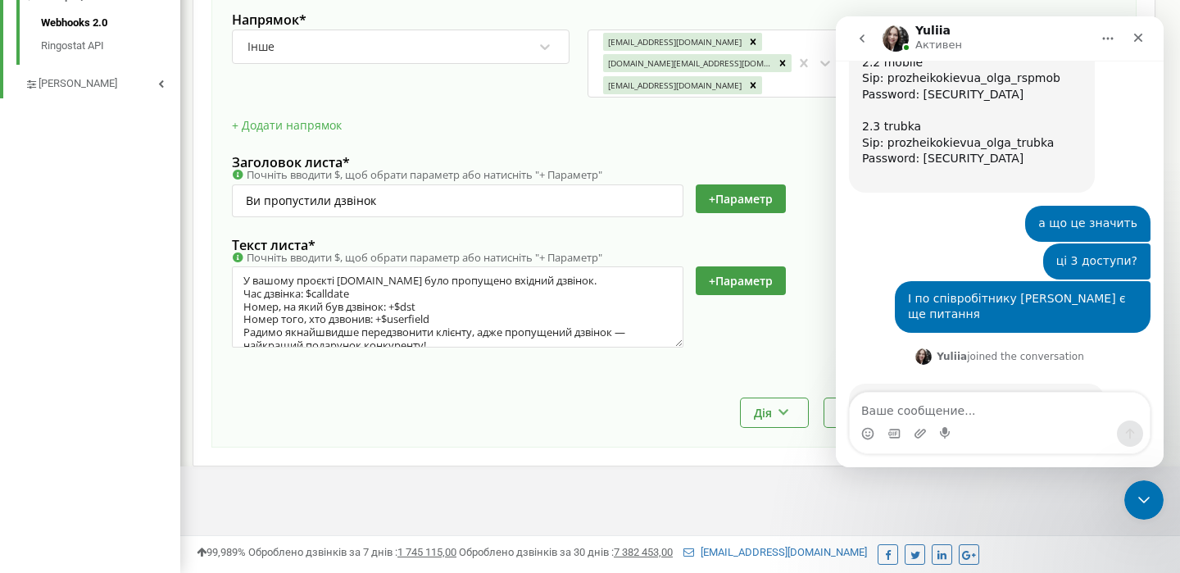
scroll to position [2388, 0]
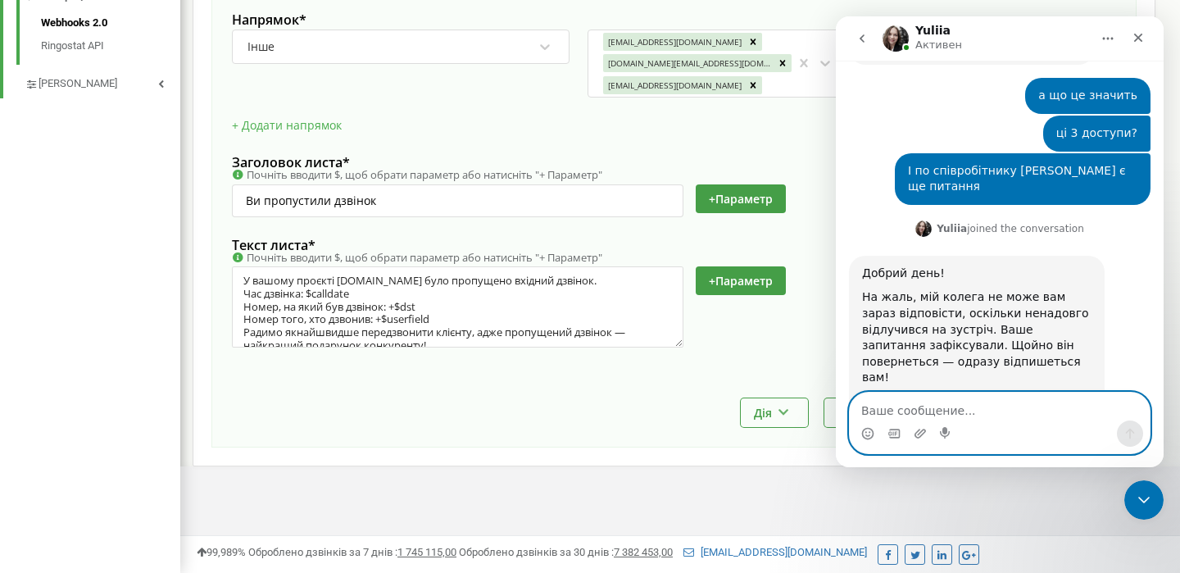
click at [927, 413] on textarea "Ваше сообщение..." at bounding box center [1000, 406] width 300 height 28
type textarea "l"
type textarea "Дякую, явже звязалась з іншим колегою"
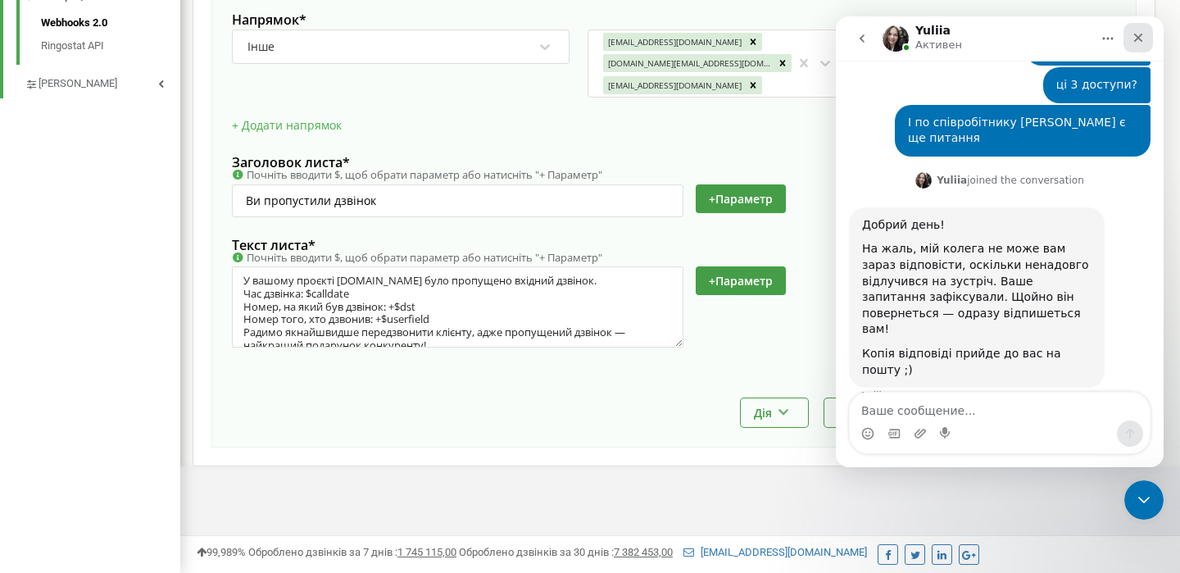
click at [1142, 38] on icon "Закрыть" at bounding box center [1138, 37] width 13 height 13
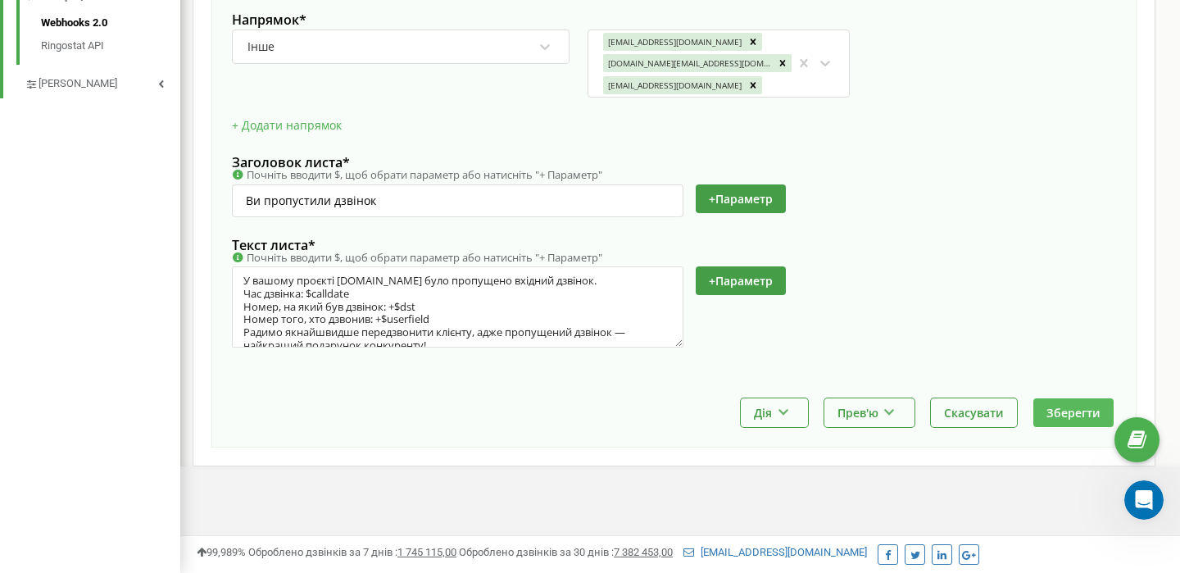
click at [1082, 417] on button "Зберегти" at bounding box center [1073, 412] width 80 height 29
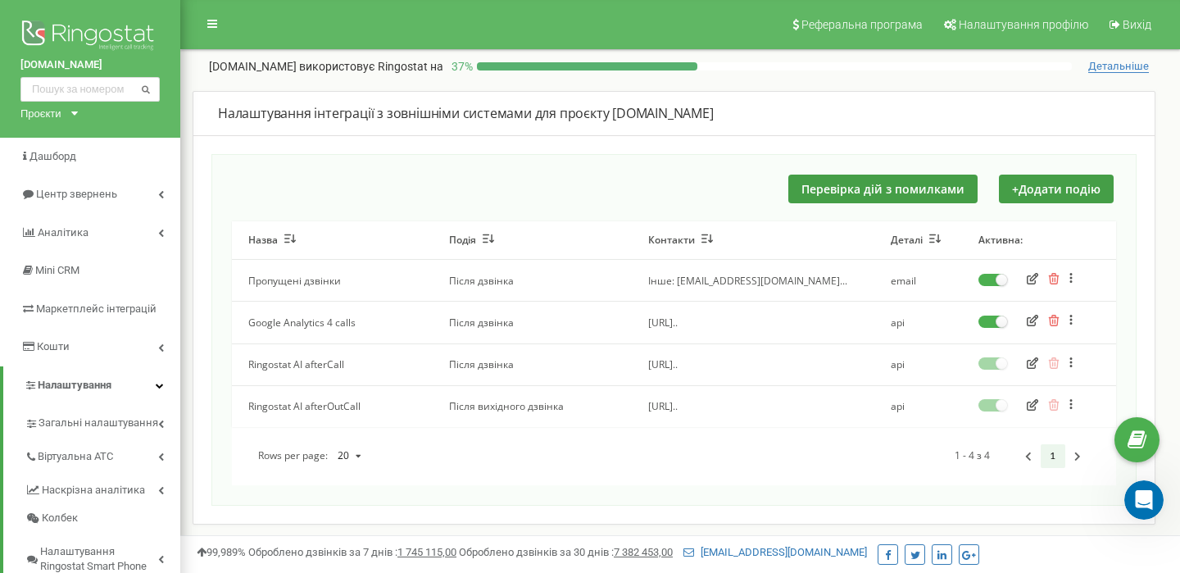
click at [1097, 69] on span "Детальніше" at bounding box center [1118, 66] width 61 height 13
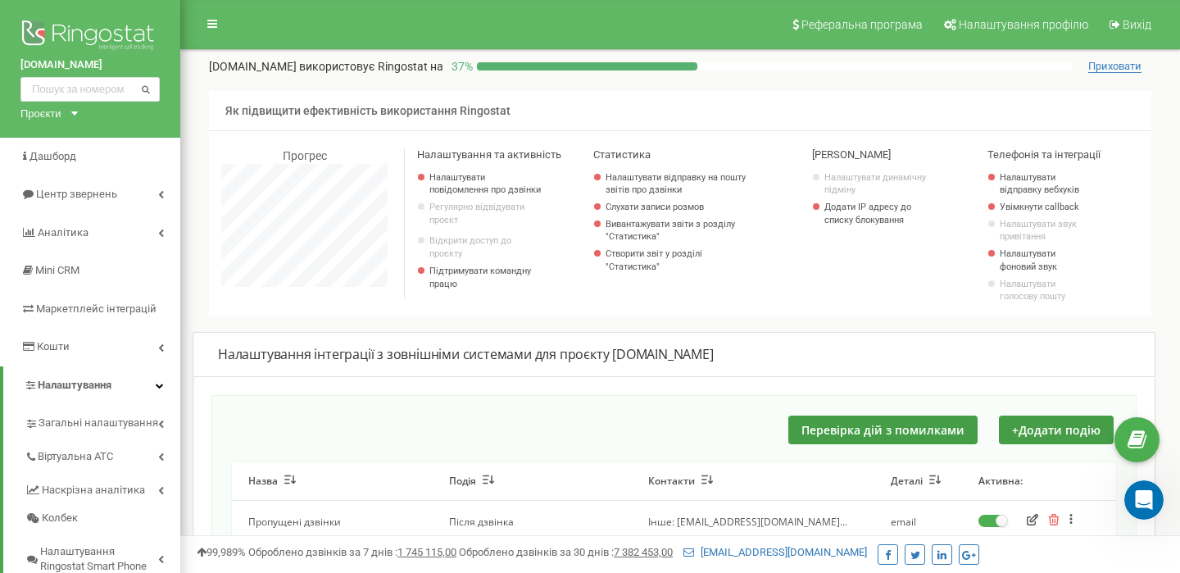
scroll to position [983, 1000]
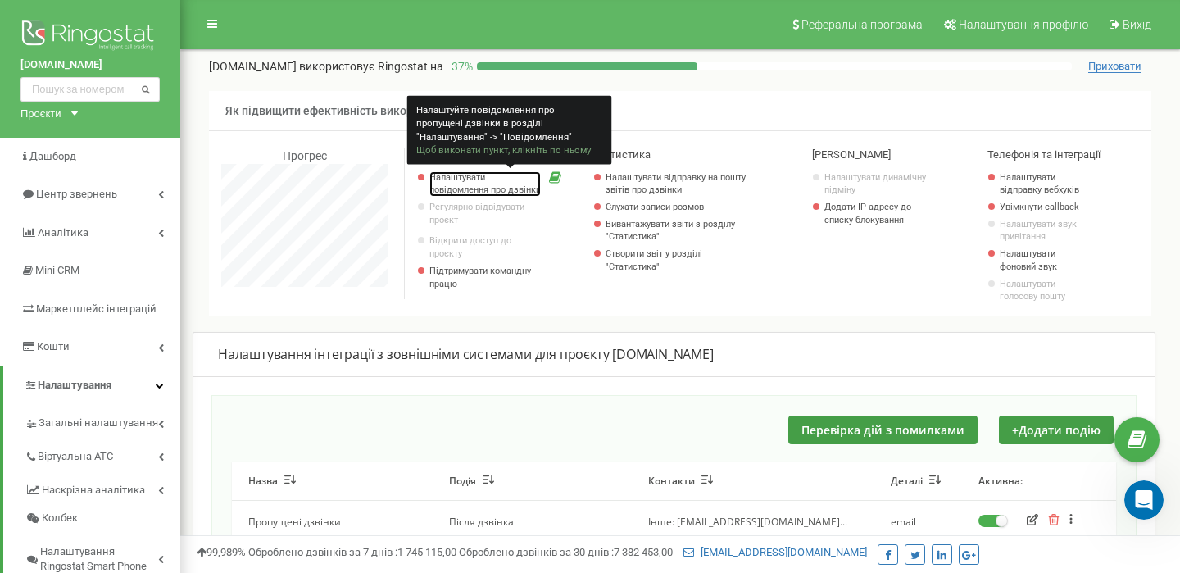
click at [451, 187] on link "Налаштувати повідомлення про дзвінки" at bounding box center [484, 183] width 111 height 25
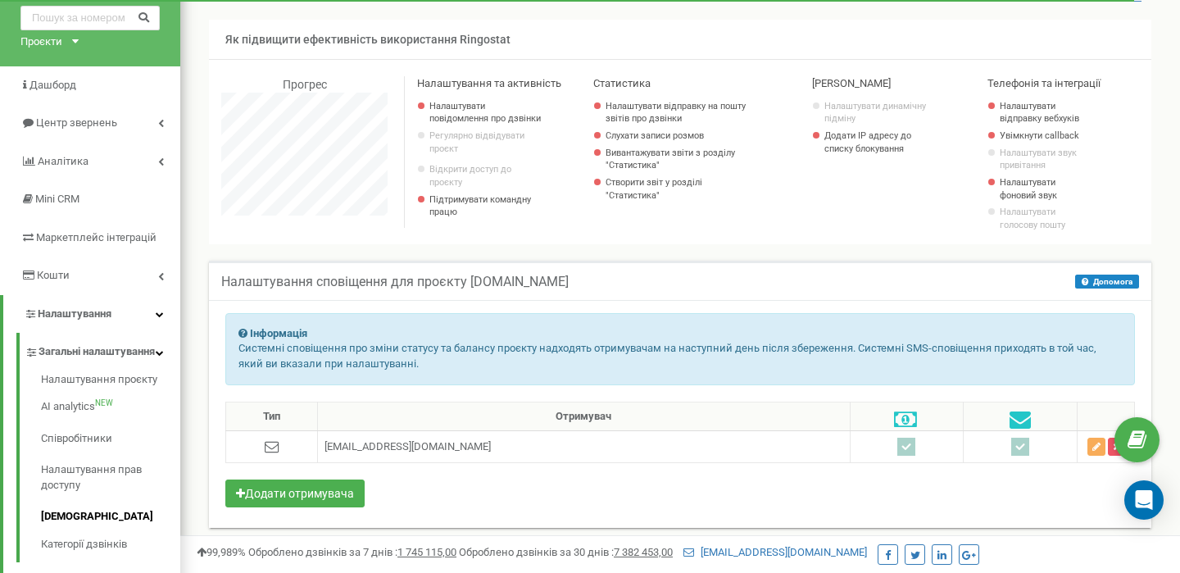
scroll to position [66, 0]
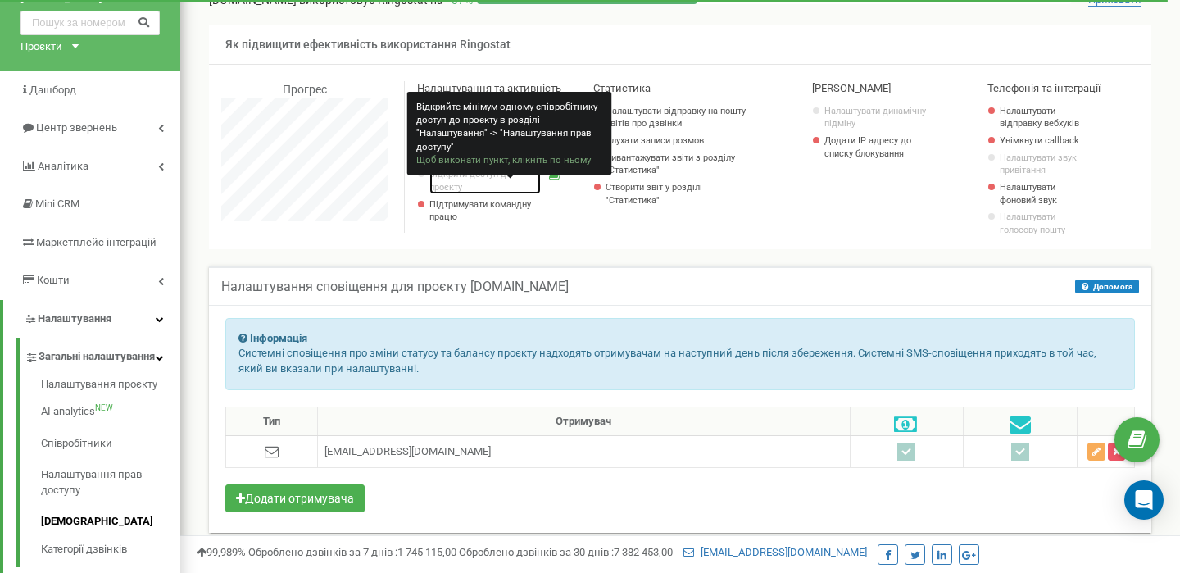
click at [456, 190] on link "Відкрити доступ до проєкту" at bounding box center [484, 180] width 111 height 25
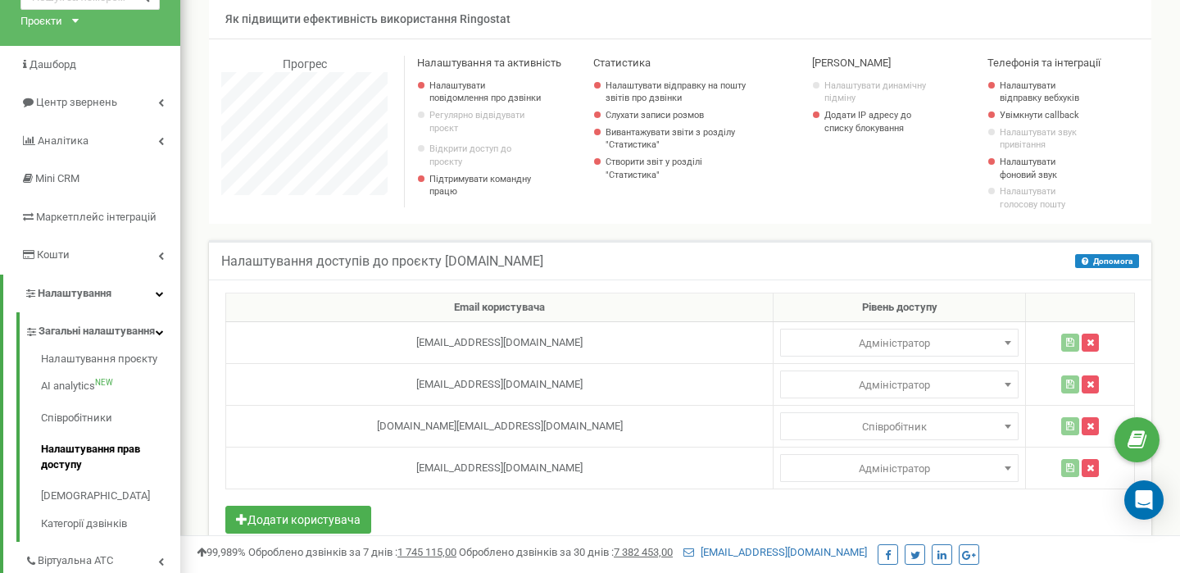
scroll to position [98, 0]
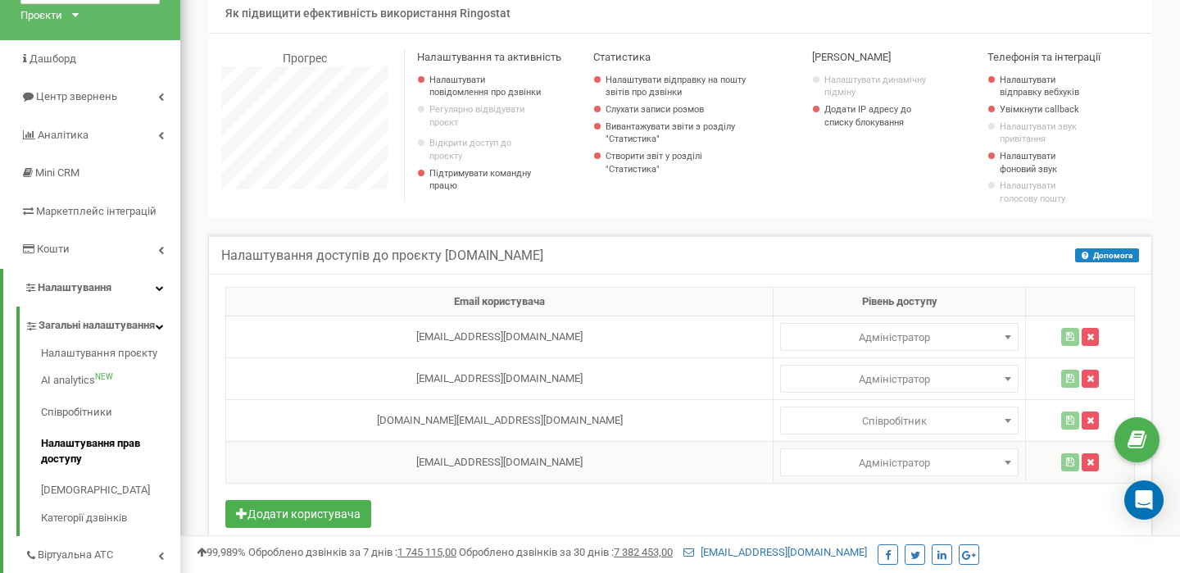
select select
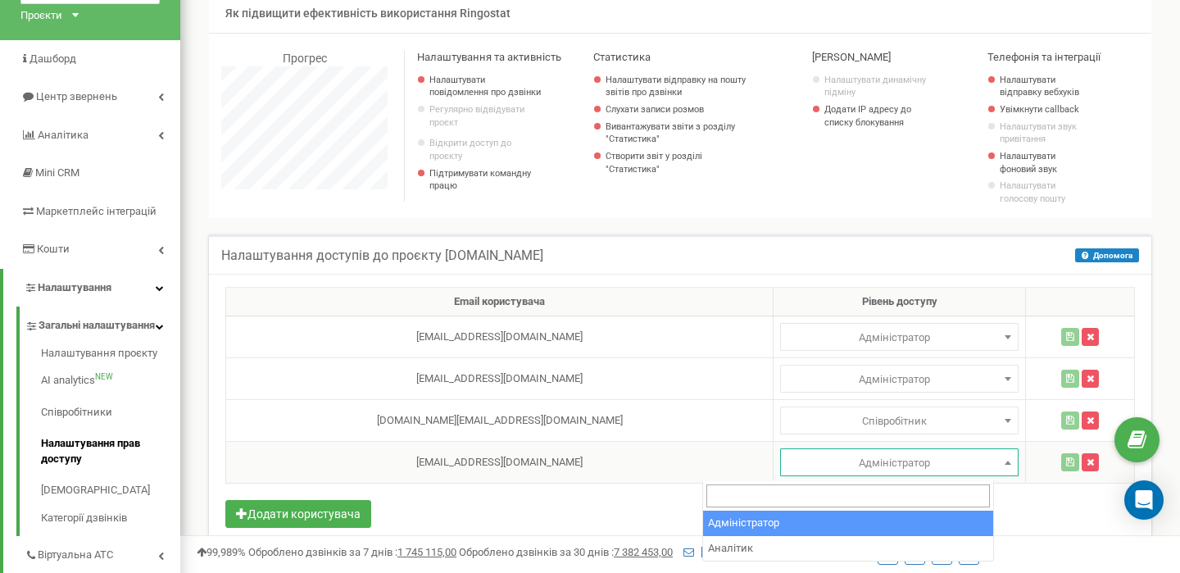
click at [819, 469] on span "Адміністратор" at bounding box center [899, 462] width 227 height 23
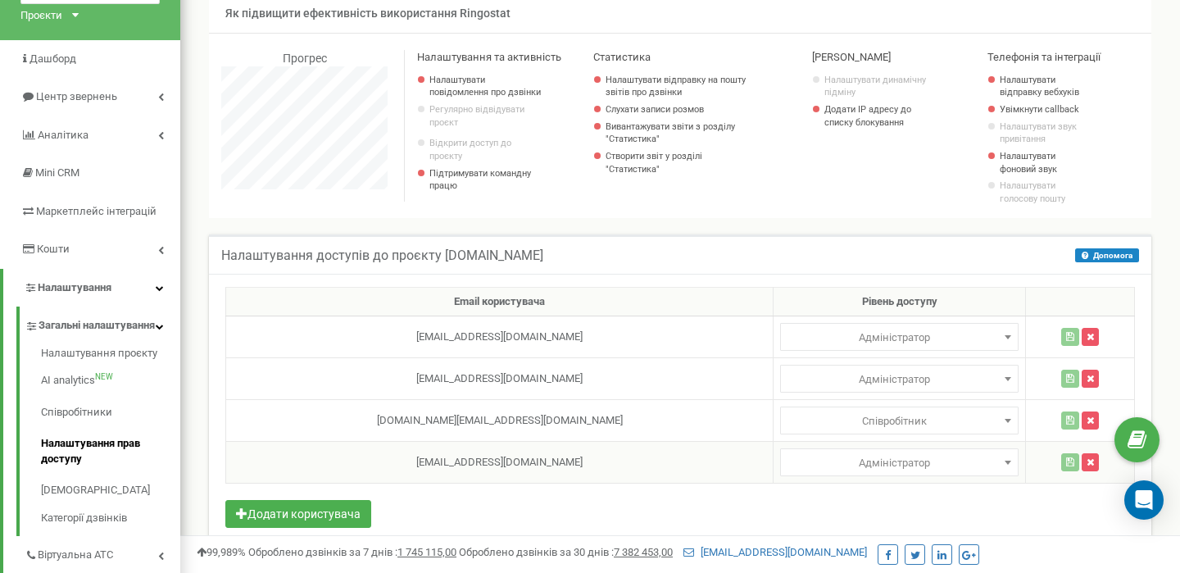
click at [819, 469] on span "Адміністратор" at bounding box center [899, 462] width 227 height 23
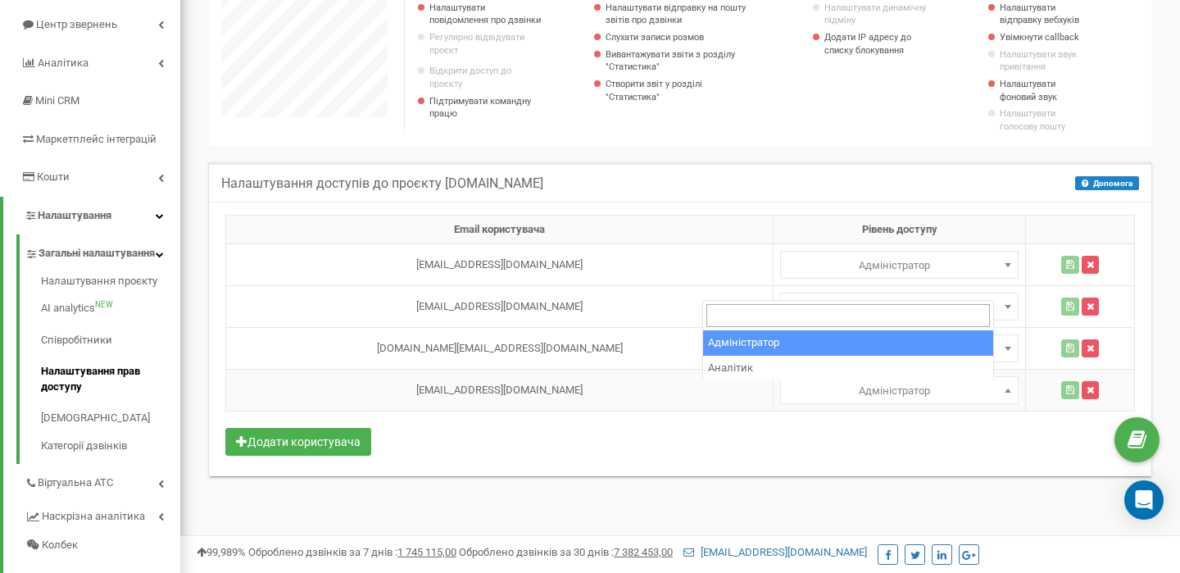
scroll to position [170, 0]
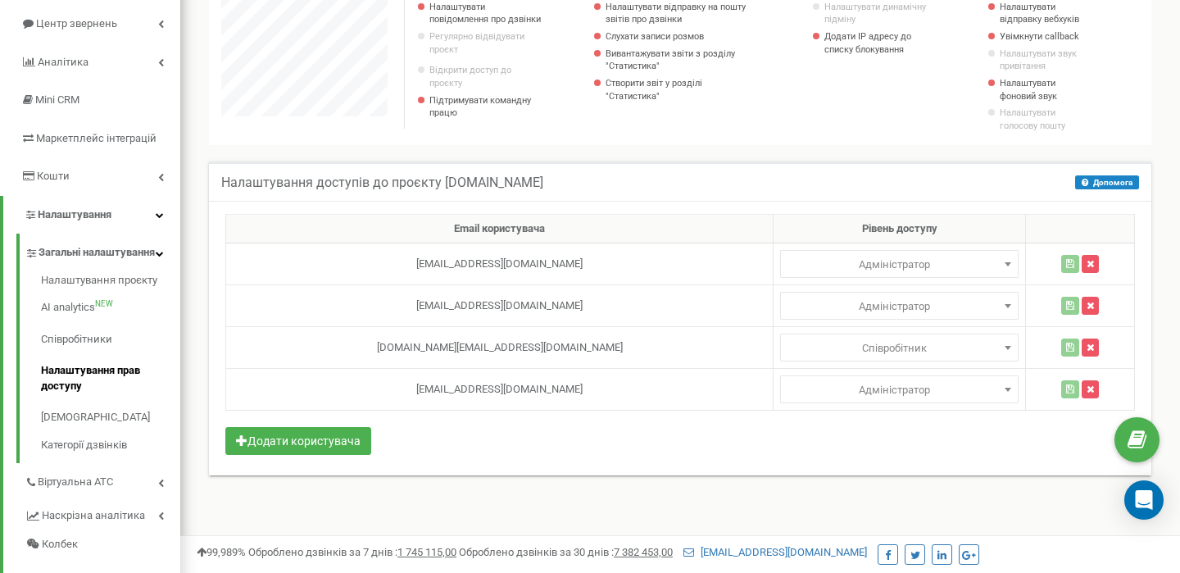
click at [805, 462] on div "Email користувача Рівень доступу [EMAIL_ADDRESS][DOMAIN_NAME] Адміністратор Ана…" at bounding box center [680, 338] width 942 height 275
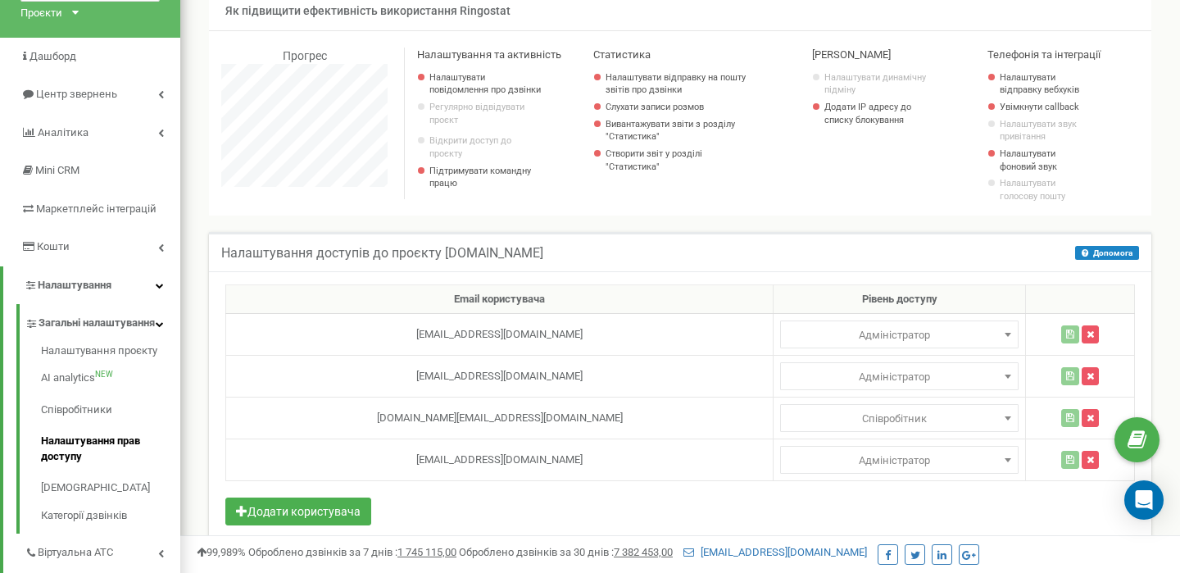
scroll to position [99, 0]
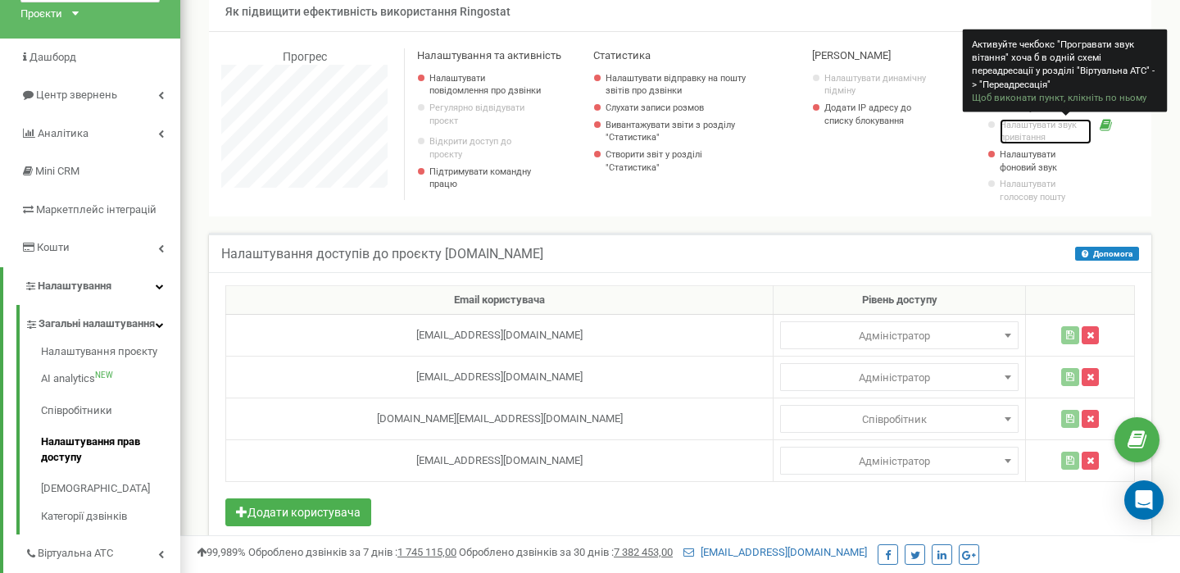
click at [1018, 135] on link "Налаштувати звук привітання" at bounding box center [1046, 131] width 92 height 25
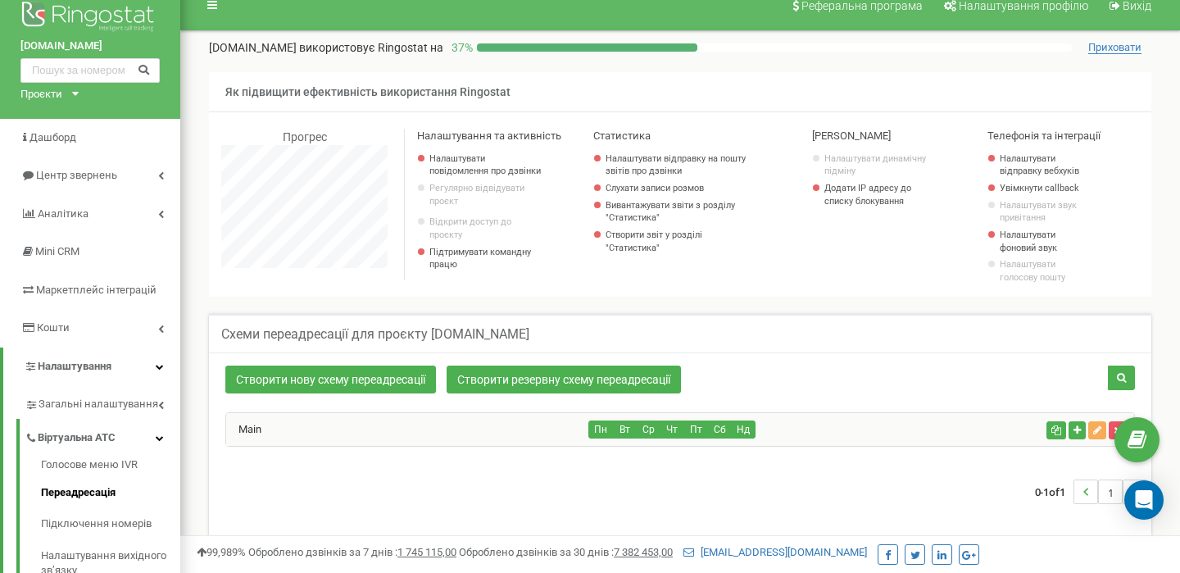
scroll to position [10, 0]
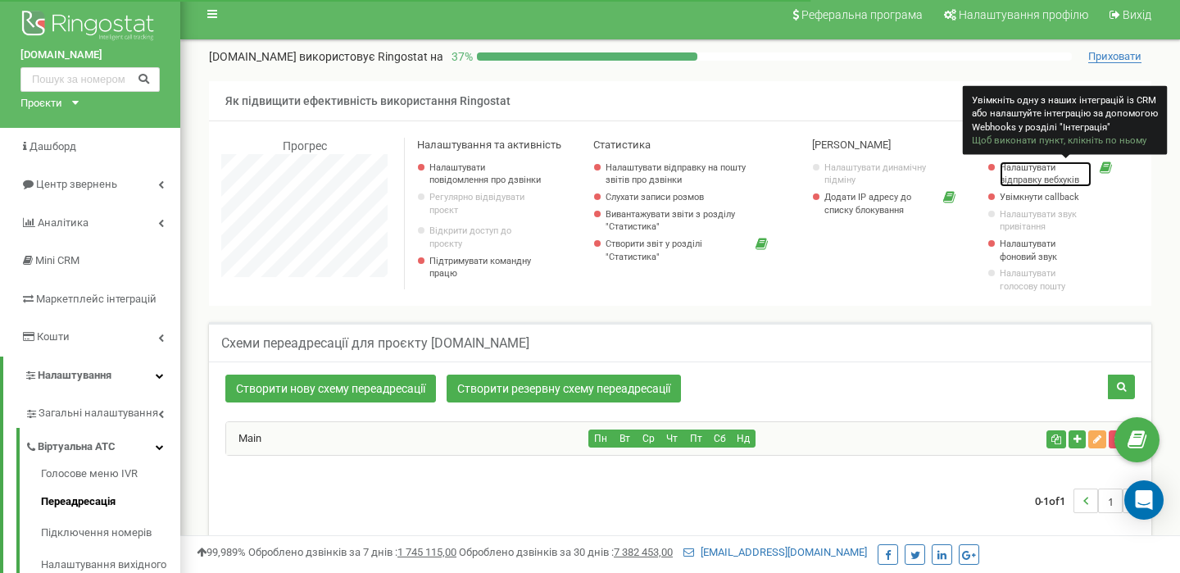
click at [1041, 172] on link "Налаштувати відправку вебхуків" at bounding box center [1046, 173] width 92 height 25
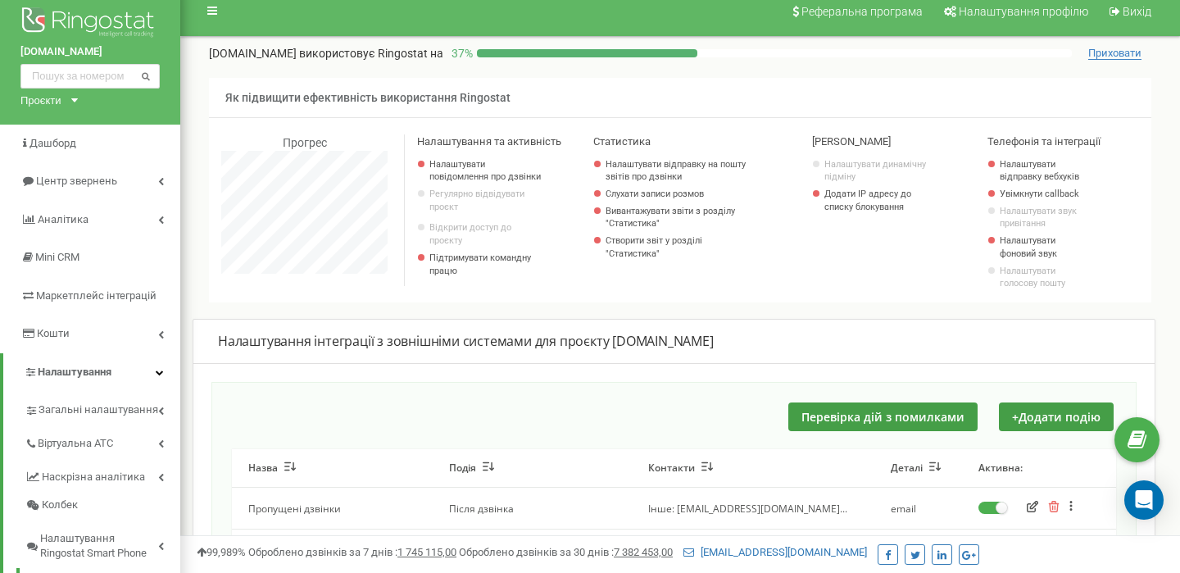
scroll to position [11, 0]
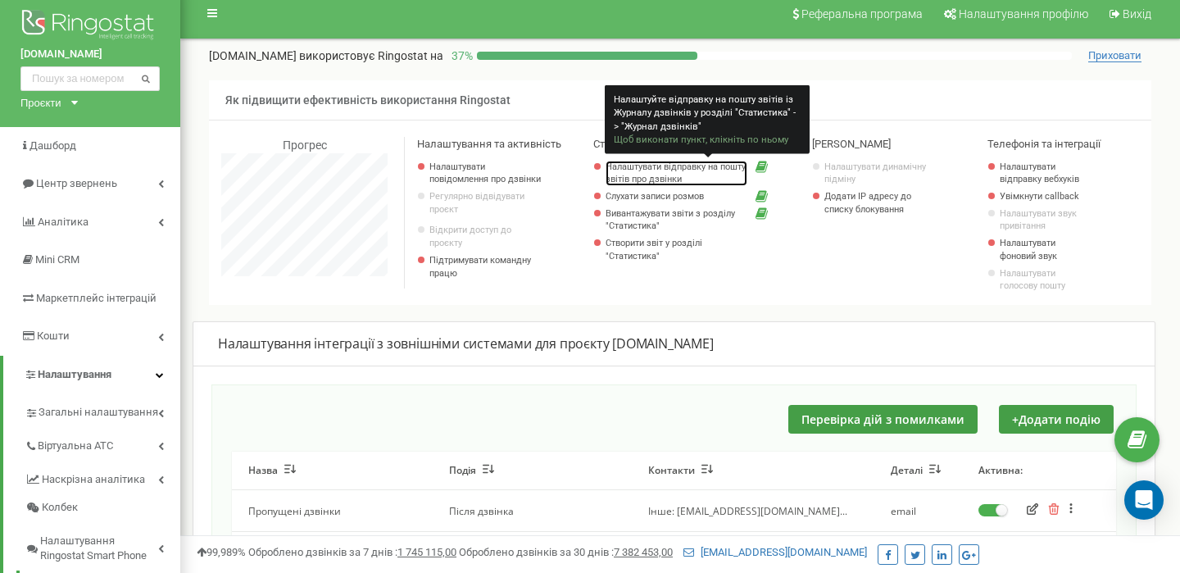
click at [633, 166] on link "Налаштувати відправку на пошту звітів про дзвінки" at bounding box center [677, 173] width 142 height 25
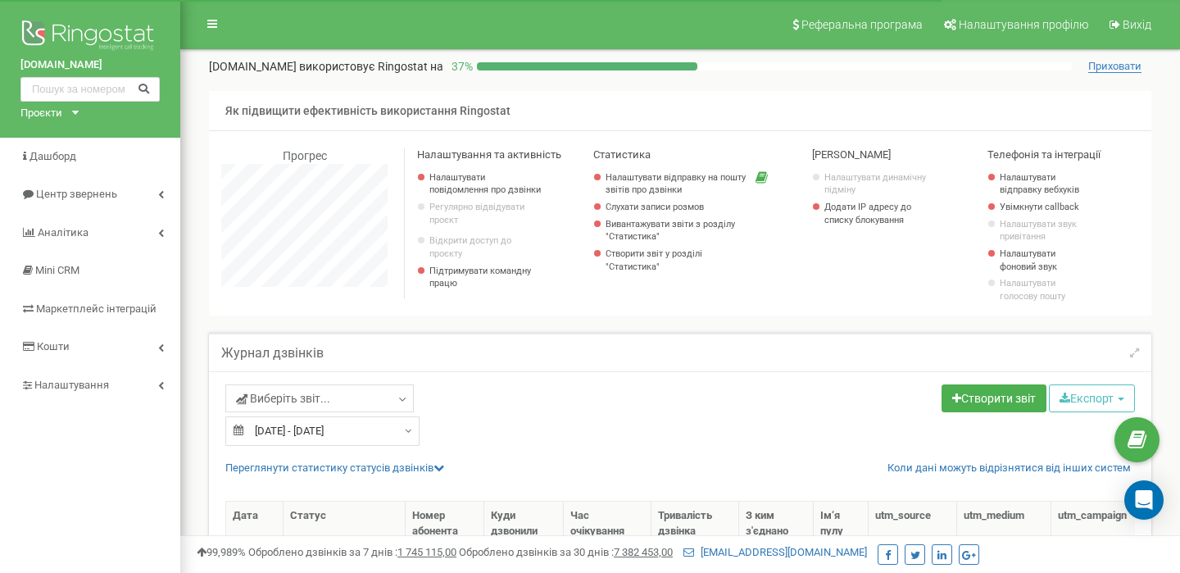
select select "50"
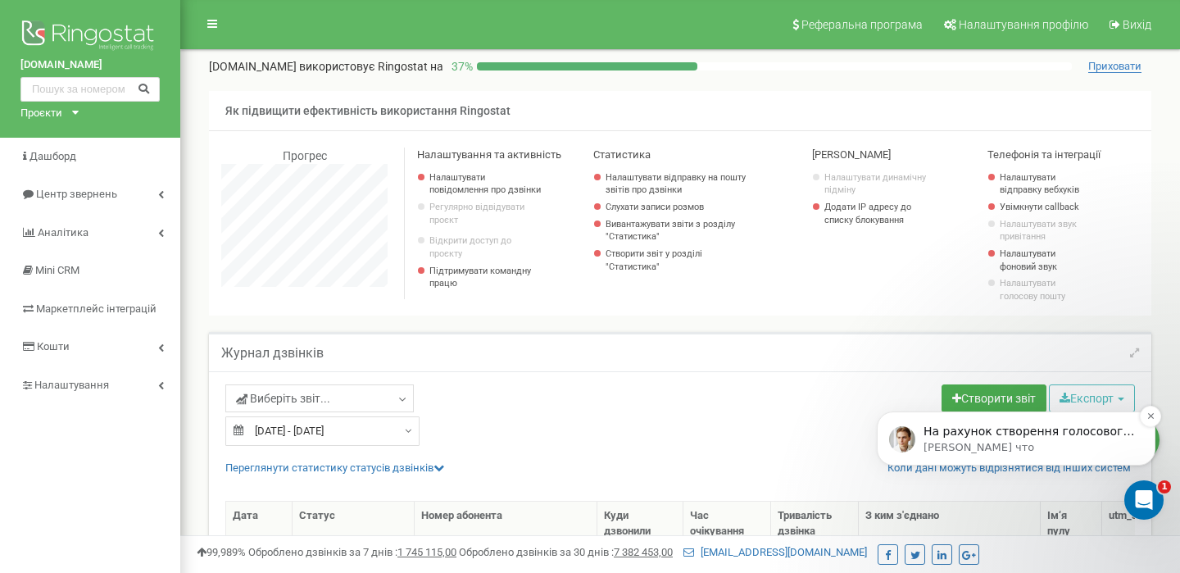
click at [989, 436] on p "На рахунок створення голосового привітання прошу обрати голос диктора за посила…" at bounding box center [1028, 432] width 211 height 16
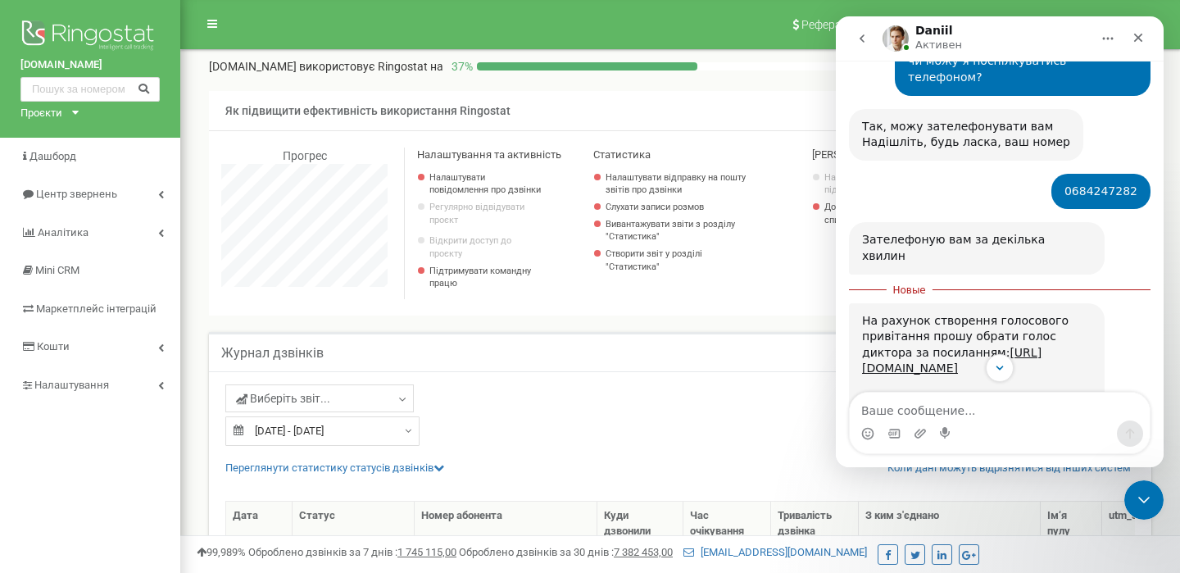
scroll to position [843, 0]
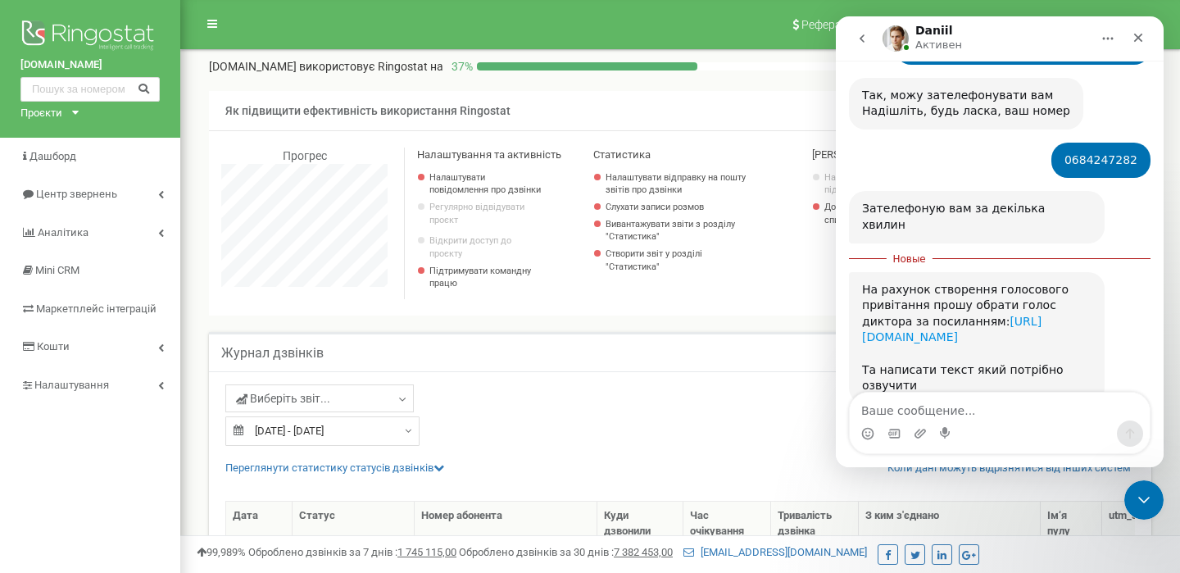
click at [979, 315] on link "[URL][DOMAIN_NAME]" at bounding box center [951, 329] width 179 height 29
